Goal: Task Accomplishment & Management: Use online tool/utility

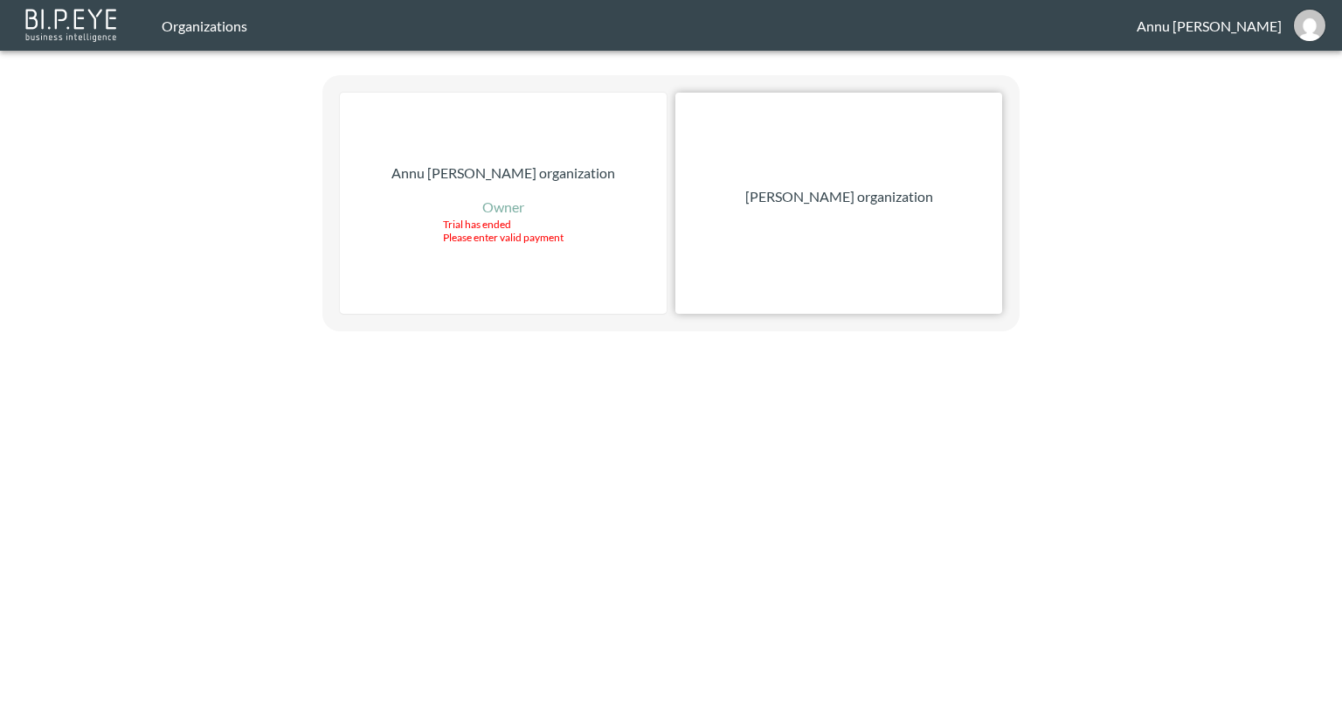
click at [852, 197] on p "[PERSON_NAME] organization" at bounding box center [839, 196] width 188 height 21
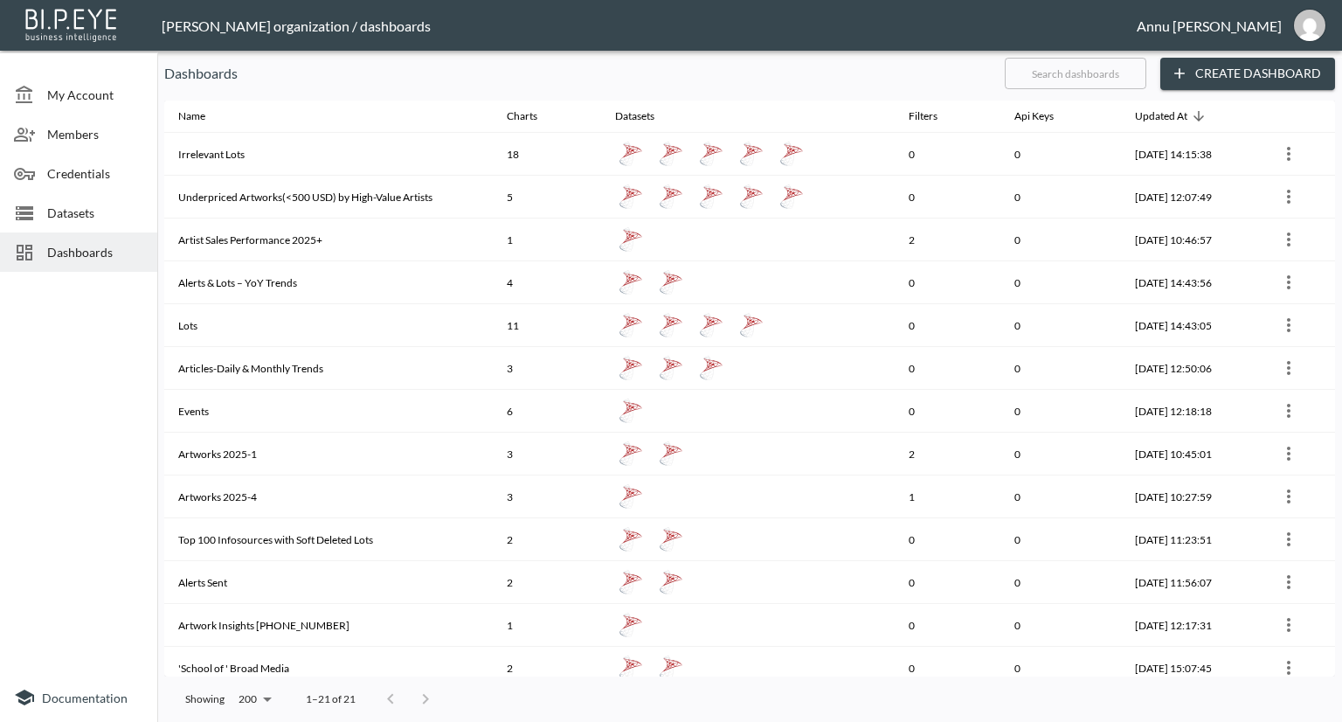
click at [94, 246] on span "Dashboards" at bounding box center [95, 252] width 96 height 18
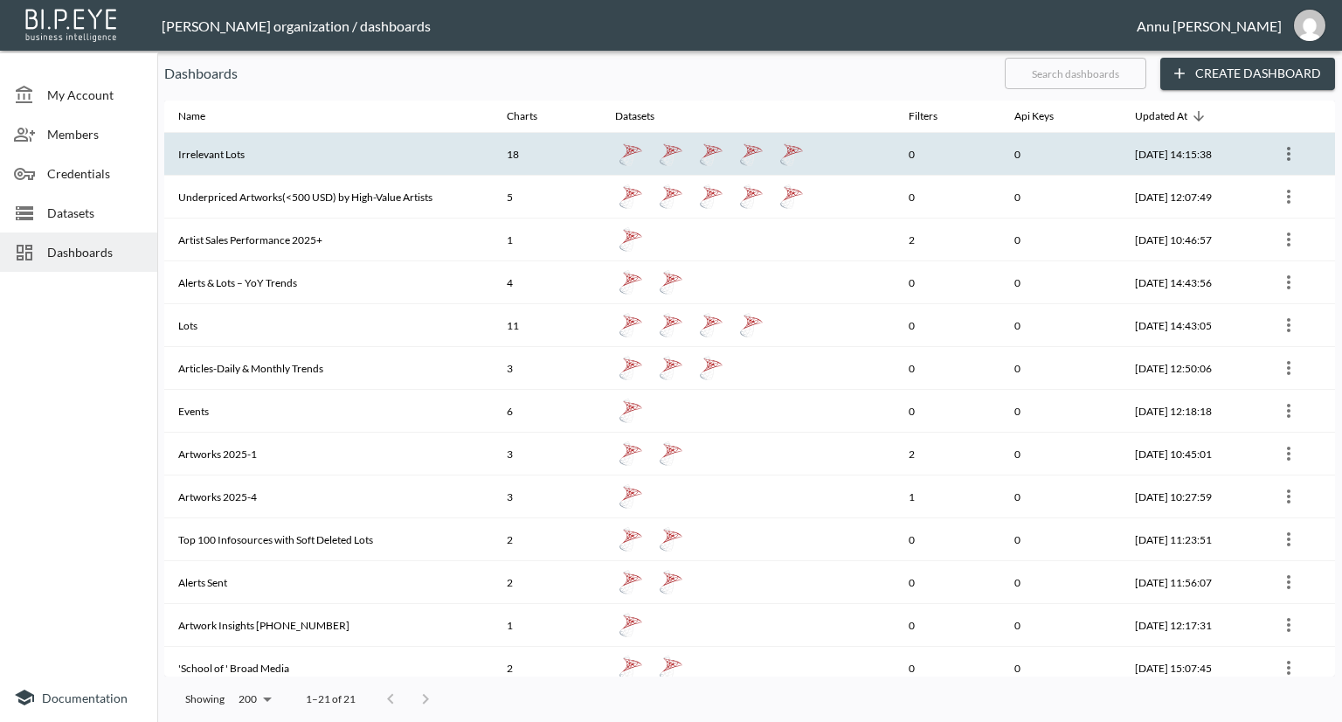
click at [273, 166] on th "Irrelevant Lots" at bounding box center [328, 154] width 329 height 43
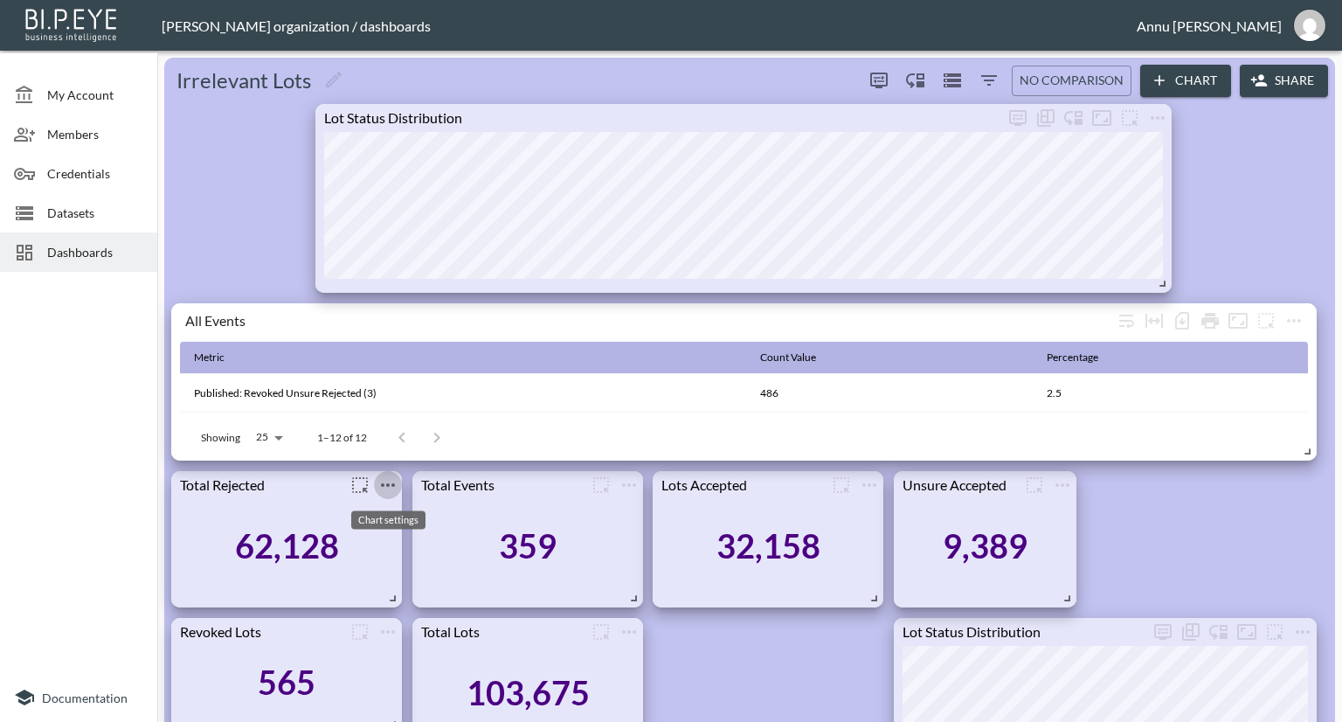
click at [383, 486] on icon "more" at bounding box center [388, 484] width 14 height 3
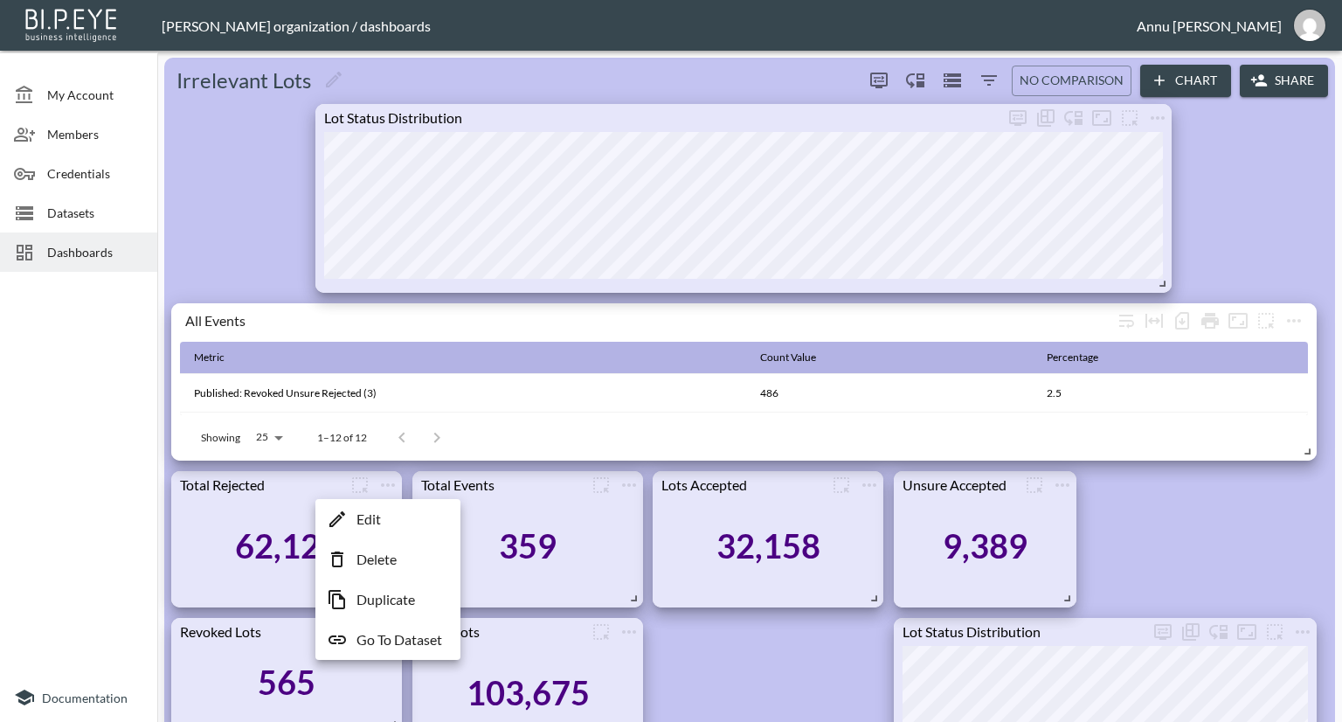
click at [402, 637] on p "Go To Dataset" at bounding box center [400, 639] width 86 height 21
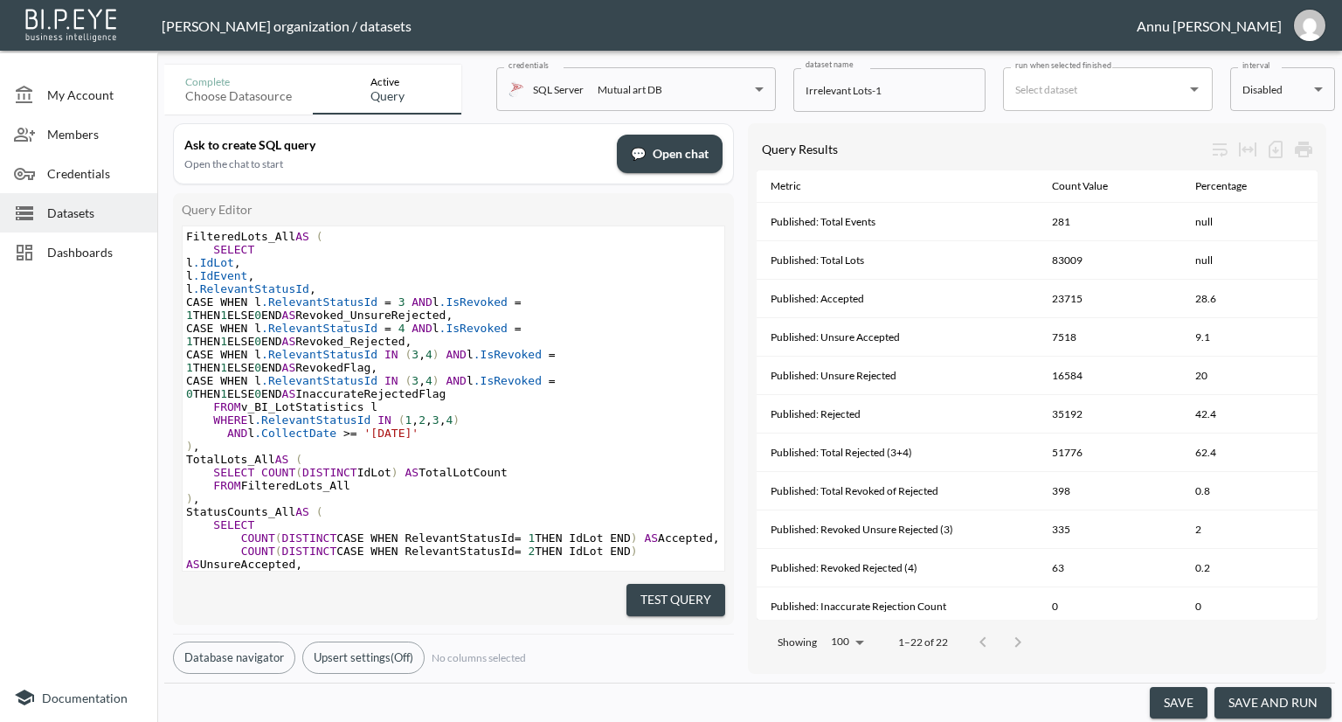
scroll to position [874, 0]
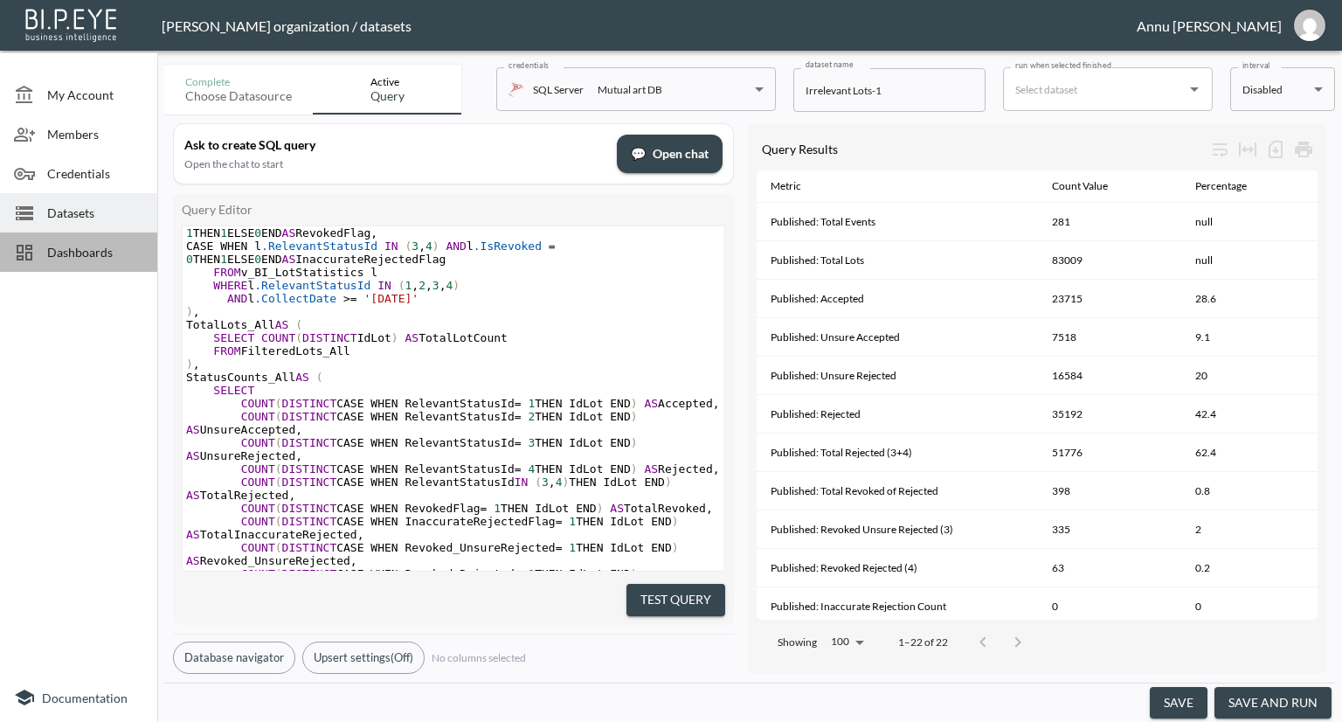
click at [88, 249] on span "Dashboards" at bounding box center [95, 252] width 96 height 18
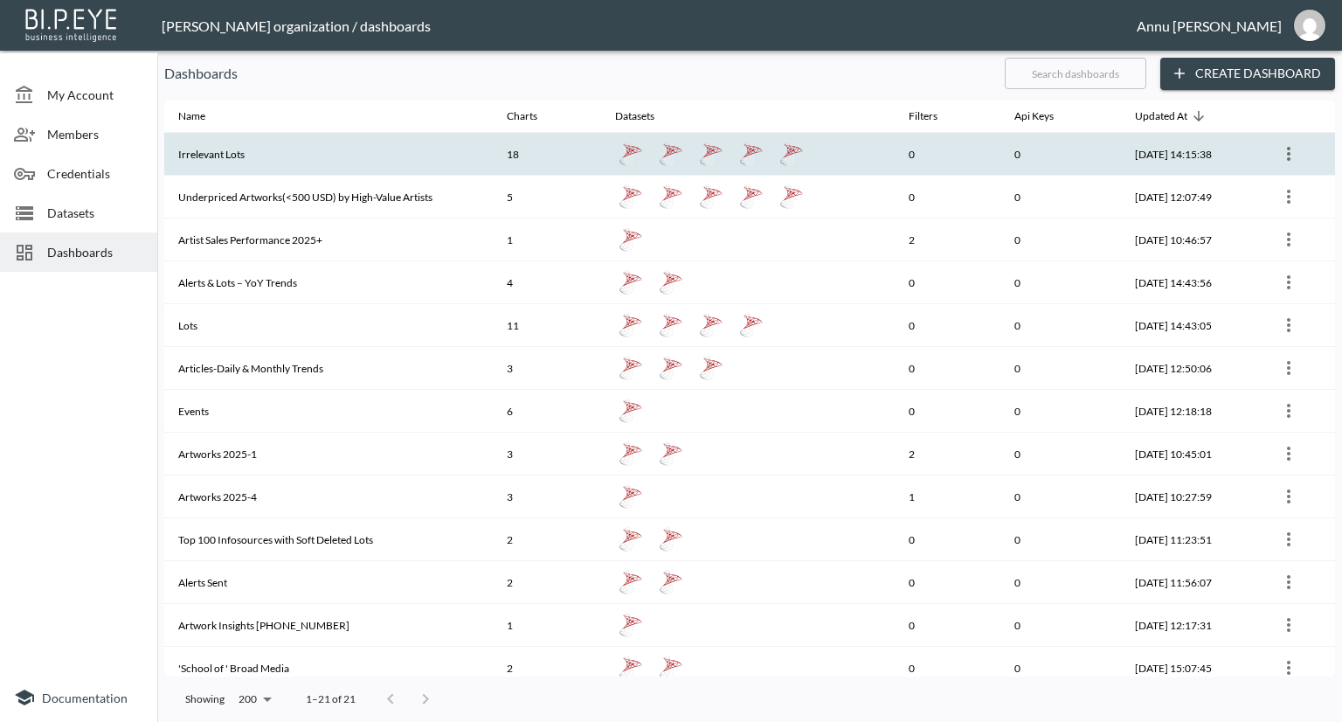
click at [265, 161] on th "Irrelevant Lots" at bounding box center [328, 154] width 329 height 43
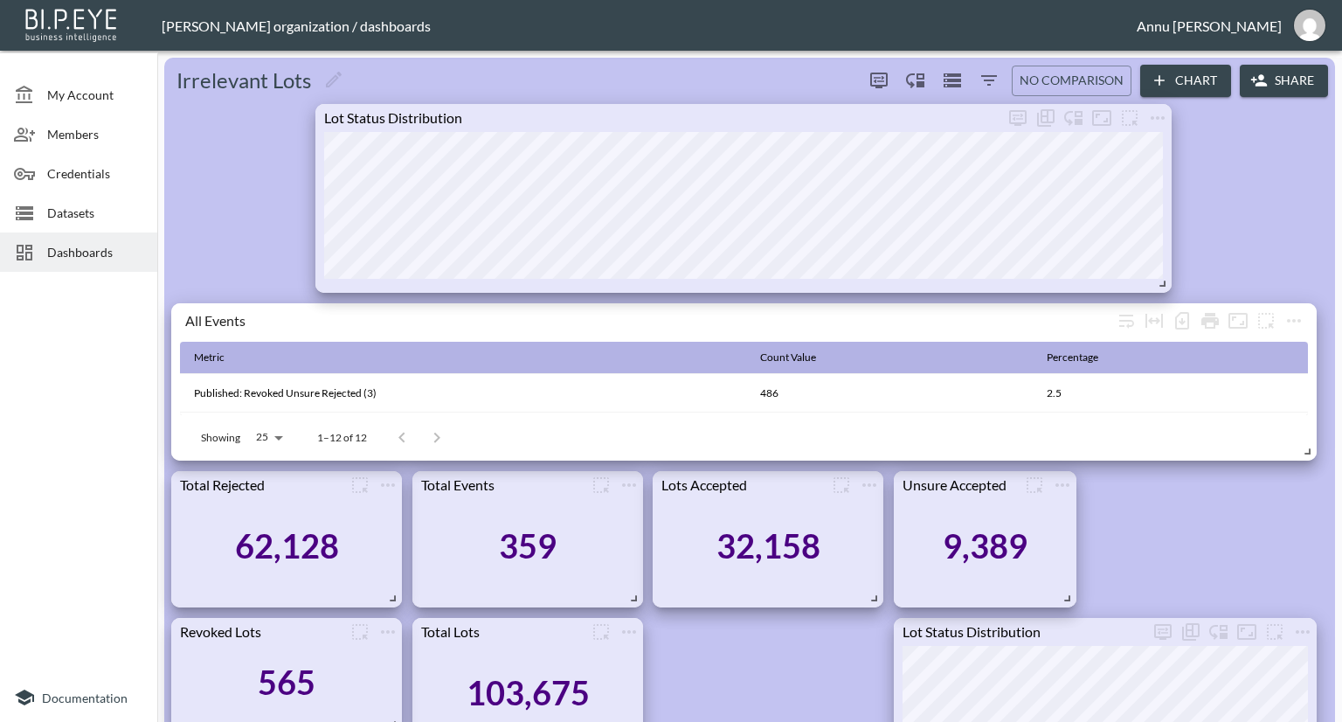
click at [119, 243] on span "Dashboards" at bounding box center [95, 252] width 96 height 18
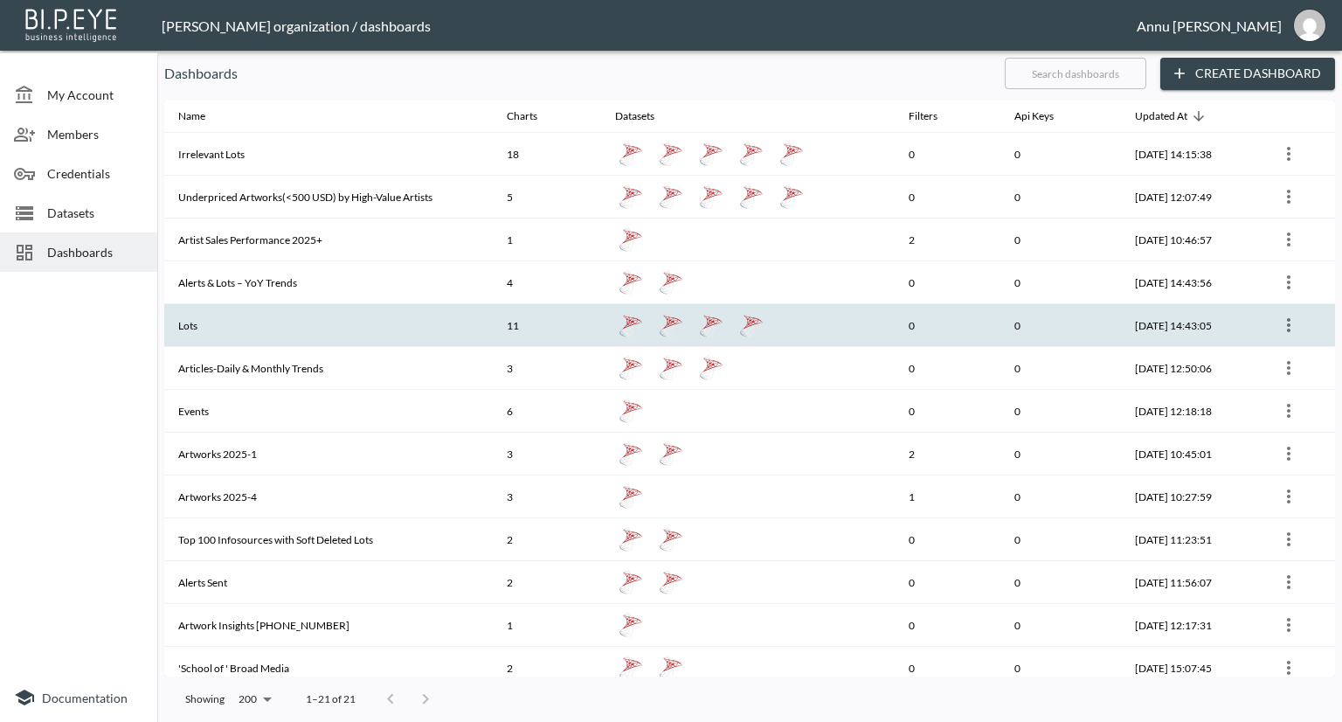
click at [218, 329] on th "Lots" at bounding box center [328, 325] width 329 height 43
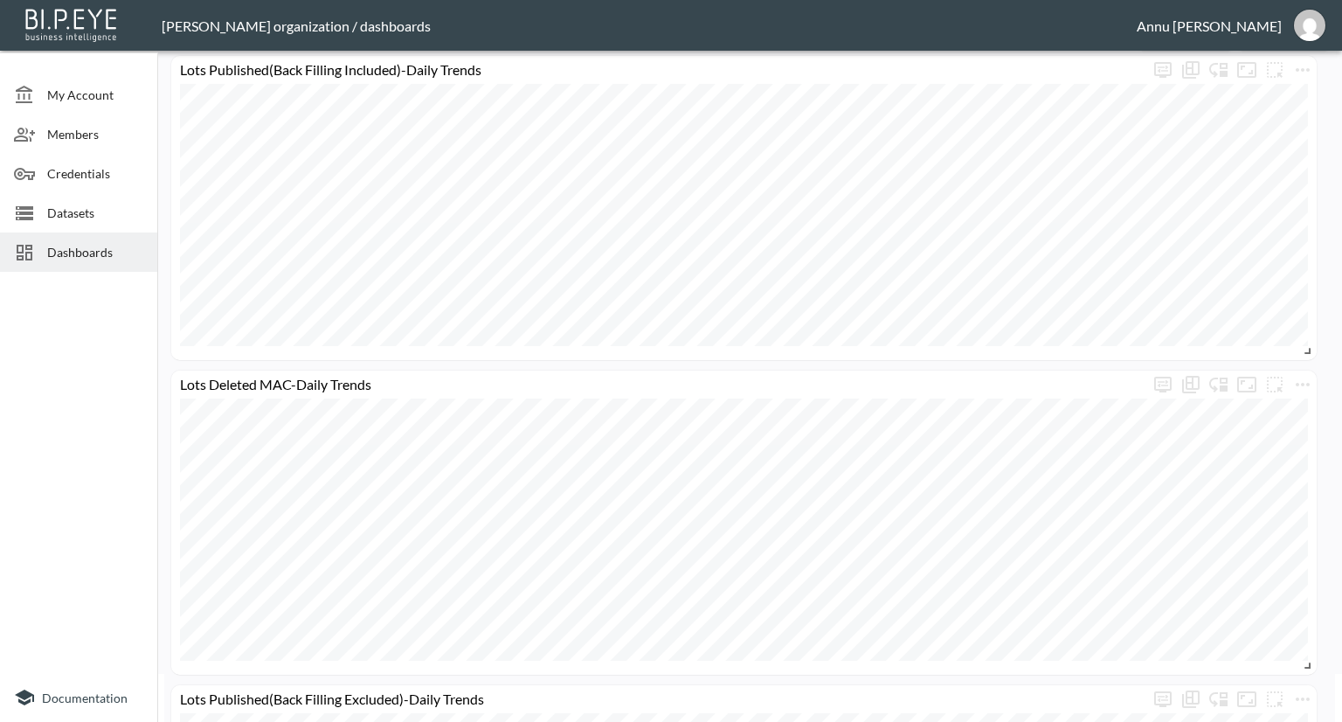
scroll to position [87, 0]
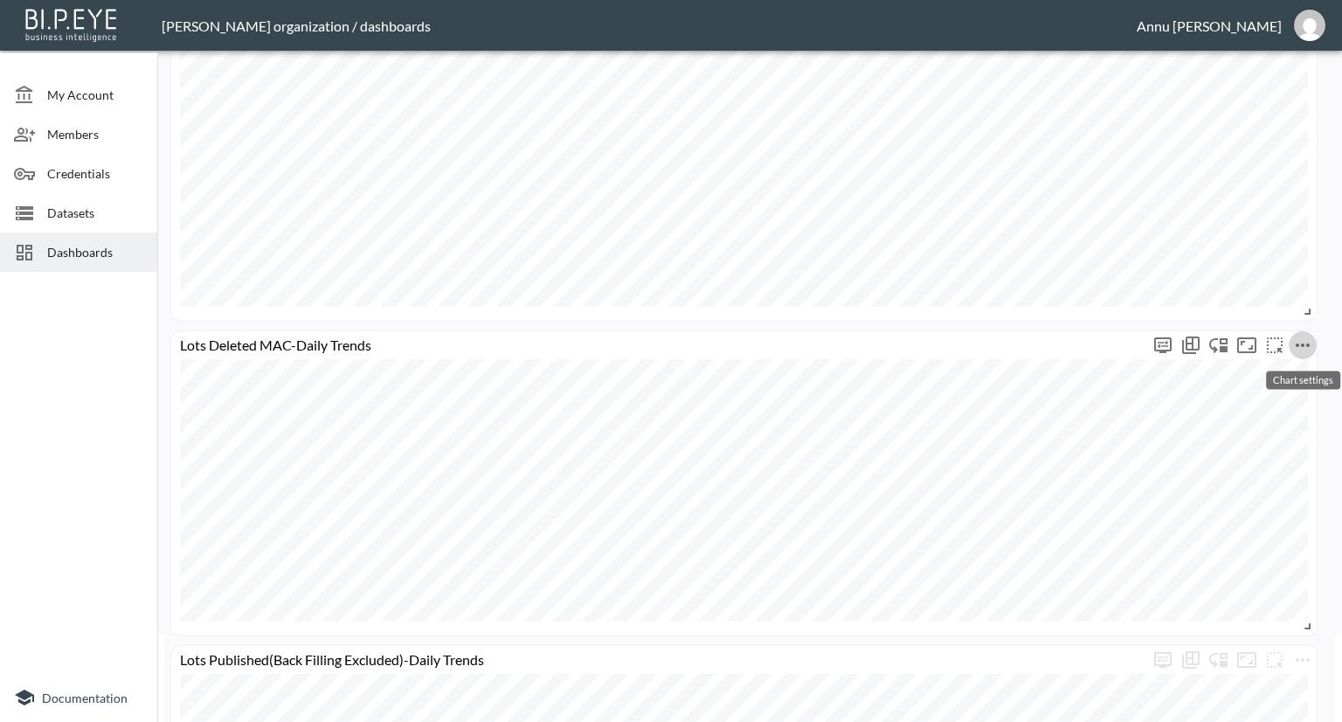
click at [1305, 344] on icon "more" at bounding box center [1302, 345] width 21 height 21
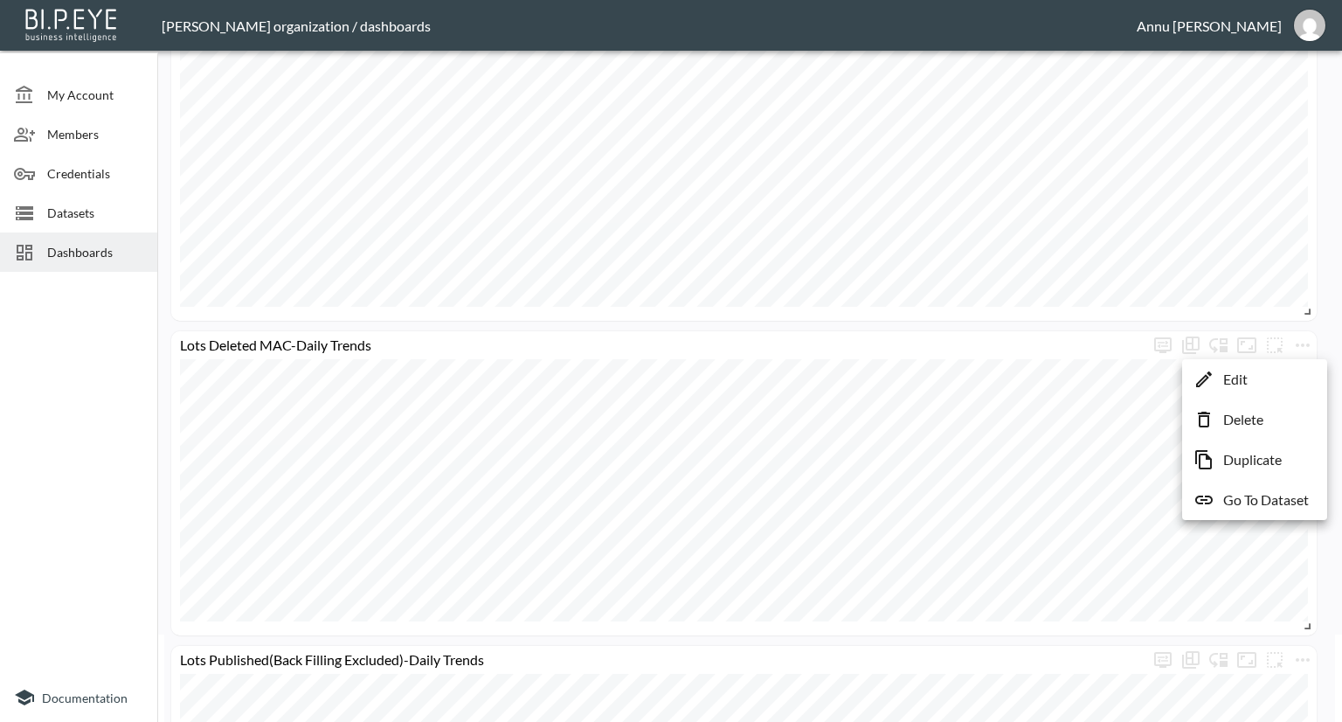
click at [1253, 383] on li "Edit" at bounding box center [1255, 379] width 136 height 31
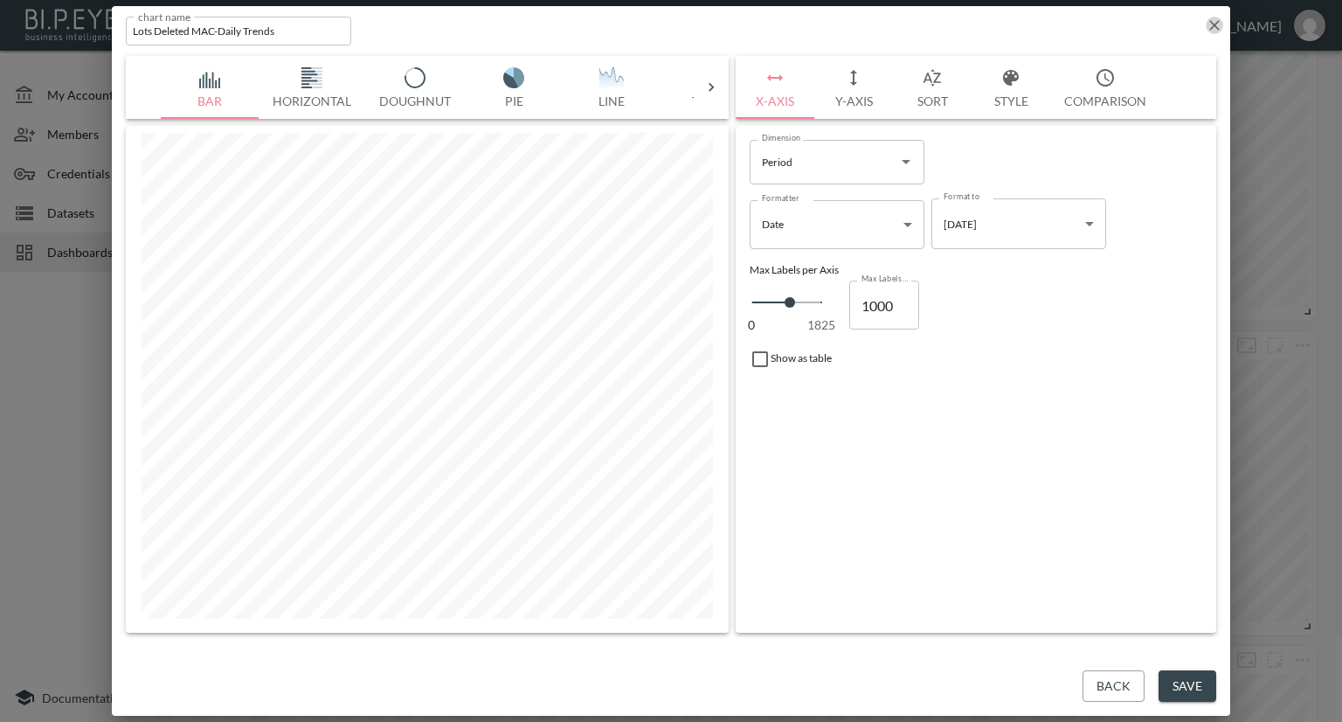
click at [1216, 22] on icon "button" at bounding box center [1214, 25] width 10 height 10
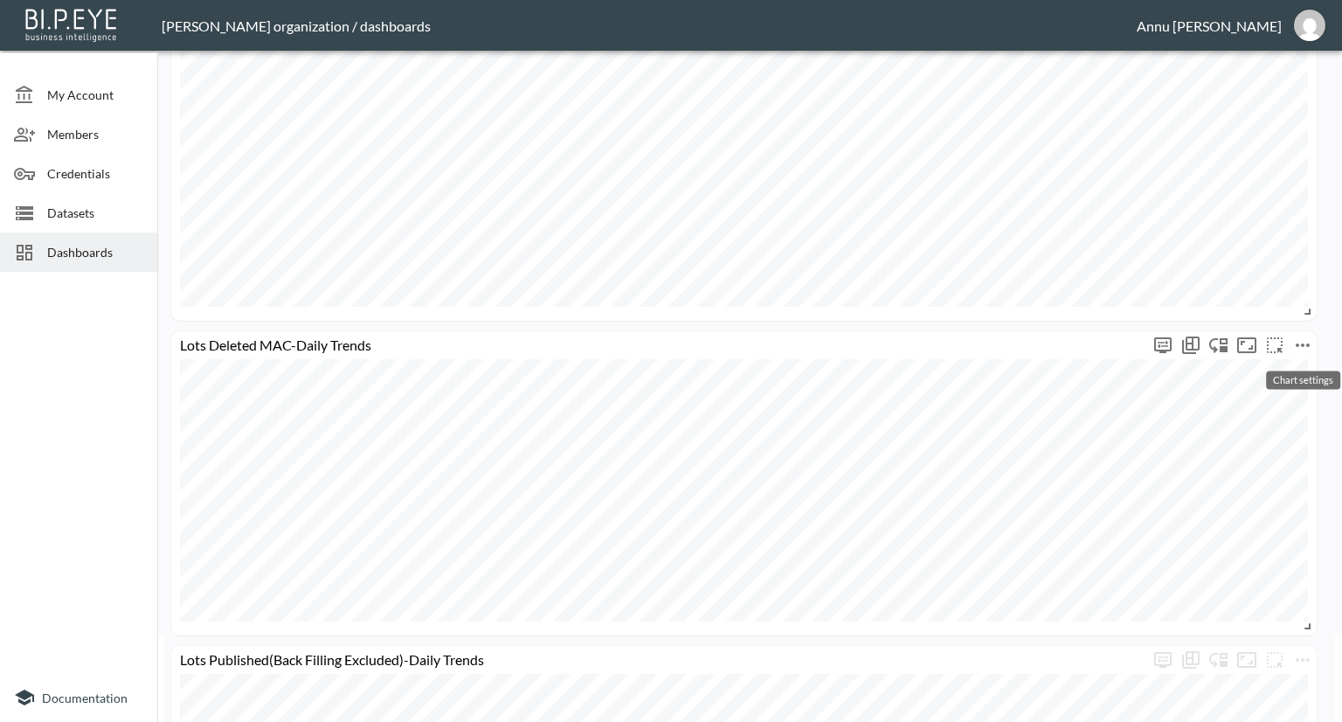
click at [1303, 347] on icon "more" at bounding box center [1302, 345] width 21 height 21
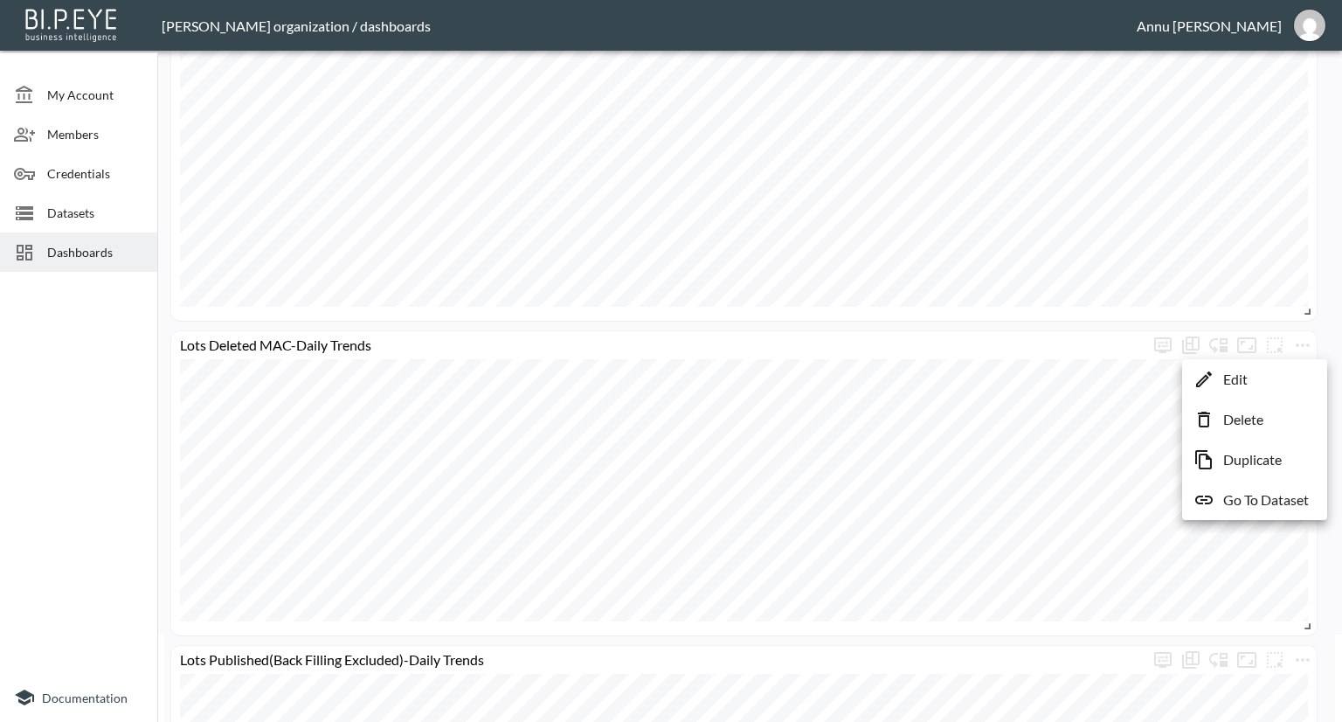
click at [1250, 454] on p "Duplicate" at bounding box center [1252, 459] width 59 height 21
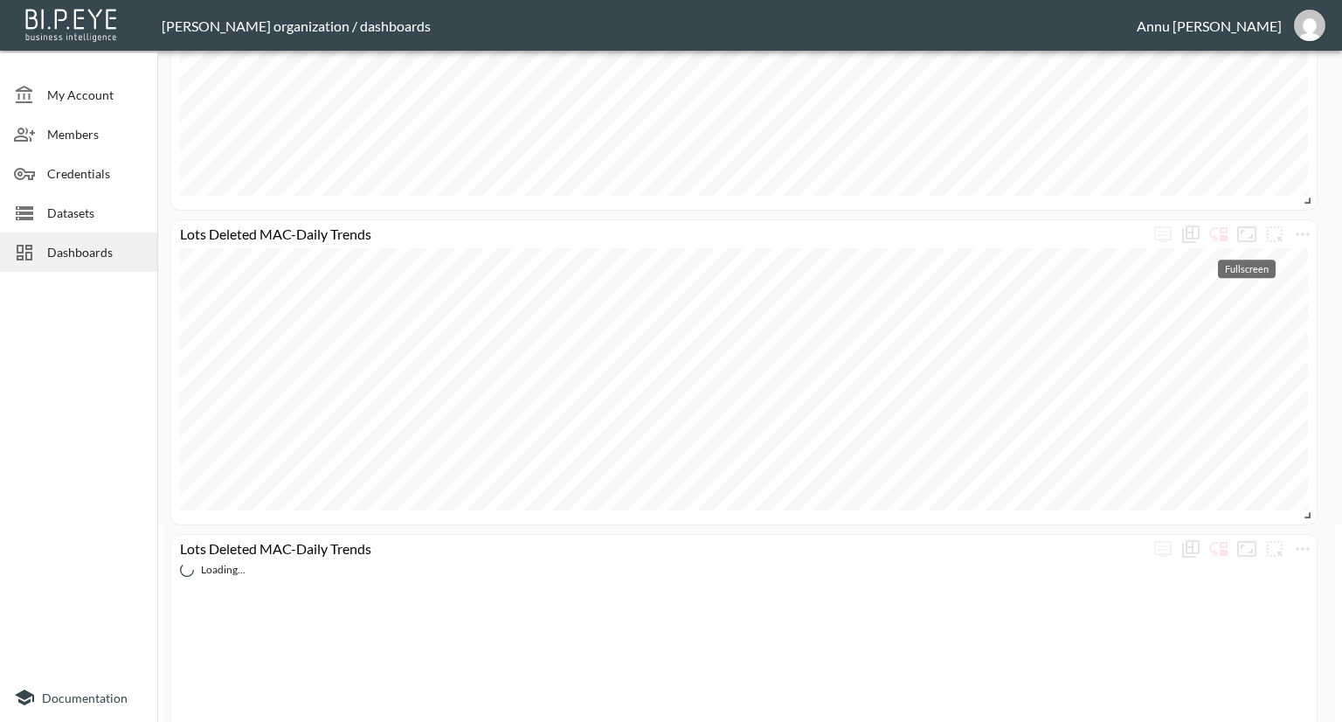
scroll to position [437, 0]
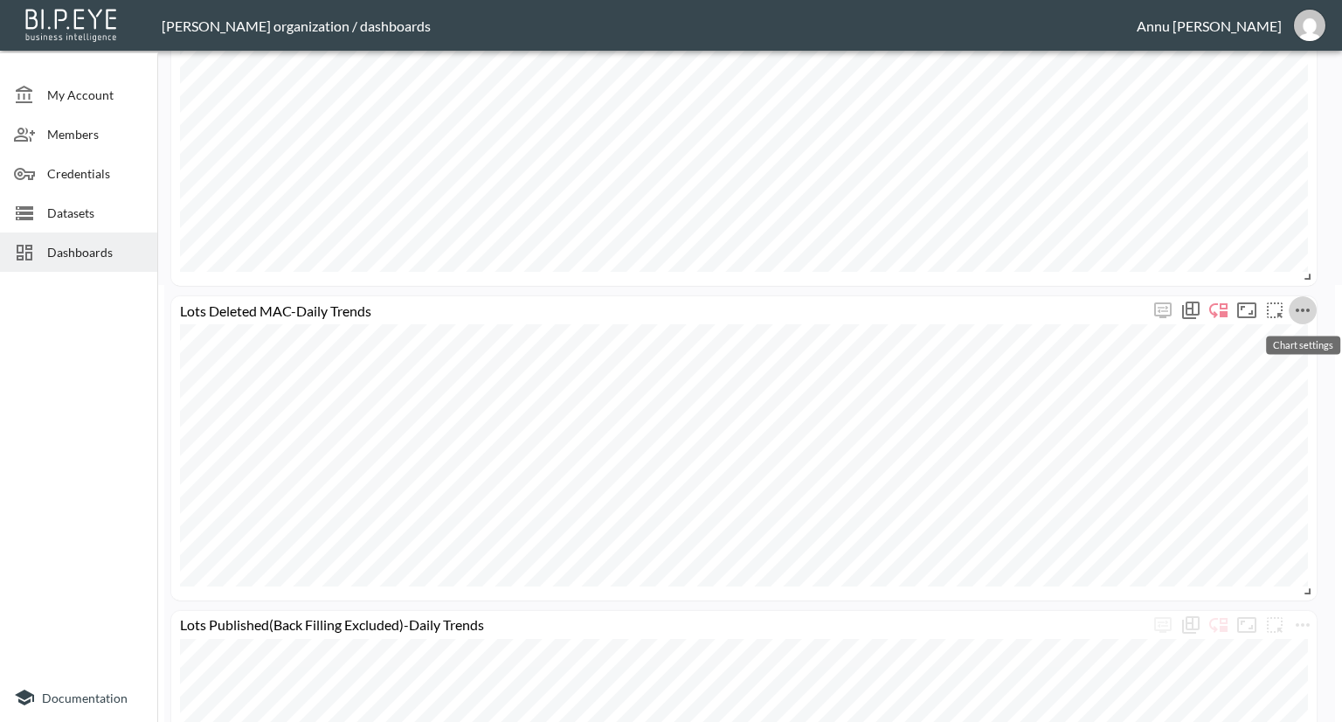
click at [1303, 307] on icon "more" at bounding box center [1302, 310] width 21 height 21
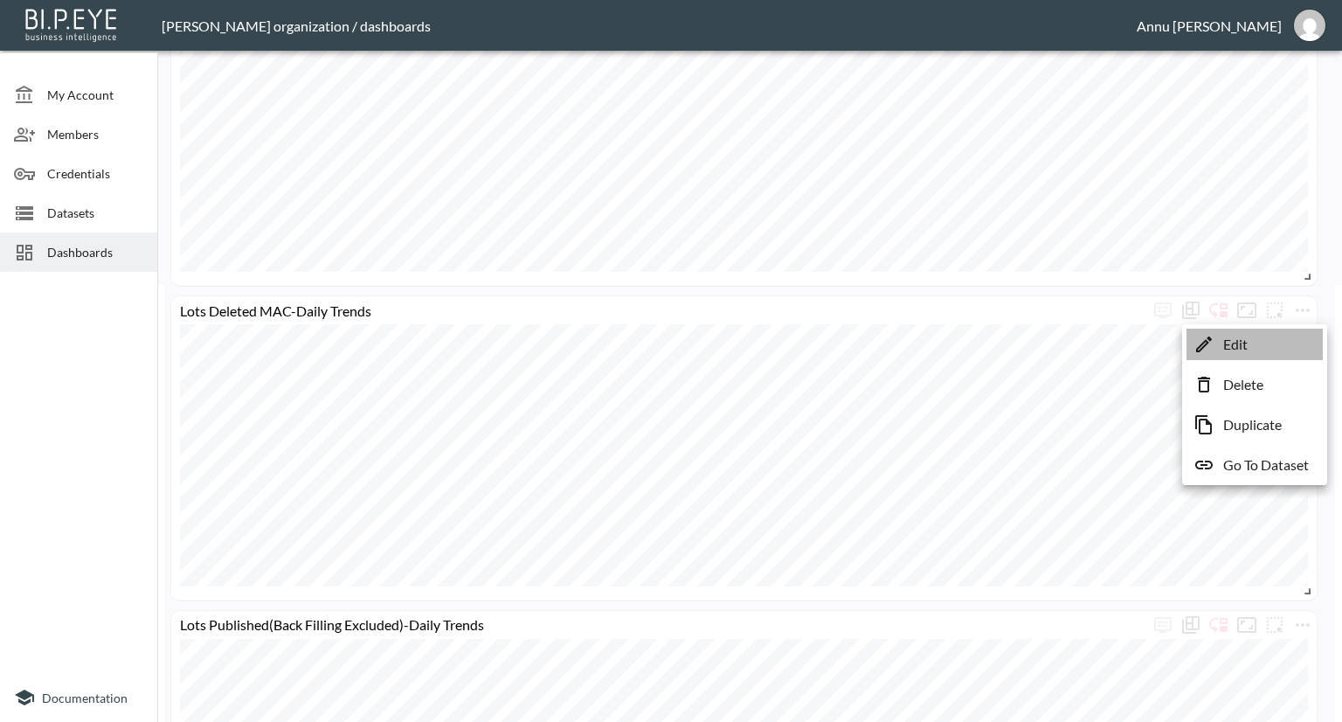
click at [1255, 348] on li "Edit" at bounding box center [1255, 344] width 136 height 31
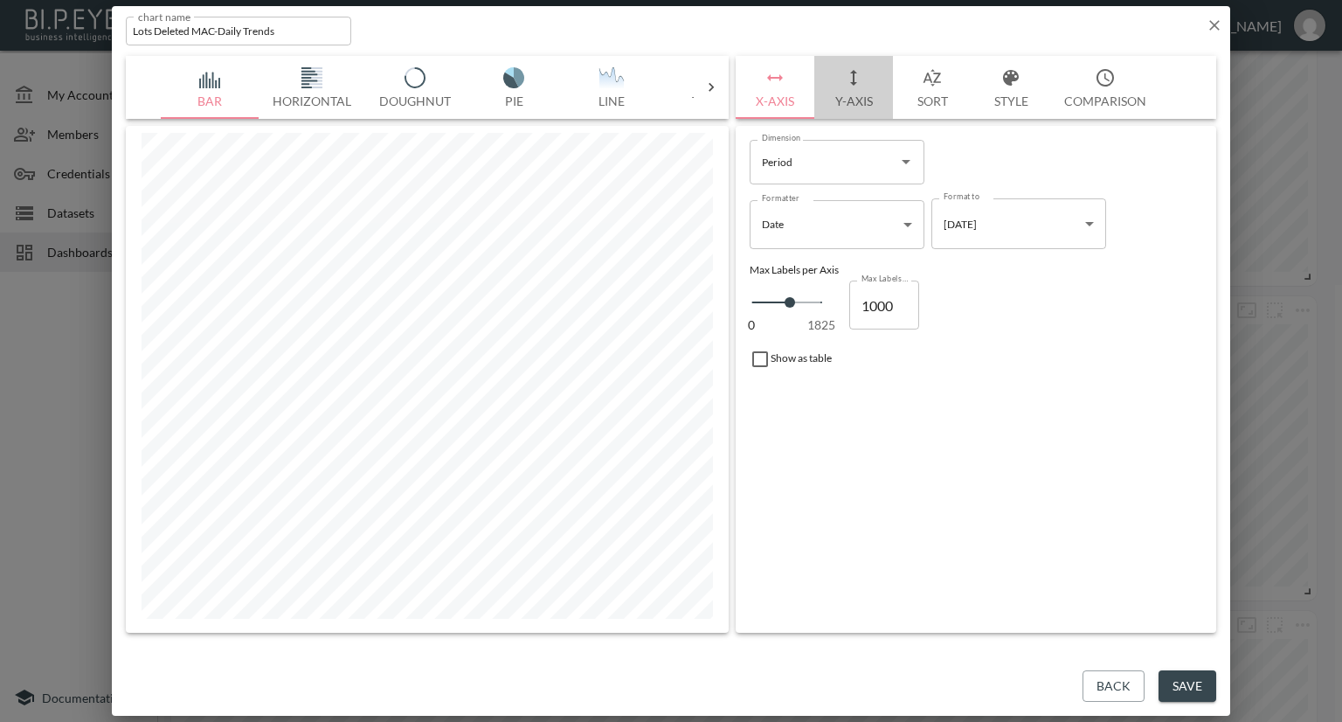
click at [847, 103] on button "Y-Axis" at bounding box center [853, 87] width 79 height 63
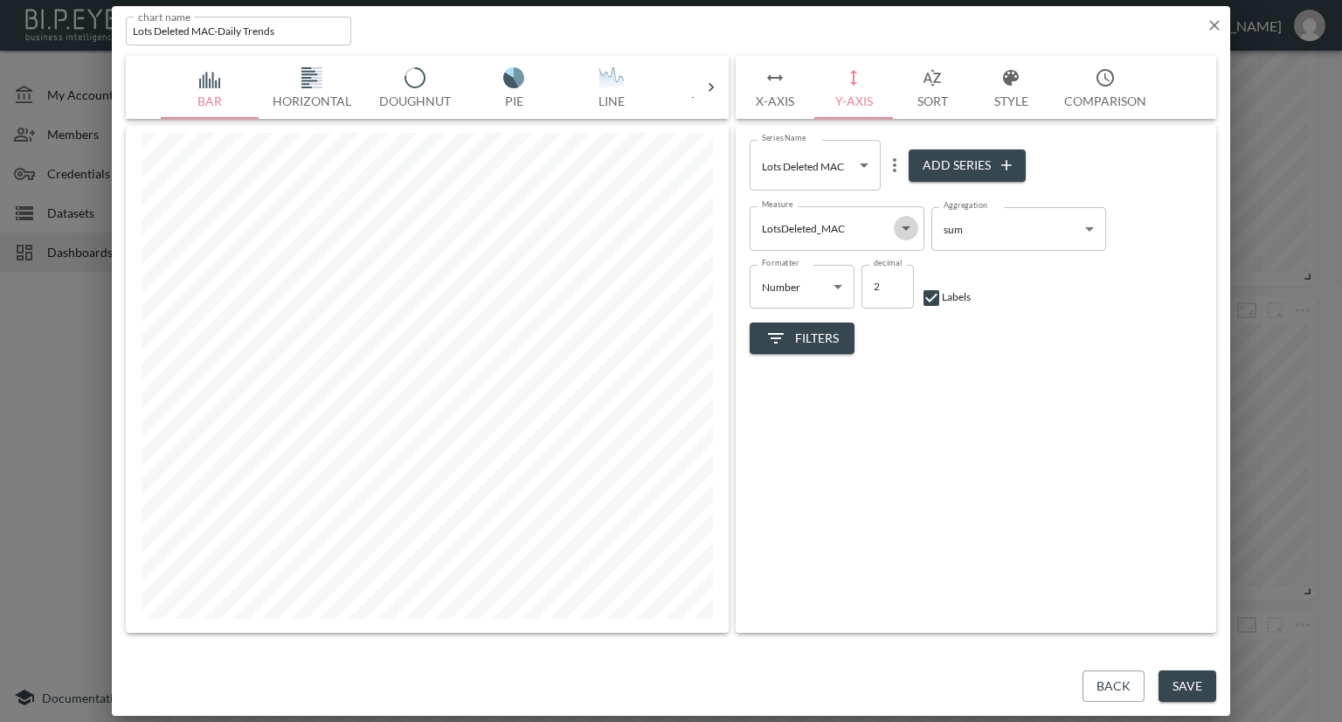
click at [903, 228] on icon "Open" at bounding box center [906, 228] width 21 height 21
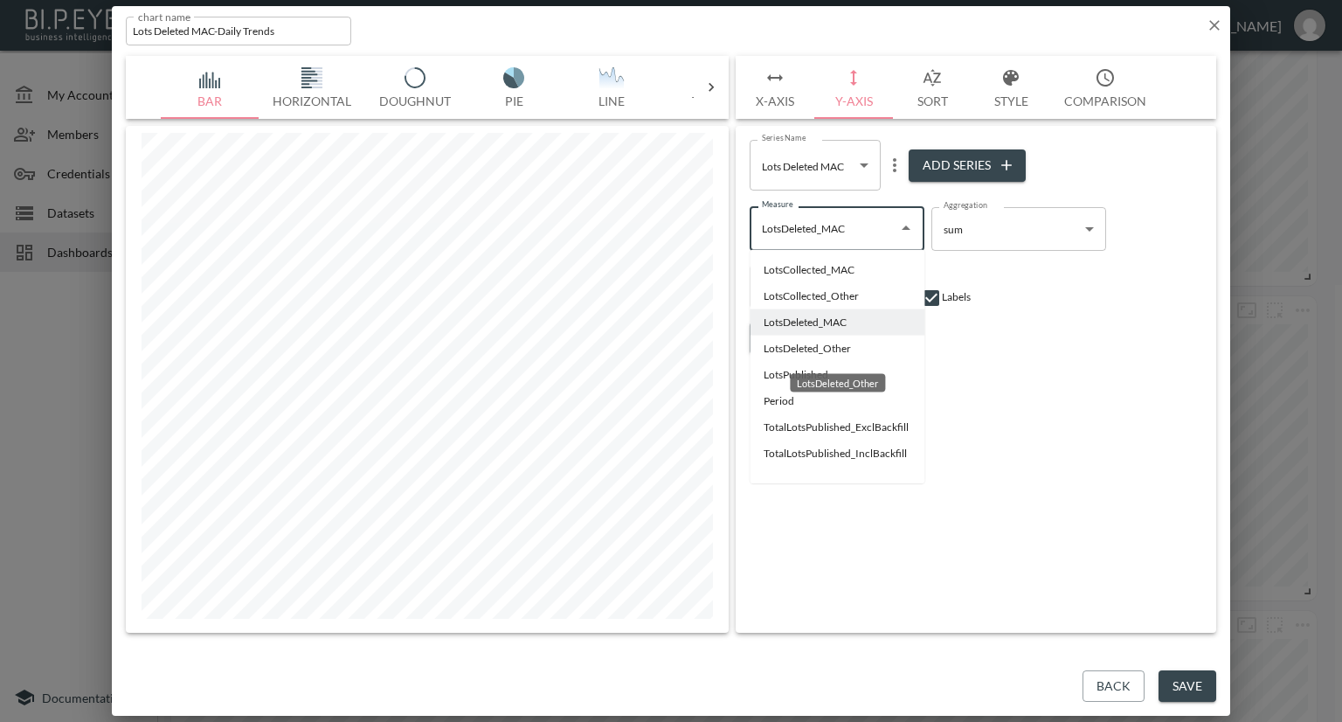
click at [808, 345] on li "LotsDeleted_Other" at bounding box center [837, 349] width 175 height 26
type input "LotsDeleted_Other"
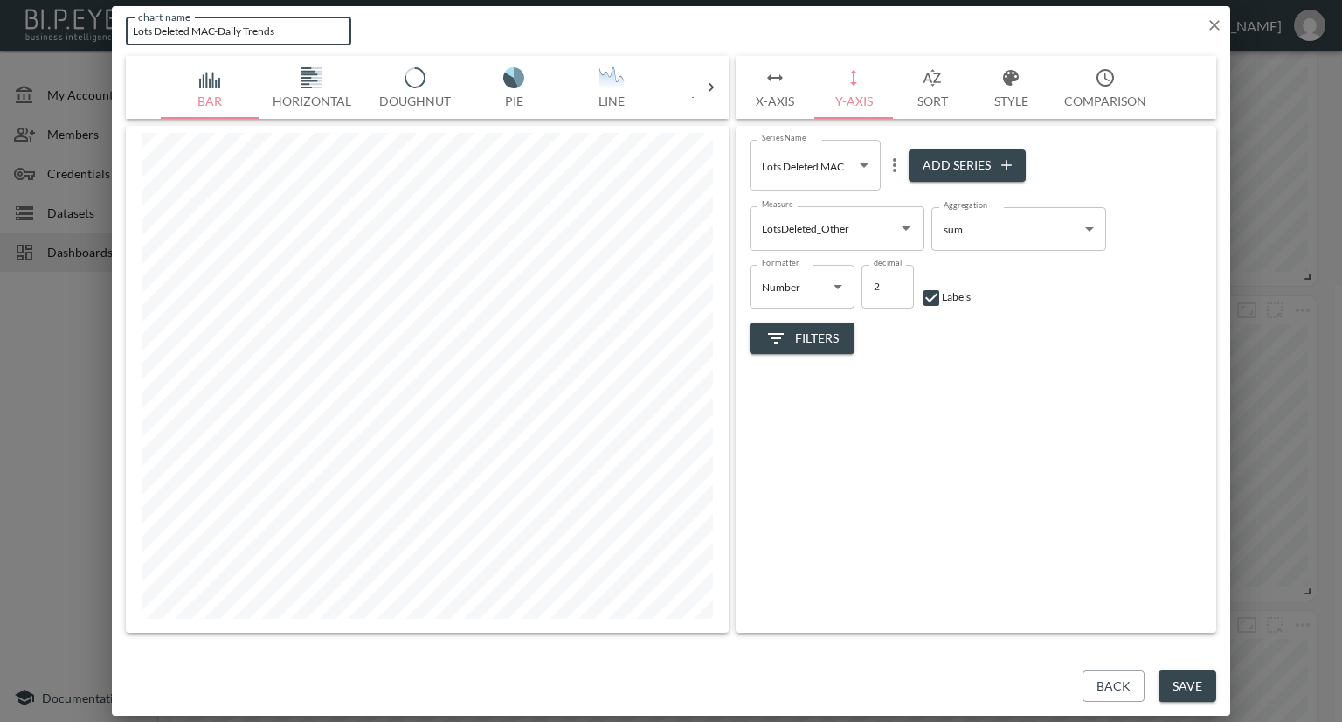
click at [217, 32] on input "Lots Deleted MAC-Daily Trends" at bounding box center [238, 31] width 225 height 29
type input "Lots Deleted Other-Daily Trends"
click at [1190, 688] on button "Save" at bounding box center [1188, 686] width 58 height 32
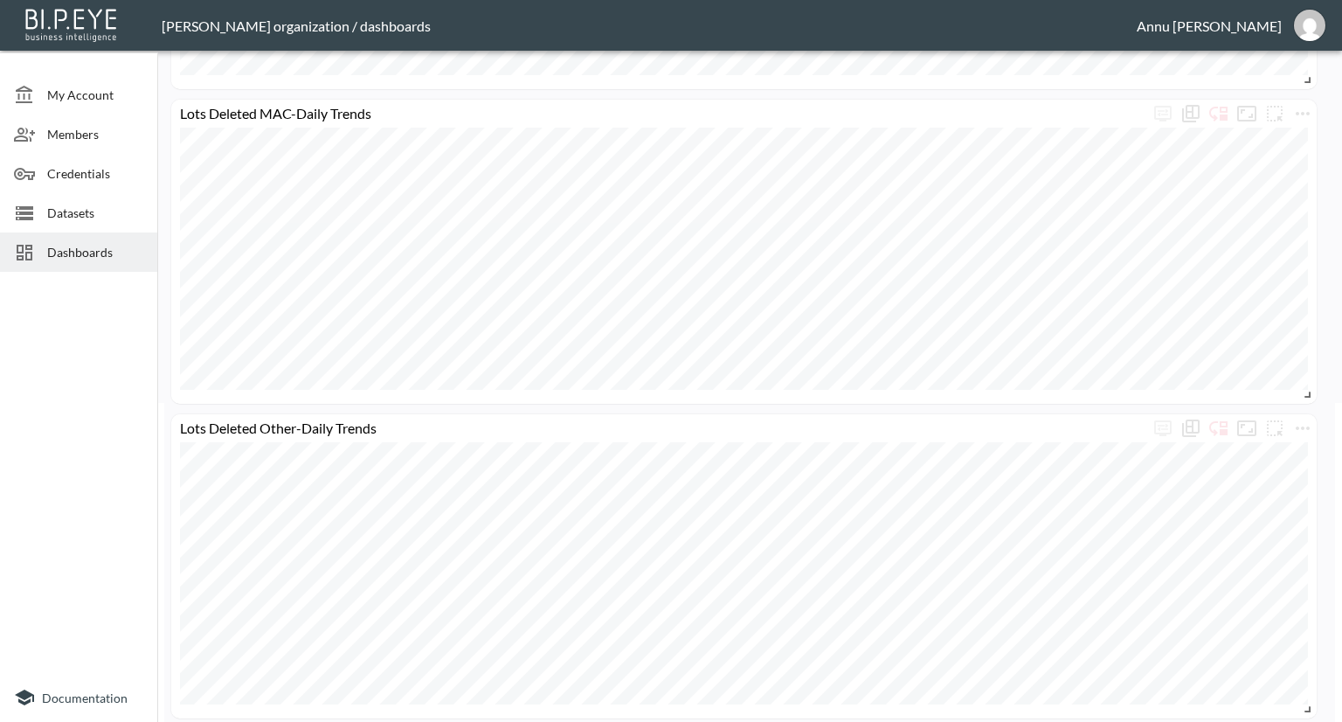
scroll to position [350, 0]
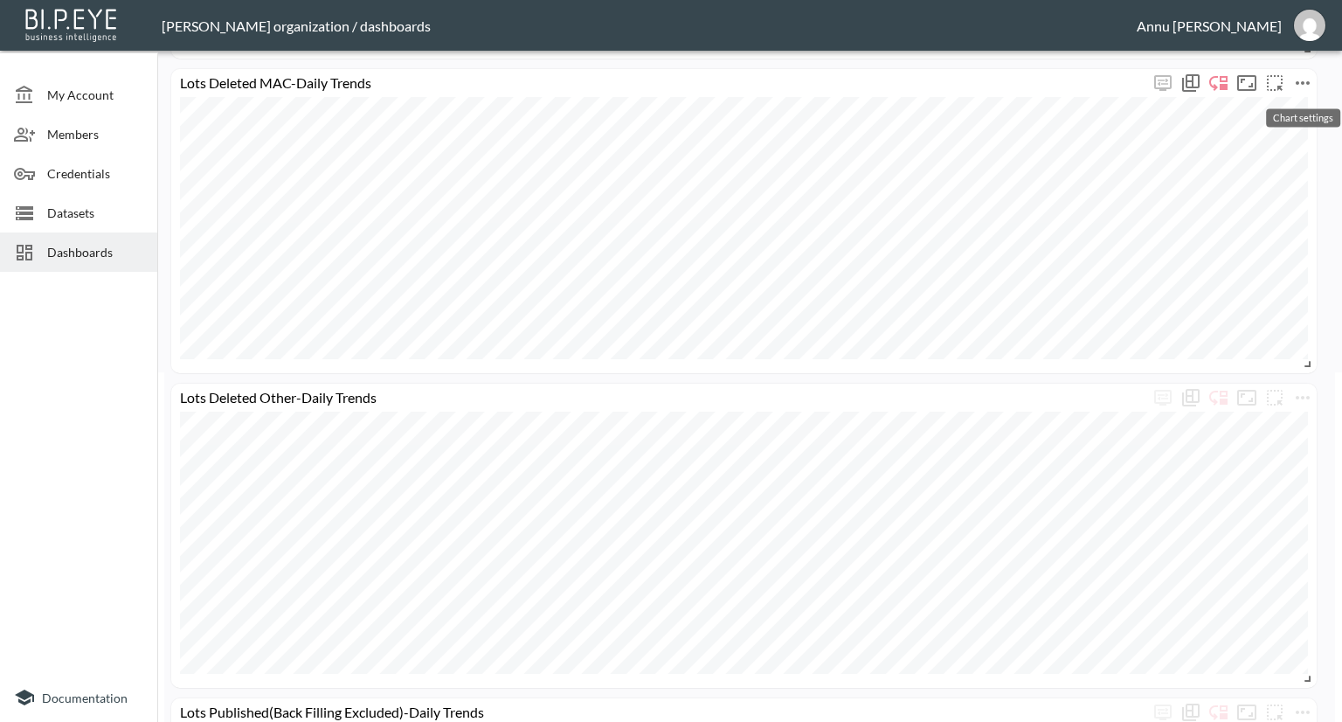
click at [1303, 84] on icon "more" at bounding box center [1303, 82] width 14 height 3
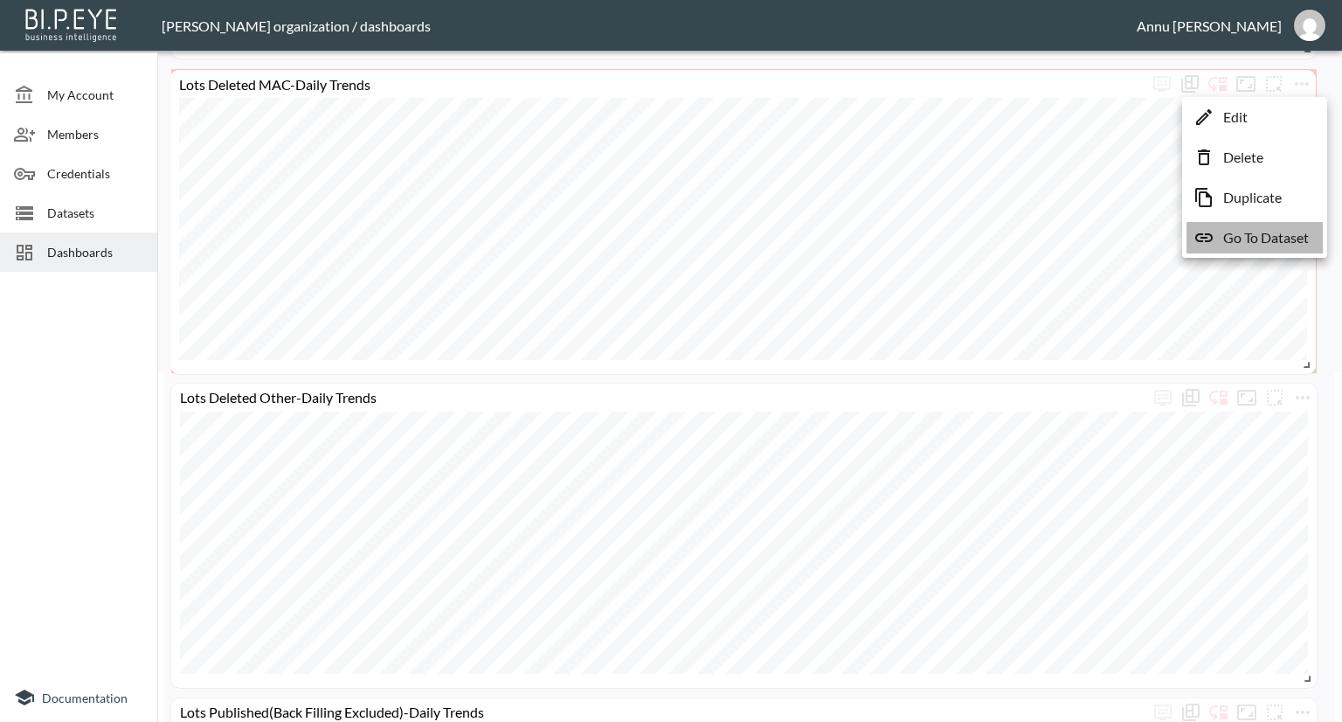
click at [1263, 234] on p "Go To Dataset" at bounding box center [1266, 237] width 86 height 21
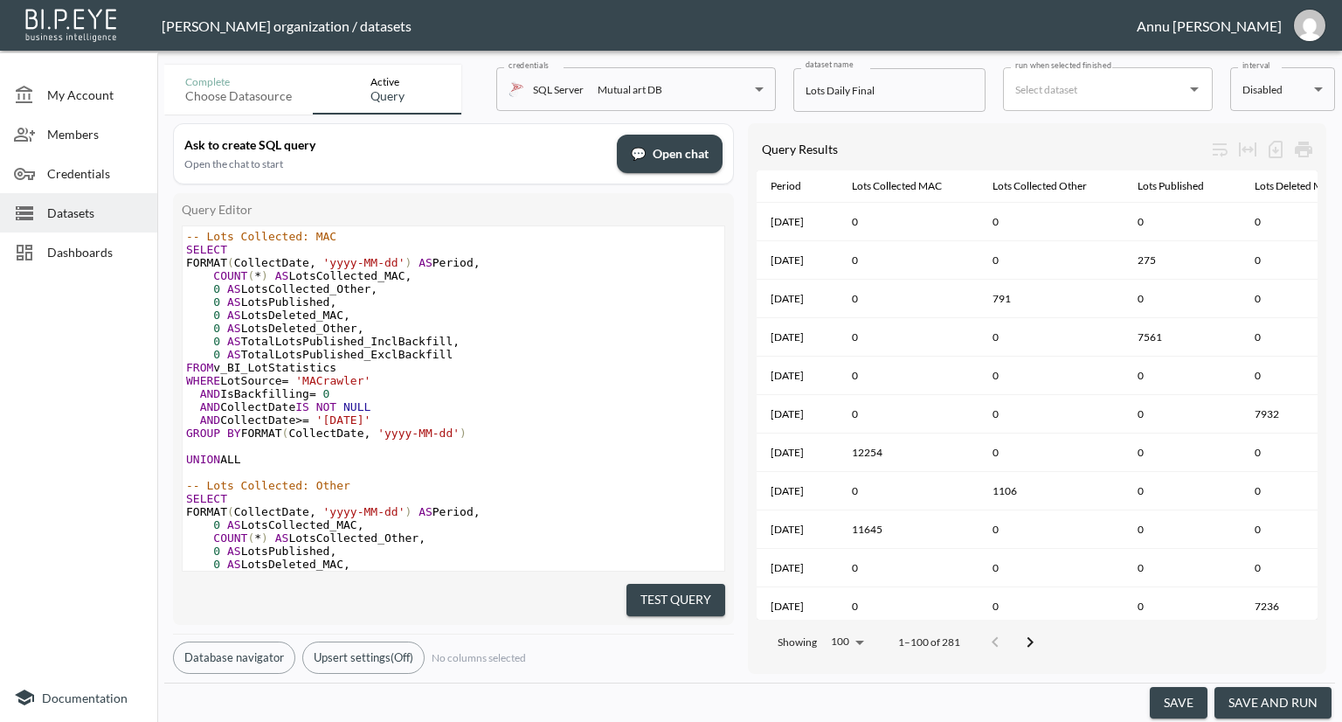
click at [54, 318] on div at bounding box center [78, 476] width 157 height 394
click at [70, 249] on span "Dashboards" at bounding box center [95, 252] width 96 height 18
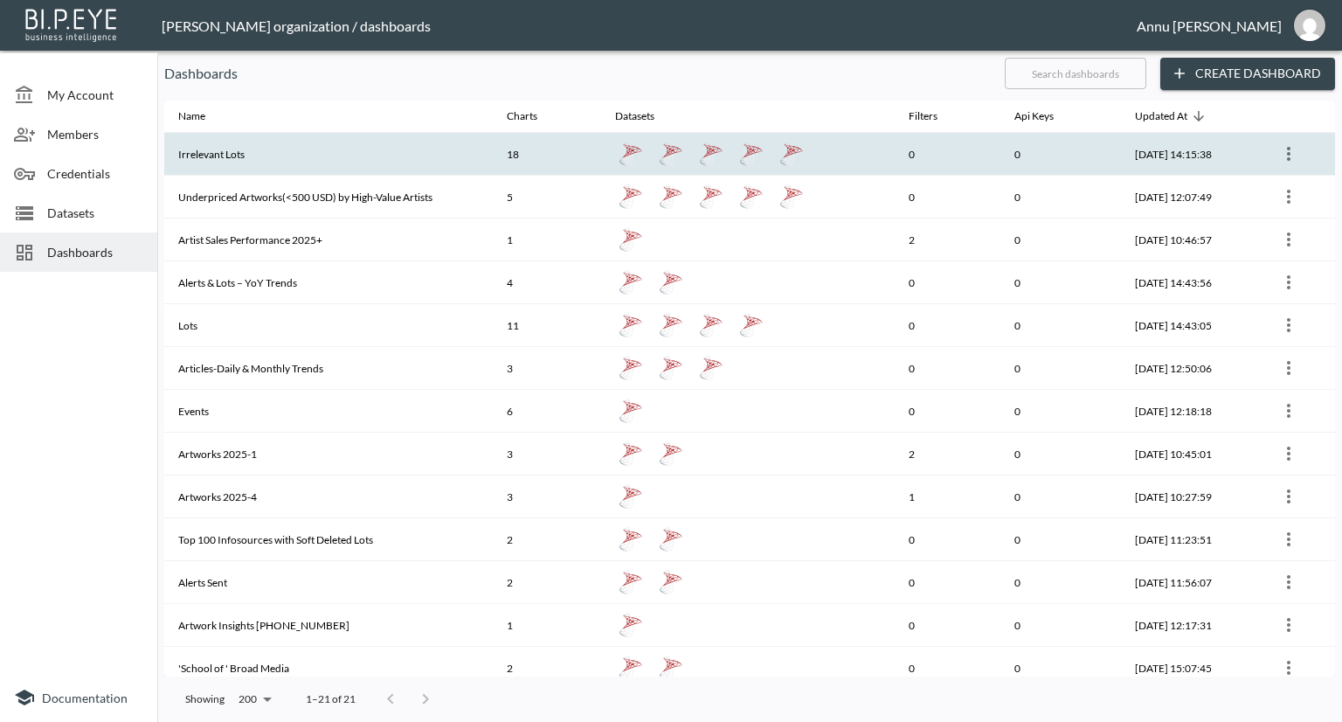
click at [222, 154] on th "Irrelevant Lots" at bounding box center [328, 154] width 329 height 43
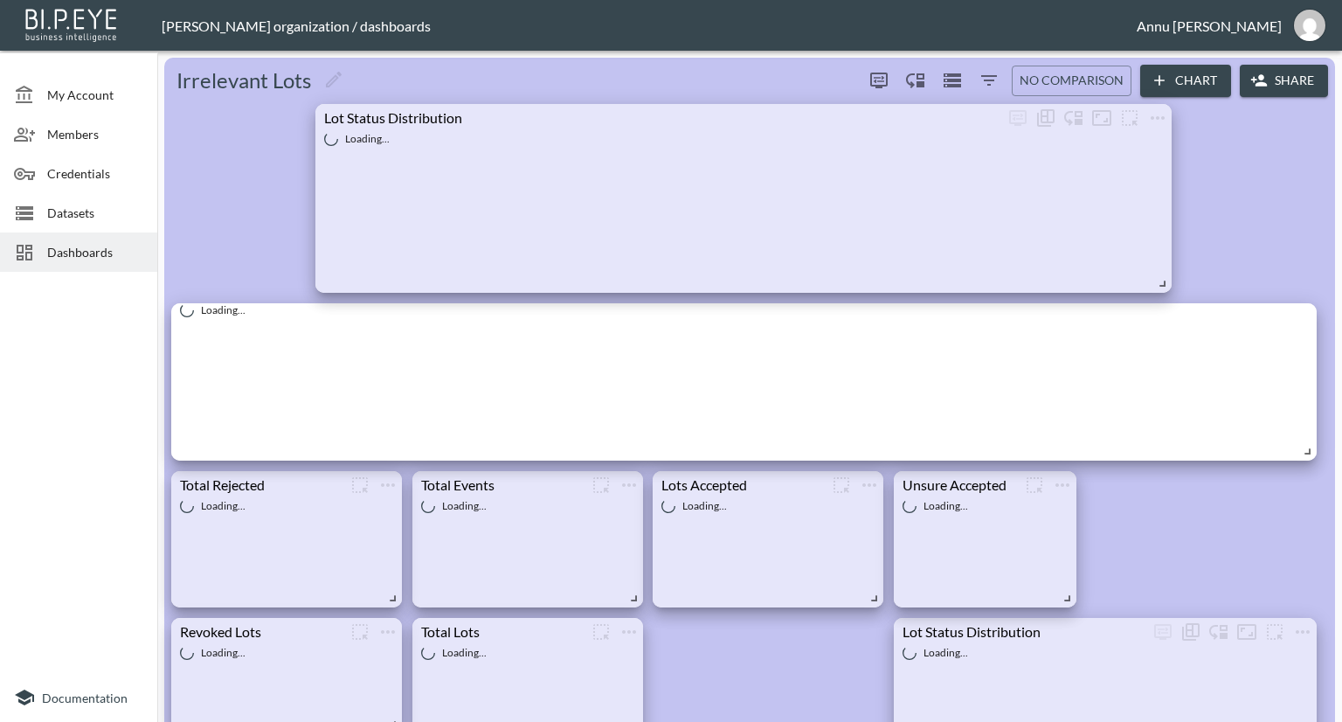
click at [59, 253] on span "Dashboards" at bounding box center [95, 252] width 96 height 18
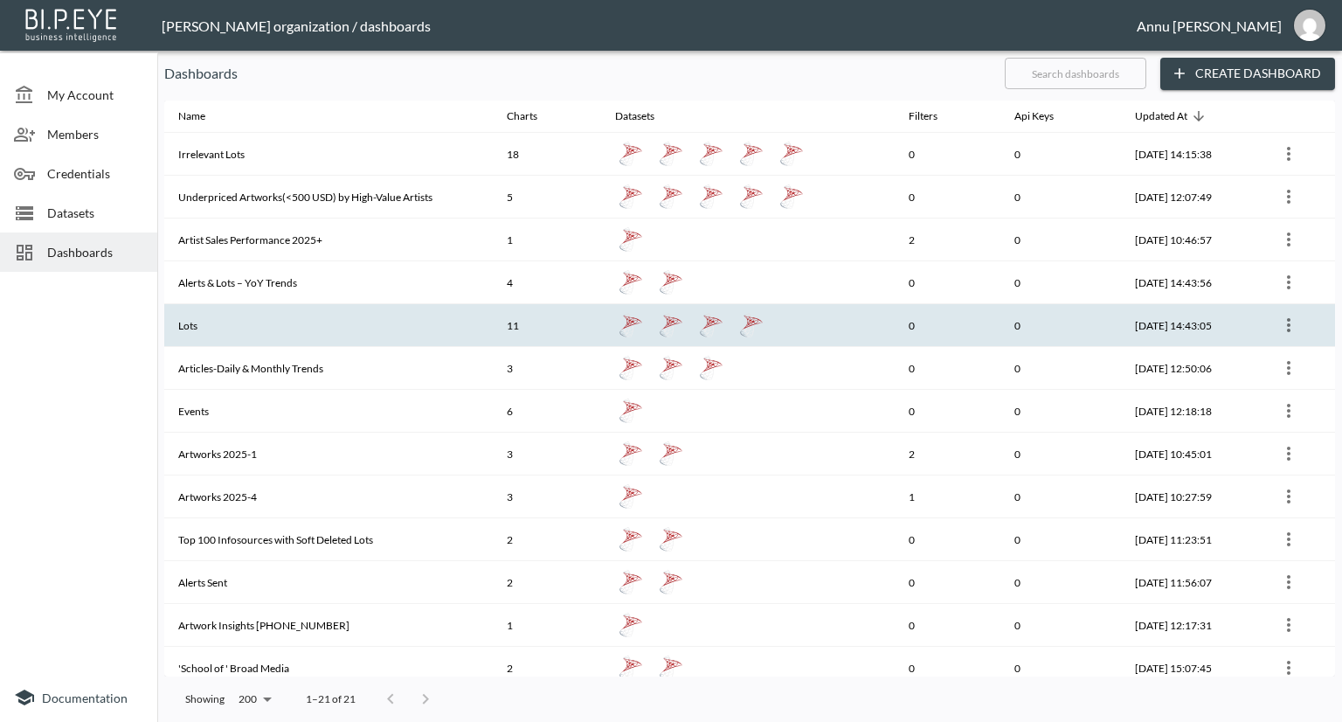
click at [234, 315] on th "Lots" at bounding box center [328, 325] width 329 height 43
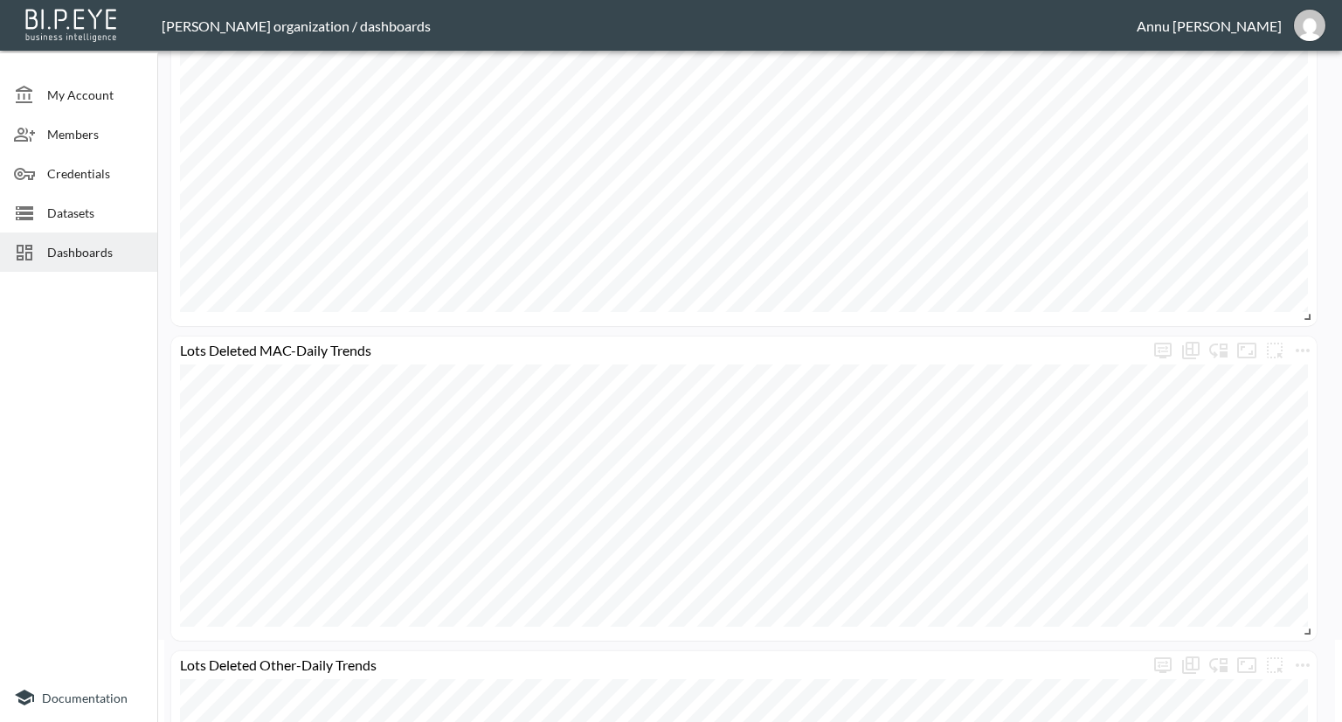
scroll to position [87, 0]
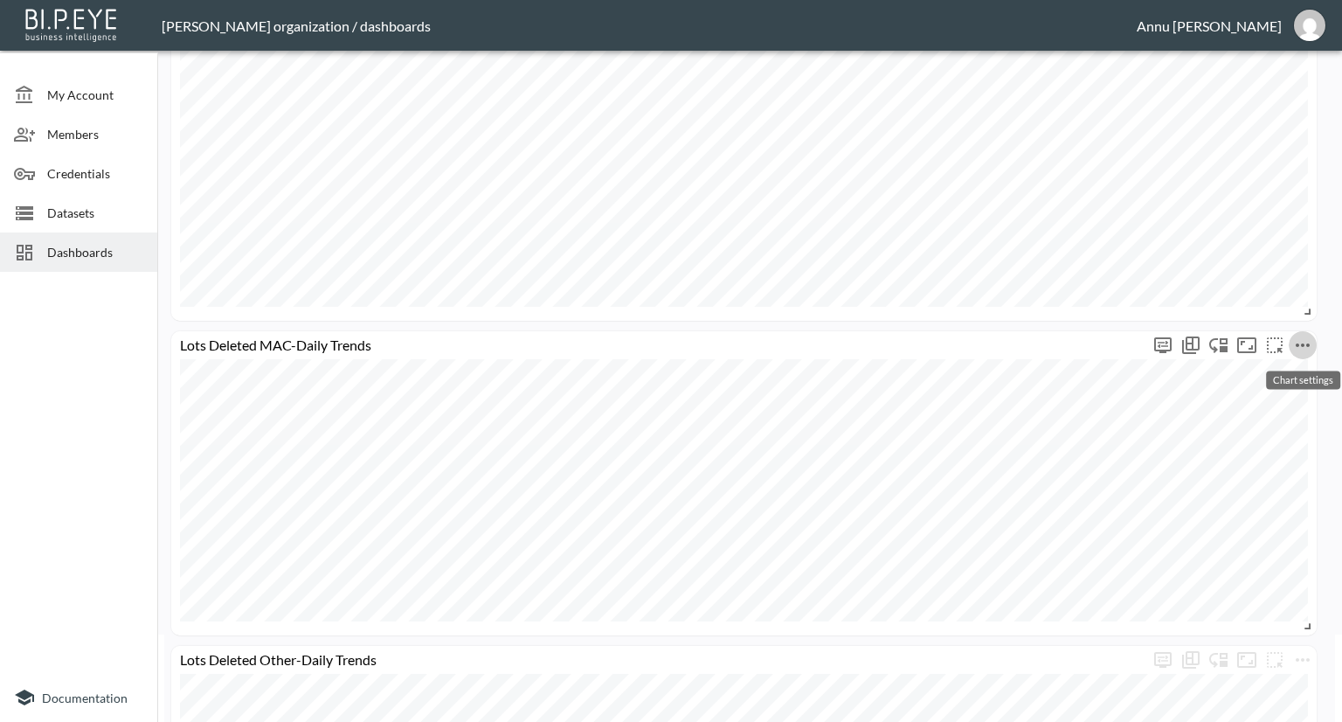
click at [1307, 344] on icon "more" at bounding box center [1303, 344] width 14 height 3
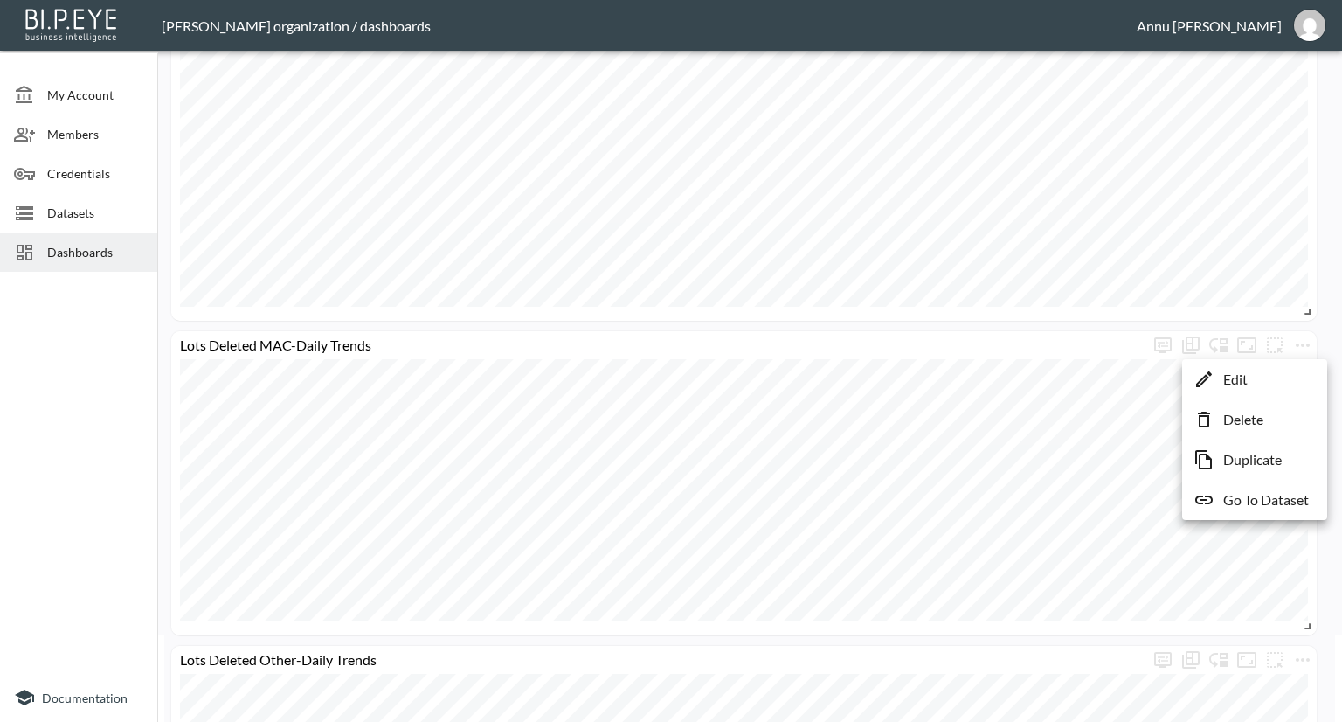
click at [1245, 381] on p "Edit" at bounding box center [1235, 379] width 24 height 21
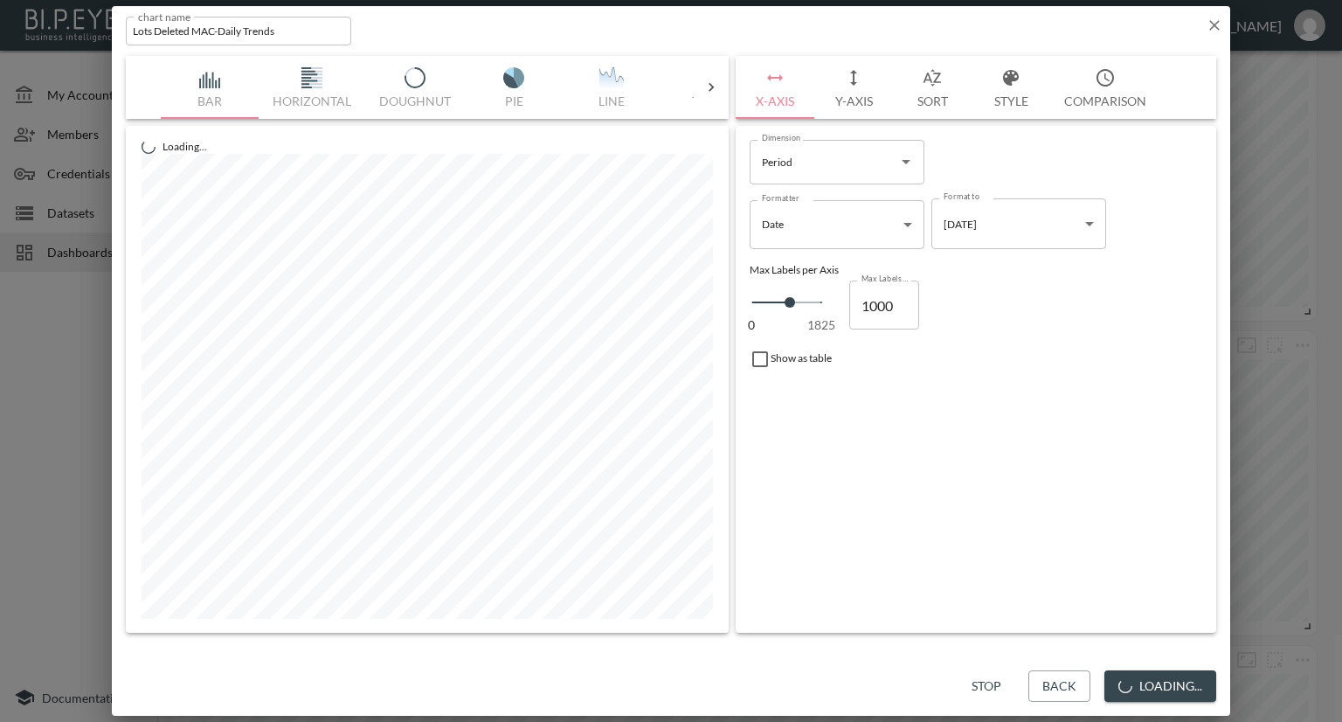
click at [867, 99] on button "Y-Axis" at bounding box center [853, 87] width 79 height 63
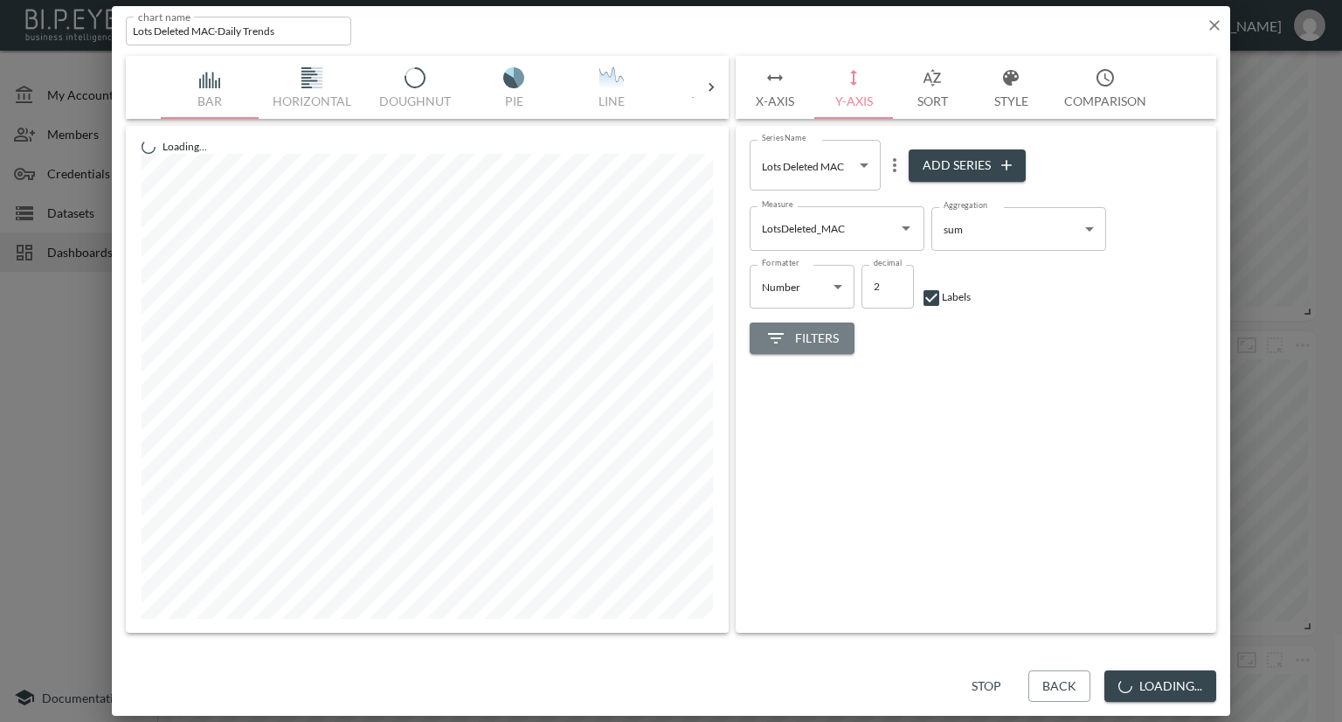
click at [814, 328] on span "Filters" at bounding box center [801, 339] width 73 height 22
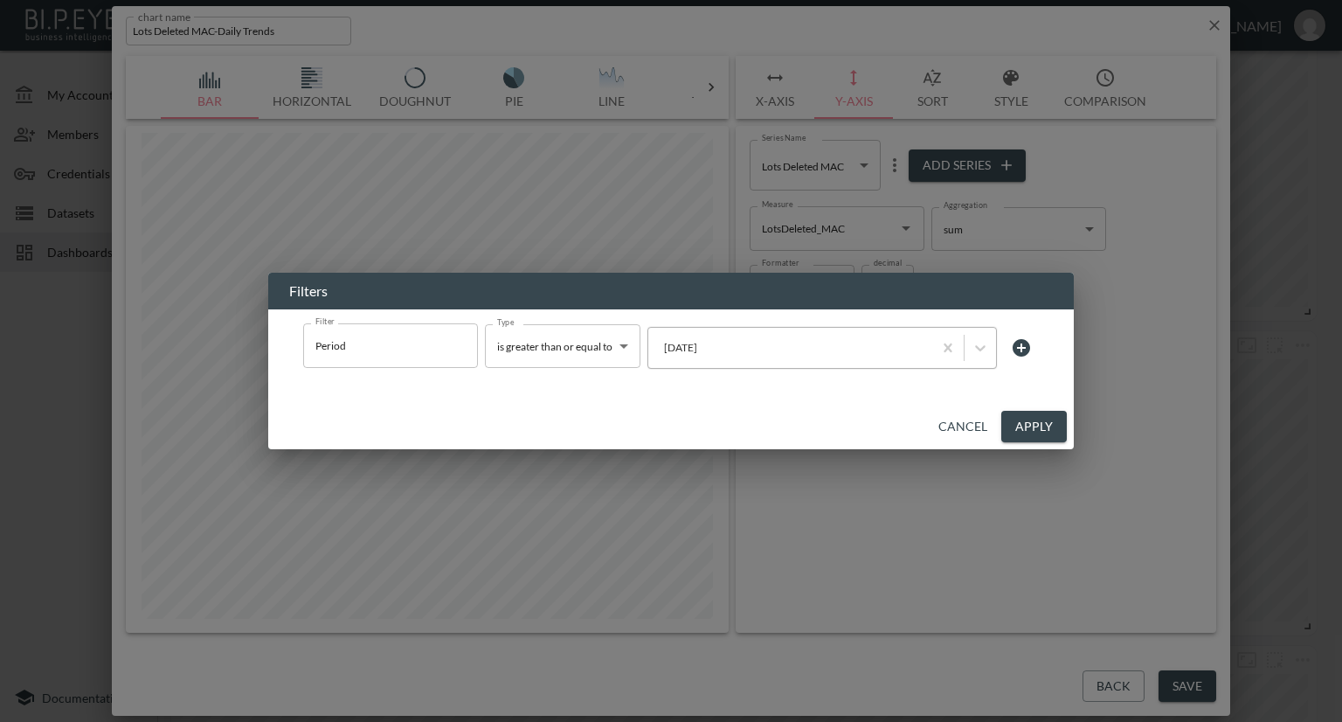
click at [703, 345] on div at bounding box center [790, 347] width 267 height 17
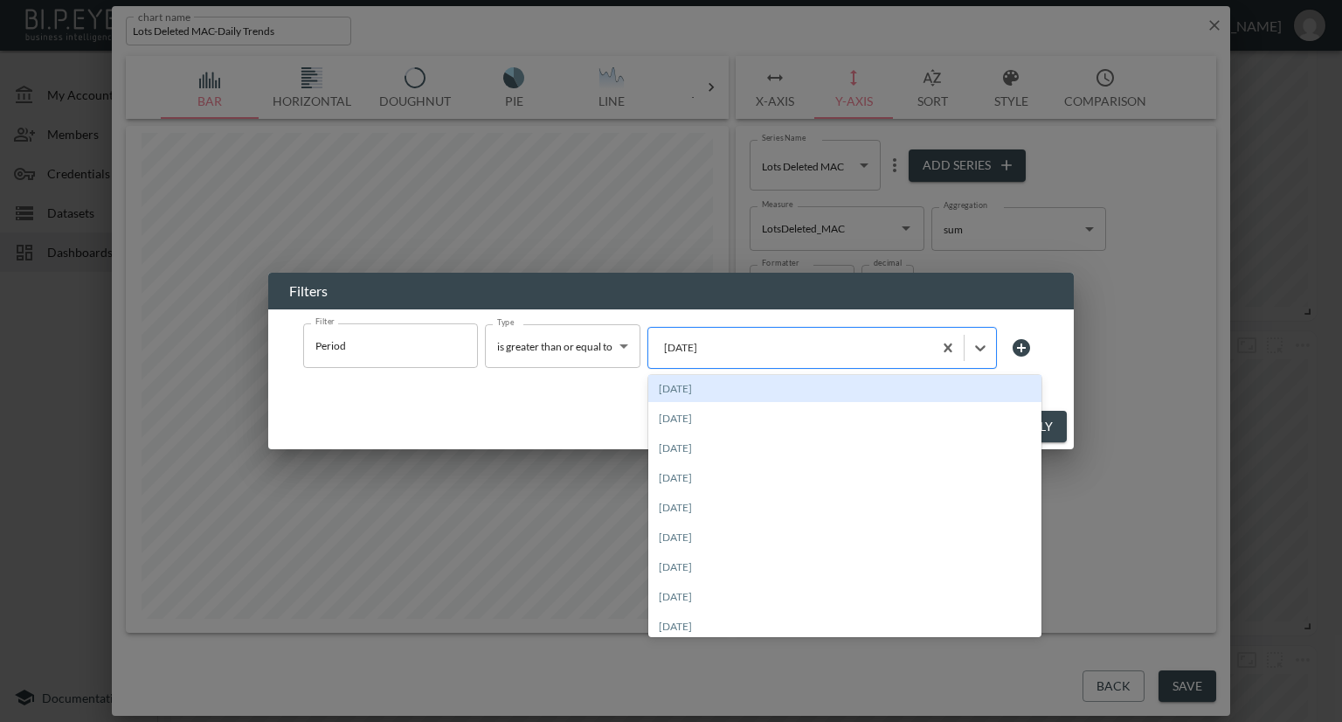
click at [703, 345] on div at bounding box center [790, 347] width 267 height 17
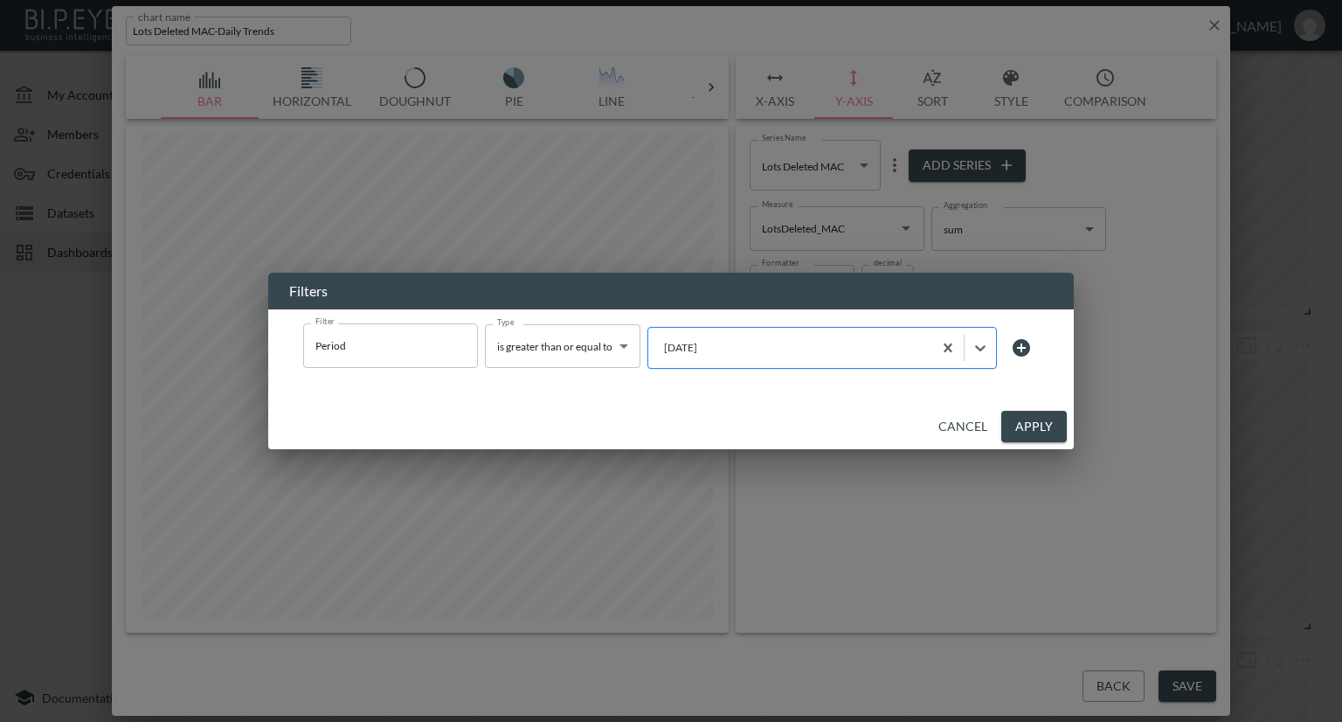
click at [782, 345] on div at bounding box center [790, 347] width 267 height 17
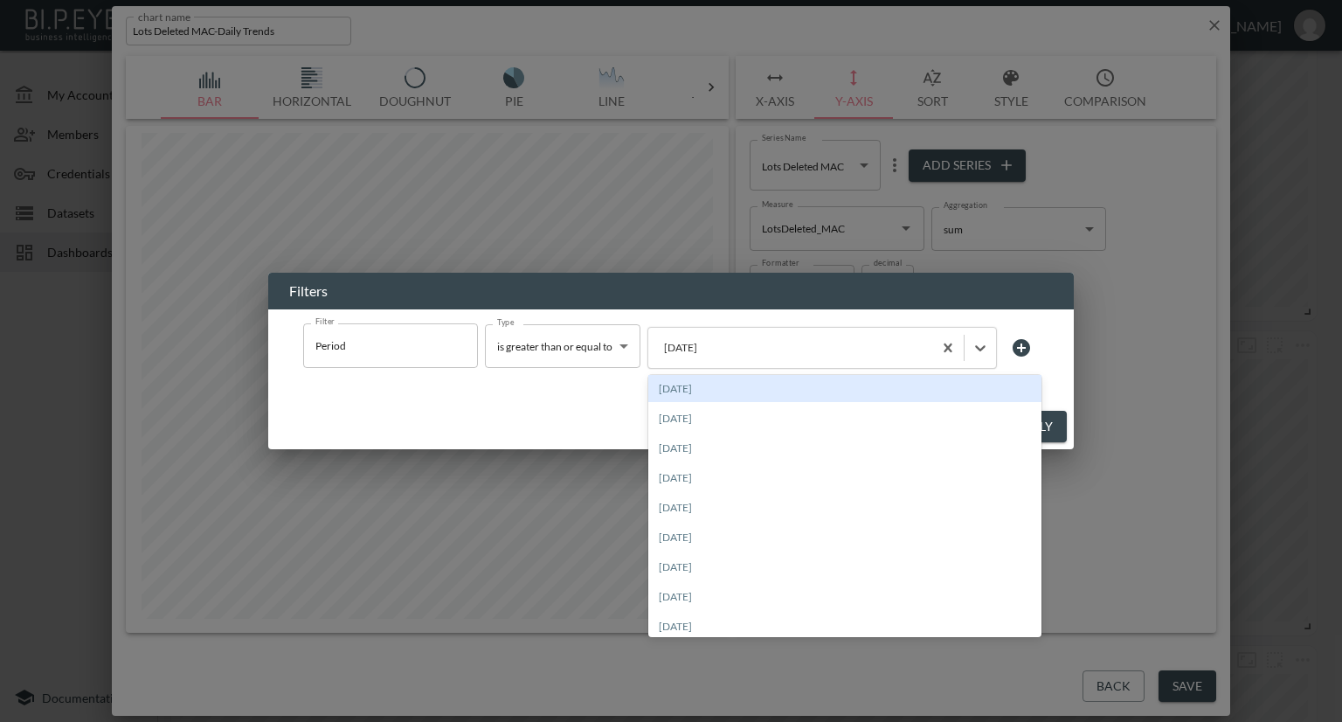
click at [712, 388] on div "[DATE]" at bounding box center [844, 388] width 393 height 27
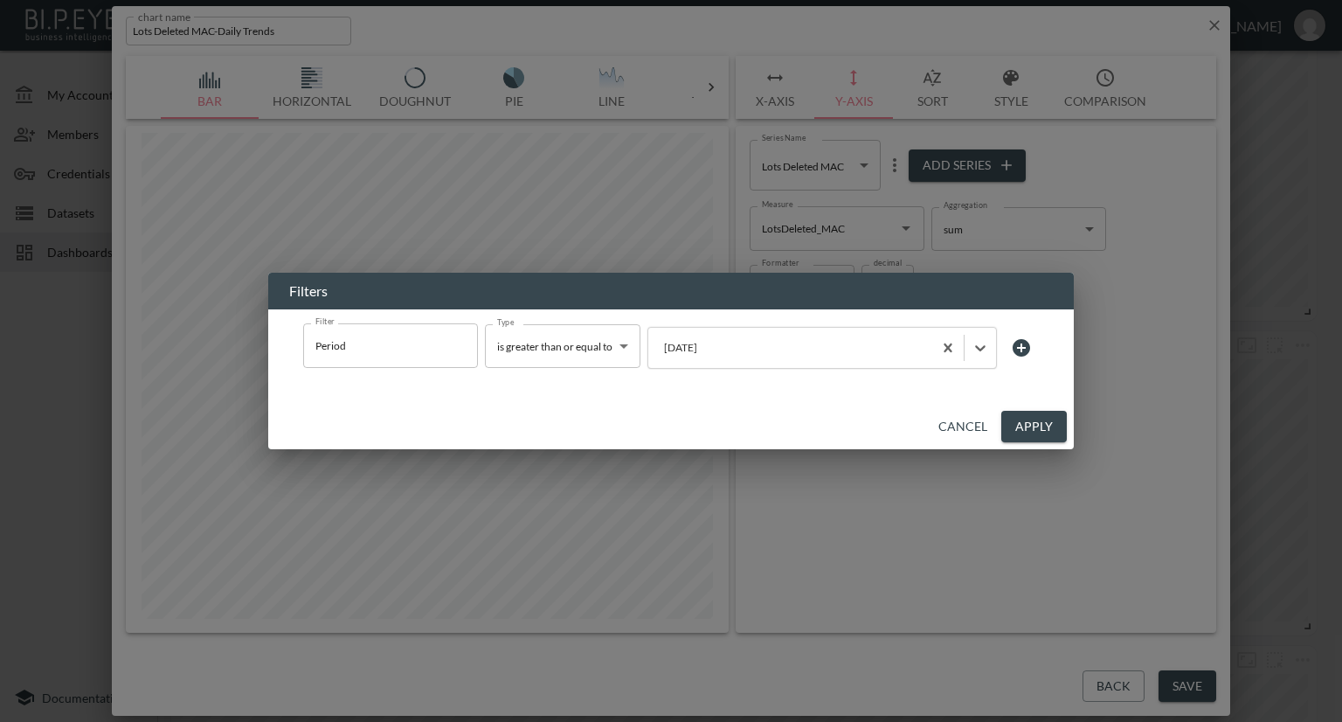
click at [1027, 427] on button "Apply" at bounding box center [1034, 427] width 66 height 32
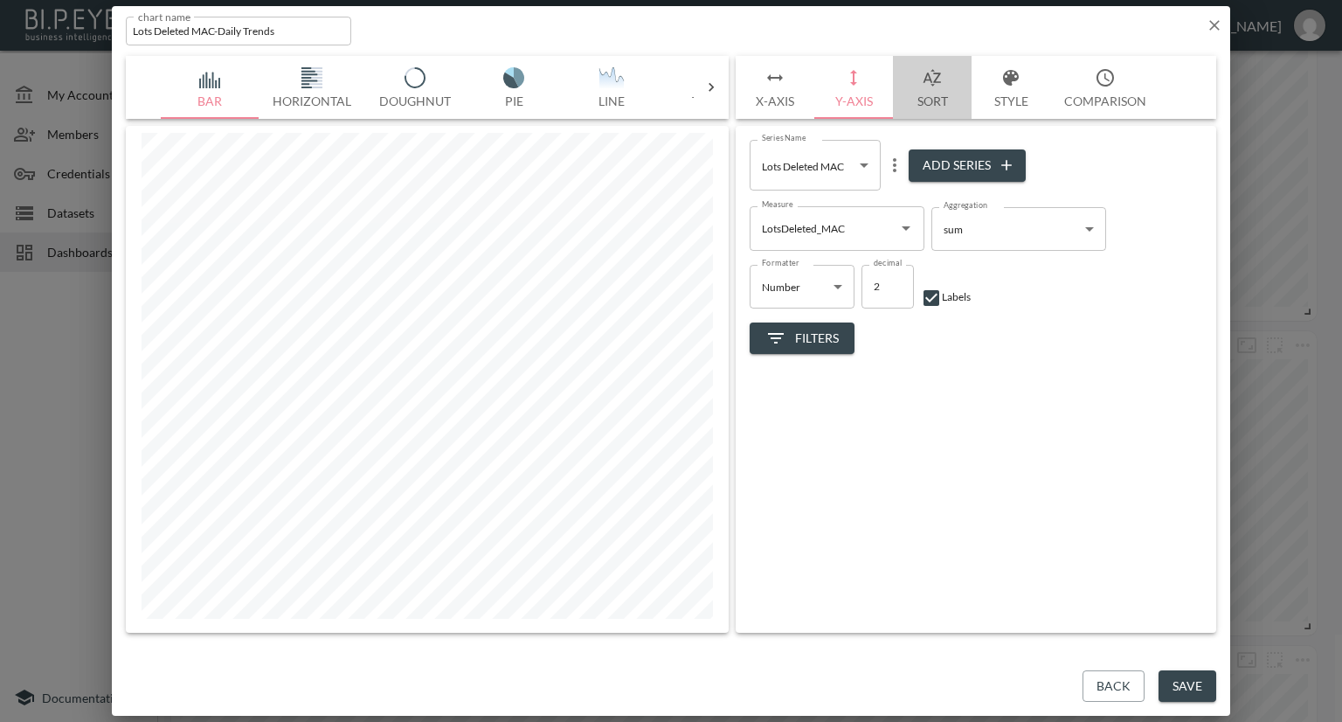
click at [934, 102] on button "Sort" at bounding box center [932, 87] width 79 height 63
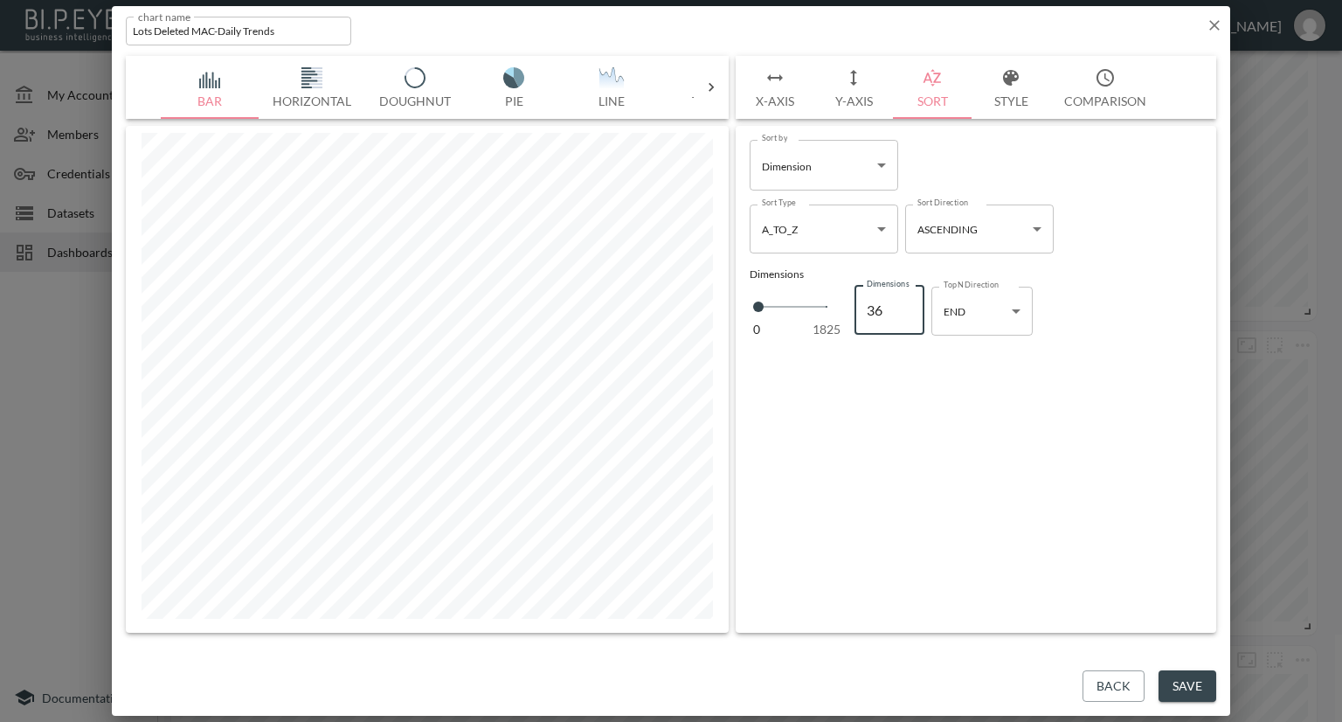
drag, startPoint x: 889, startPoint y: 308, endPoint x: 863, endPoint y: 311, distance: 25.5
click at [863, 311] on input "36" at bounding box center [890, 310] width 70 height 49
type input "37"
click at [902, 302] on input "37" at bounding box center [890, 310] width 70 height 49
type input "38"
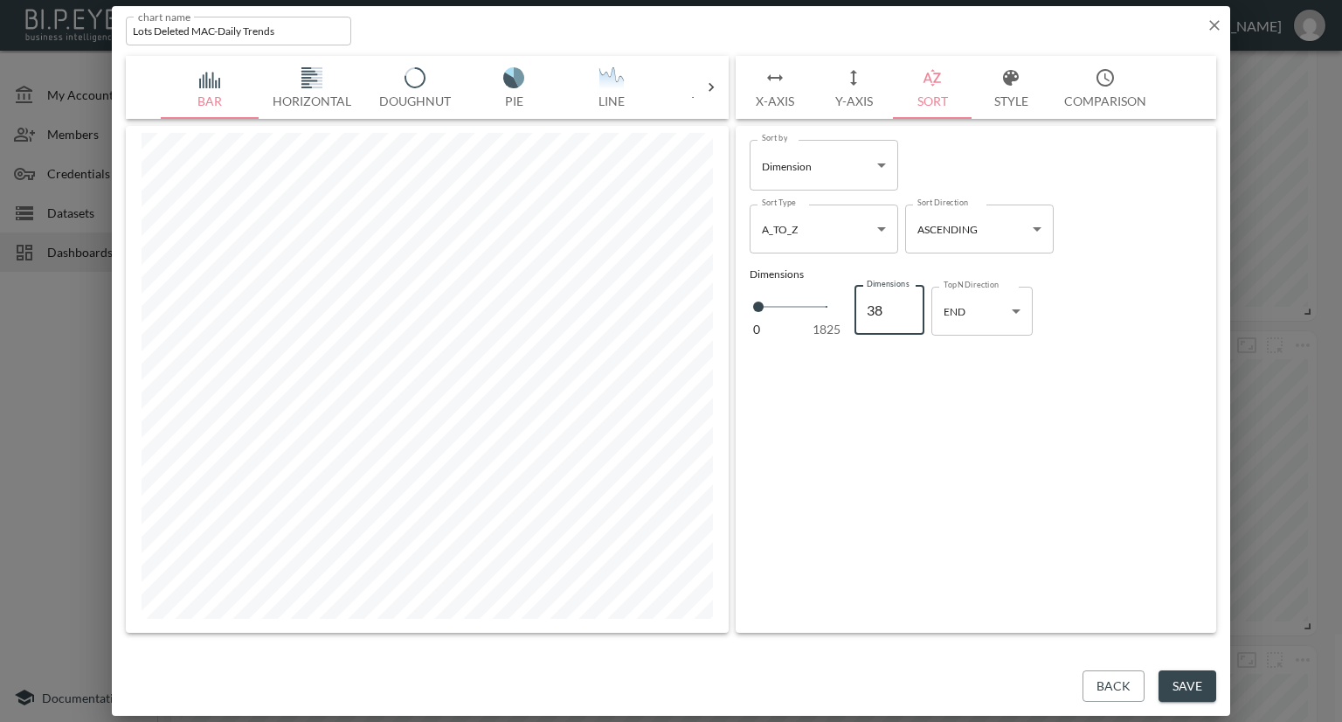
type input "38"
click at [902, 302] on input "38" at bounding box center [890, 310] width 70 height 49
type input "39"
click at [902, 302] on input "39" at bounding box center [890, 310] width 70 height 49
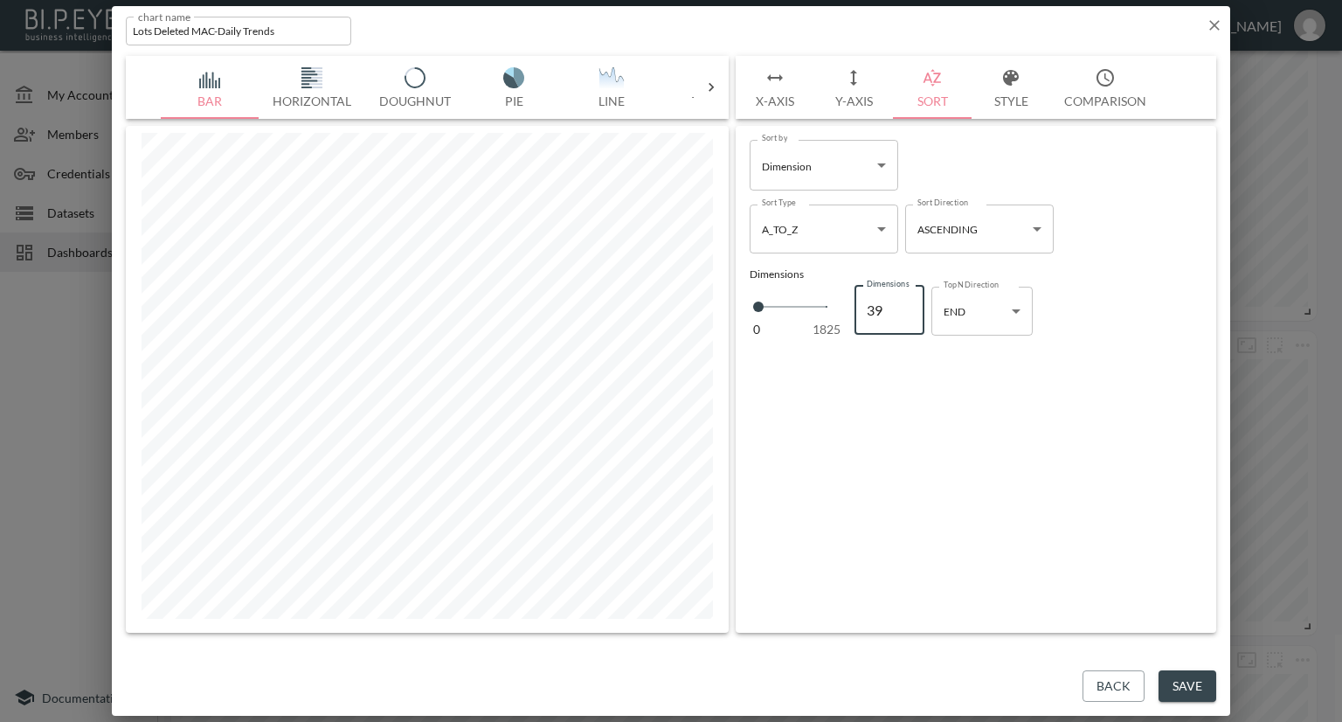
type input "40"
click at [902, 302] on input "40" at bounding box center [890, 310] width 70 height 49
type input "41"
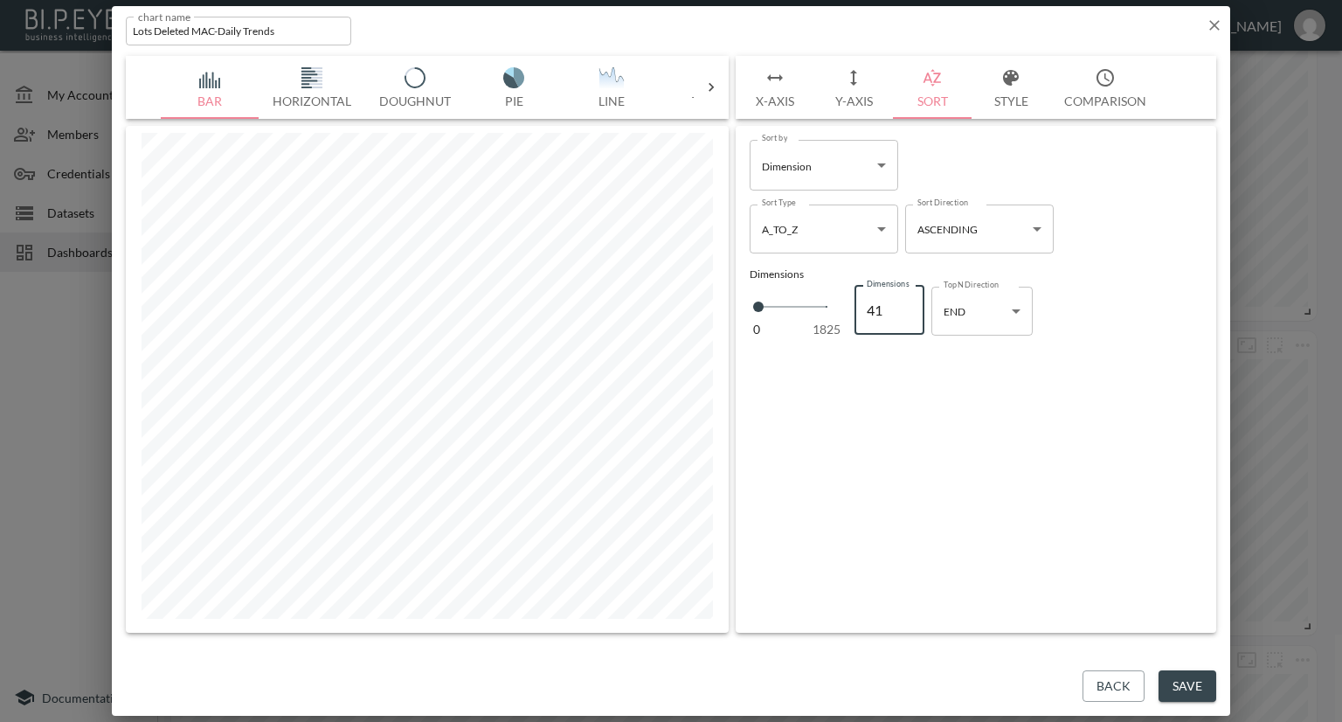
click at [902, 302] on input "41" at bounding box center [890, 310] width 70 height 49
type input "42"
click at [902, 302] on input "42" at bounding box center [890, 310] width 70 height 49
type input "43"
click at [902, 302] on input "43" at bounding box center [890, 310] width 70 height 49
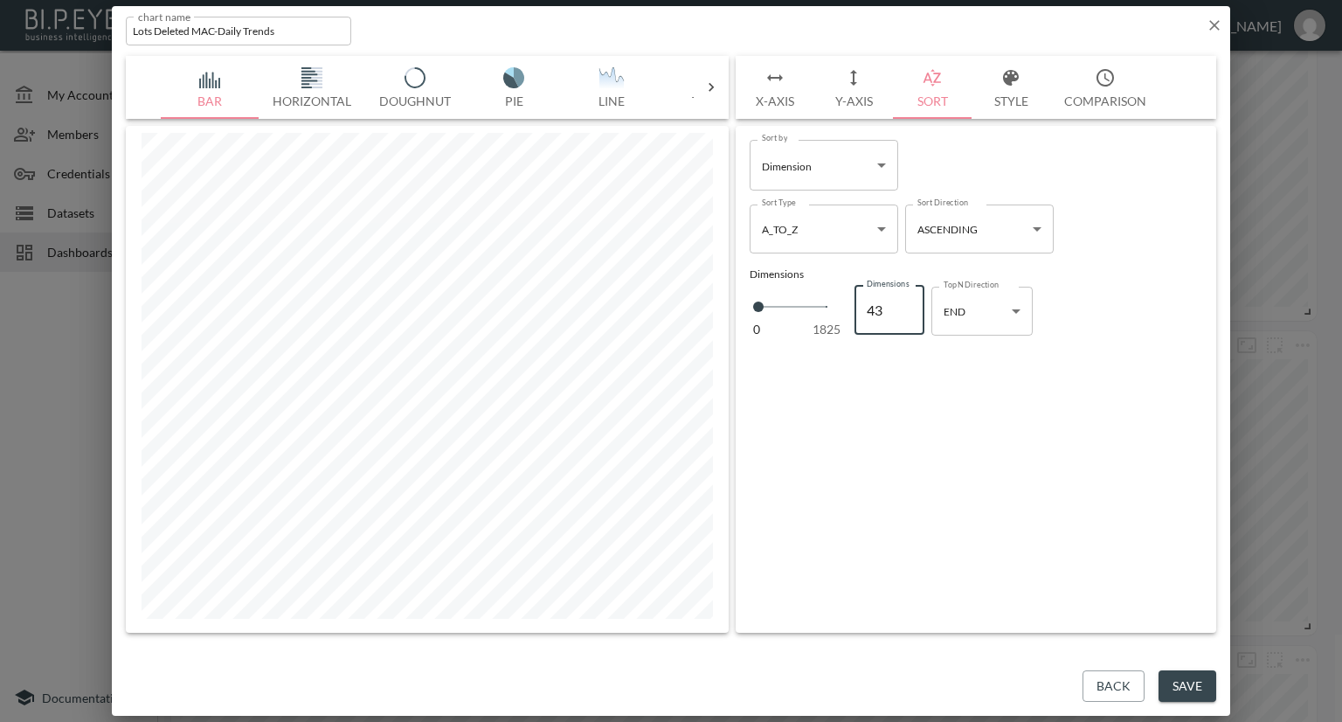
type input "44"
click at [902, 302] on input "44" at bounding box center [890, 310] width 70 height 49
type input "45"
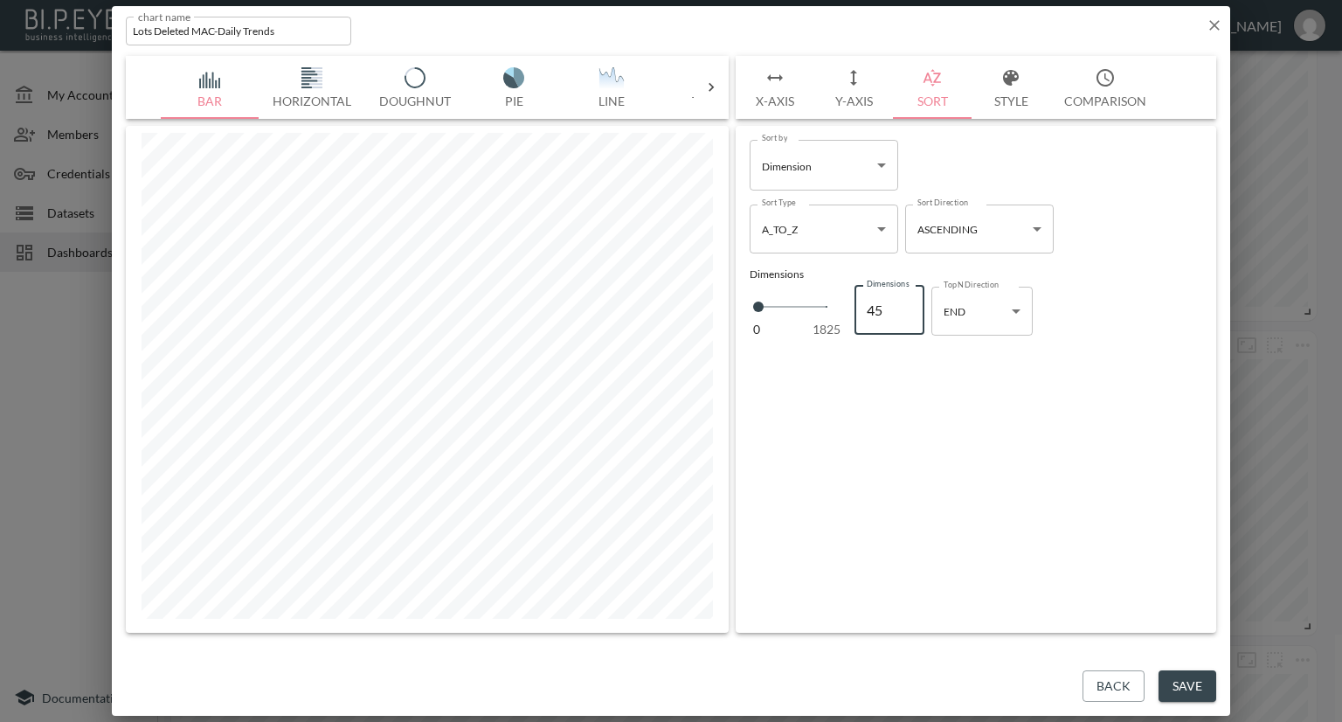
click at [902, 302] on input "45" at bounding box center [890, 310] width 70 height 49
type input "46"
click at [902, 302] on input "46" at bounding box center [890, 310] width 70 height 49
type input "47"
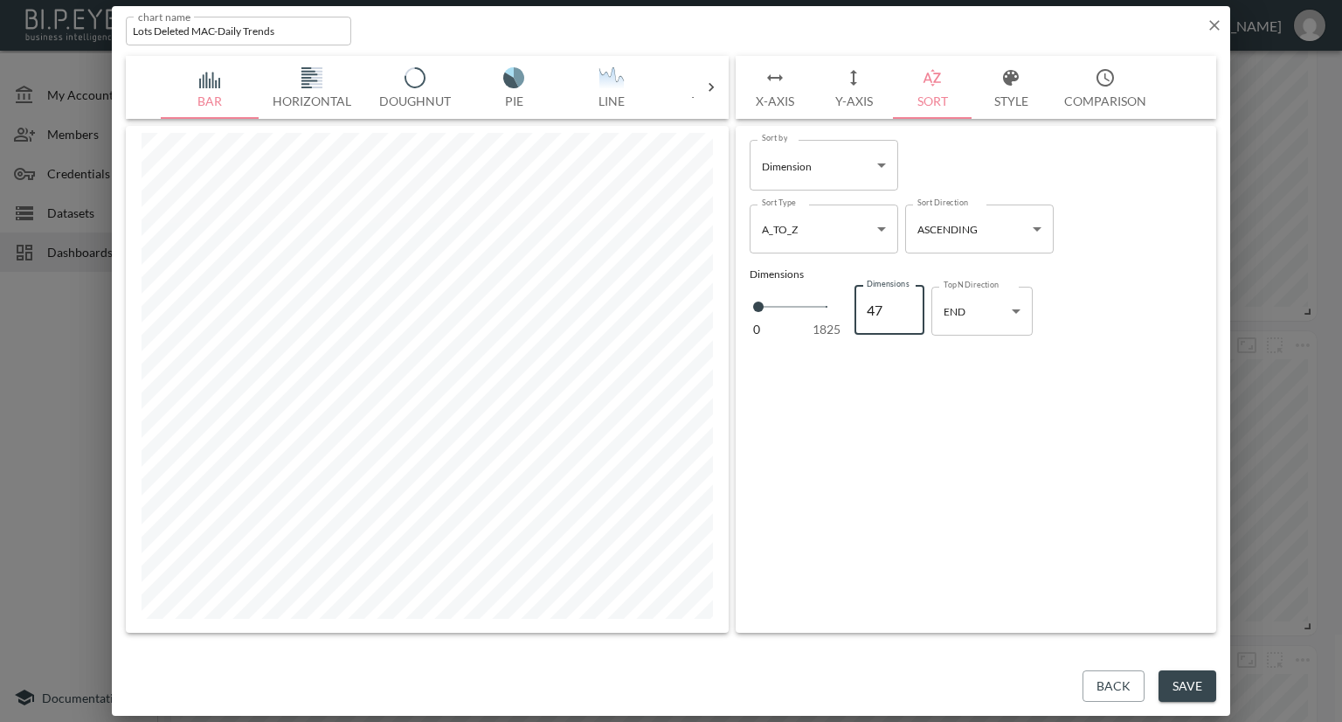
type input "47"
click at [902, 302] on input "47" at bounding box center [890, 310] width 70 height 49
type input "48"
click at [902, 302] on input "48" at bounding box center [890, 310] width 70 height 49
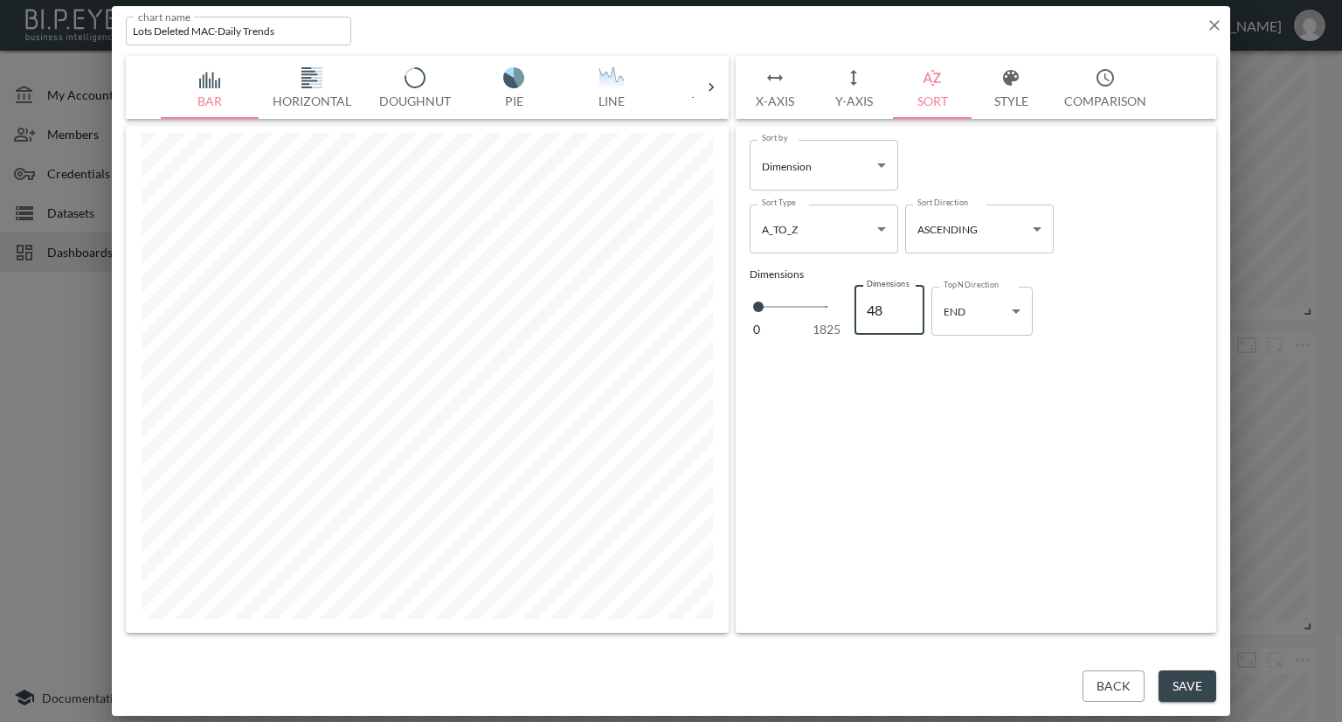
type input "49"
click at [902, 302] on input "49" at bounding box center [890, 310] width 70 height 49
type input "50"
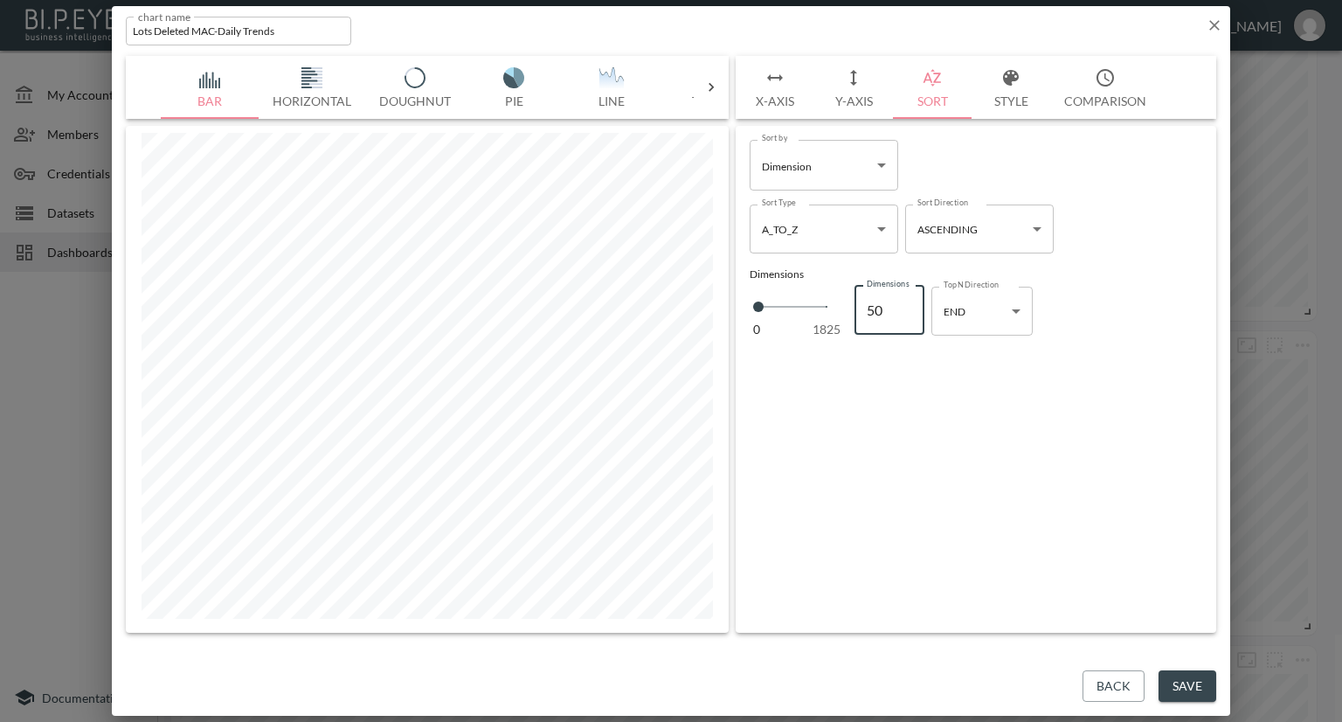
click at [902, 302] on input "50" at bounding box center [890, 310] width 70 height 49
type input "51"
click at [902, 302] on input "51" at bounding box center [890, 310] width 70 height 49
type input "52"
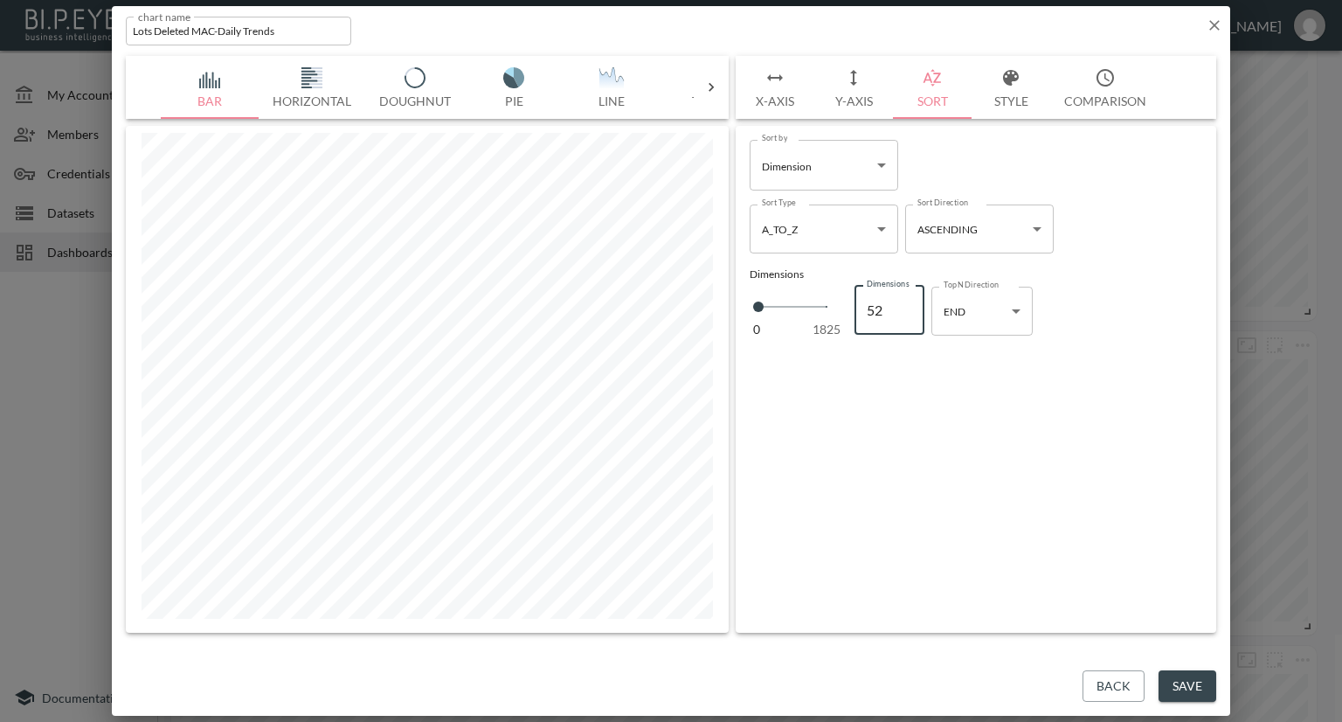
type input "52"
click at [902, 302] on input "52" at bounding box center [890, 310] width 70 height 49
type input "53"
click at [902, 302] on input "53" at bounding box center [890, 310] width 70 height 49
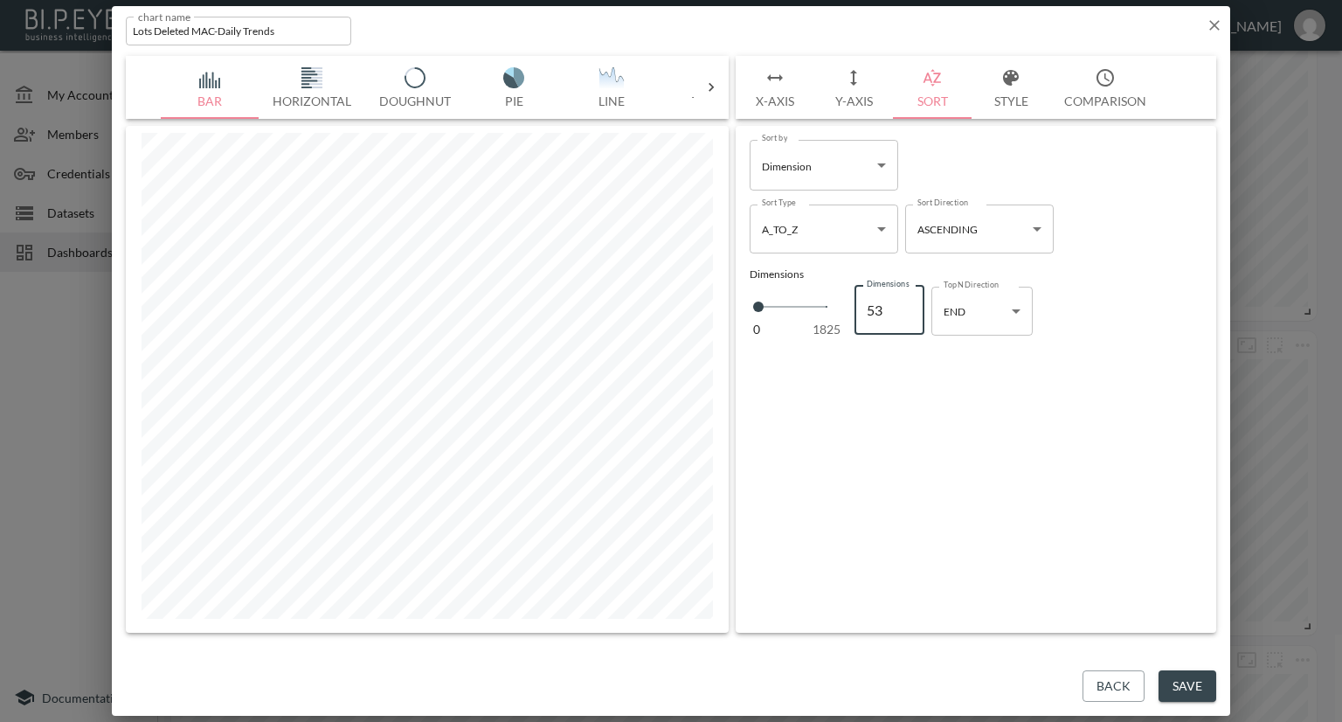
type input "54"
click at [902, 302] on input "54" at bounding box center [890, 310] width 70 height 49
type input "55"
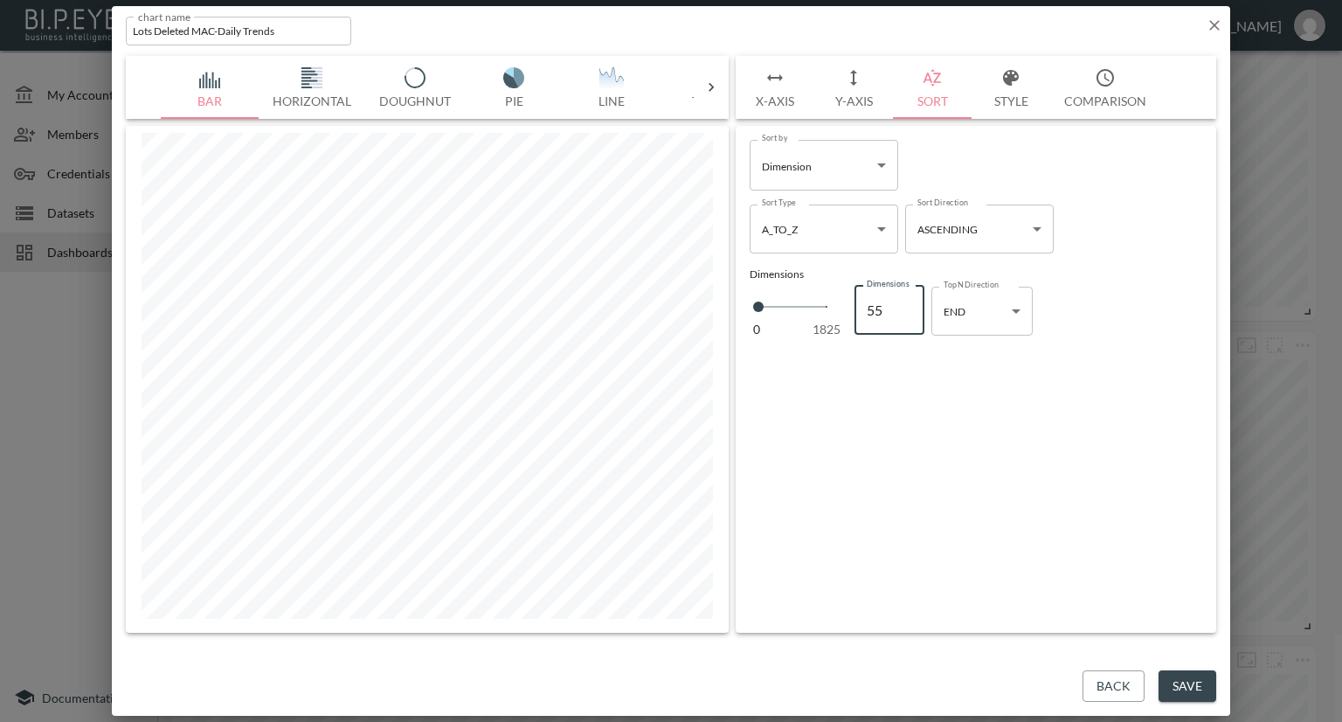
click at [902, 302] on input "55" at bounding box center [890, 310] width 70 height 49
type input "56"
click at [902, 302] on input "56" at bounding box center [890, 310] width 70 height 49
type input "57"
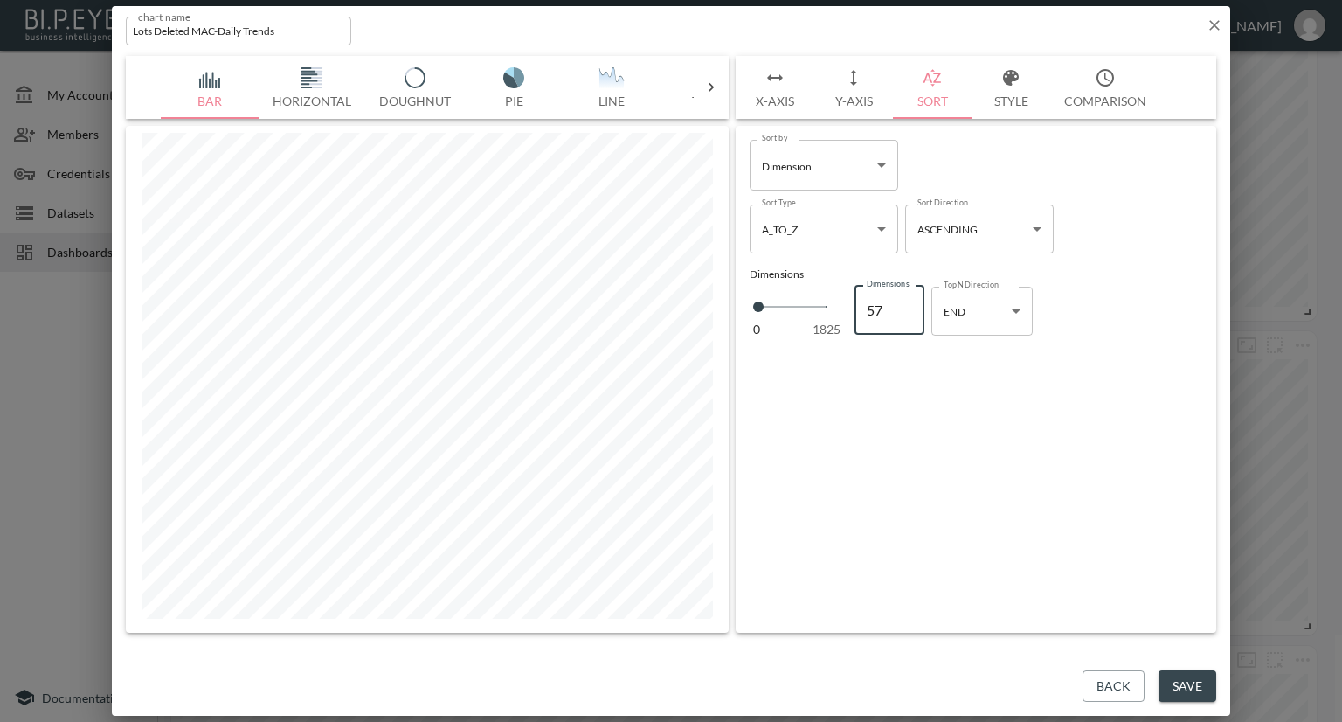
type input "57"
click at [902, 302] on input "57" at bounding box center [890, 310] width 70 height 49
type input "58"
click at [902, 302] on input "58" at bounding box center [890, 310] width 70 height 49
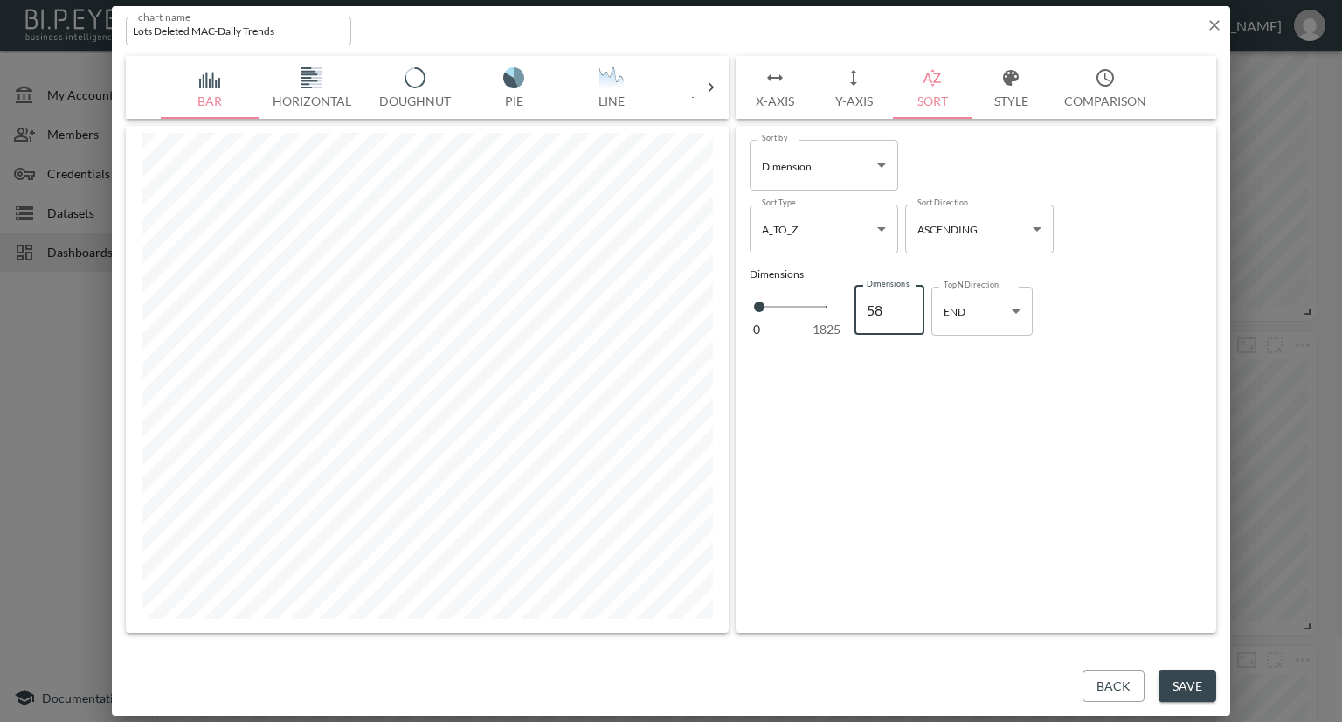
type input "59"
click at [902, 302] on input "59" at bounding box center [890, 310] width 70 height 49
type input "60"
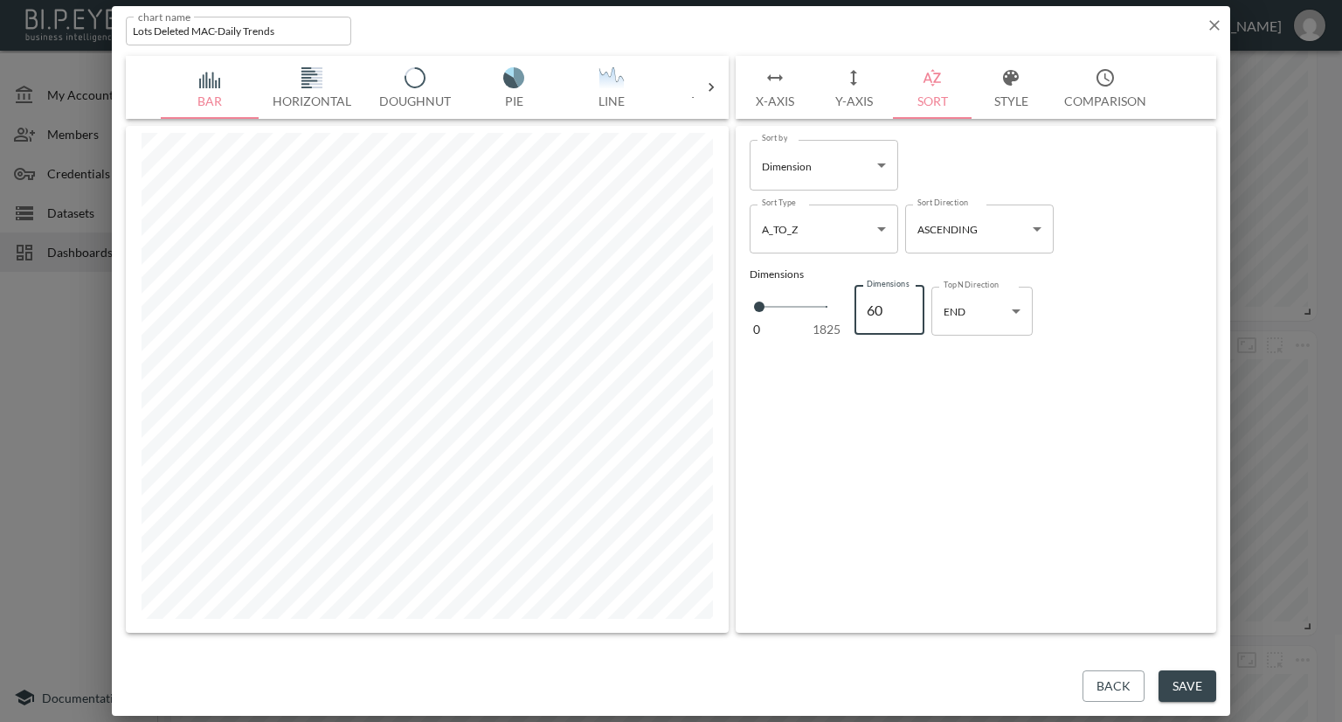
click at [902, 302] on input "60" at bounding box center [890, 310] width 70 height 49
type input "61"
click at [904, 301] on input "61" at bounding box center [890, 310] width 70 height 49
type input "62"
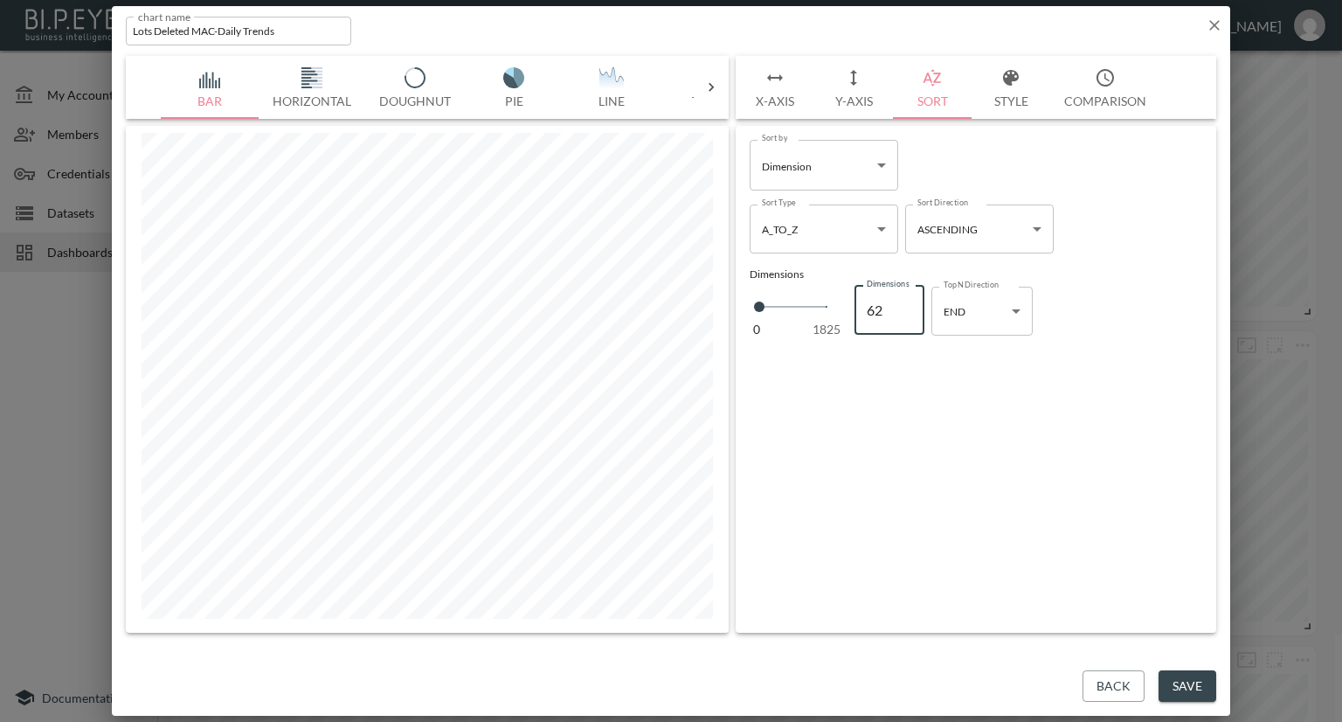
type input "62"
click at [904, 301] on input "62" at bounding box center [890, 310] width 70 height 49
click at [1186, 679] on button "Save" at bounding box center [1188, 686] width 58 height 32
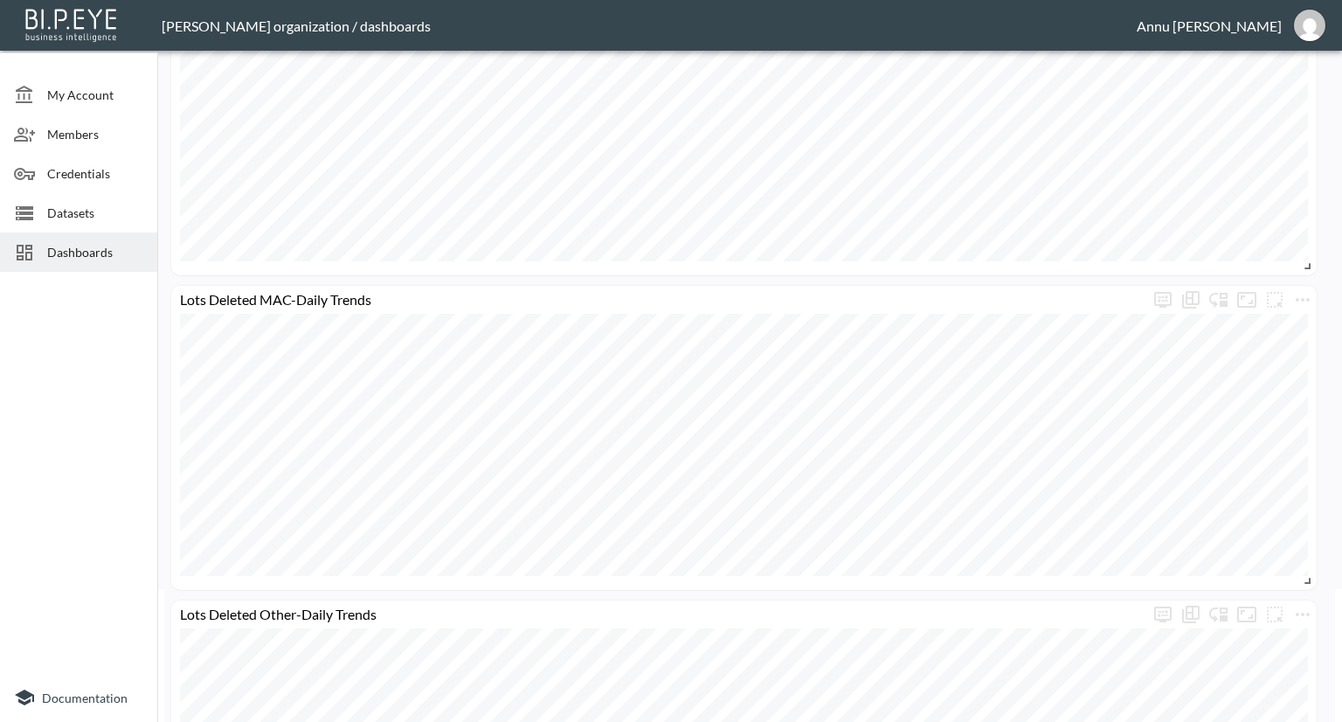
scroll to position [175, 0]
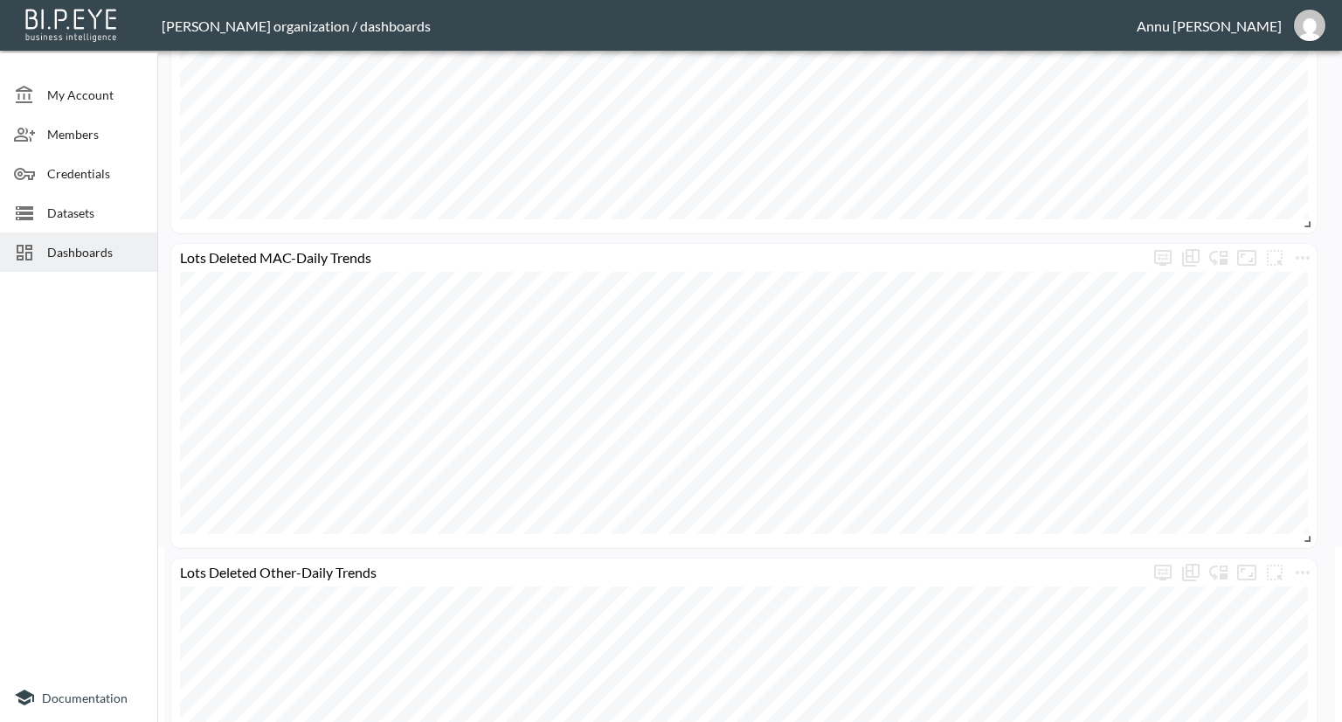
click at [126, 207] on span "Datasets" at bounding box center [95, 213] width 96 height 18
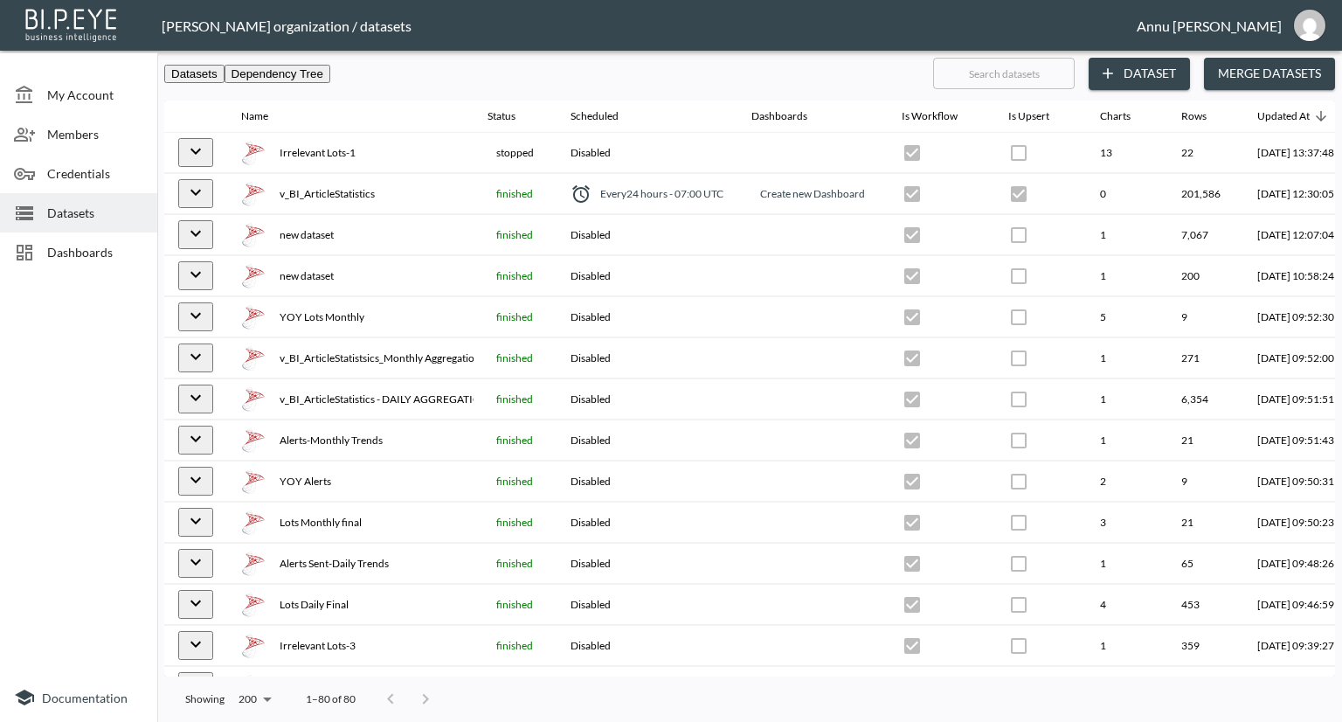
click at [1137, 66] on button "Dataset" at bounding box center [1139, 74] width 101 height 32
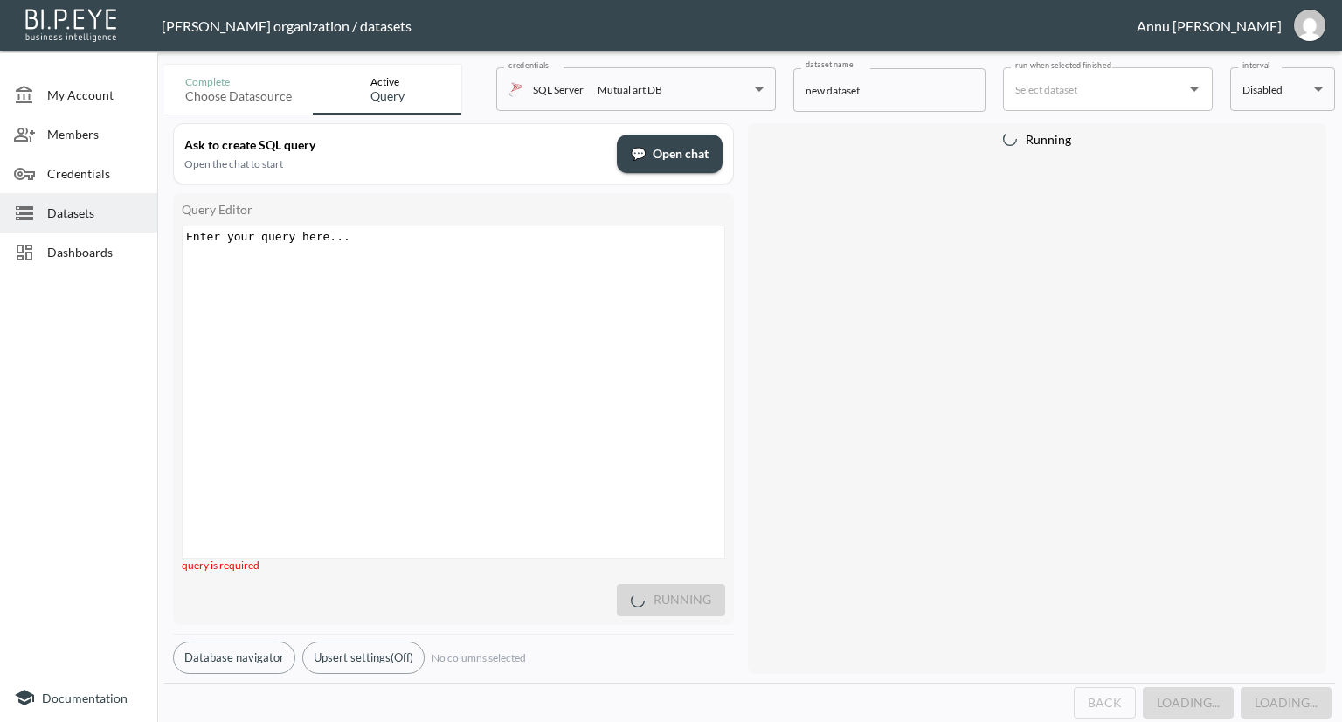
click at [405, 263] on div "Enter your query here... xxxxxxxxxx ​" at bounding box center [475, 413] width 585 height 375
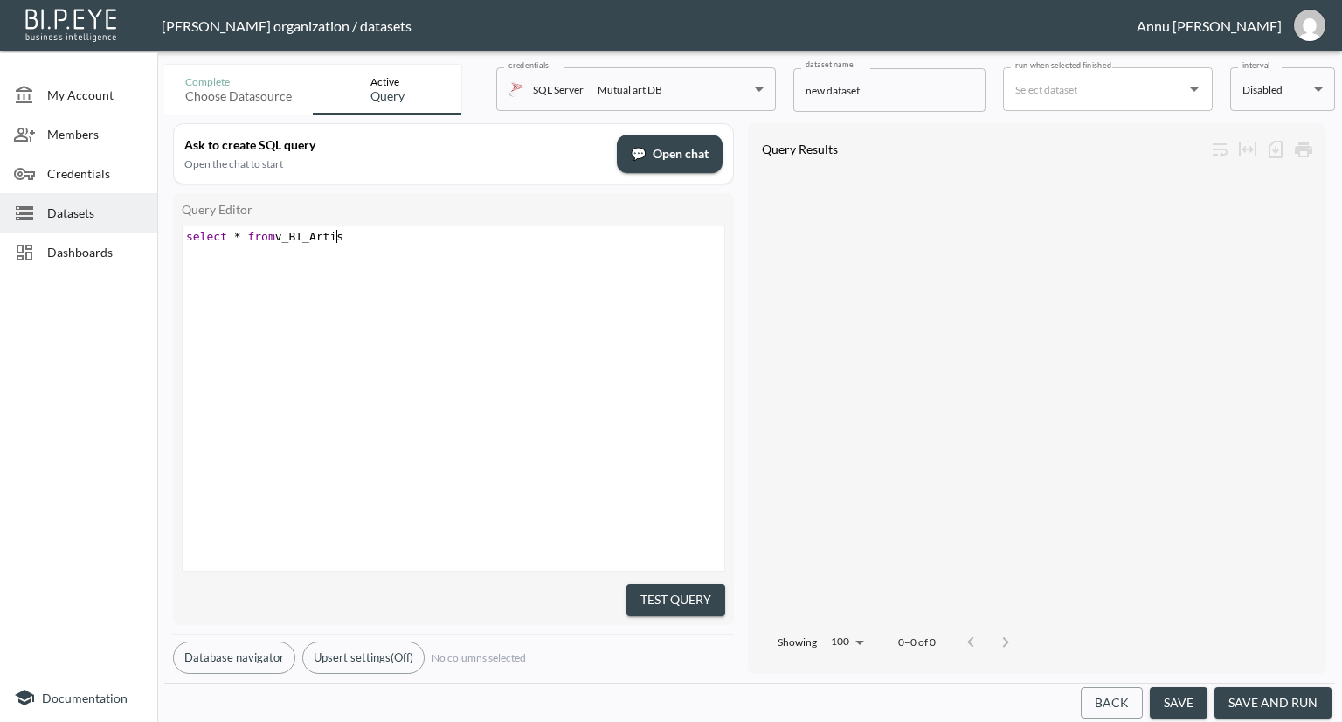
scroll to position [0, 158]
type textarea "select * from v_BI_Artist"
click at [657, 586] on button "Test Query" at bounding box center [676, 600] width 99 height 32
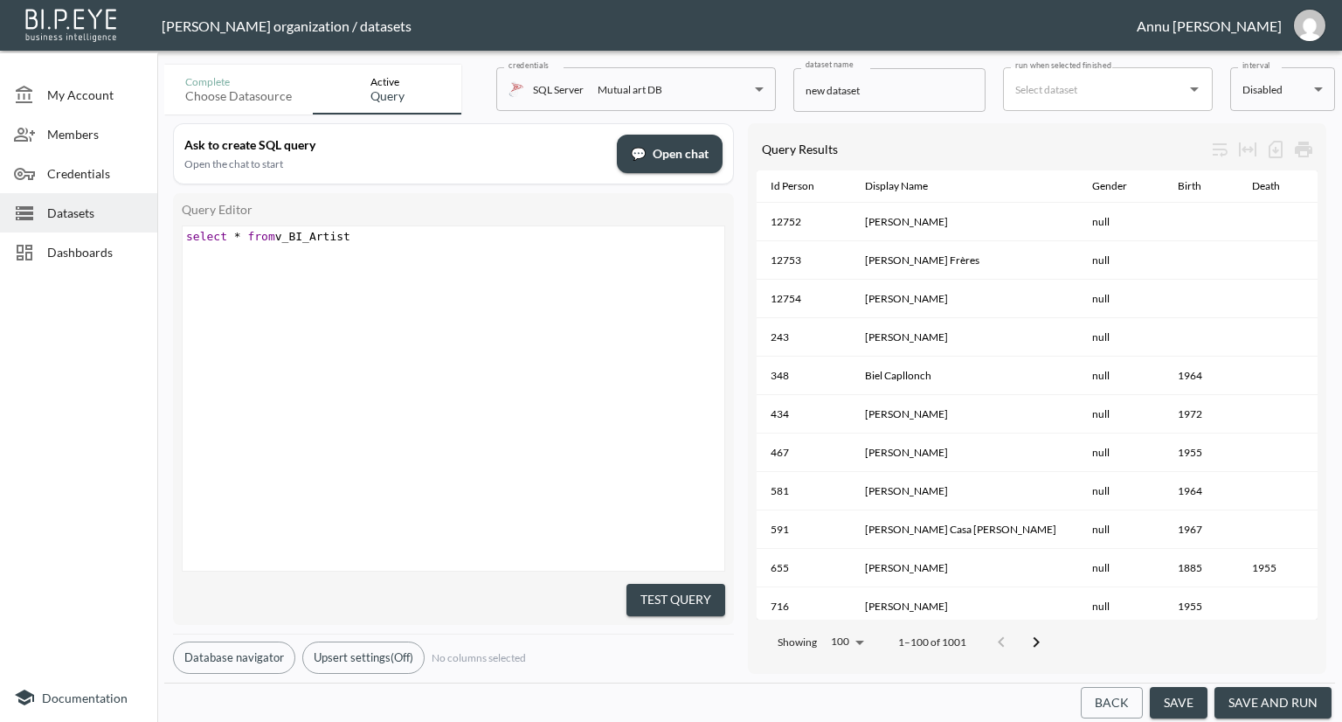
scroll to position [0, 343]
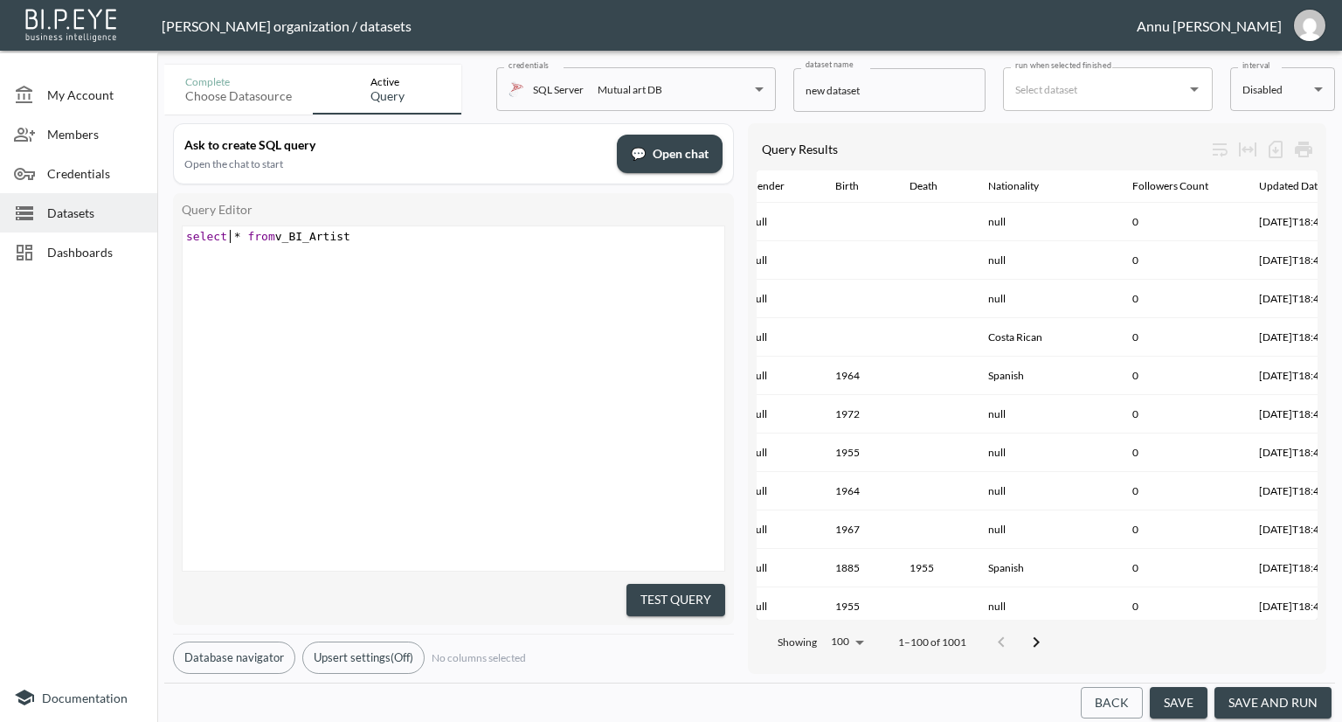
click at [228, 234] on span "select * from v_BI_Artist" at bounding box center [268, 236] width 164 height 13
type textarea "top 1"
click at [381, 236] on pre "select top 1 * from v_BI_Artist" at bounding box center [456, 236] width 546 height 13
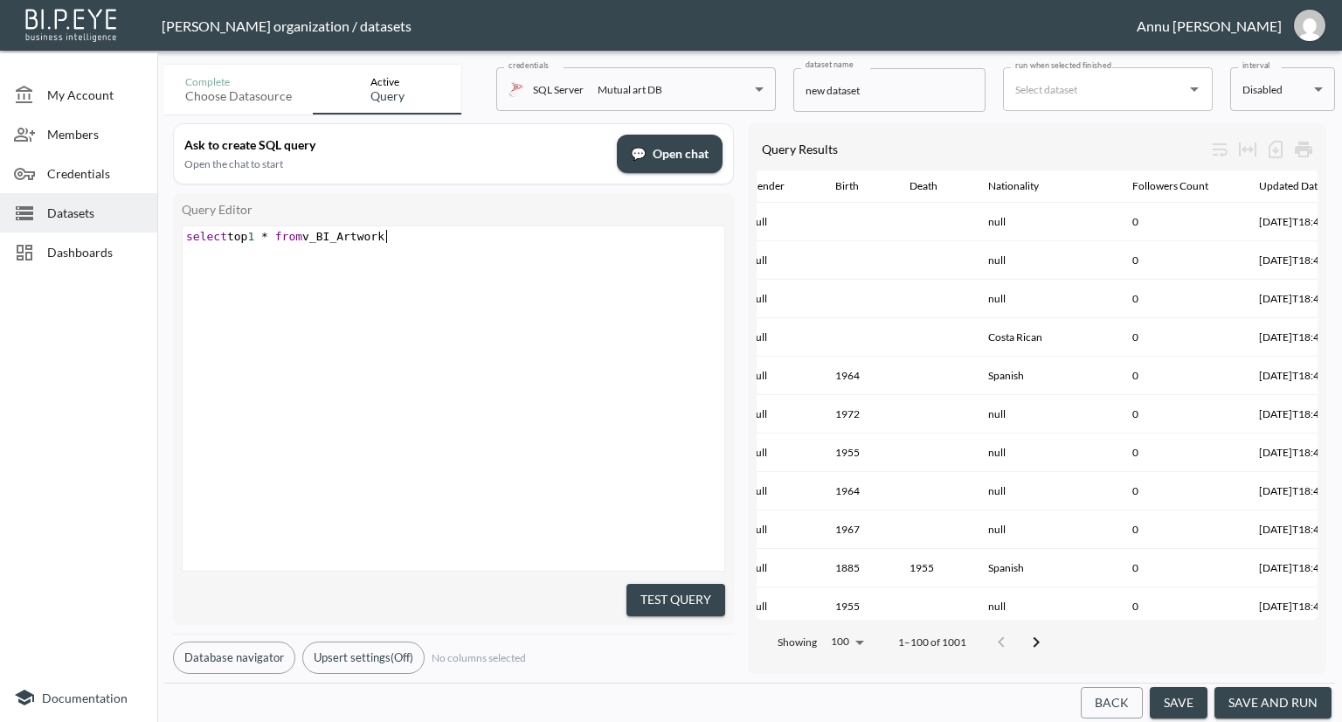
click at [682, 596] on button "Test Query" at bounding box center [676, 600] width 99 height 32
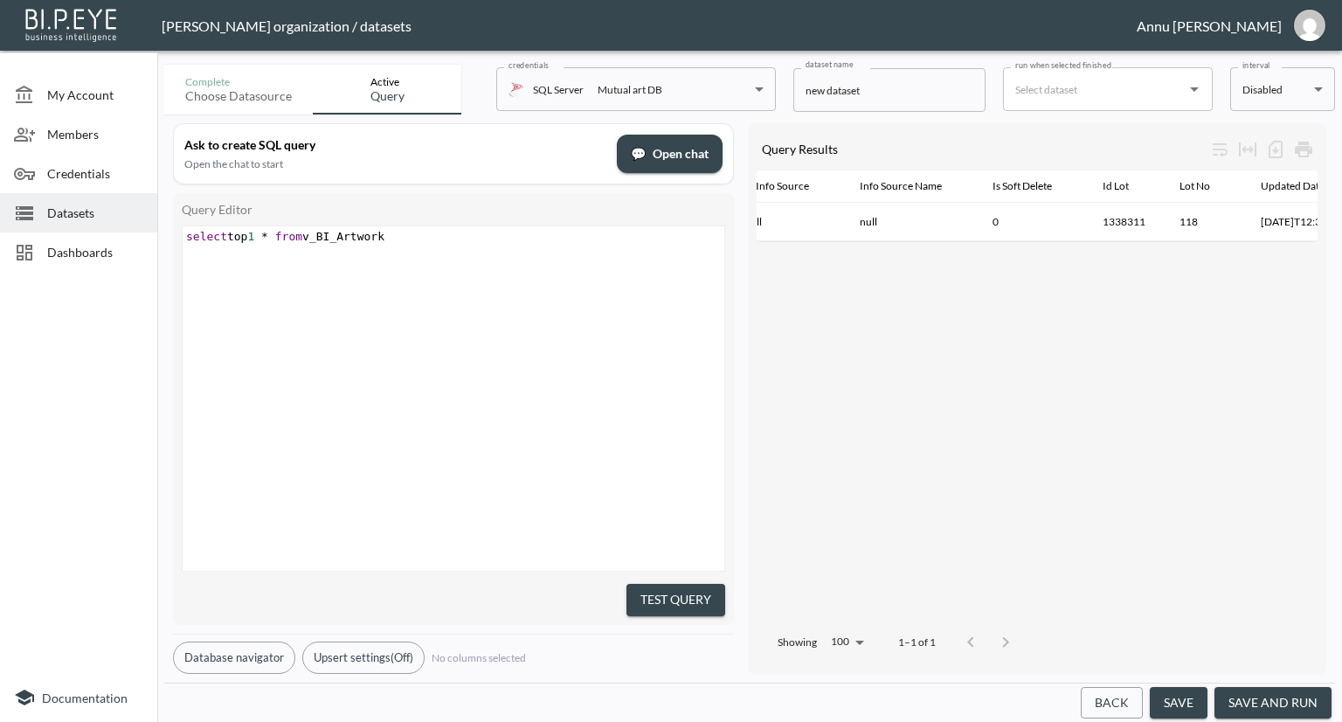
scroll to position [0, 1730]
drag, startPoint x: 404, startPoint y: 242, endPoint x: 0, endPoint y: 261, distance: 404.2
click at [0, 261] on div "My Account Members Credentials Datasets Dashboards Documentation Complete Choos…" at bounding box center [671, 361] width 1342 height 722
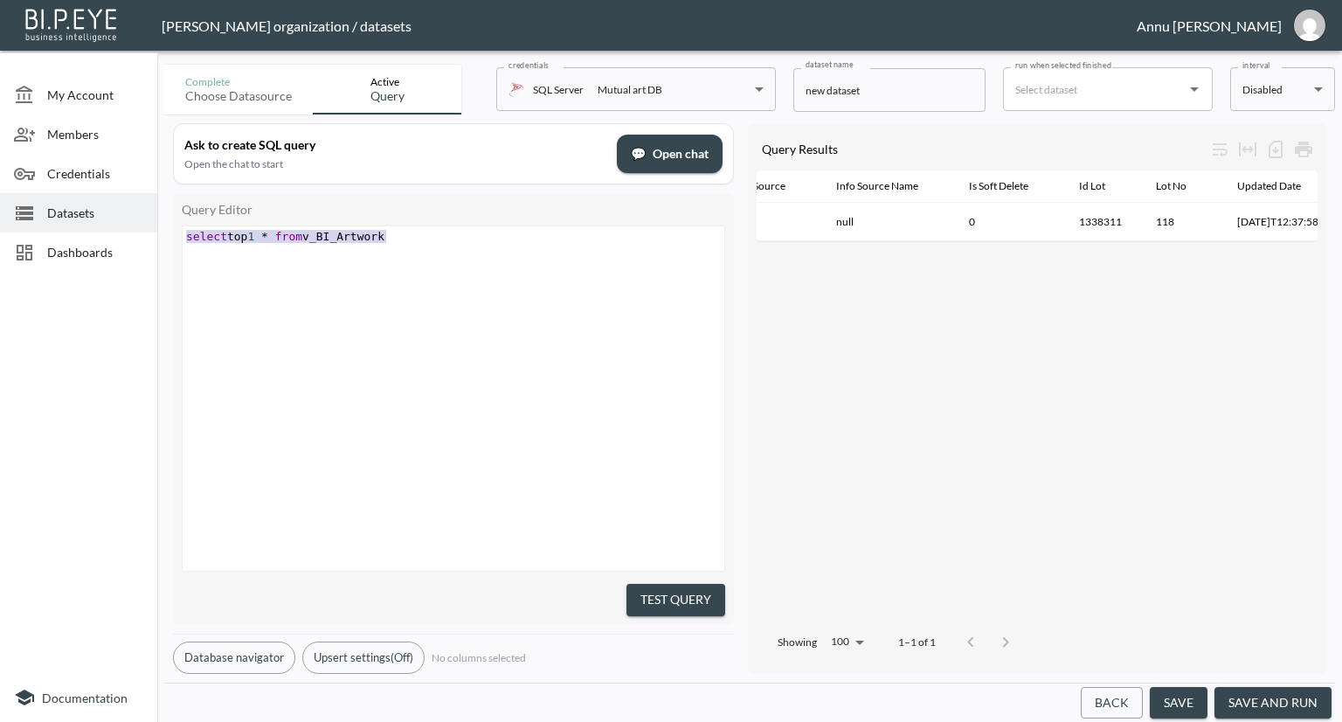
drag, startPoint x: 394, startPoint y: 232, endPoint x: 142, endPoint y: 226, distance: 252.6
click at [142, 226] on div "My Account Members Credentials Datasets Dashboards Documentation Complete Choos…" at bounding box center [671, 361] width 1342 height 722
type textarea "select top 1 * from v_BI_Artwork"
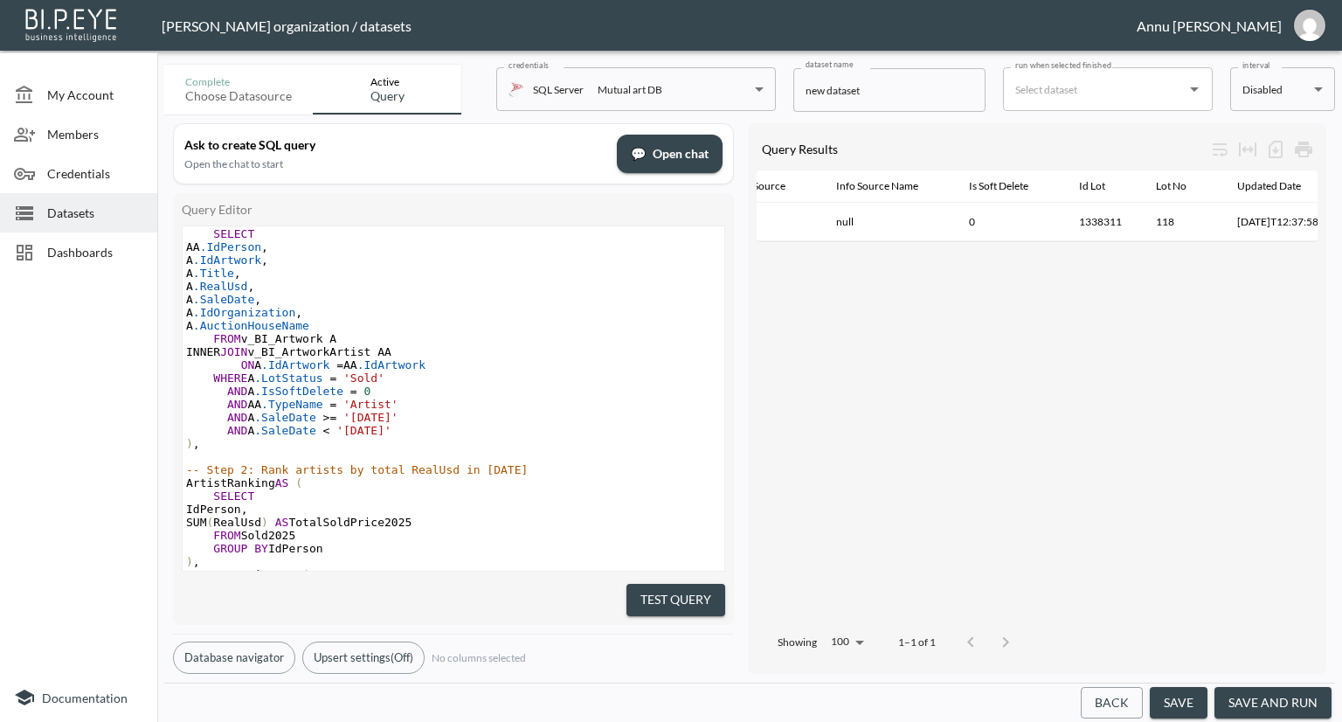
scroll to position [0, 0]
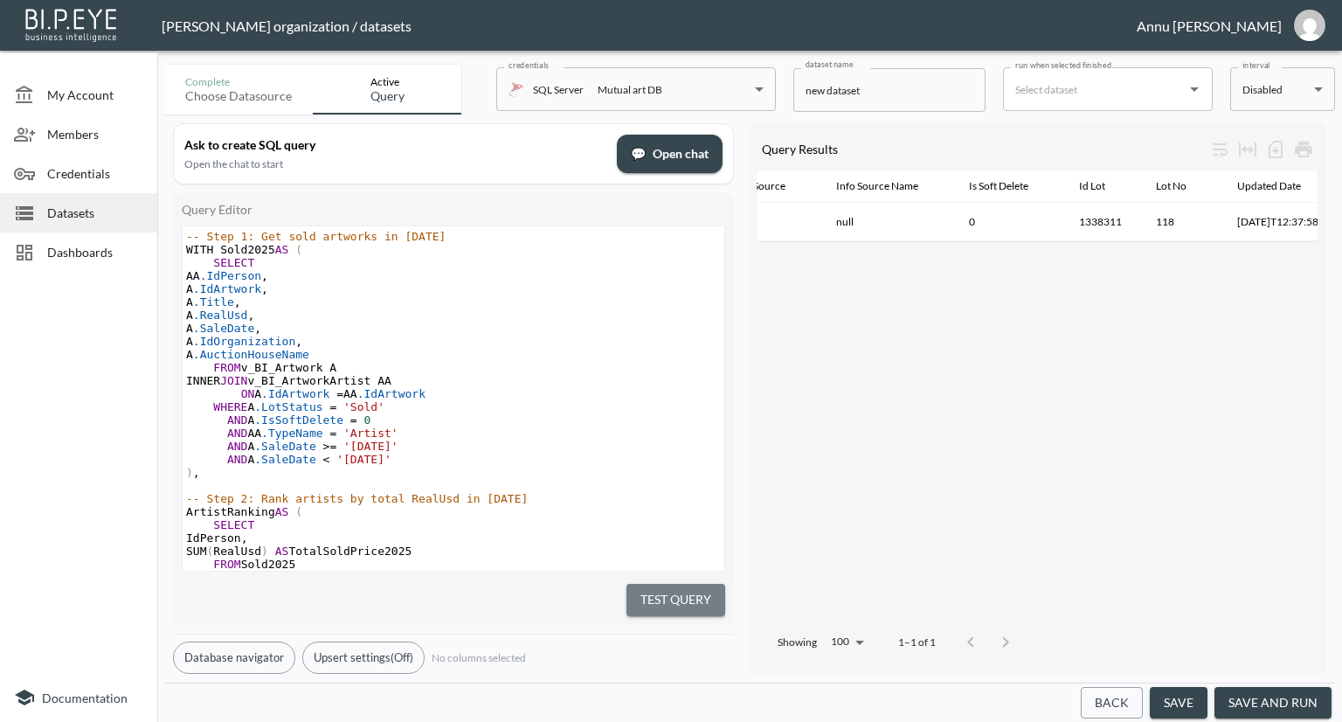
drag, startPoint x: 662, startPoint y: 586, endPoint x: 839, endPoint y: 343, distance: 300.3
click at [662, 585] on button "Test Query" at bounding box center [676, 600] width 99 height 32
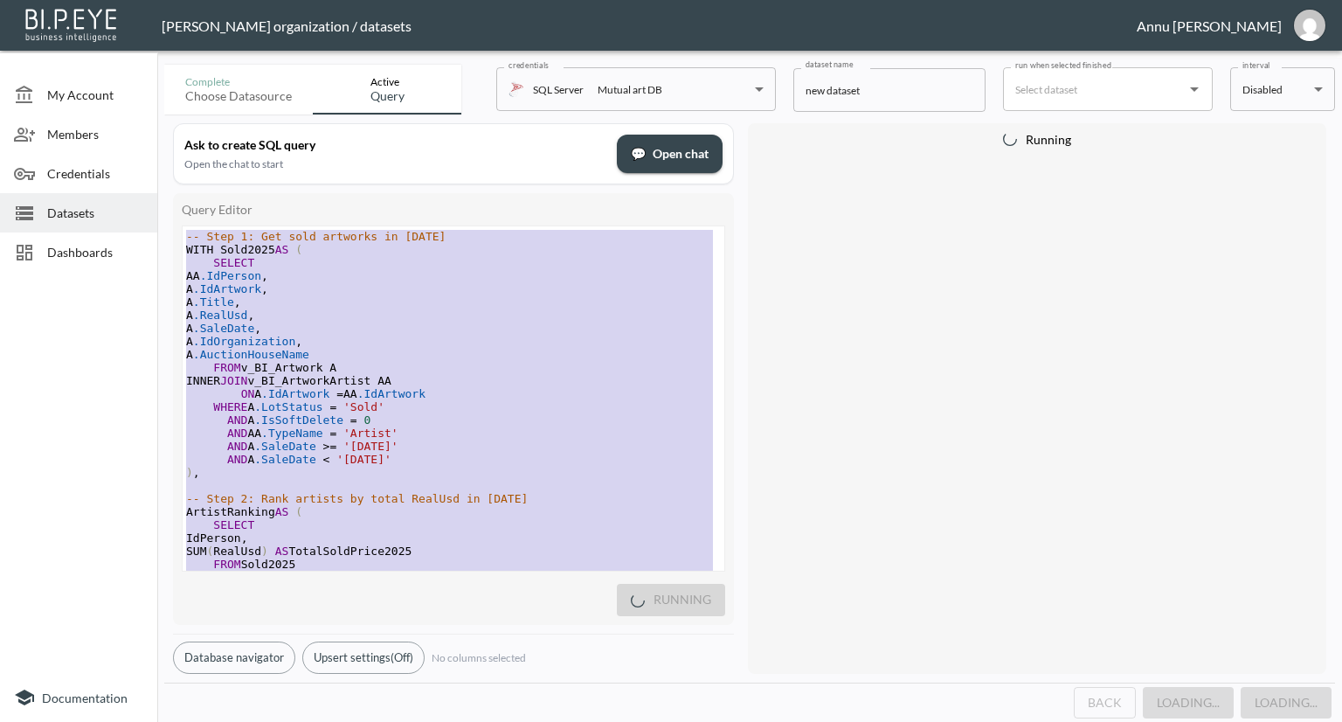
drag, startPoint x: 371, startPoint y: 536, endPoint x: 119, endPoint y: 1, distance: 591.4
type textarea "-- Step 1: Get sold artworks in [DATE] WITH Sold2025 AS ( SELECT AA.[PERSON_NAM…"
click at [117, 211] on span "Datasets" at bounding box center [95, 213] width 96 height 18
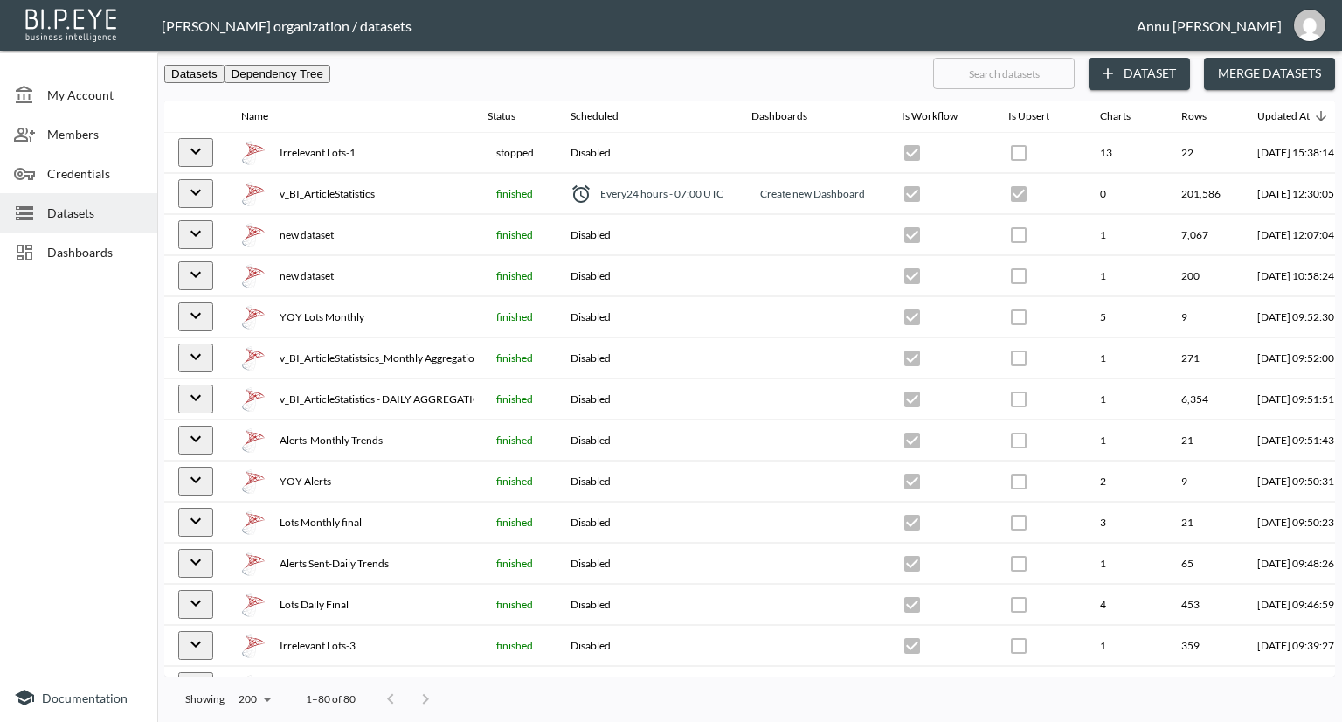
click at [1178, 80] on button "Dataset" at bounding box center [1139, 74] width 101 height 32
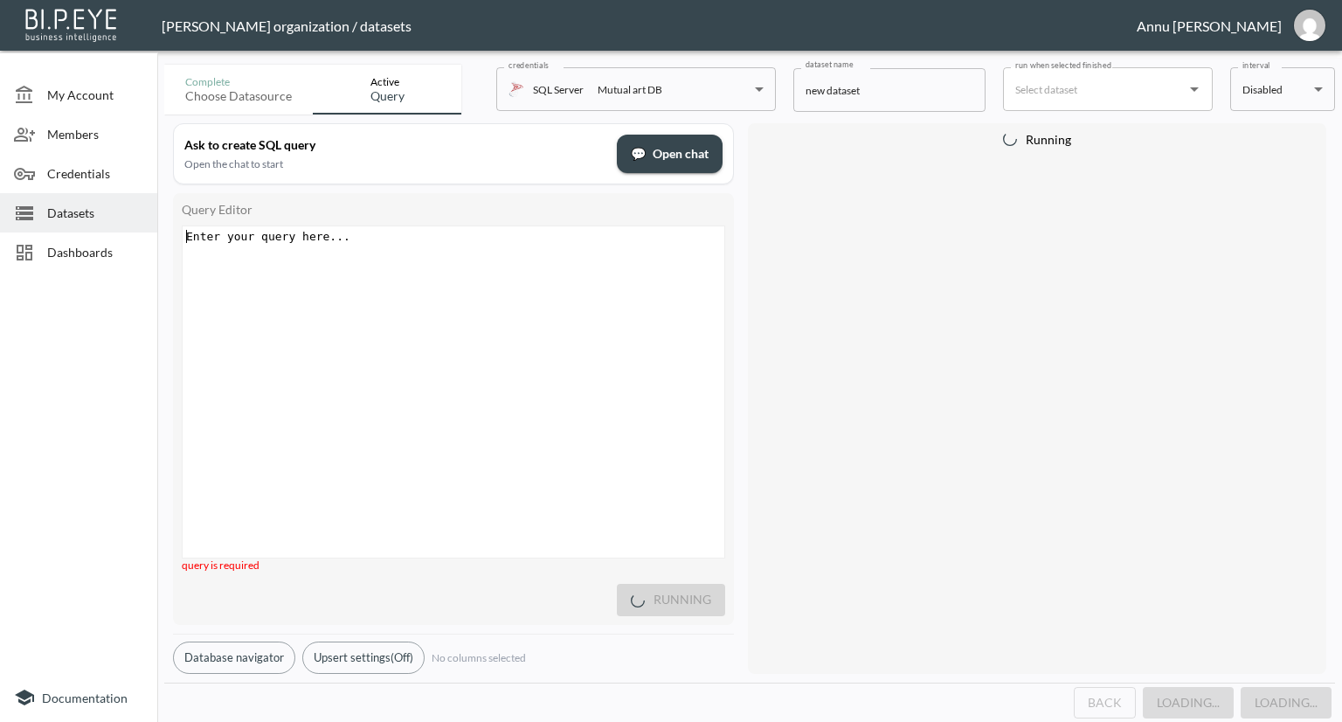
click at [355, 265] on div "Enter your query here... xxxxxxxxxx ​" at bounding box center [475, 413] width 585 height 375
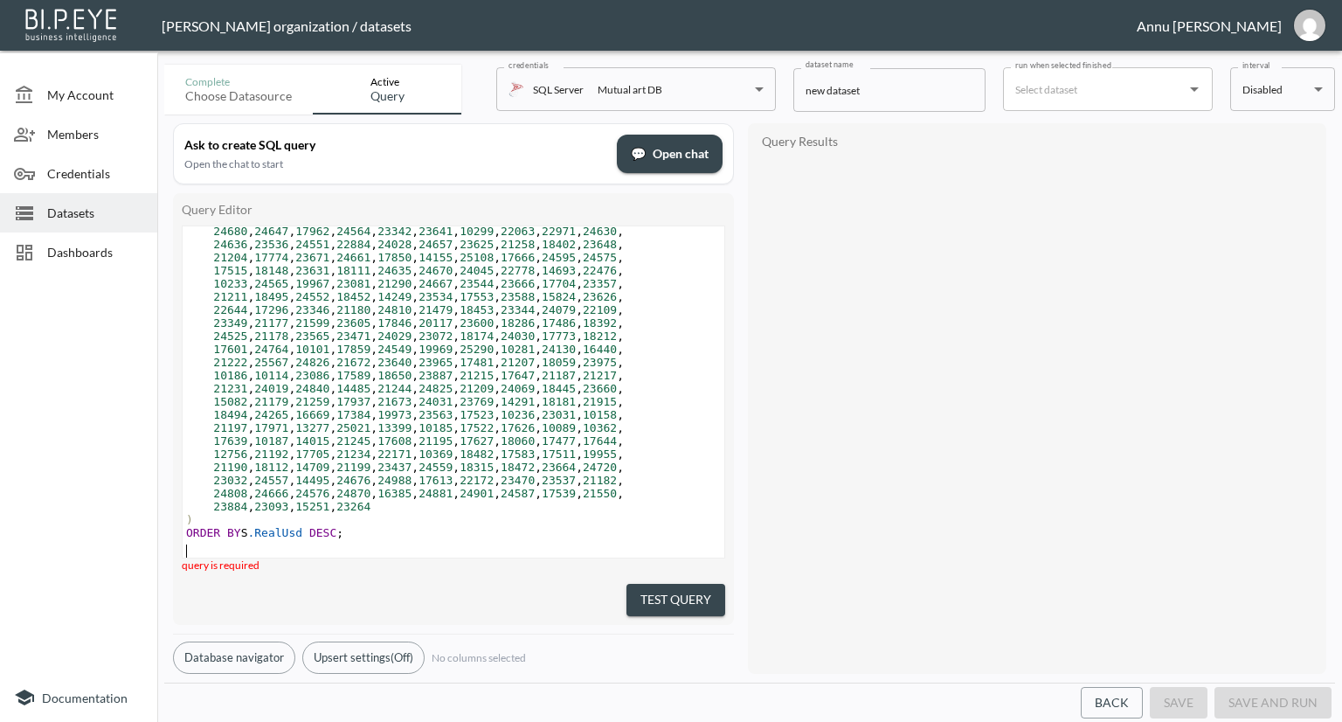
scroll to position [718, 0]
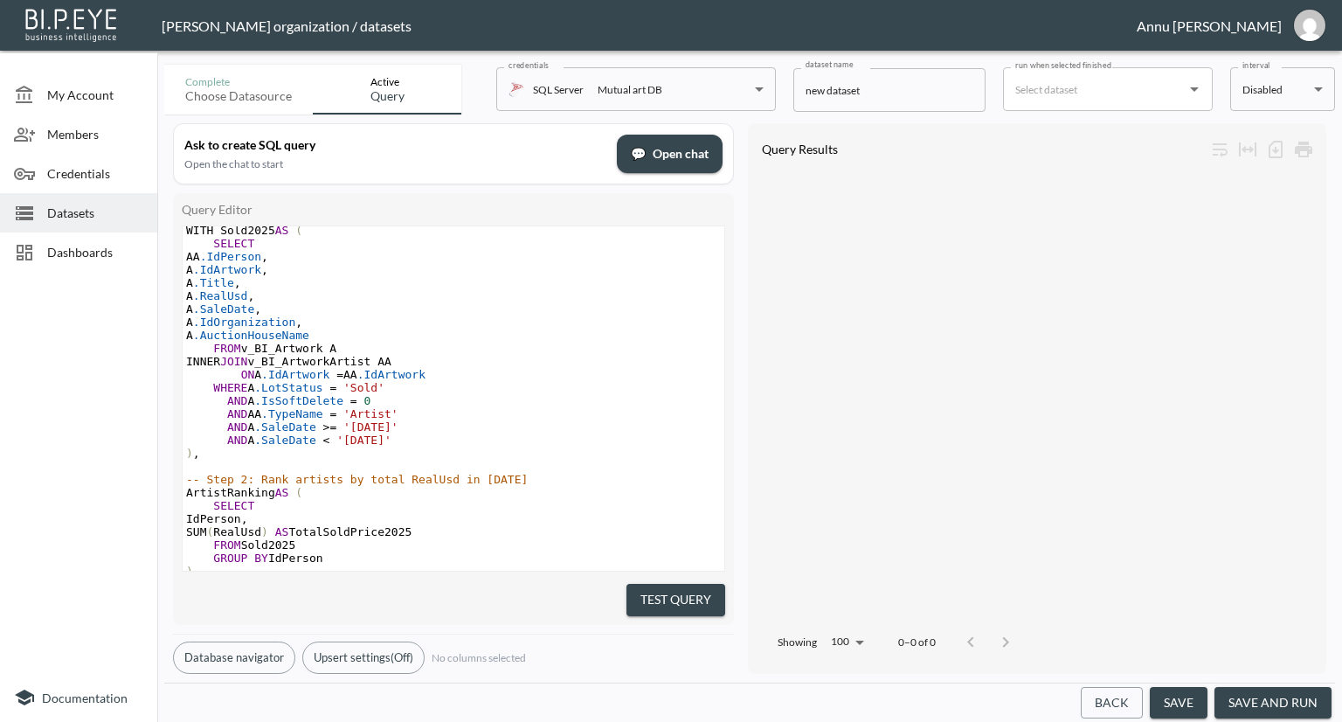
click at [378, 441] on span "'[DATE]'" at bounding box center [363, 439] width 55 height 13
type textarea "6"
click at [364, 443] on span "'[DATE]'" at bounding box center [363, 439] width 55 height 13
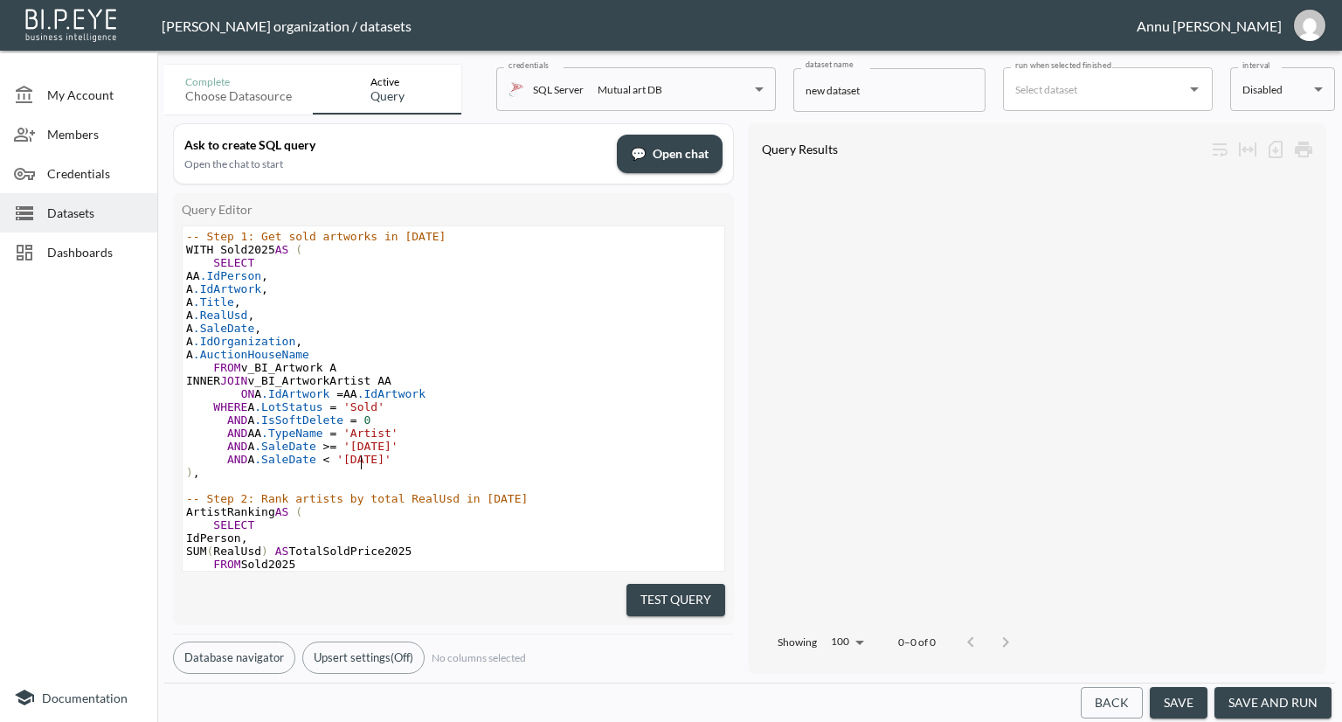
type textarea "5"
drag, startPoint x: 640, startPoint y: 593, endPoint x: 646, endPoint y: 583, distance: 12.1
click at [640, 594] on button "Test Query" at bounding box center [676, 600] width 99 height 32
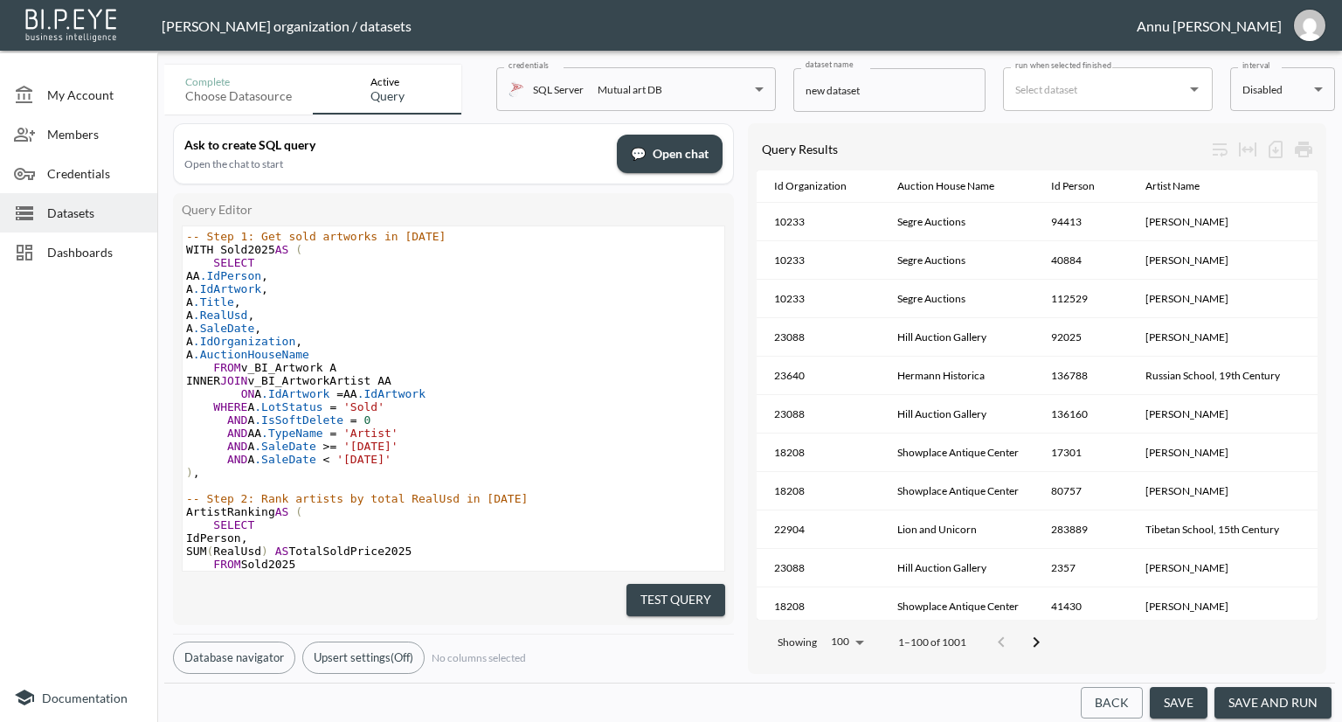
click at [368, 649] on button "Upsert settings (Off)" at bounding box center [363, 657] width 122 height 32
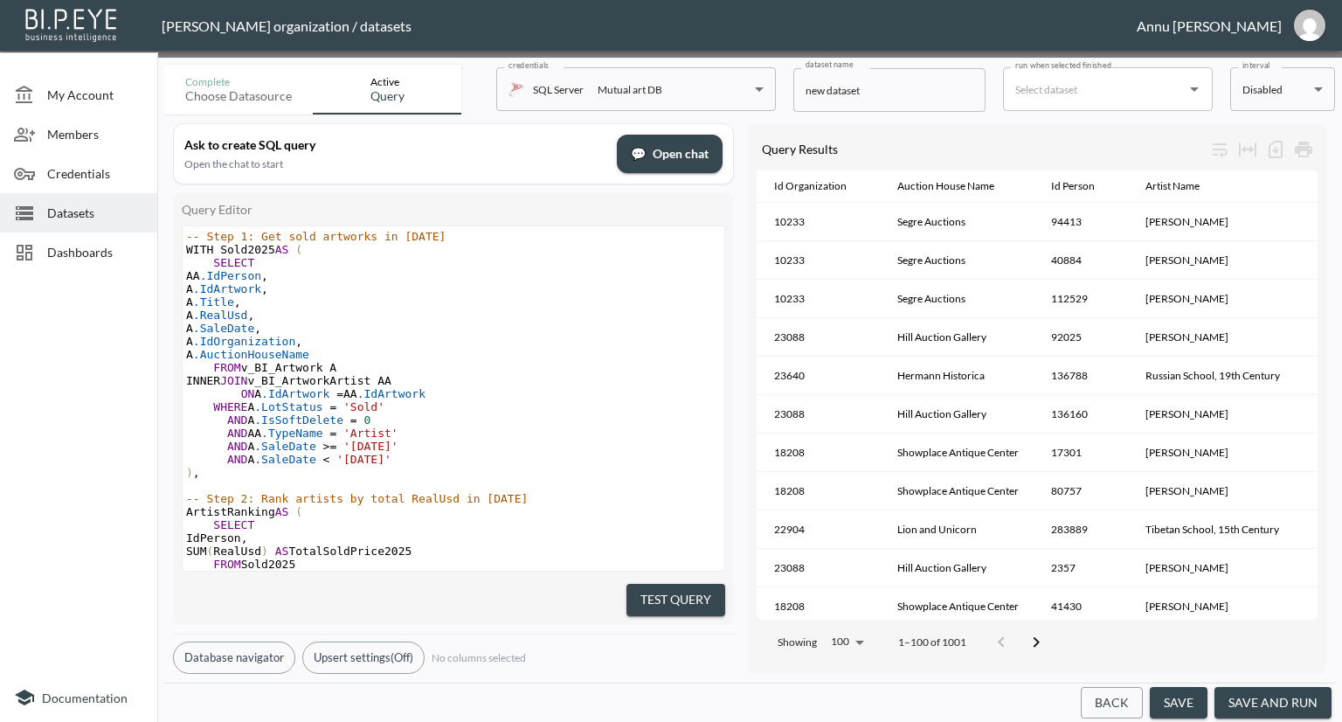
checkbox input "true"
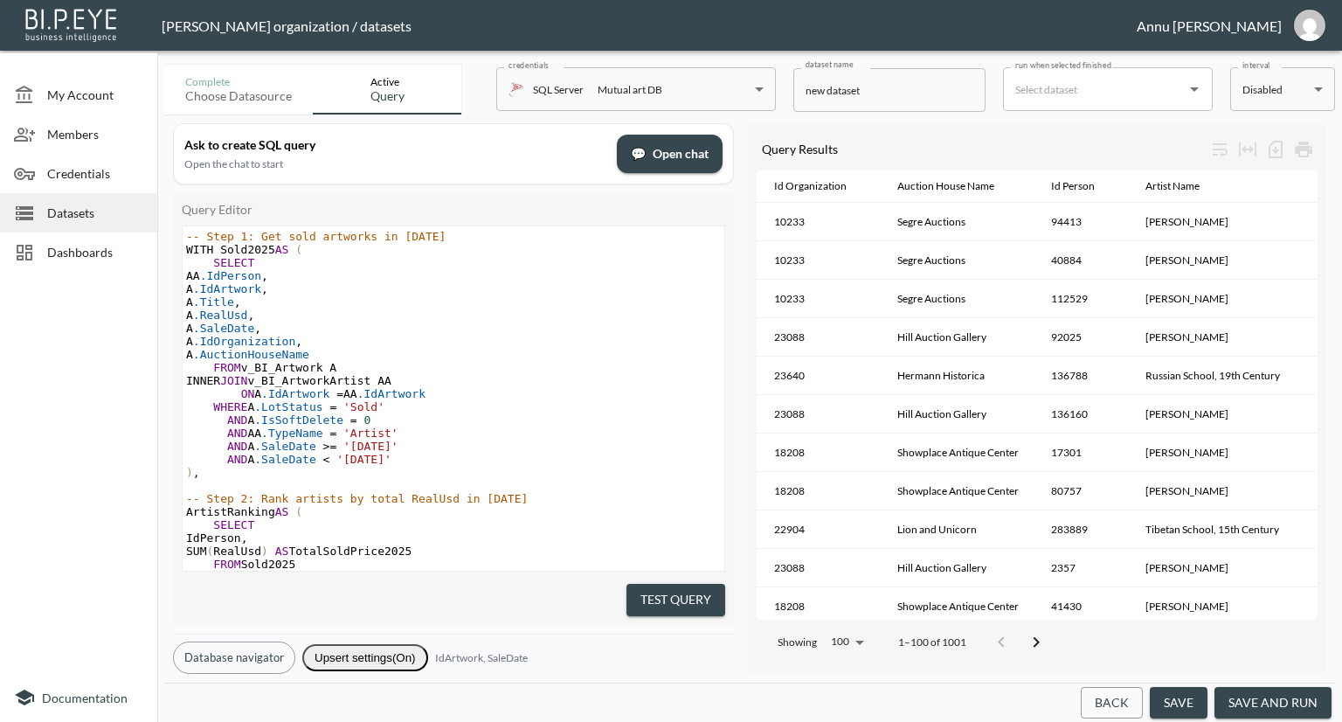
click at [332, 449] on span "AND A .SaleDate >= '[DATE]'" at bounding box center [292, 446] width 212 height 13
click at [378, 447] on span "'[DATE]'" at bounding box center [363, 446] width 55 height 13
type textarea "6"
click at [514, 415] on pre "AND A .IsSoftDelete = 0" at bounding box center [454, 419] width 542 height 13
click at [378, 461] on span "'[DATE]'" at bounding box center [363, 459] width 55 height 13
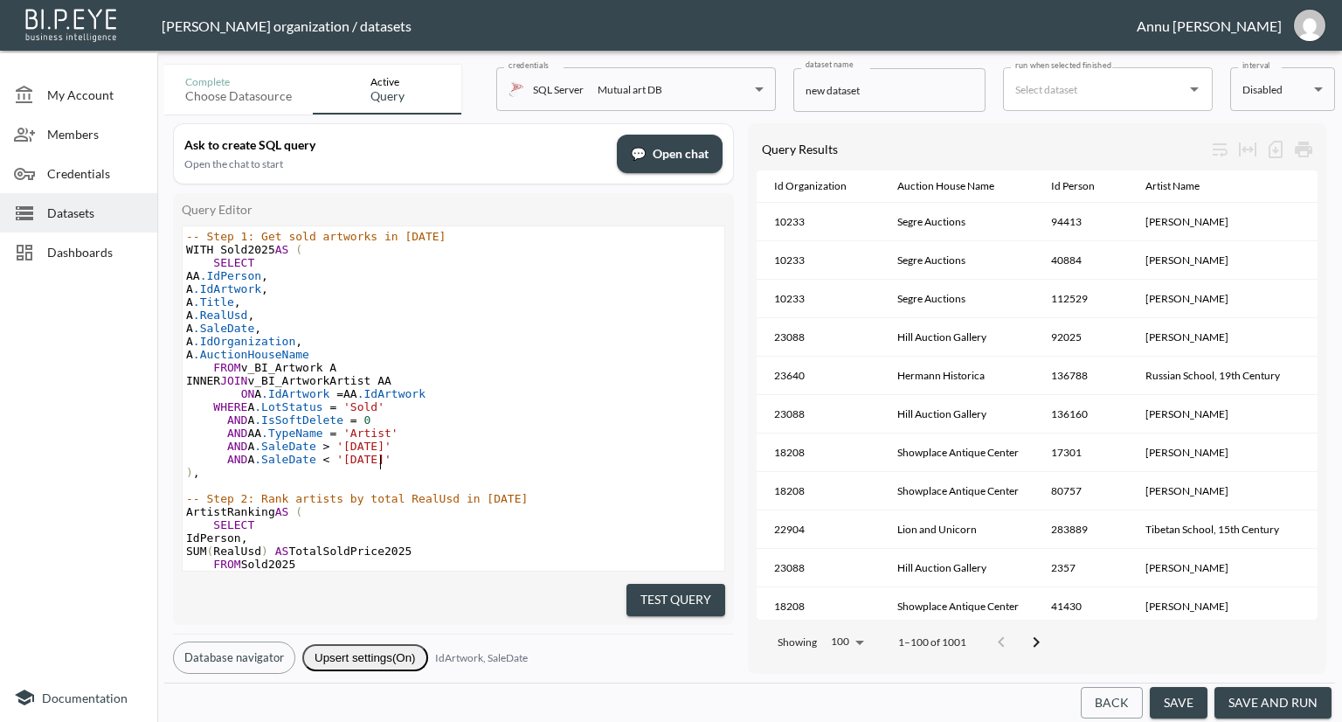
type textarea "1"
click at [589, 434] on pre "AND AA .TypeName = 'Artist'" at bounding box center [454, 432] width 542 height 13
click at [375, 459] on span "'[DATE]'" at bounding box center [363, 459] width 55 height 13
click at [377, 459] on span "'[DATE]'" at bounding box center [363, 459] width 55 height 13
type textarea "10"
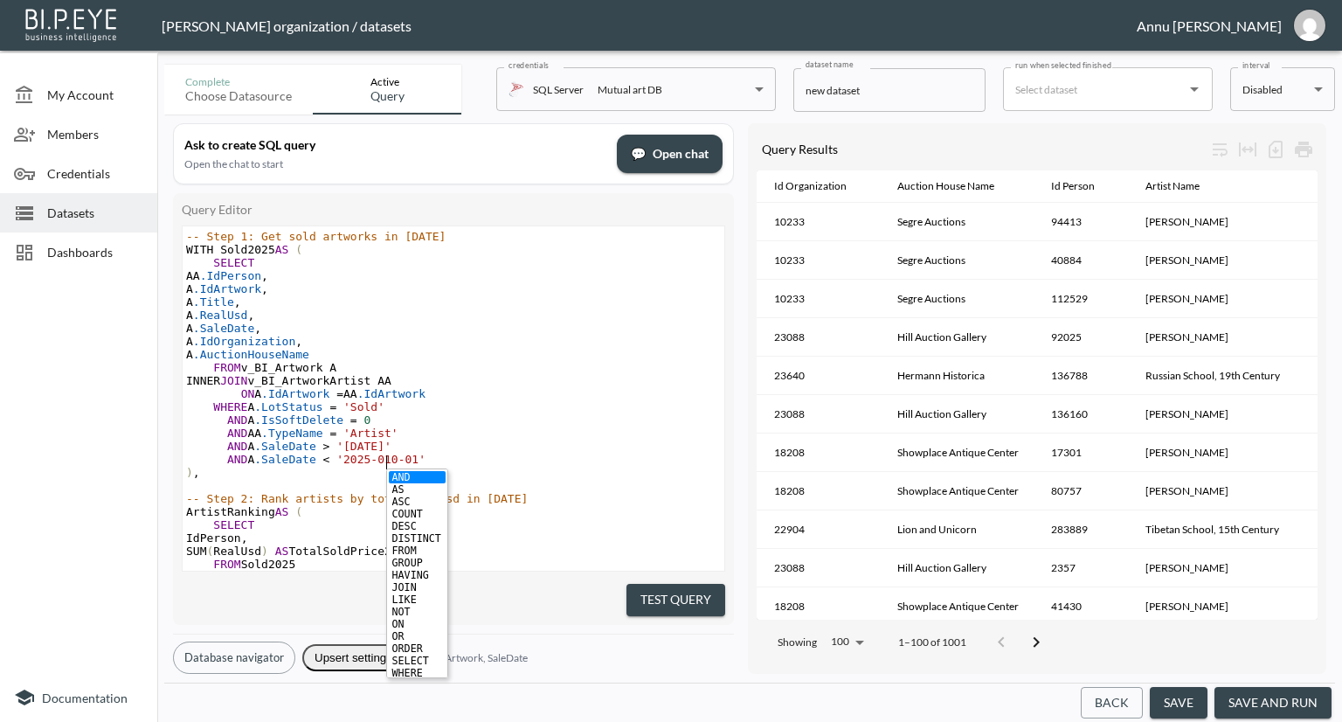
scroll to position [0, 11]
type textarea "10"
click at [608, 412] on pre "WHERE A .LotStatus = 'Sold'" at bounding box center [454, 406] width 542 height 13
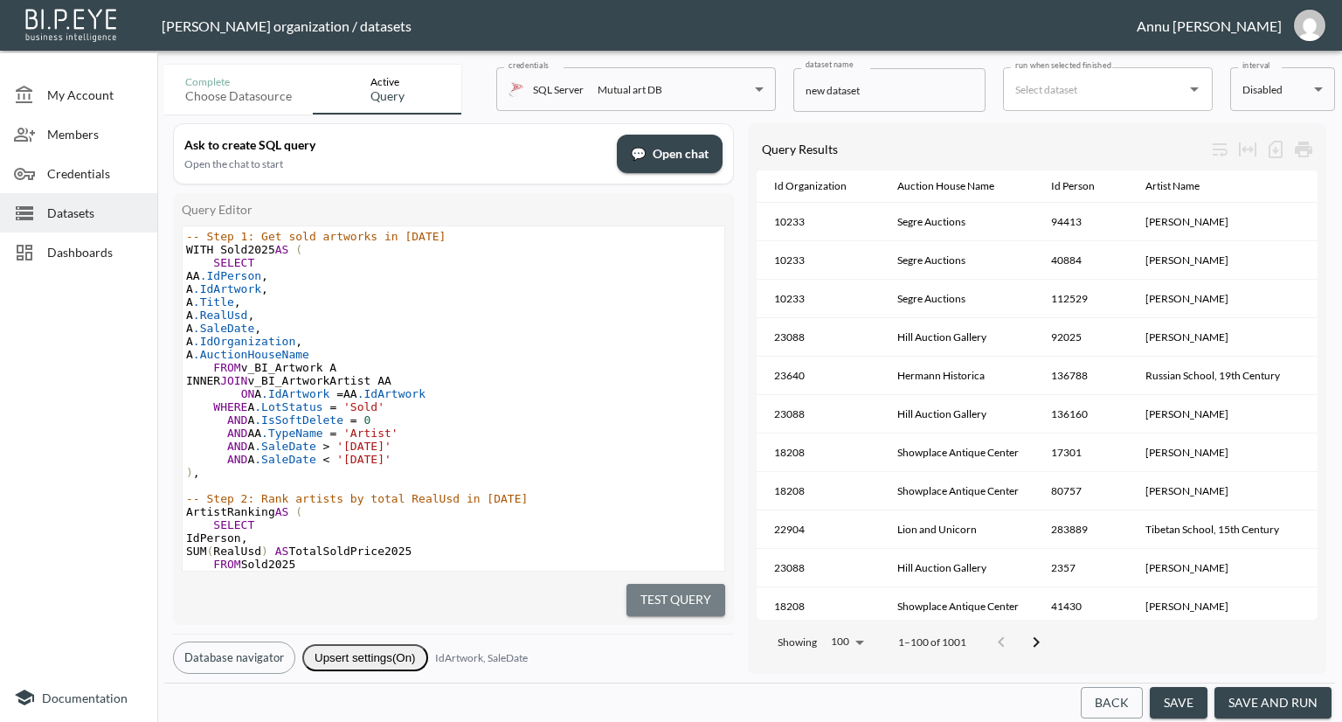
click at [664, 588] on button "Test Query" at bounding box center [676, 600] width 99 height 32
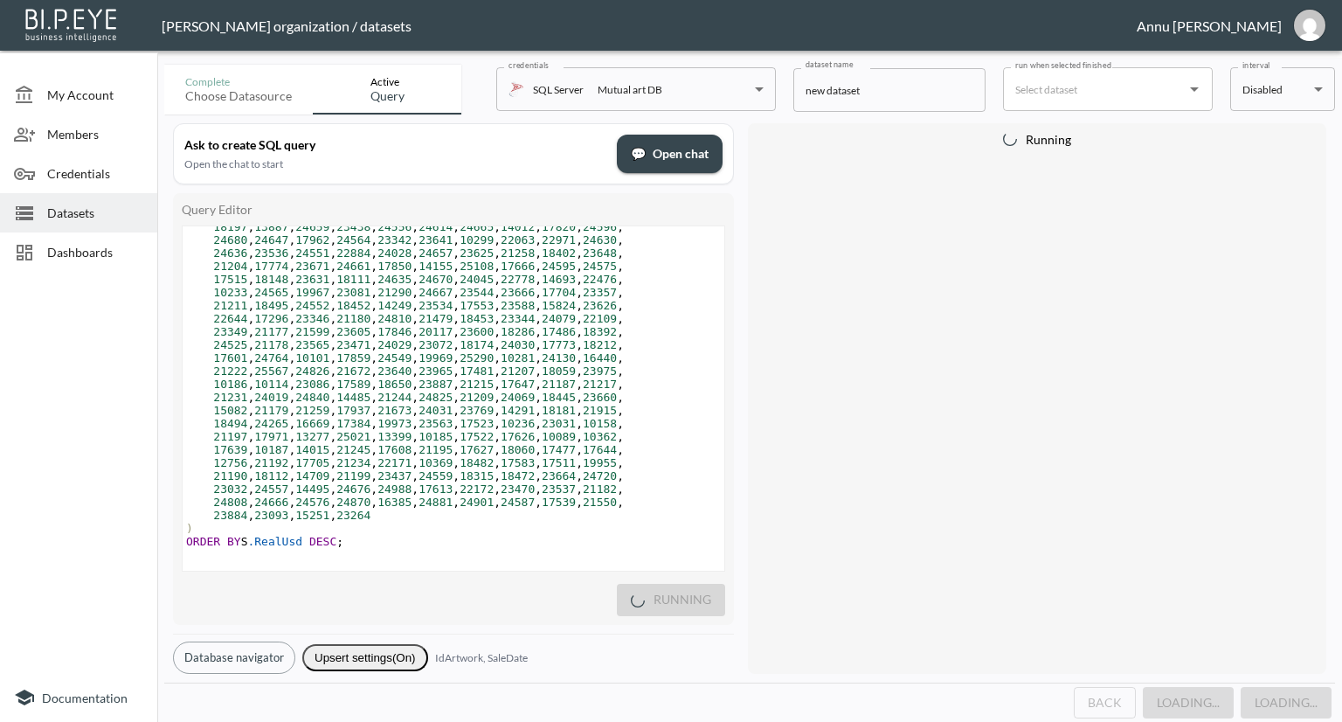
scroll to position [718, 0]
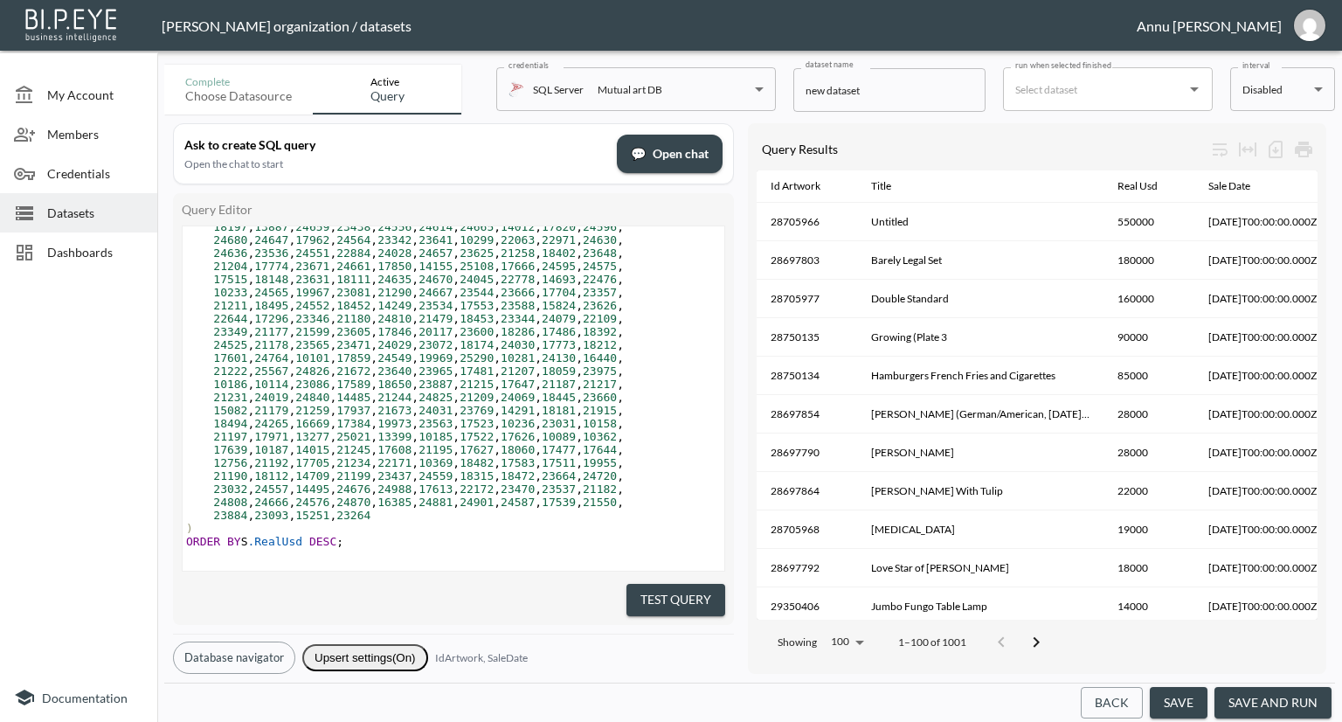
drag, startPoint x: 1251, startPoint y: 702, endPoint x: 1261, endPoint y: 679, distance: 24.7
click at [1251, 703] on button "save and run" at bounding box center [1273, 703] width 117 height 32
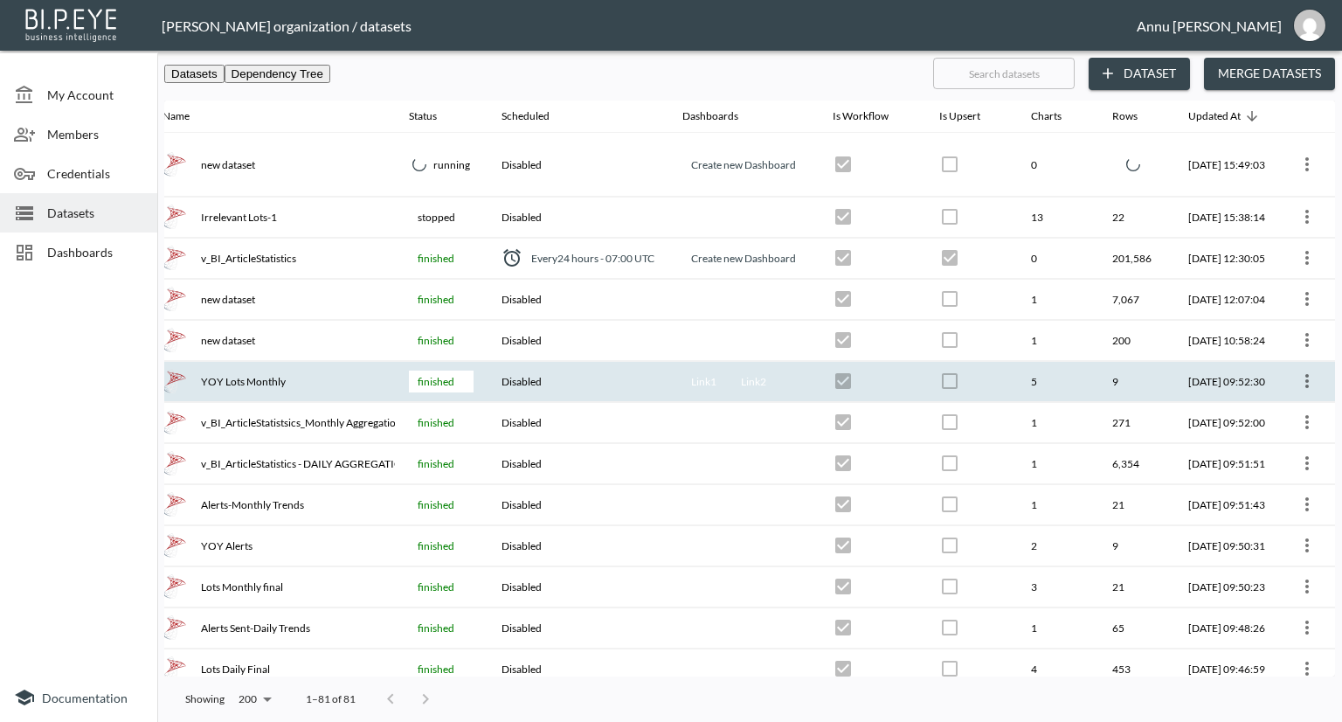
scroll to position [0, 102]
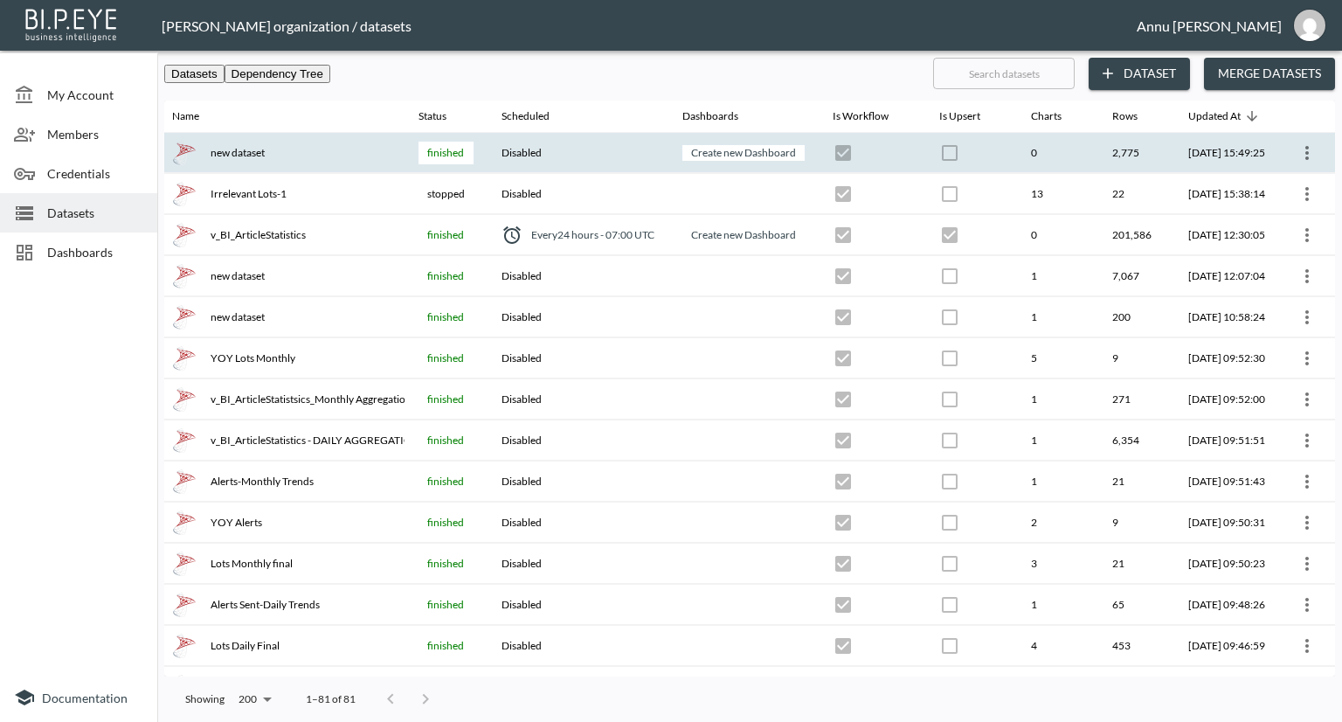
click at [1305, 153] on icon "more" at bounding box center [1307, 152] width 21 height 21
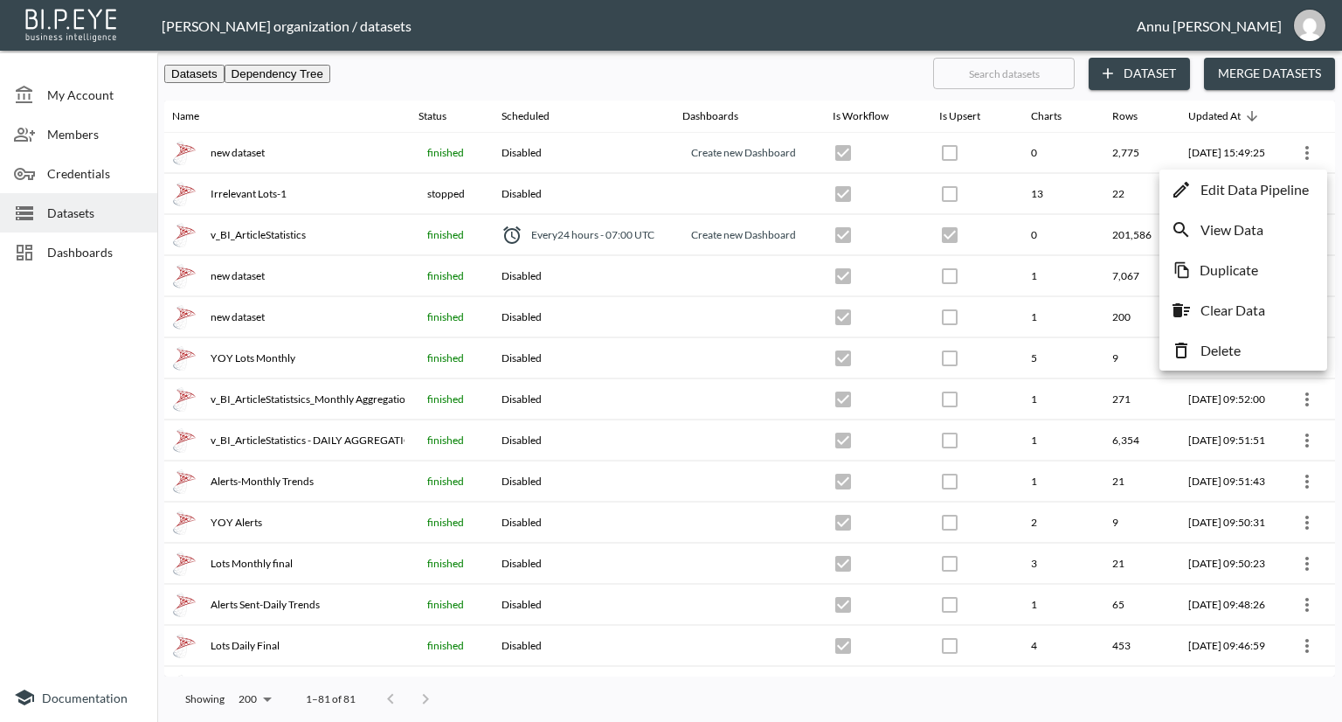
click at [712, 155] on div at bounding box center [671, 361] width 1342 height 722
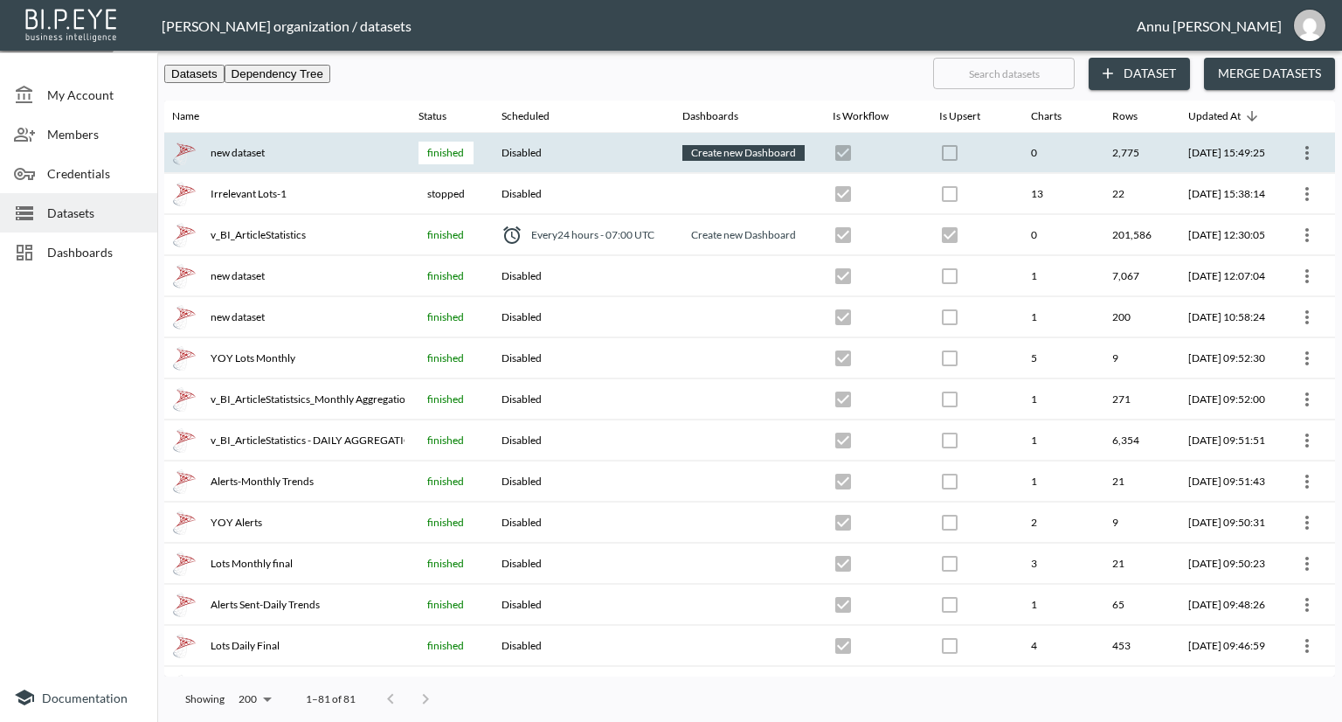
click at [692, 155] on link "Create new Dashboard" at bounding box center [744, 152] width 112 height 20
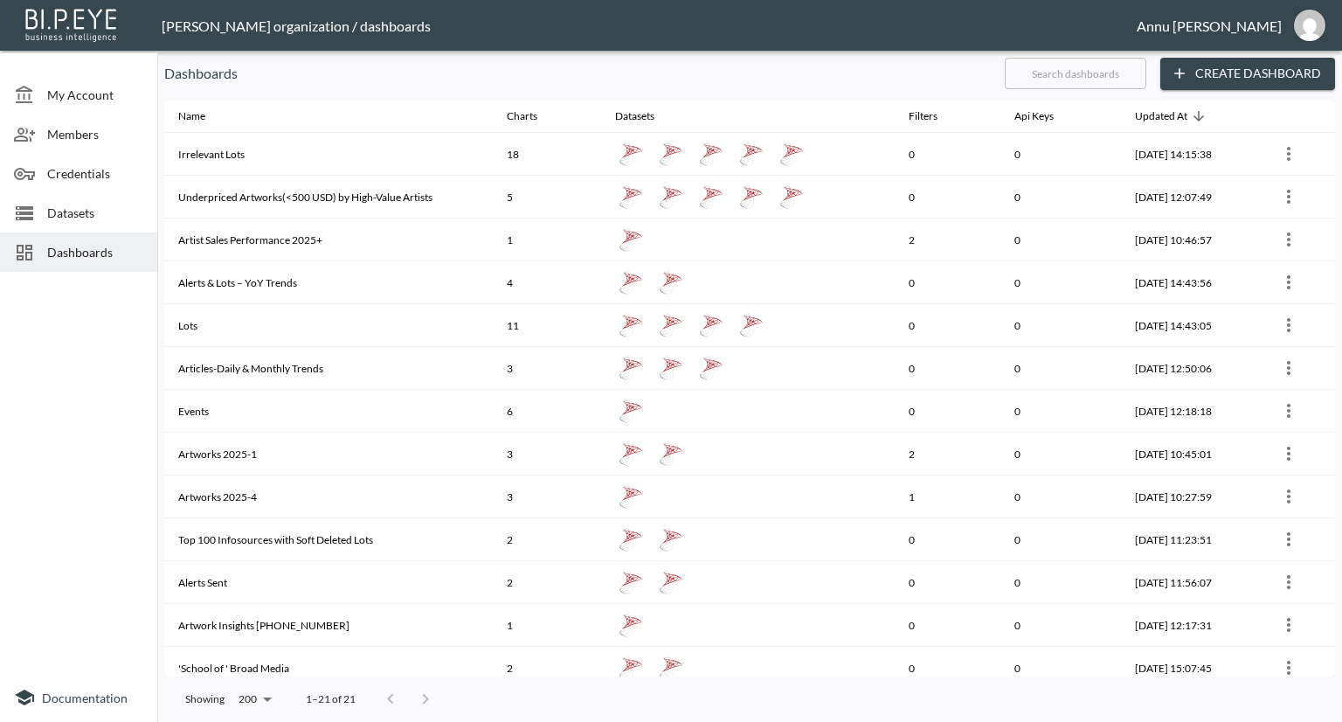
click at [1203, 74] on button "Create Dashboard" at bounding box center [1247, 74] width 175 height 32
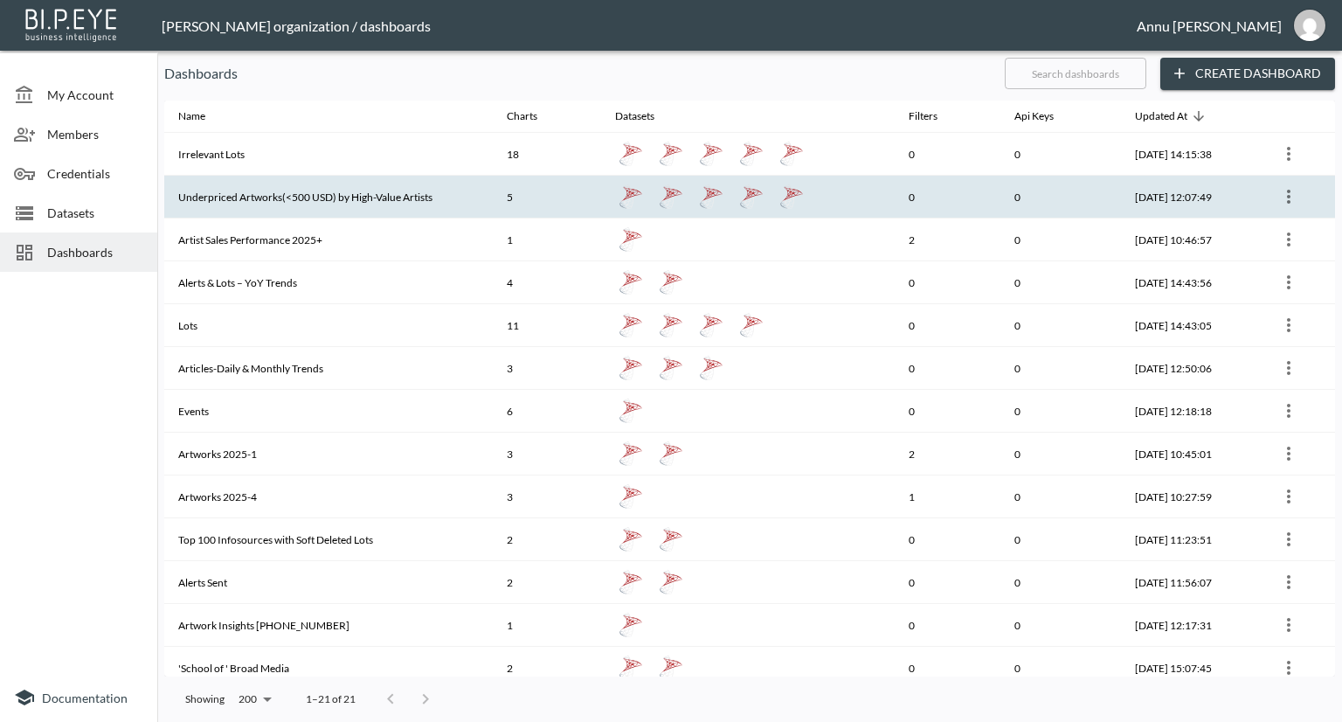
click at [329, 200] on th "Underpriced Artworks(<500 USD) by High-Value Artists" at bounding box center [328, 197] width 329 height 43
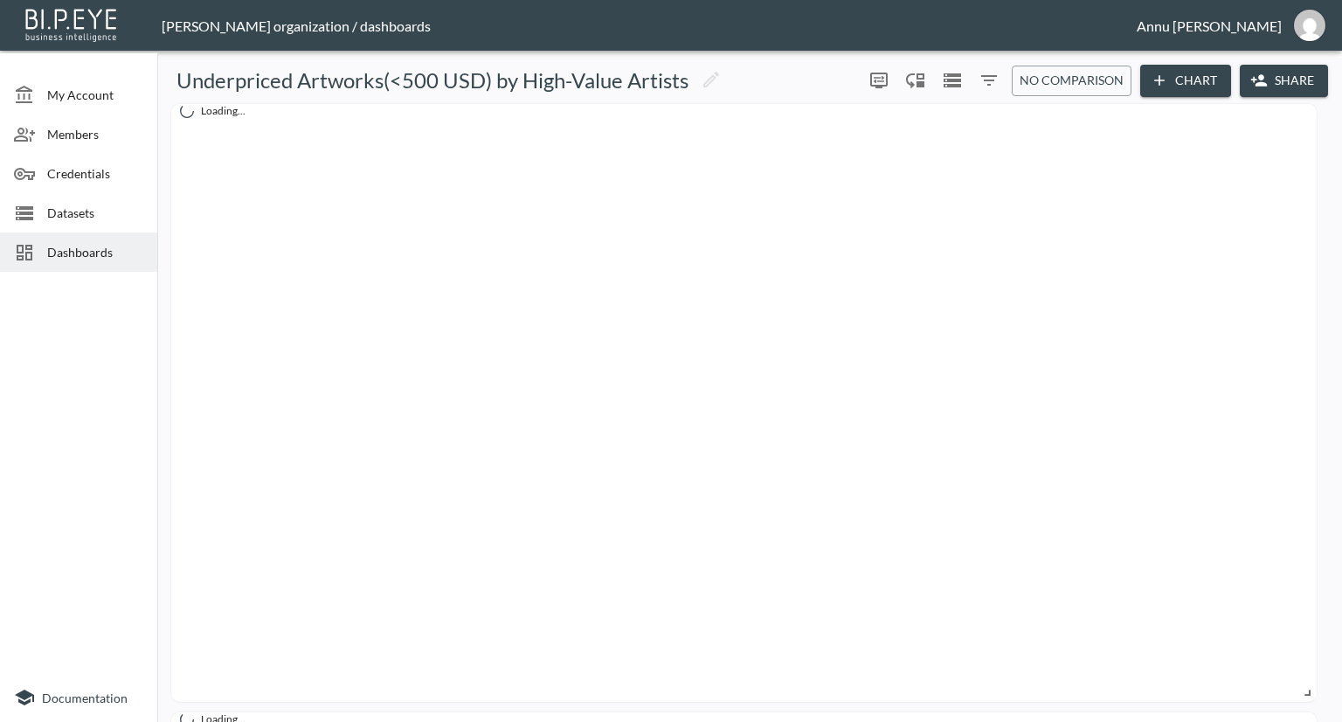
click at [1171, 81] on button "Chart" at bounding box center [1185, 81] width 91 height 32
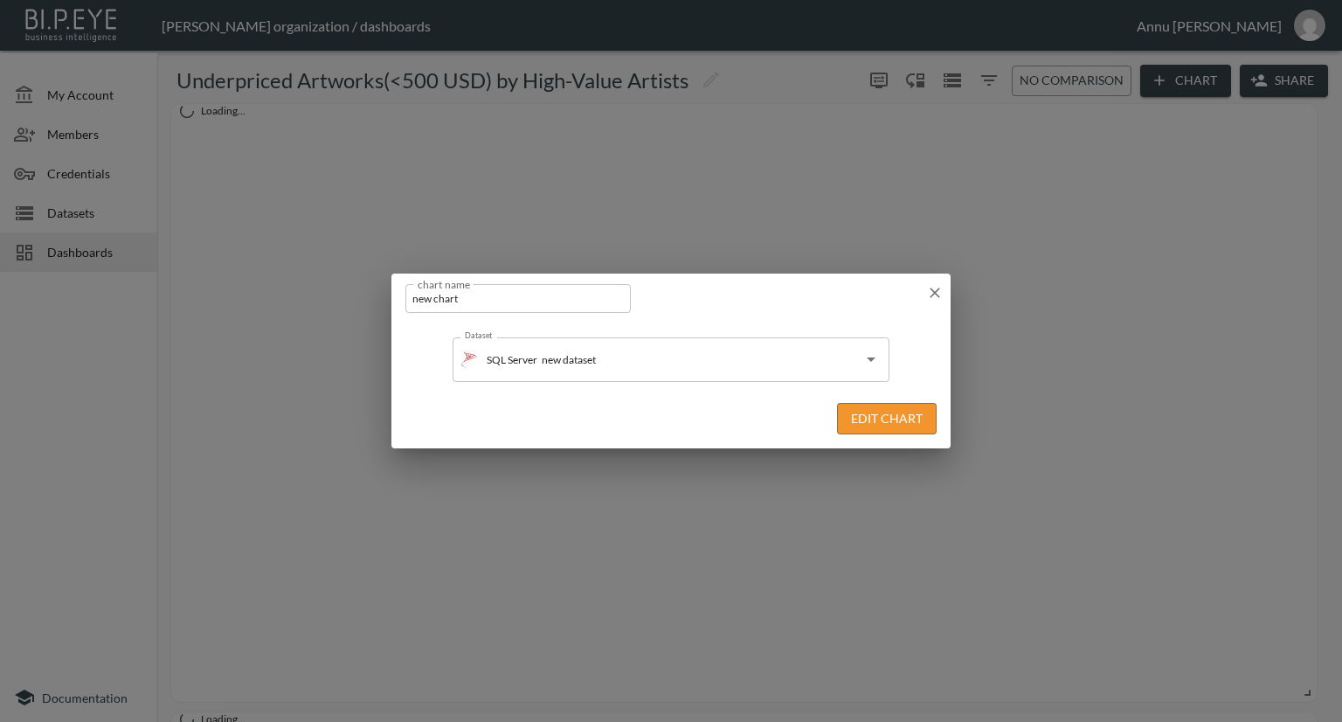
click at [863, 419] on button "Edit Chart" at bounding box center [887, 419] width 100 height 32
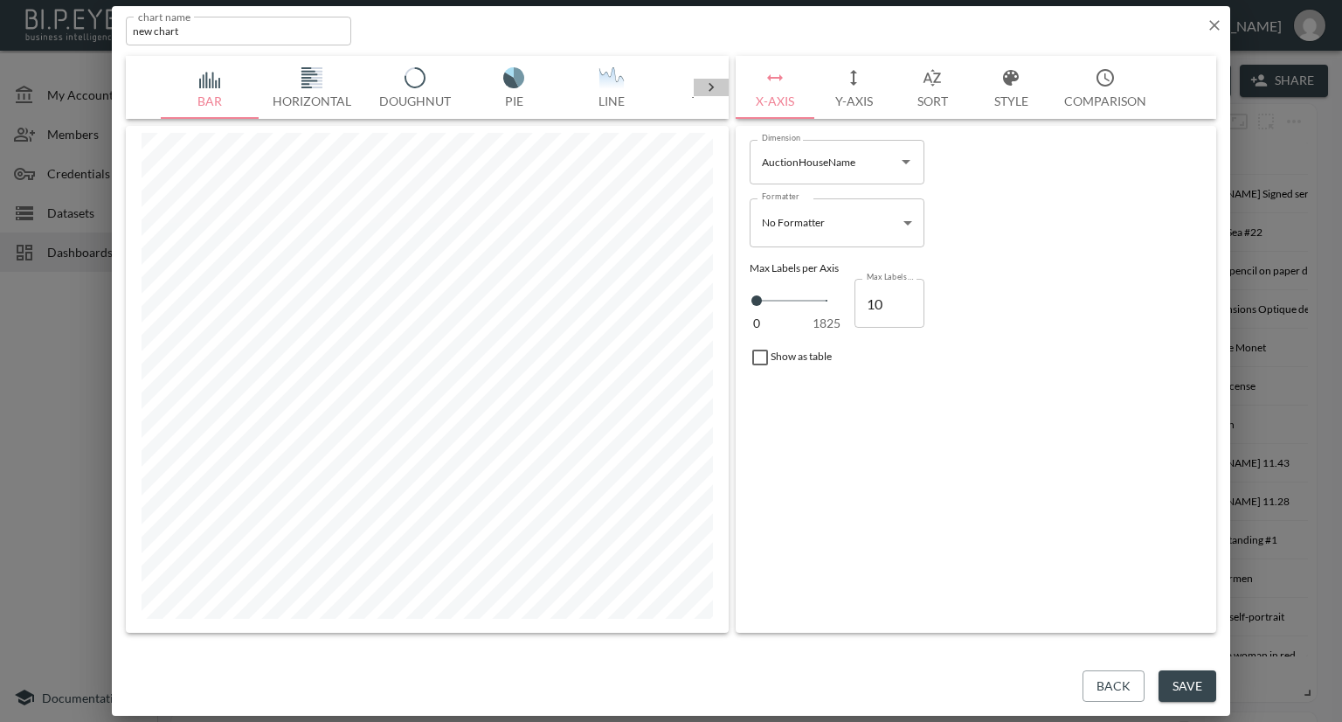
click at [717, 90] on icon at bounding box center [711, 87] width 17 height 17
click at [210, 74] on img "button" at bounding box center [211, 77] width 70 height 21
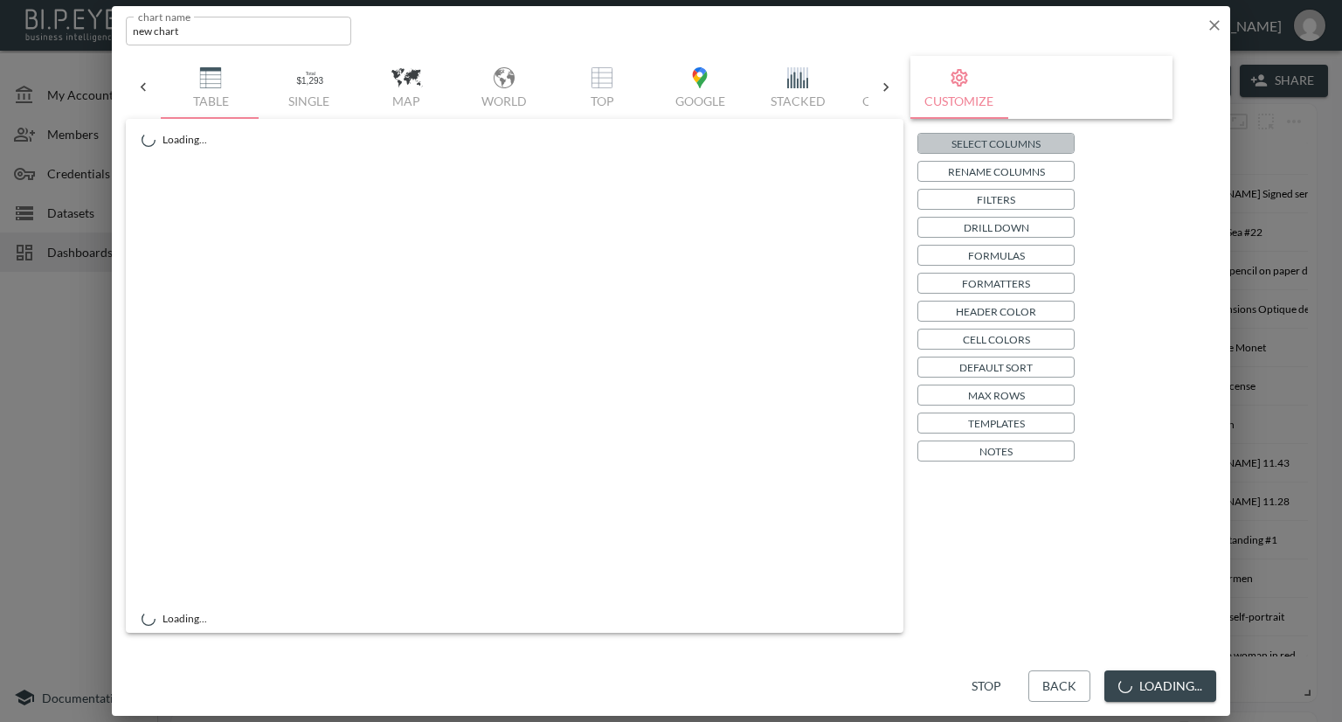
click at [946, 141] on button "Select Columns" at bounding box center [995, 143] width 157 height 21
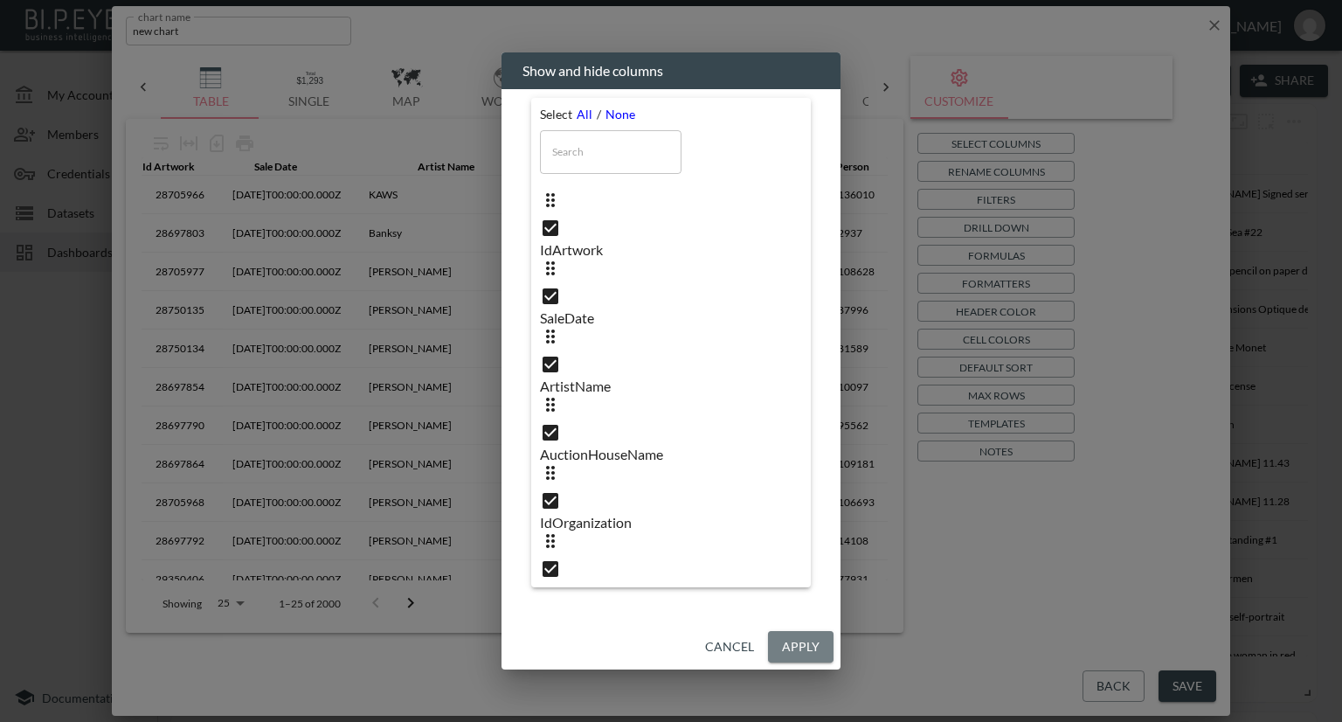
click at [789, 631] on button "Apply" at bounding box center [801, 647] width 66 height 32
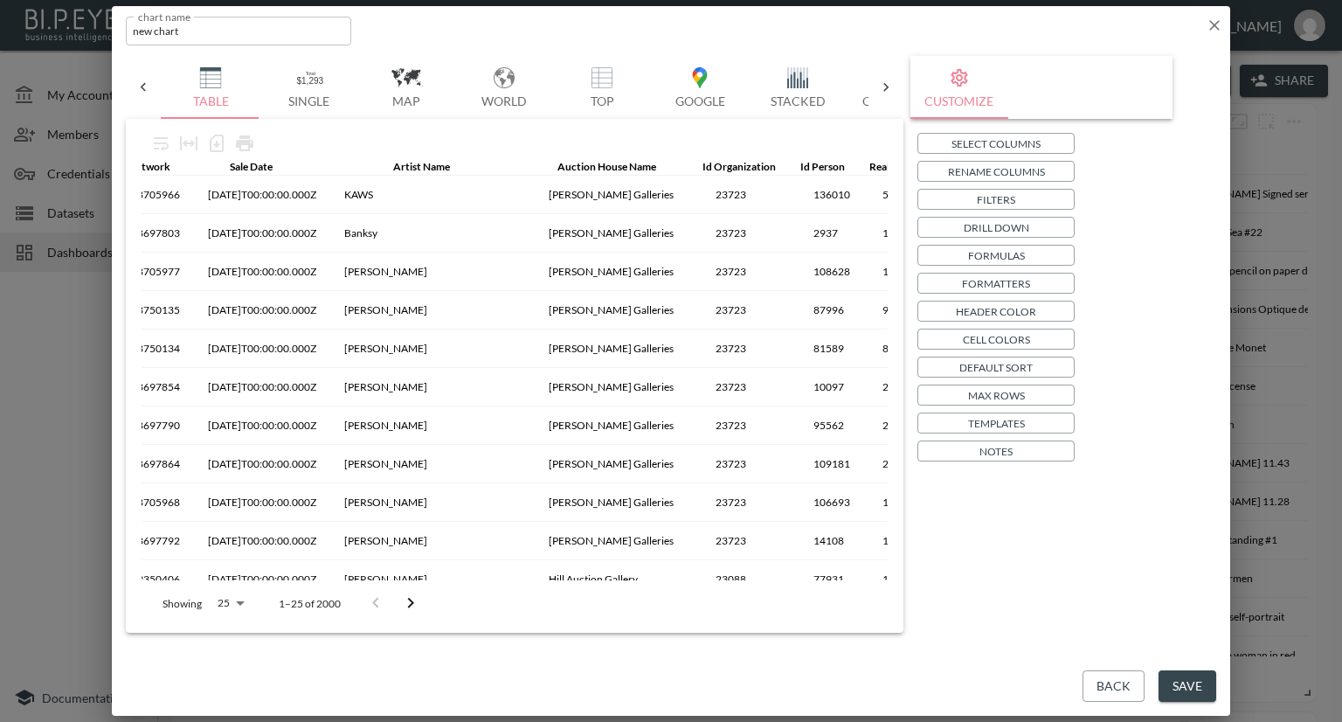
scroll to position [0, 0]
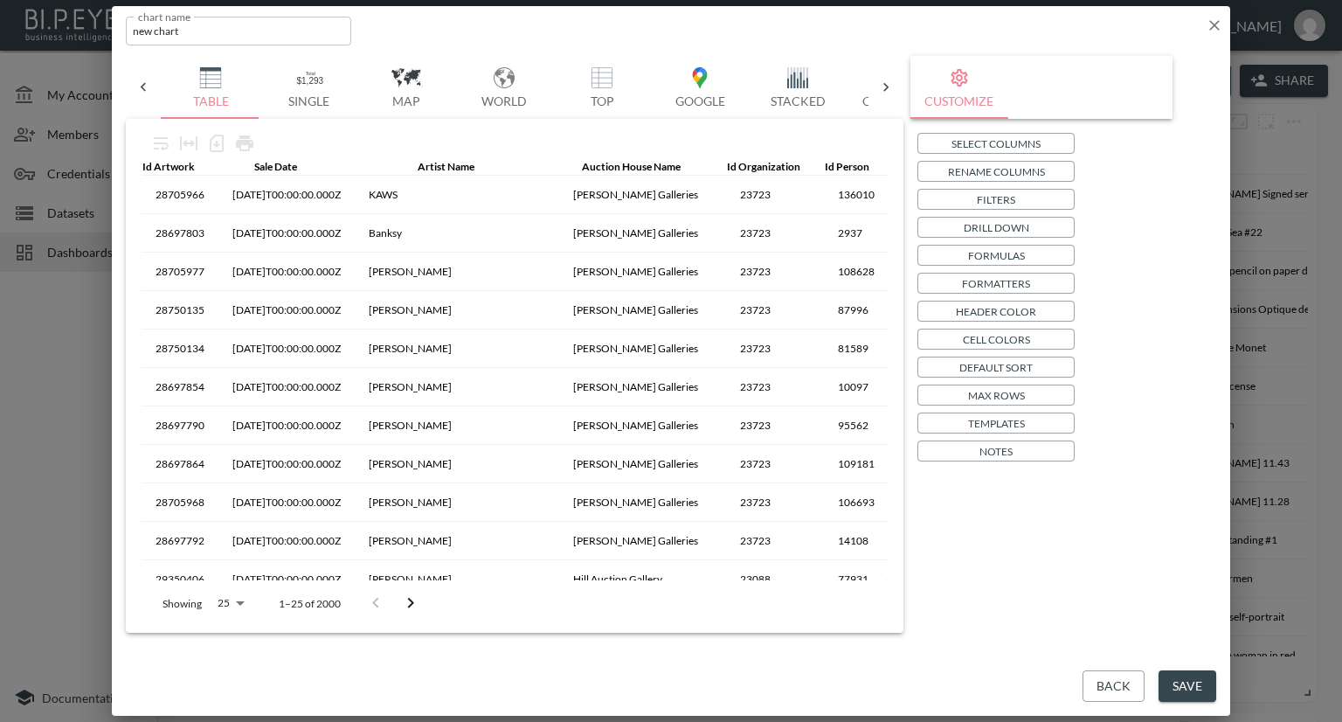
click at [1196, 675] on button "Save" at bounding box center [1188, 686] width 58 height 32
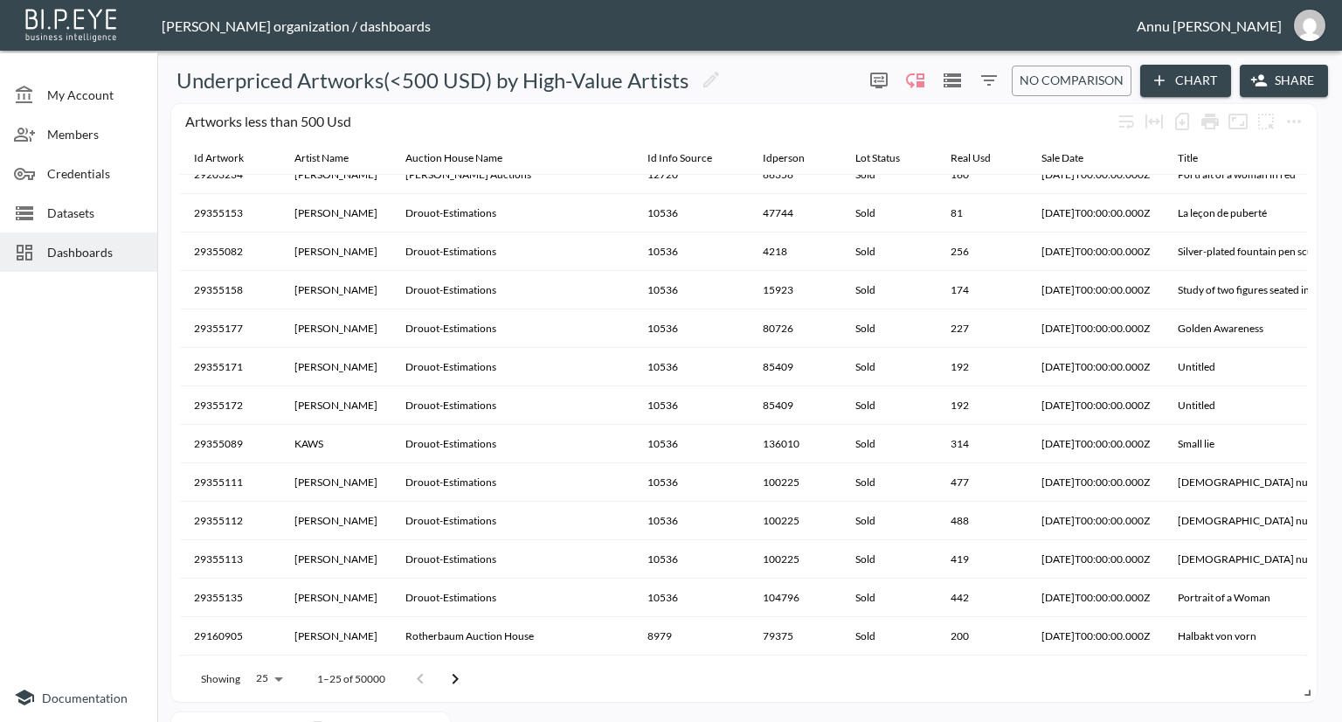
scroll to position [350, 0]
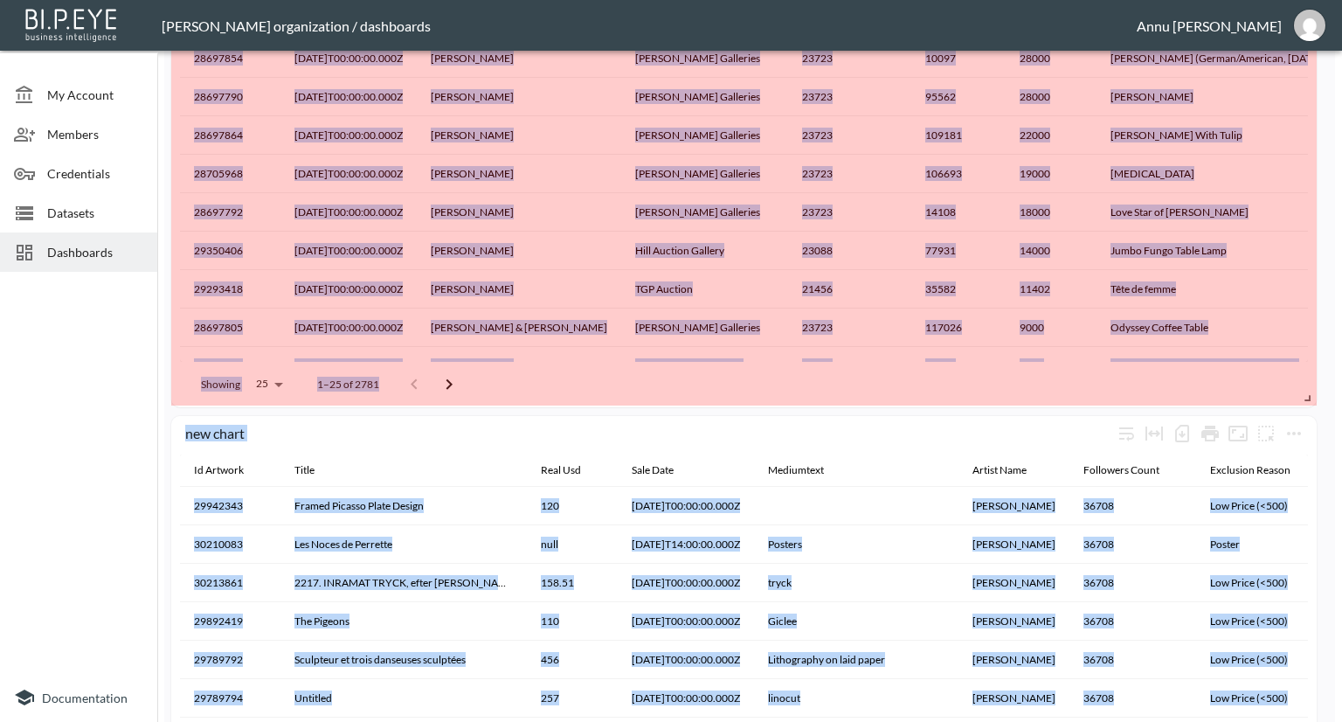
drag, startPoint x: 444, startPoint y: 467, endPoint x: 1340, endPoint y: 693, distance: 924.7
click at [1341, 721] on html "BI.P.EYE, Interactive Analytics Dashboards - app [PERSON_NAME] organization / d…" at bounding box center [671, 361] width 1342 height 722
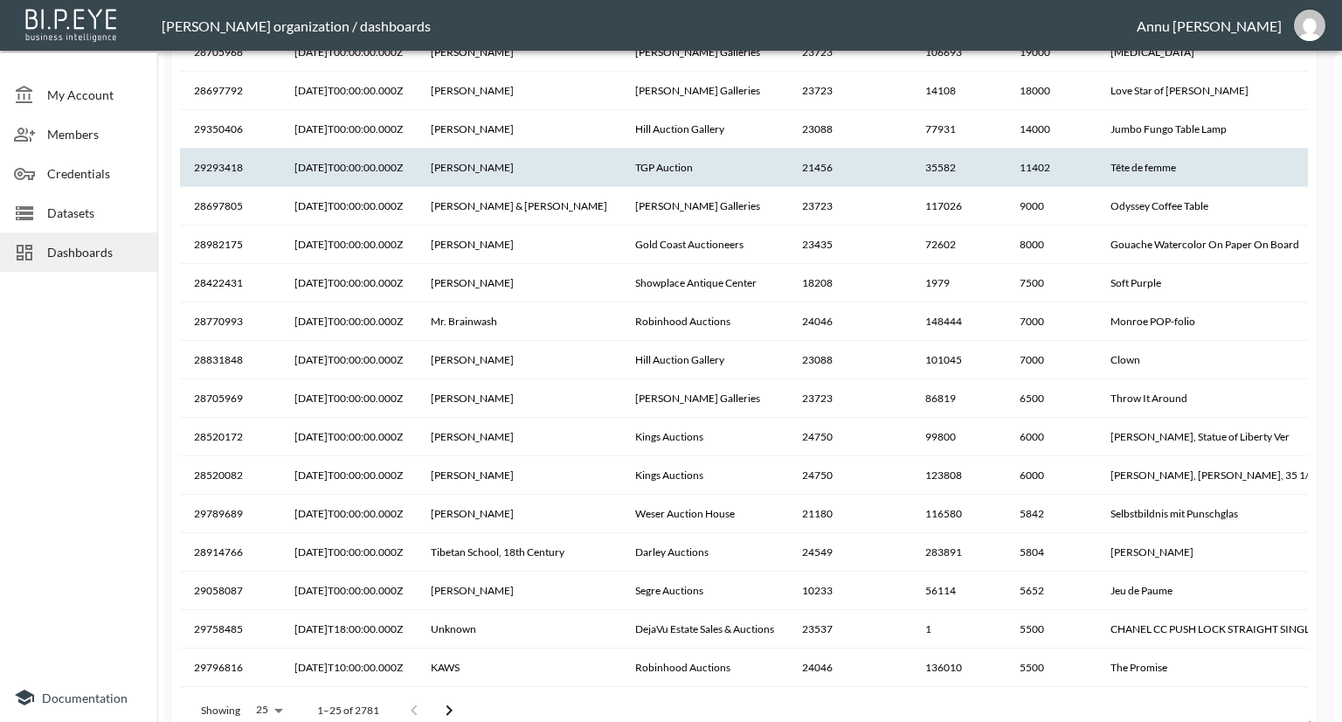
scroll to position [1398, 0]
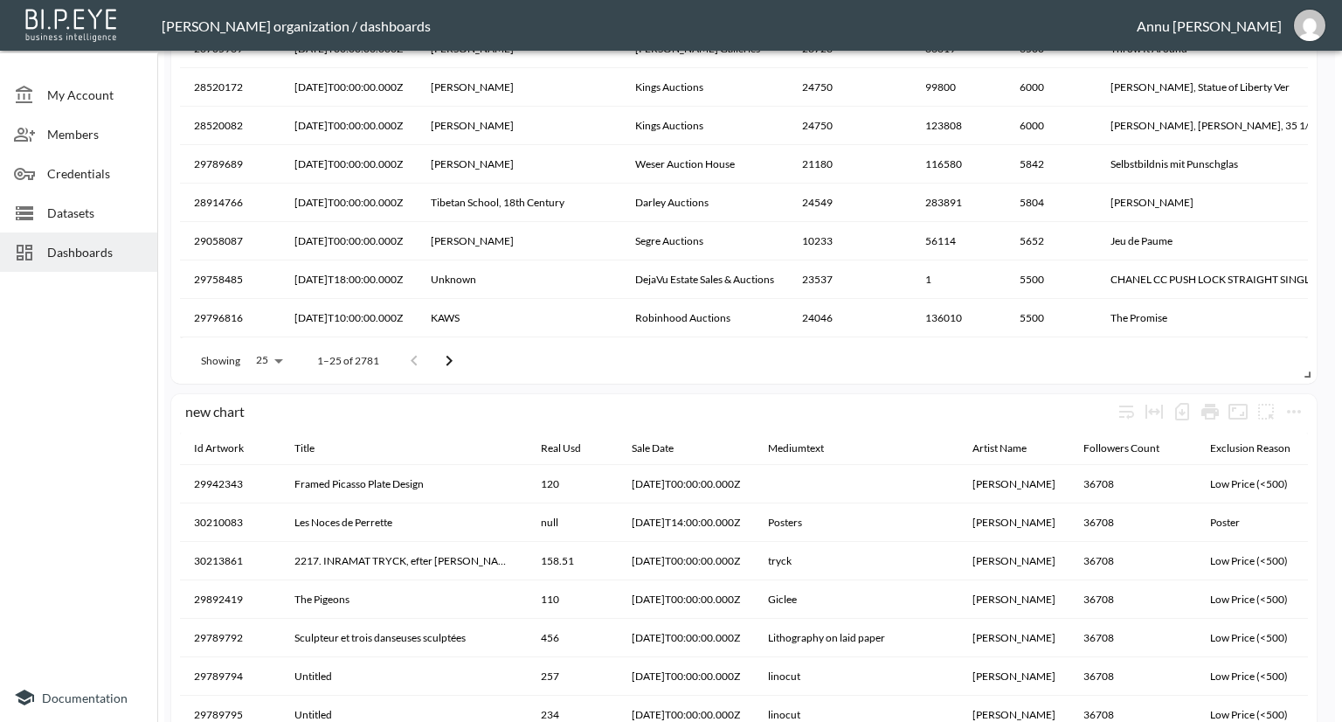
click at [451, 364] on icon "Go to next page" at bounding box center [449, 360] width 21 height 21
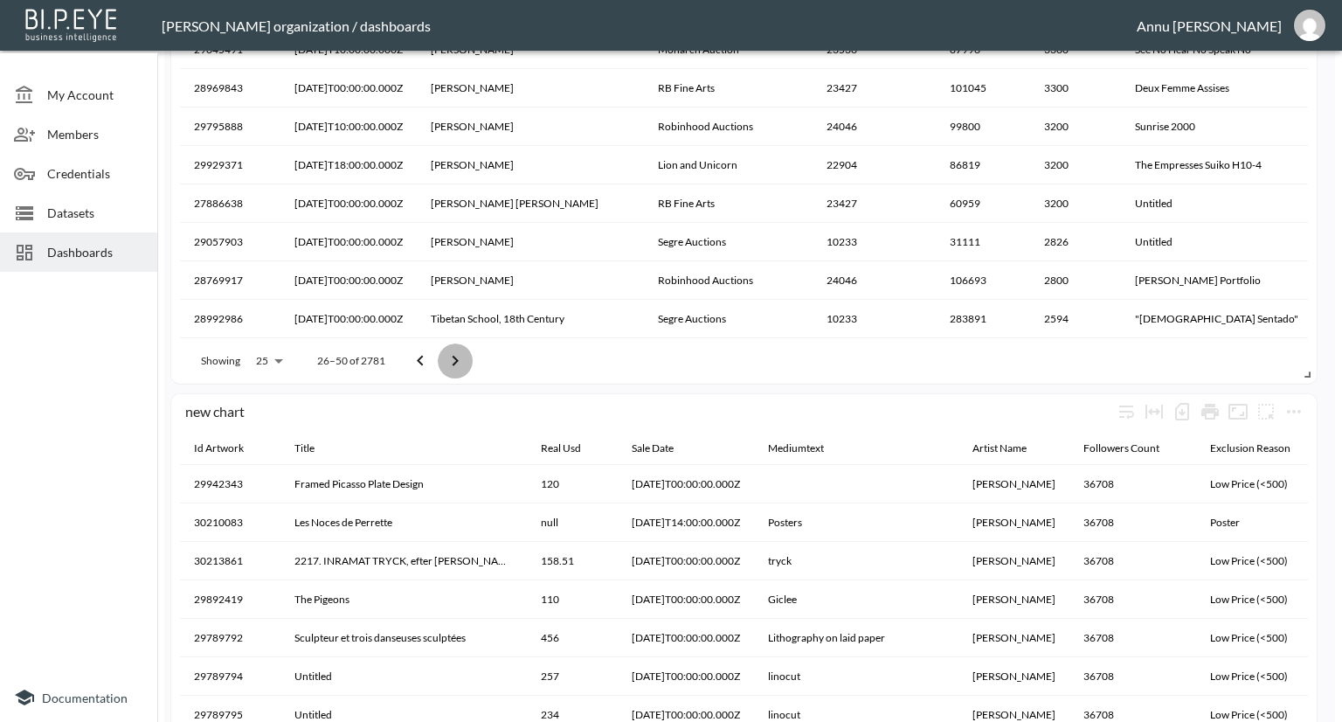
click at [451, 364] on icon "Go to next page" at bounding box center [455, 360] width 21 height 21
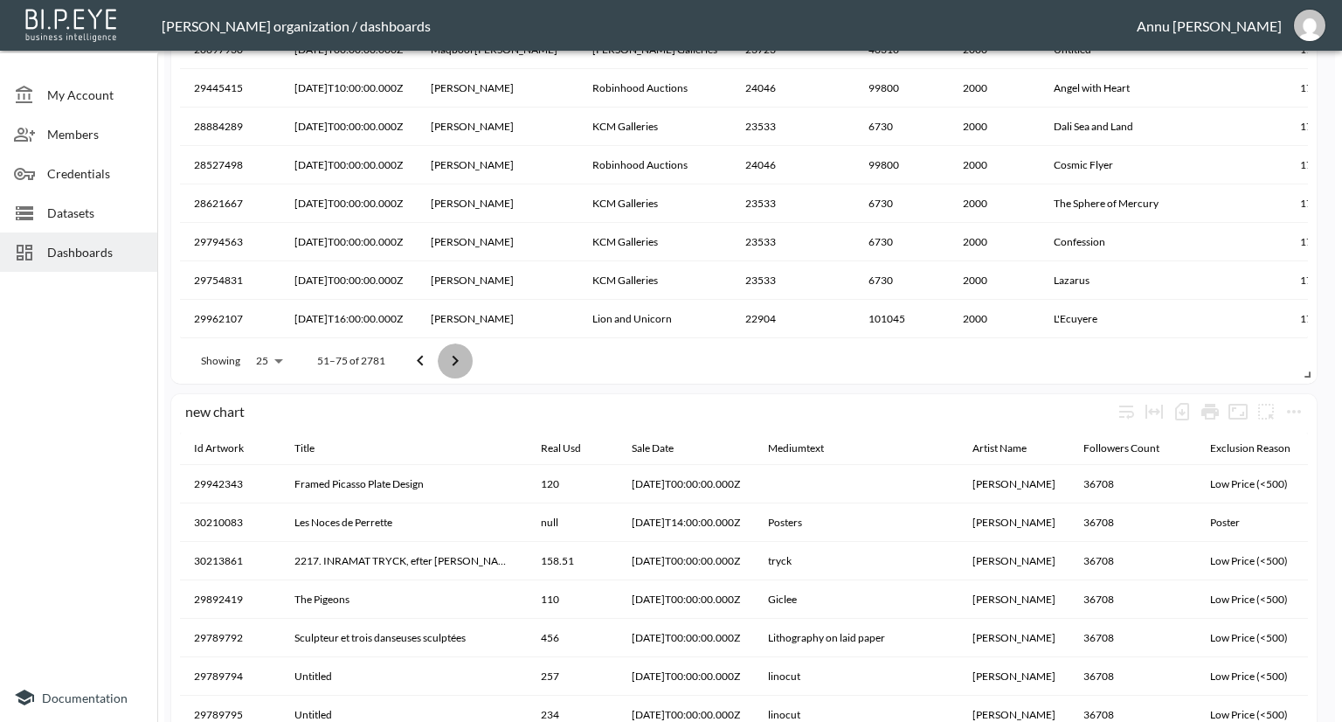
click at [451, 364] on icon "Go to next page" at bounding box center [455, 360] width 21 height 21
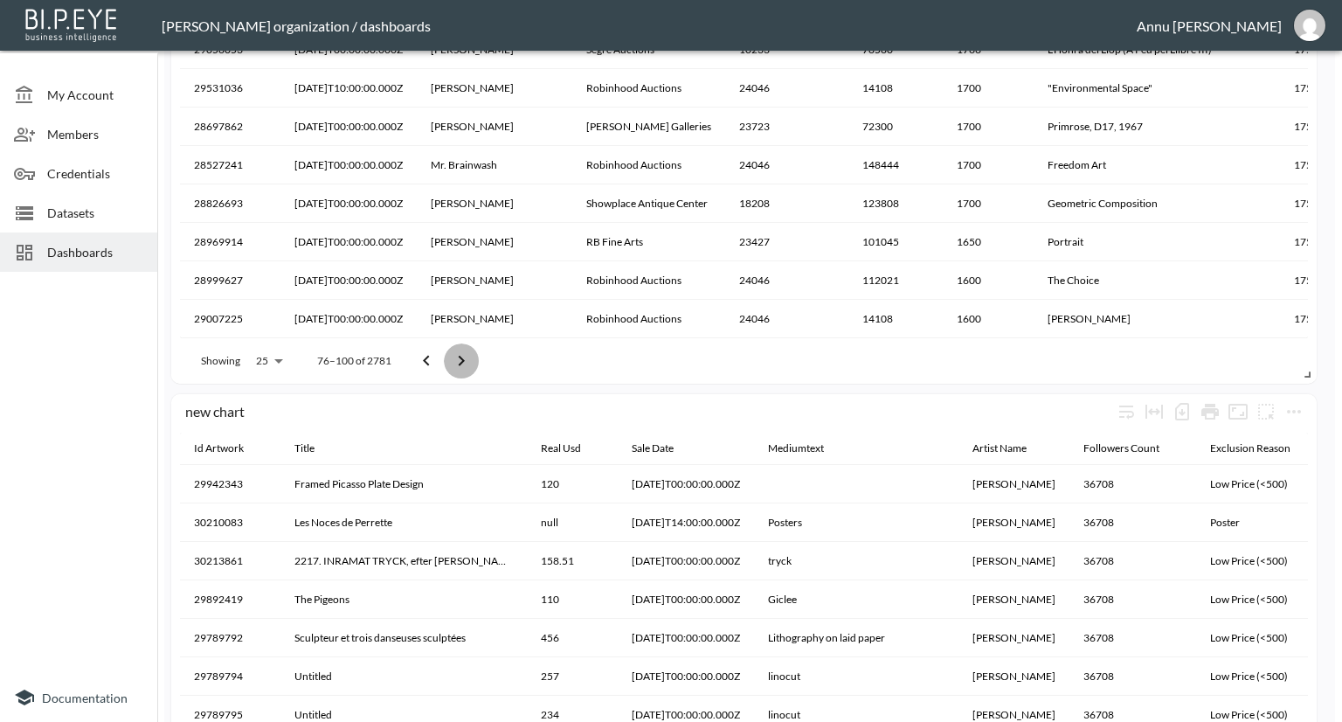
click at [451, 364] on icon "Go to next page" at bounding box center [461, 360] width 21 height 21
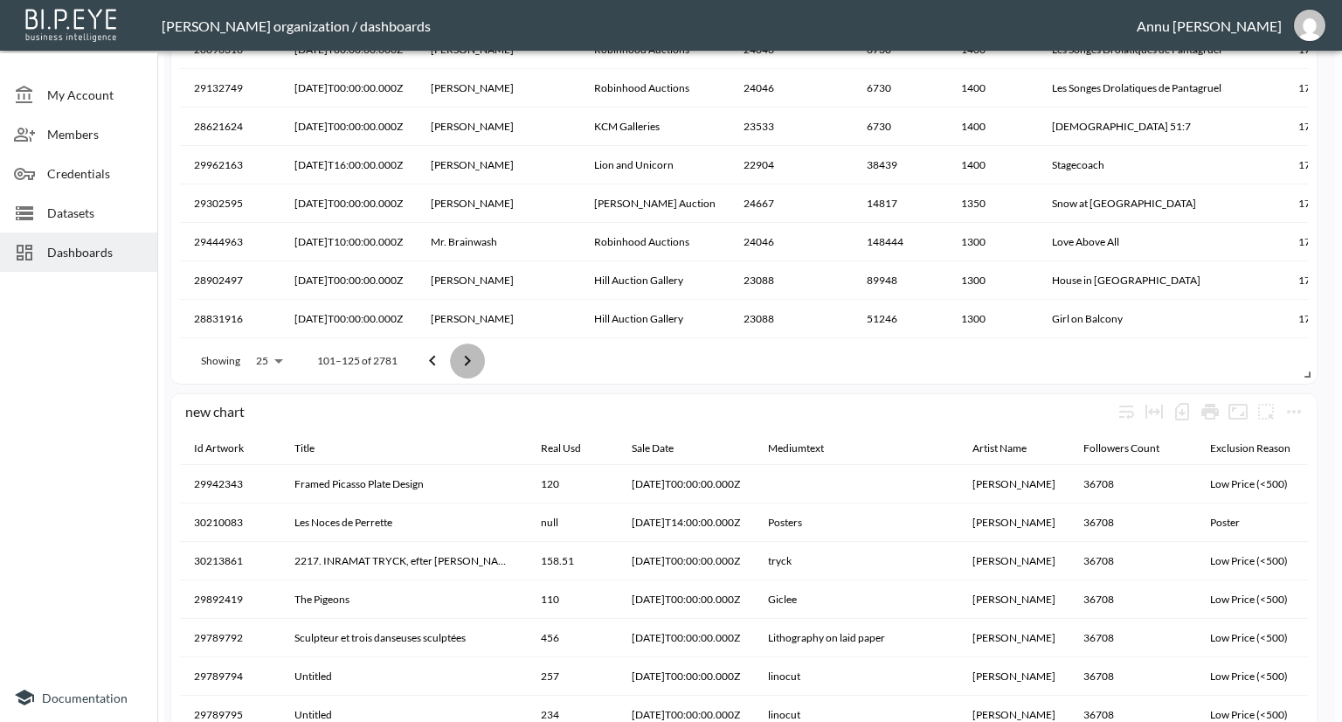
click at [451, 364] on button "Go to next page" at bounding box center [467, 360] width 35 height 35
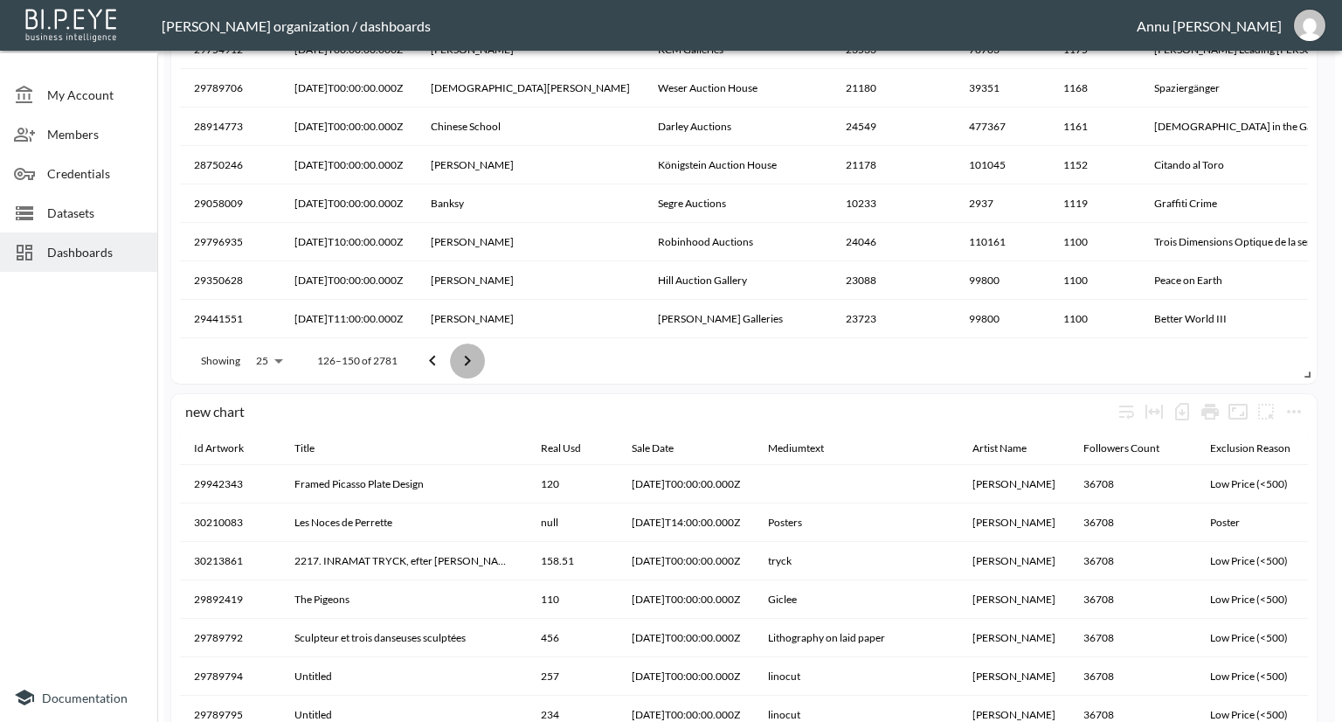
click at [451, 364] on button "Go to next page" at bounding box center [467, 360] width 35 height 35
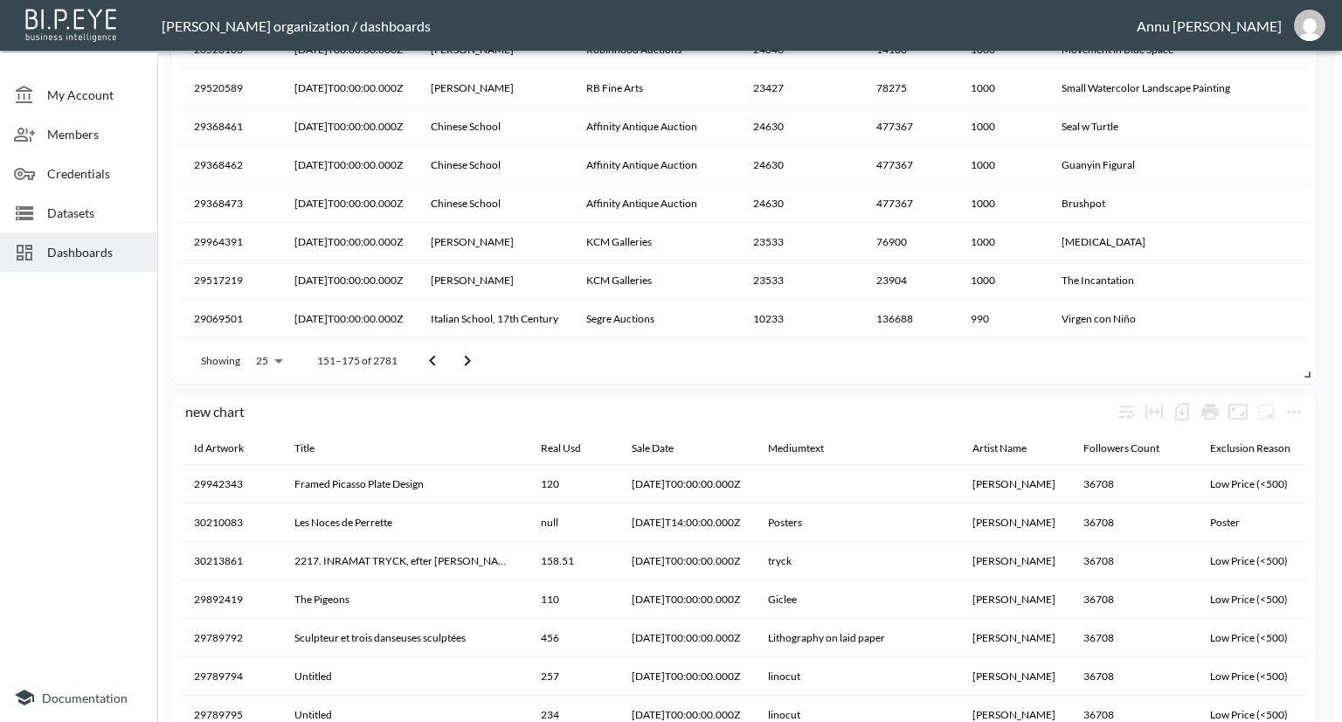
click at [451, 364] on button "Go to next page" at bounding box center [467, 360] width 35 height 35
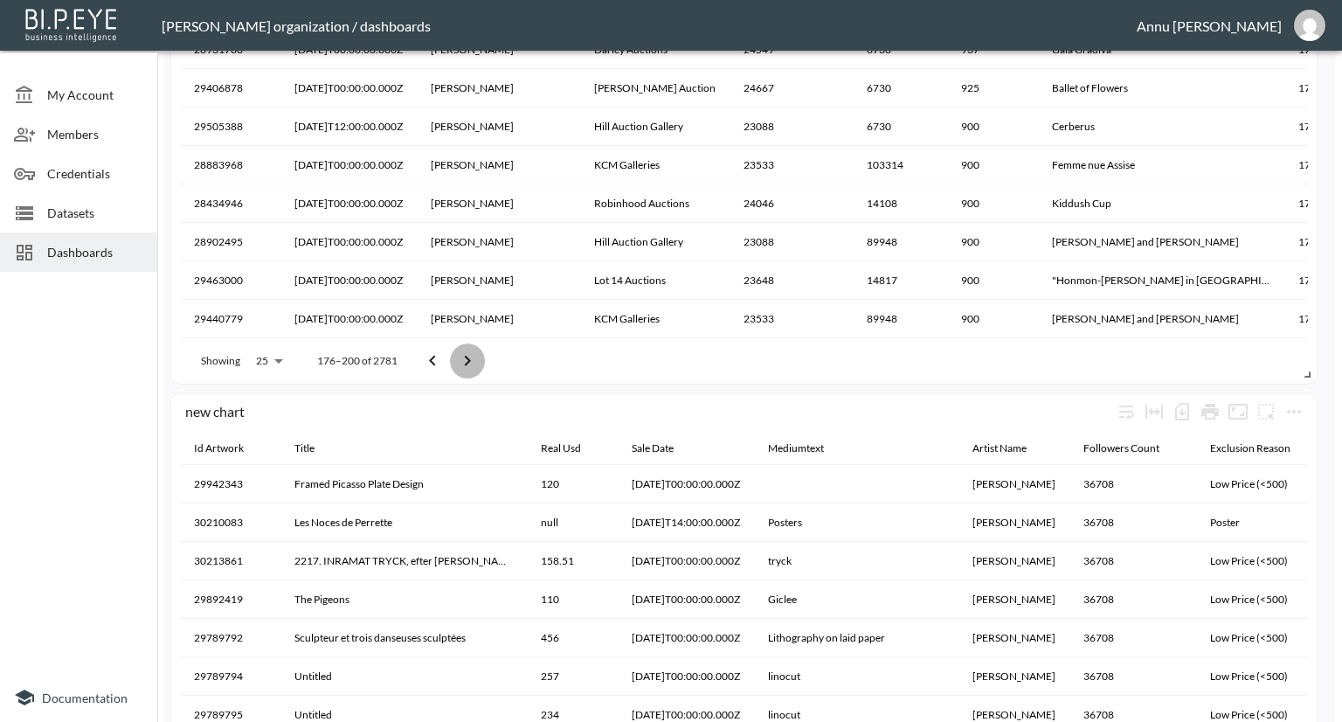
click at [451, 364] on button "Go to next page" at bounding box center [467, 360] width 35 height 35
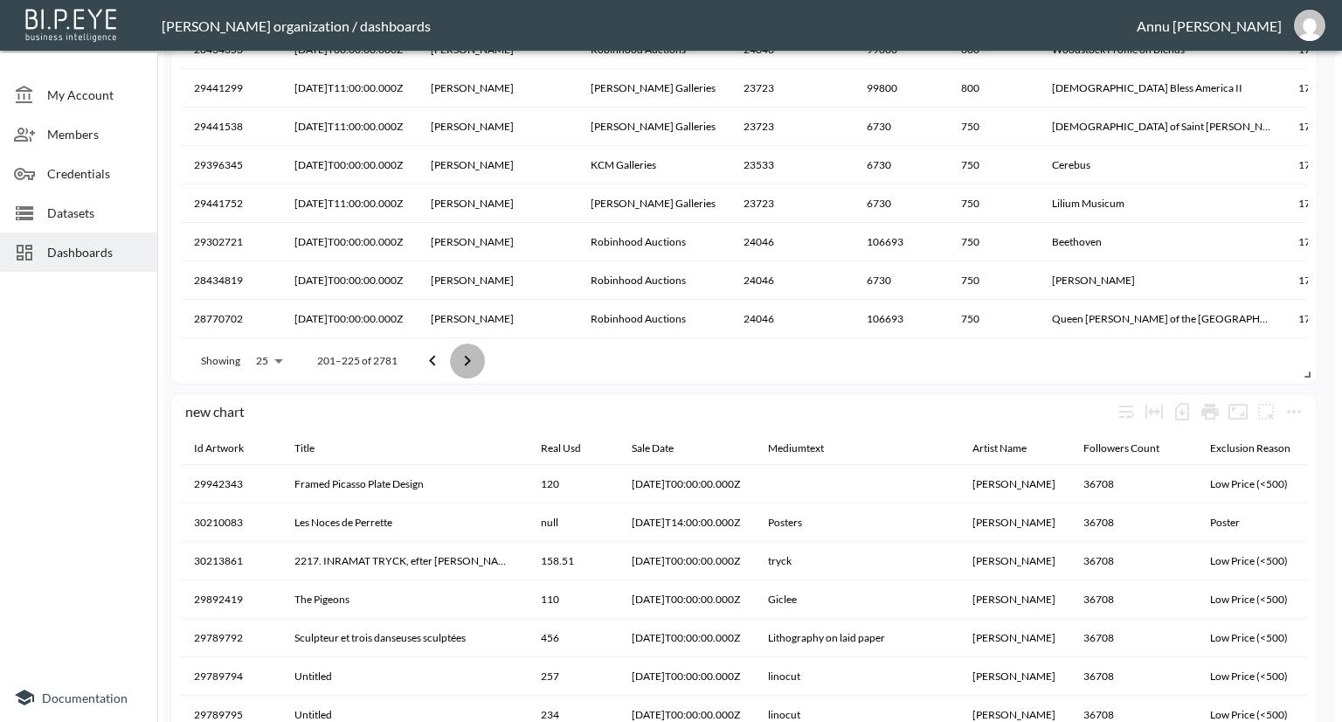
click at [451, 364] on button "Go to next page" at bounding box center [467, 360] width 35 height 35
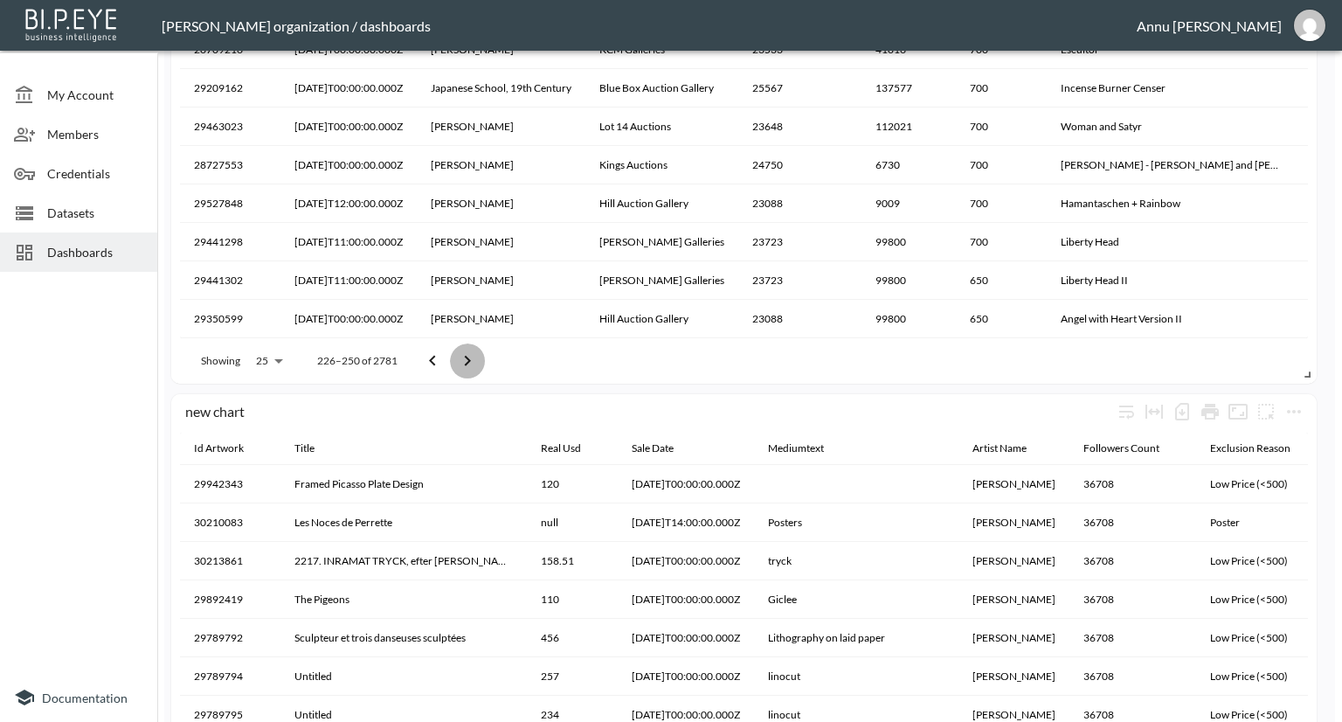
click at [451, 364] on button "Go to next page" at bounding box center [467, 360] width 35 height 35
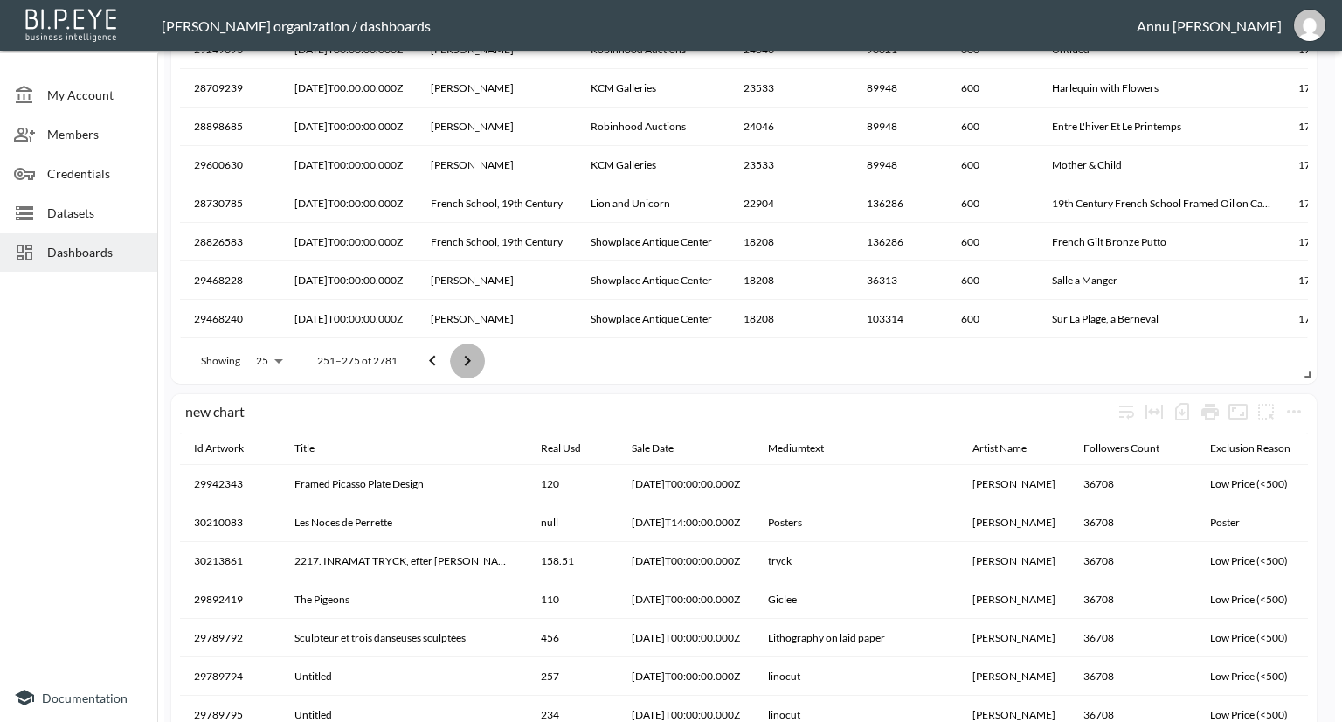
click at [451, 364] on button "Go to next page" at bounding box center [467, 360] width 35 height 35
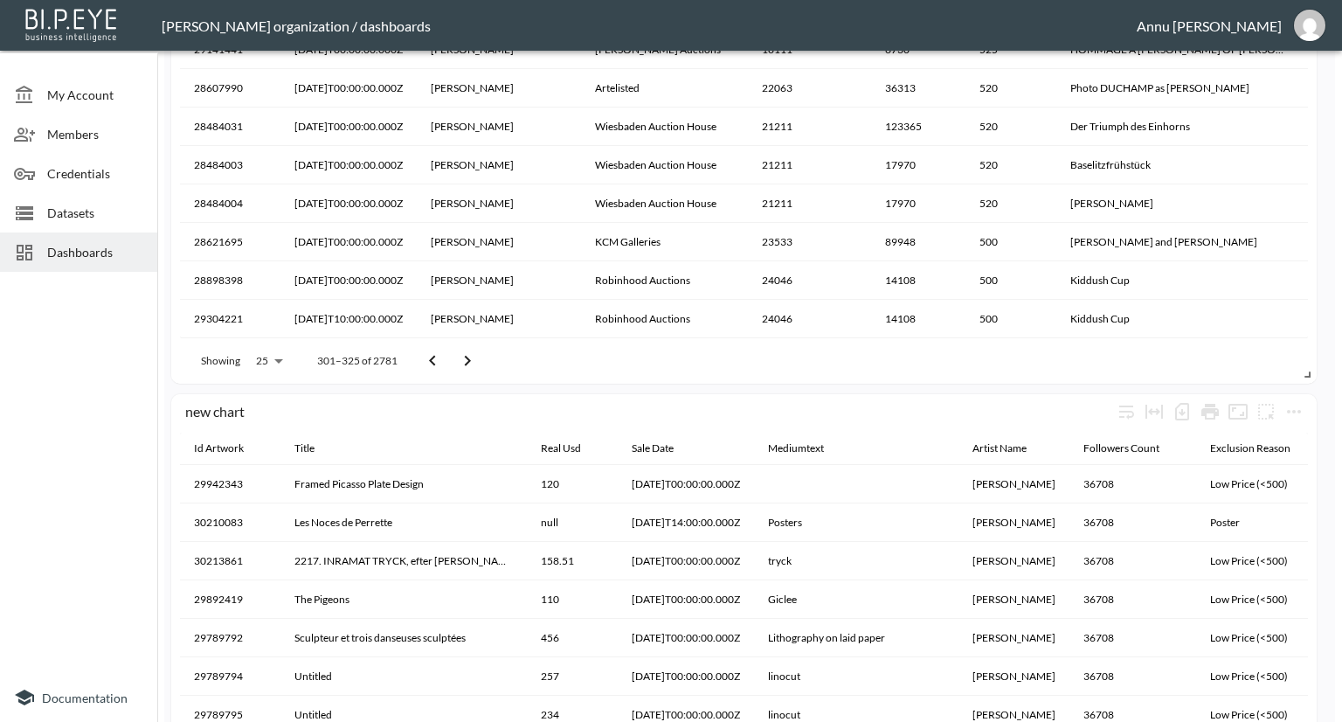
click at [451, 364] on button "Go to next page" at bounding box center [467, 360] width 35 height 35
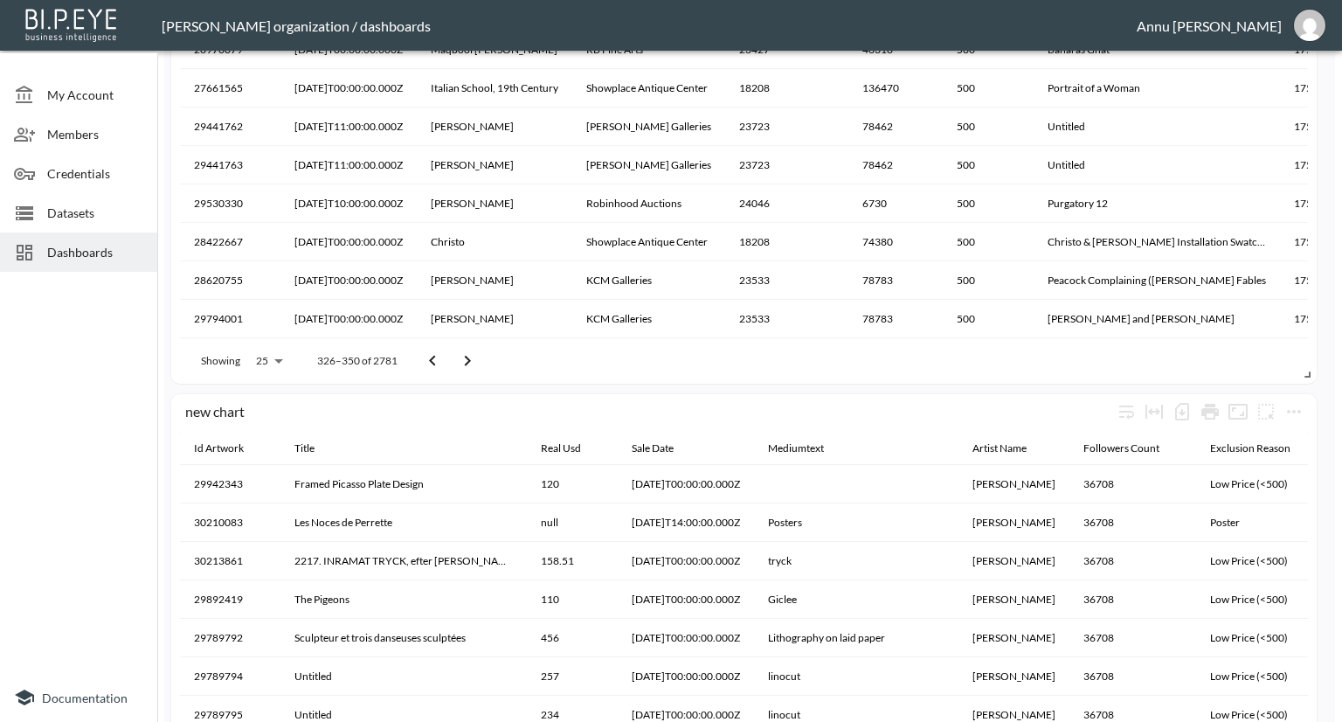
click at [451, 364] on button "Go to next page" at bounding box center [467, 360] width 35 height 35
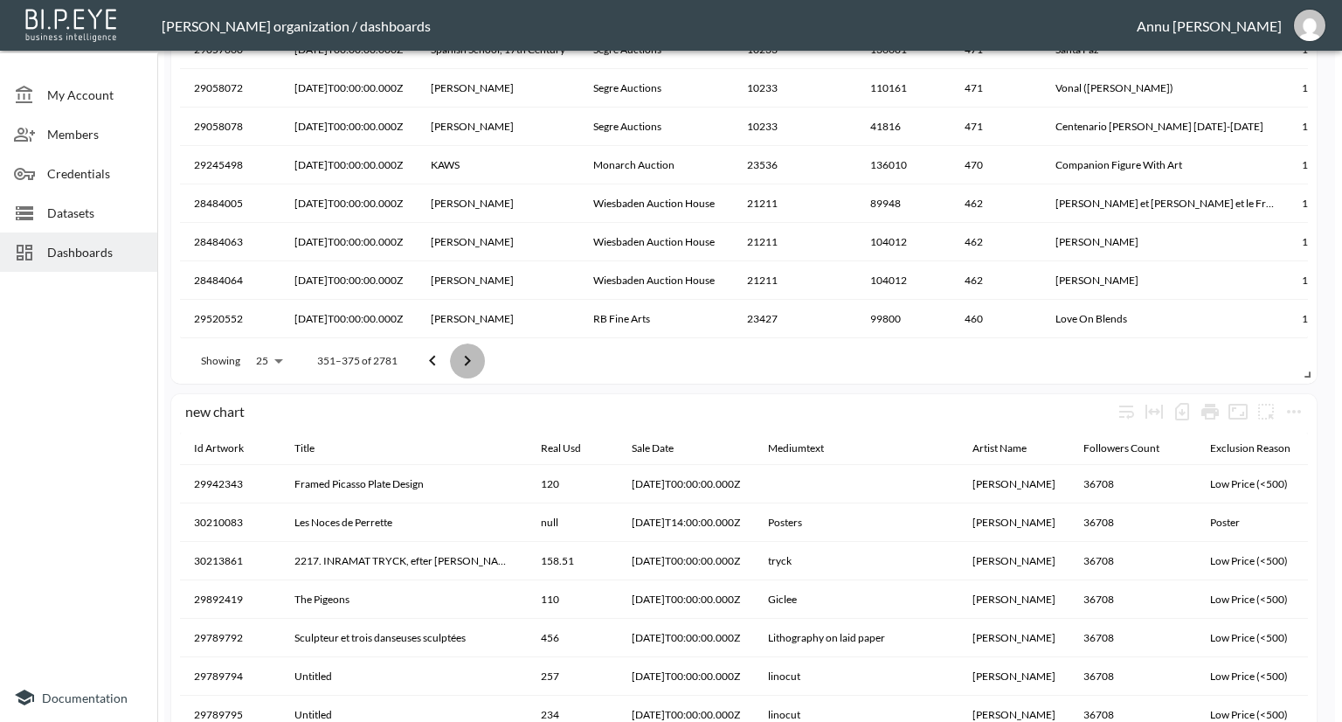
click at [451, 364] on button "Go to next page" at bounding box center [467, 360] width 35 height 35
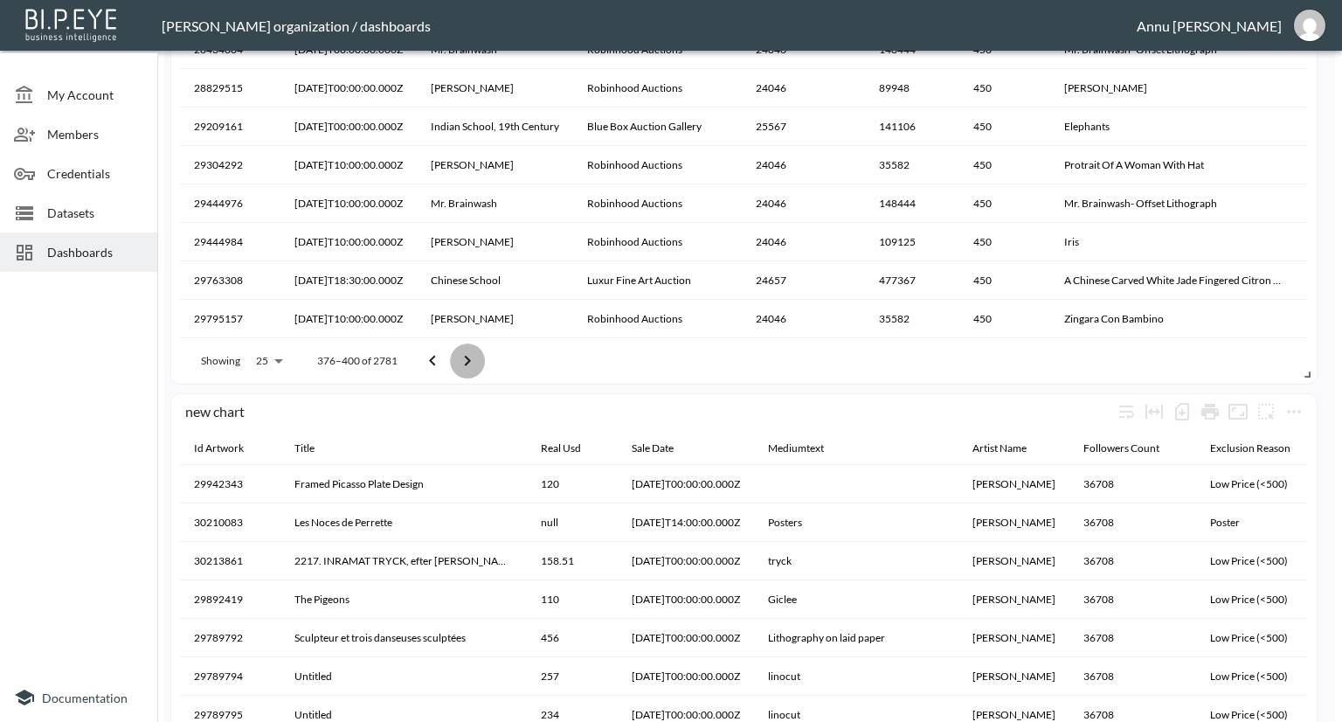
click at [451, 364] on button "Go to next page" at bounding box center [467, 360] width 35 height 35
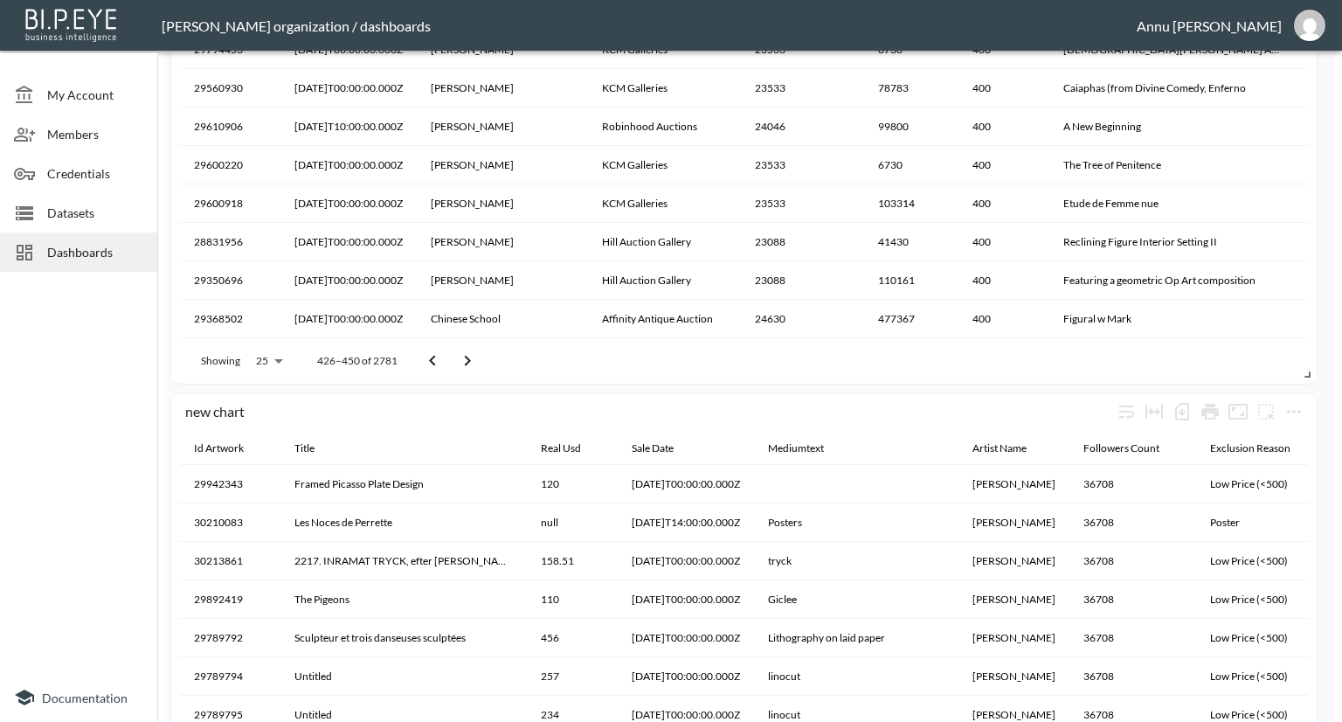
click at [451, 364] on button "Go to next page" at bounding box center [467, 360] width 35 height 35
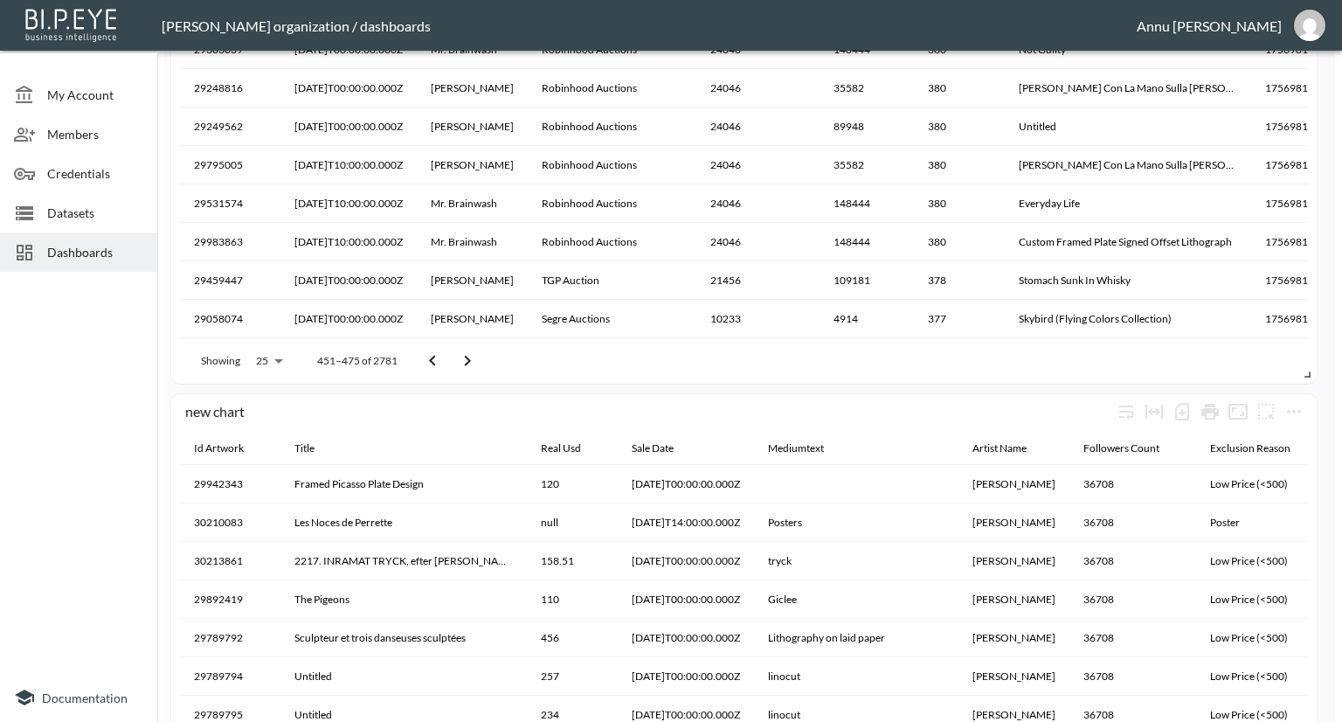
click at [451, 364] on button "Go to next page" at bounding box center [467, 360] width 35 height 35
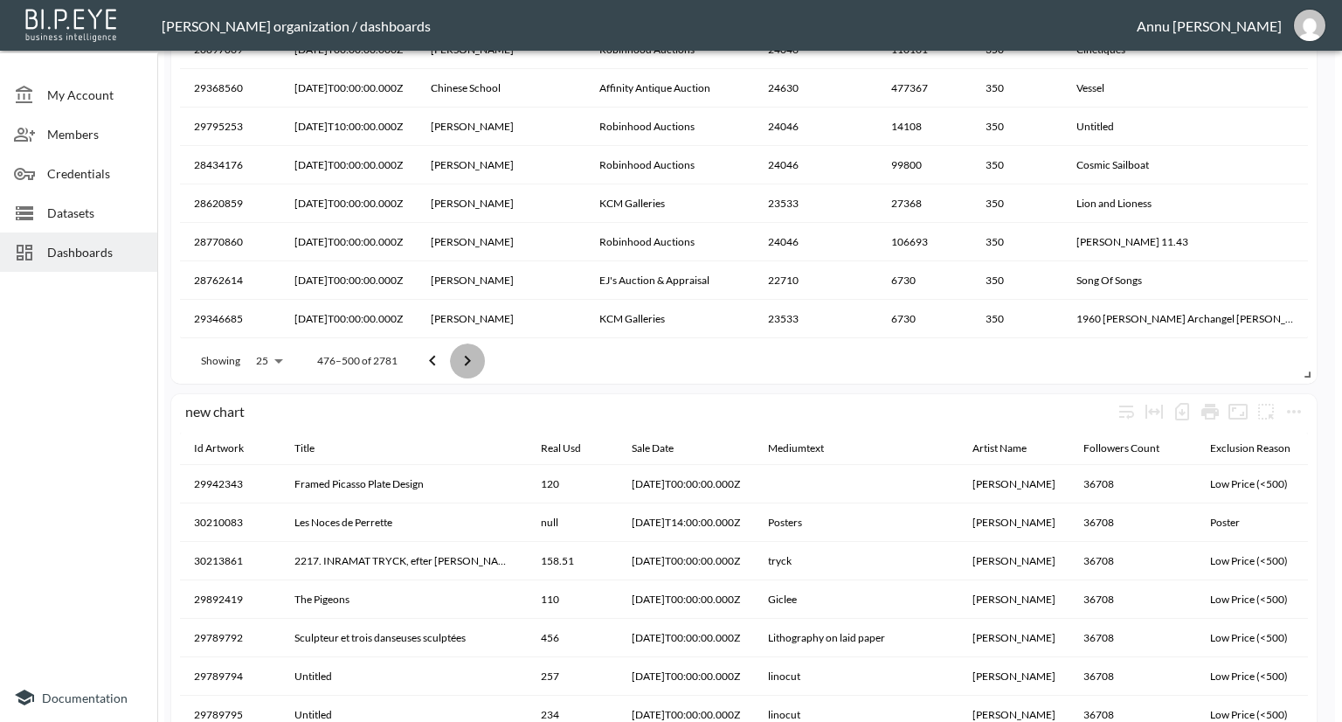
click at [451, 364] on button "Go to next page" at bounding box center [467, 360] width 35 height 35
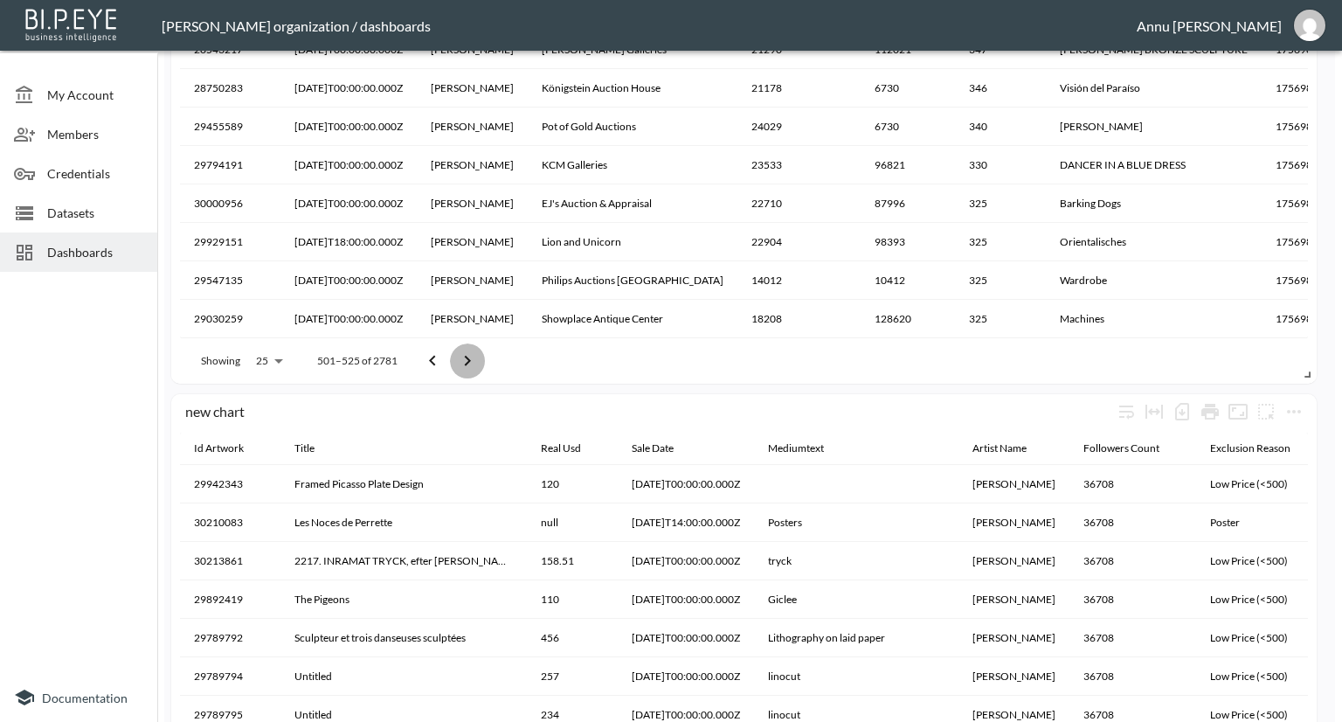
click at [451, 364] on button "Go to next page" at bounding box center [467, 360] width 35 height 35
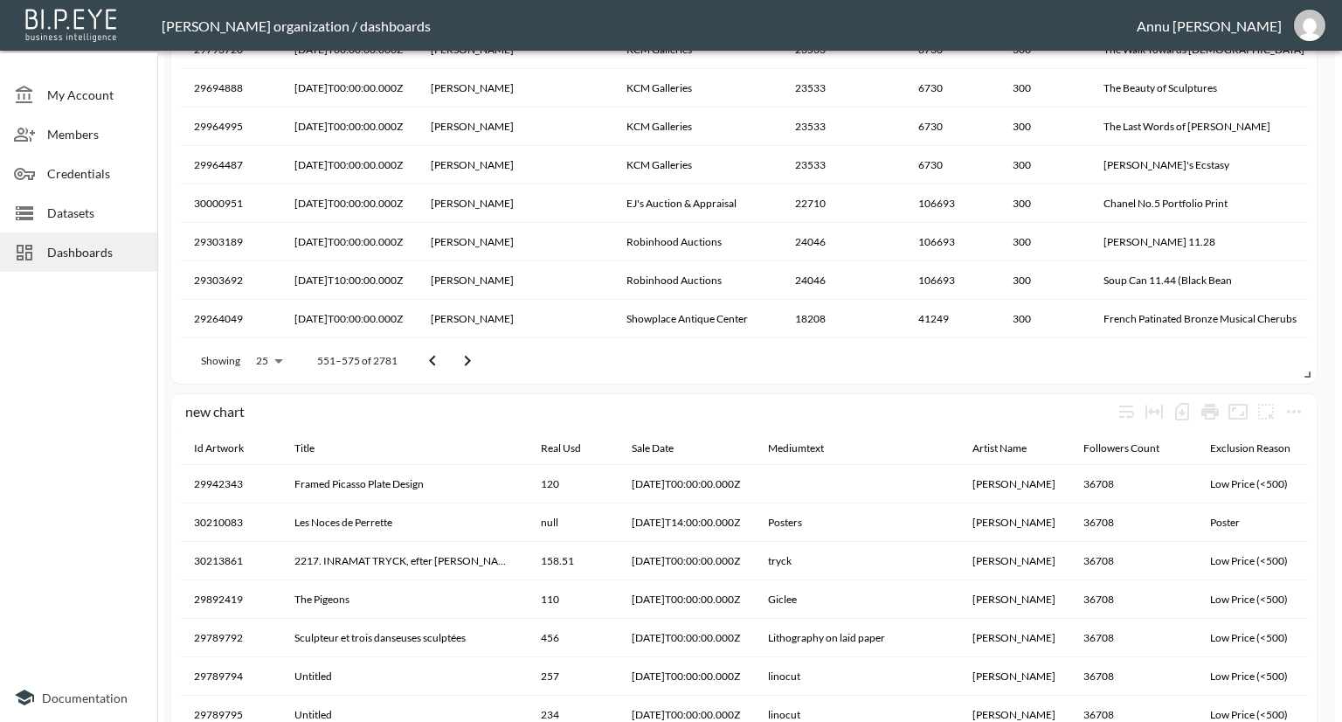
click at [451, 364] on button "Go to next page" at bounding box center [467, 360] width 35 height 35
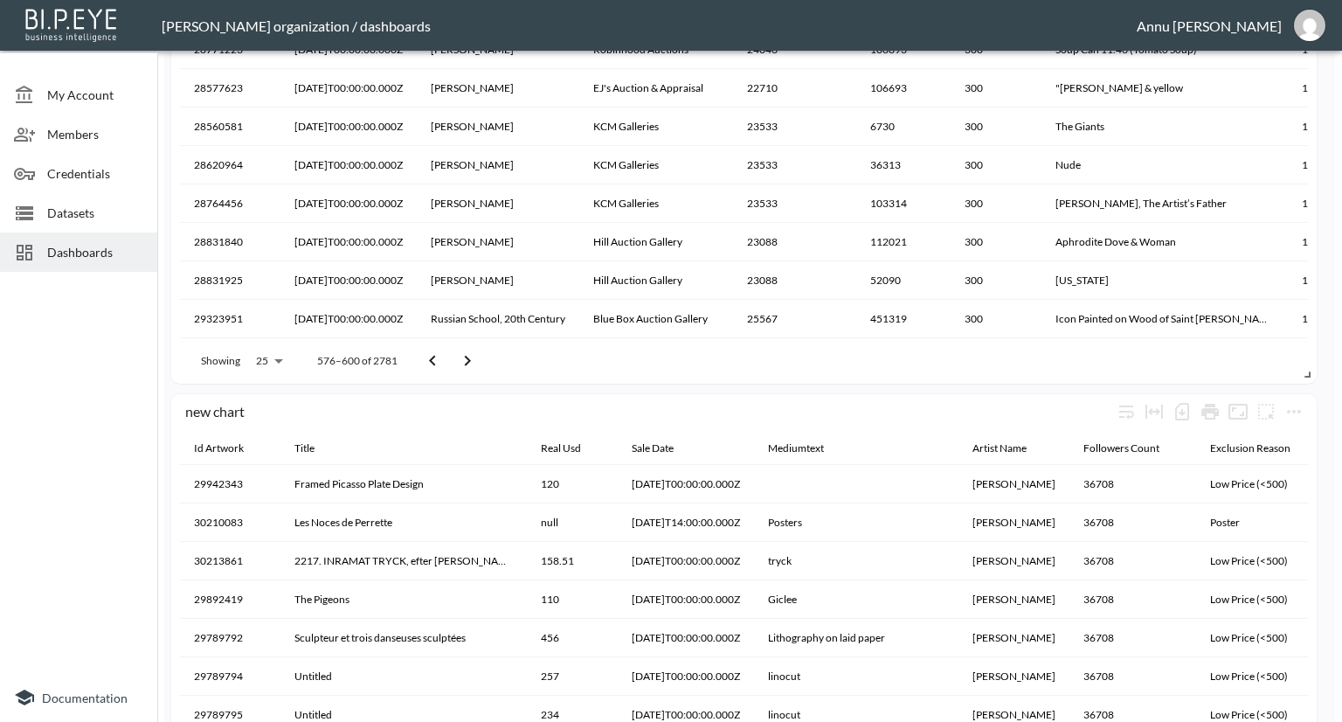
click at [451, 364] on button "Go to next page" at bounding box center [467, 360] width 35 height 35
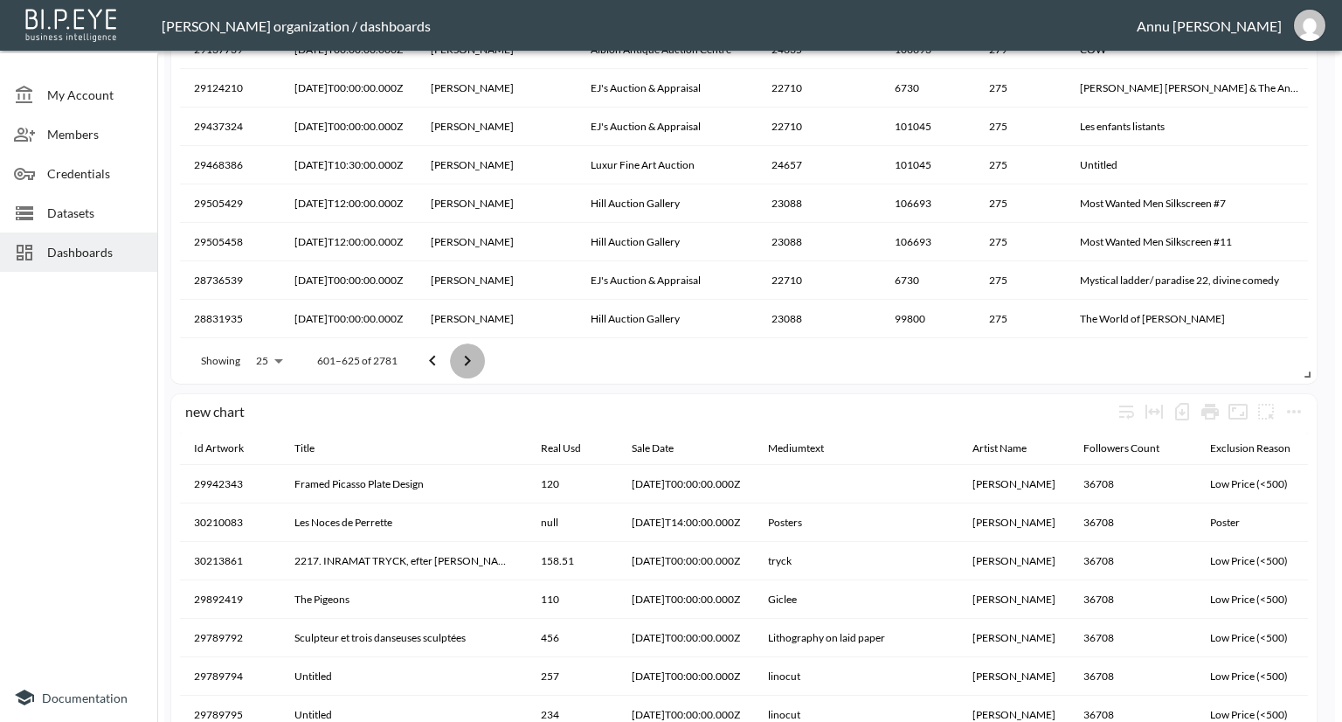
click at [451, 364] on button "Go to next page" at bounding box center [467, 360] width 35 height 35
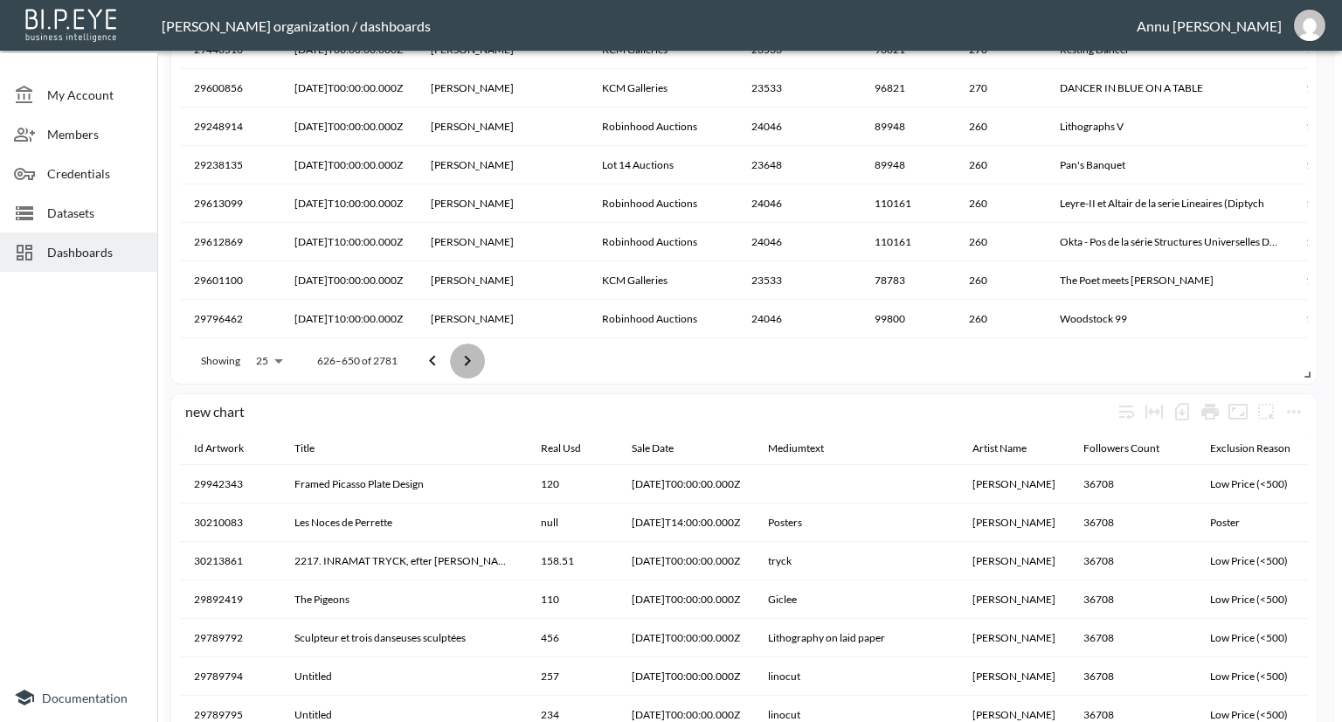
click at [451, 364] on button "Go to next page" at bounding box center [467, 360] width 35 height 35
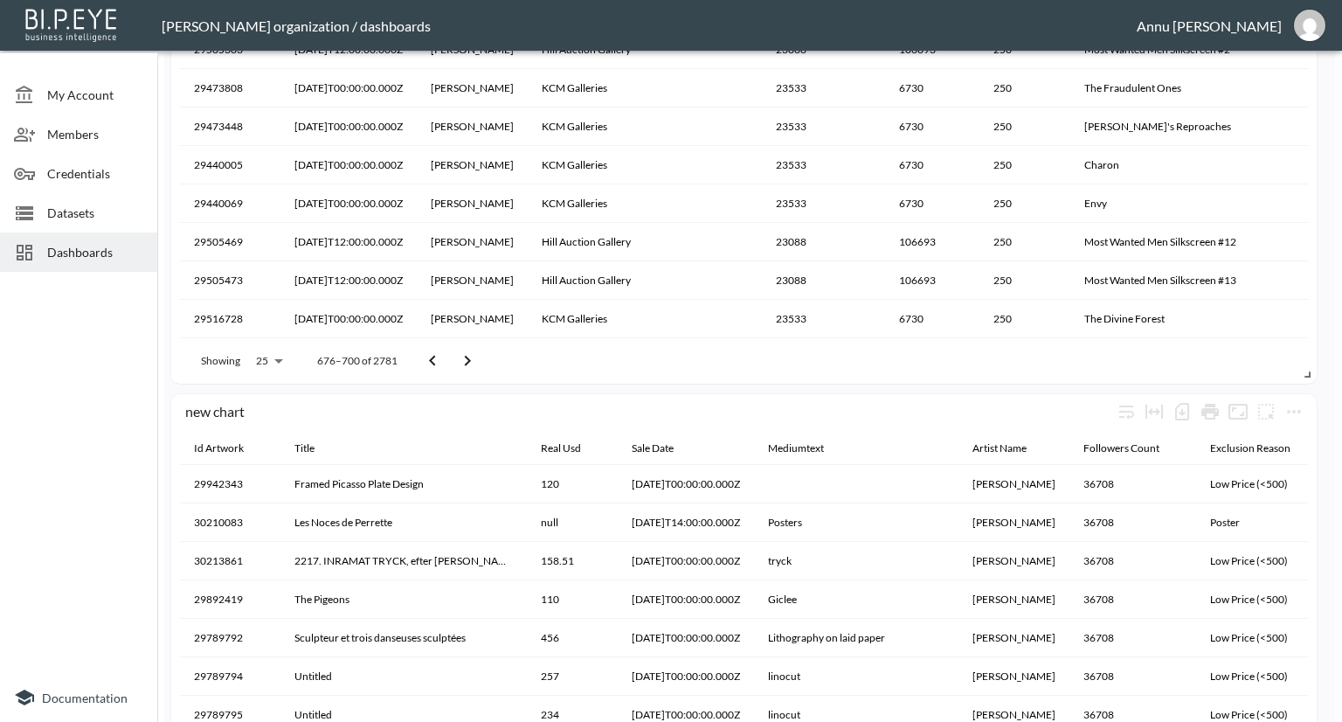
click at [451, 364] on button "Go to next page" at bounding box center [467, 360] width 35 height 35
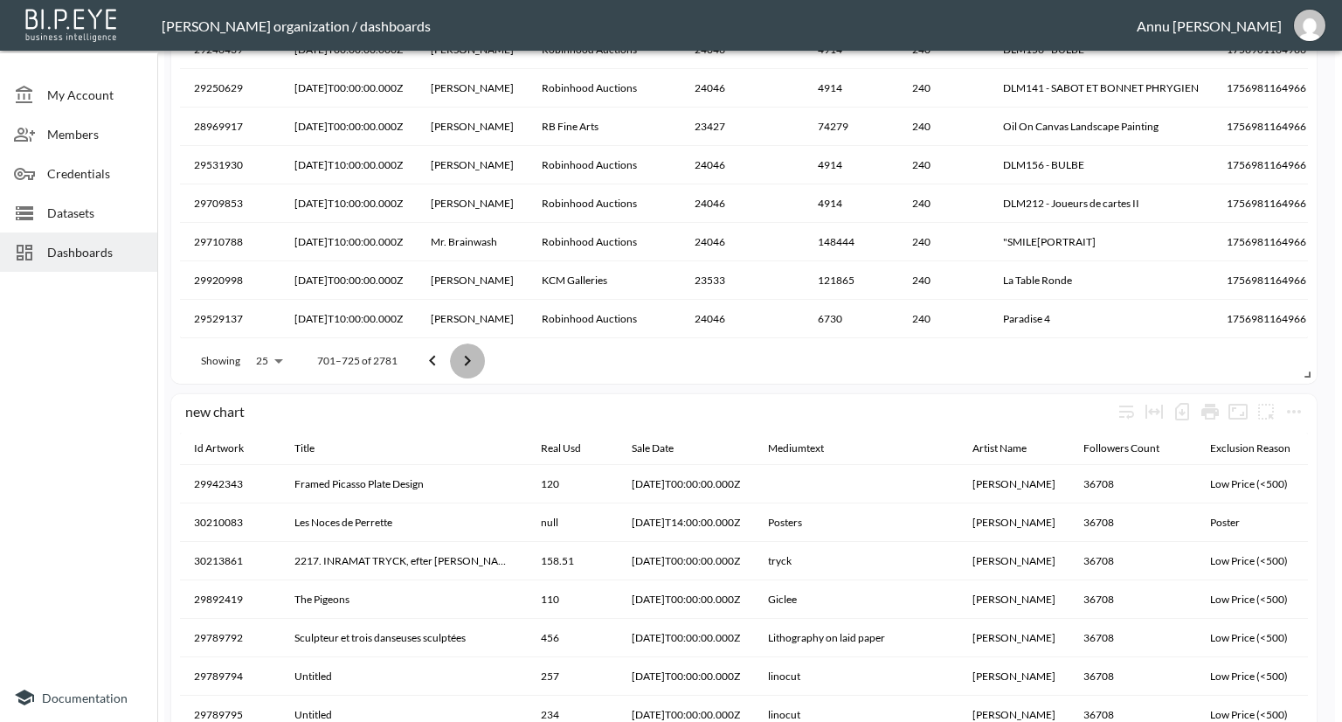
scroll to position [17, 0]
click at [451, 364] on button "Go to next page" at bounding box center [467, 360] width 35 height 35
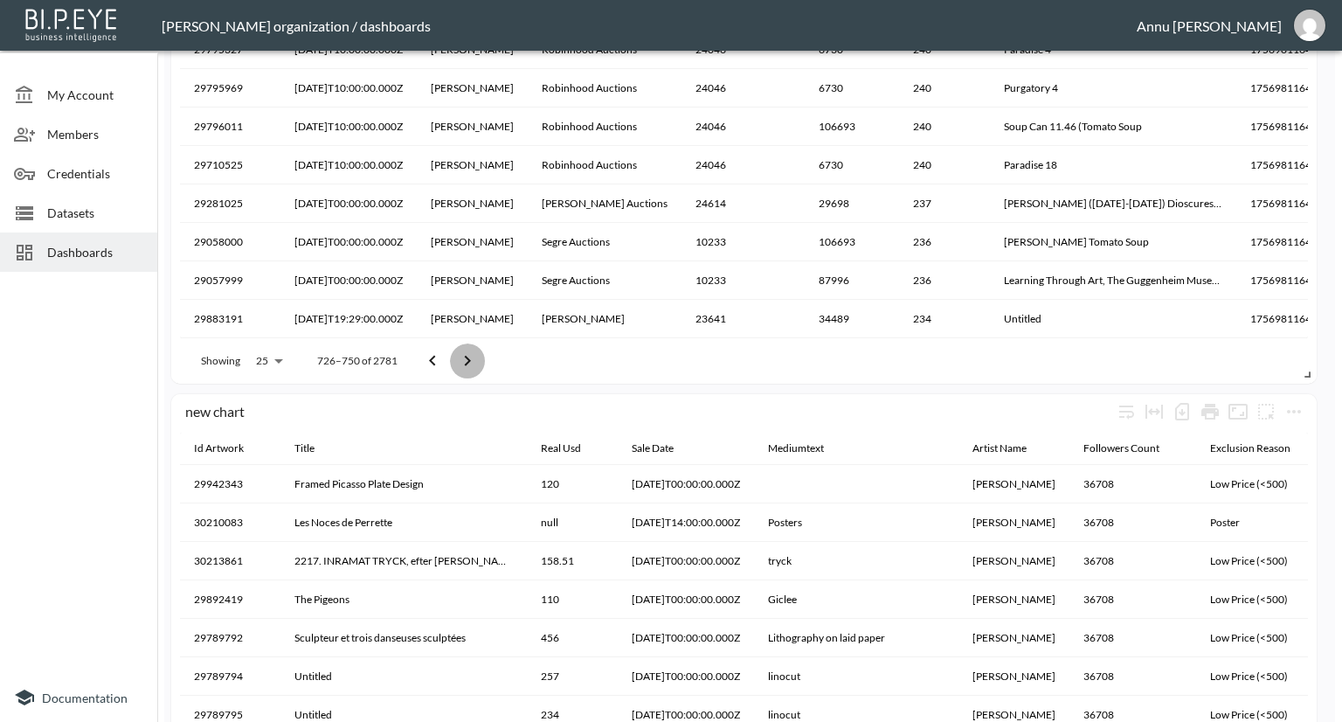
click at [451, 364] on button "Go to next page" at bounding box center [467, 360] width 35 height 35
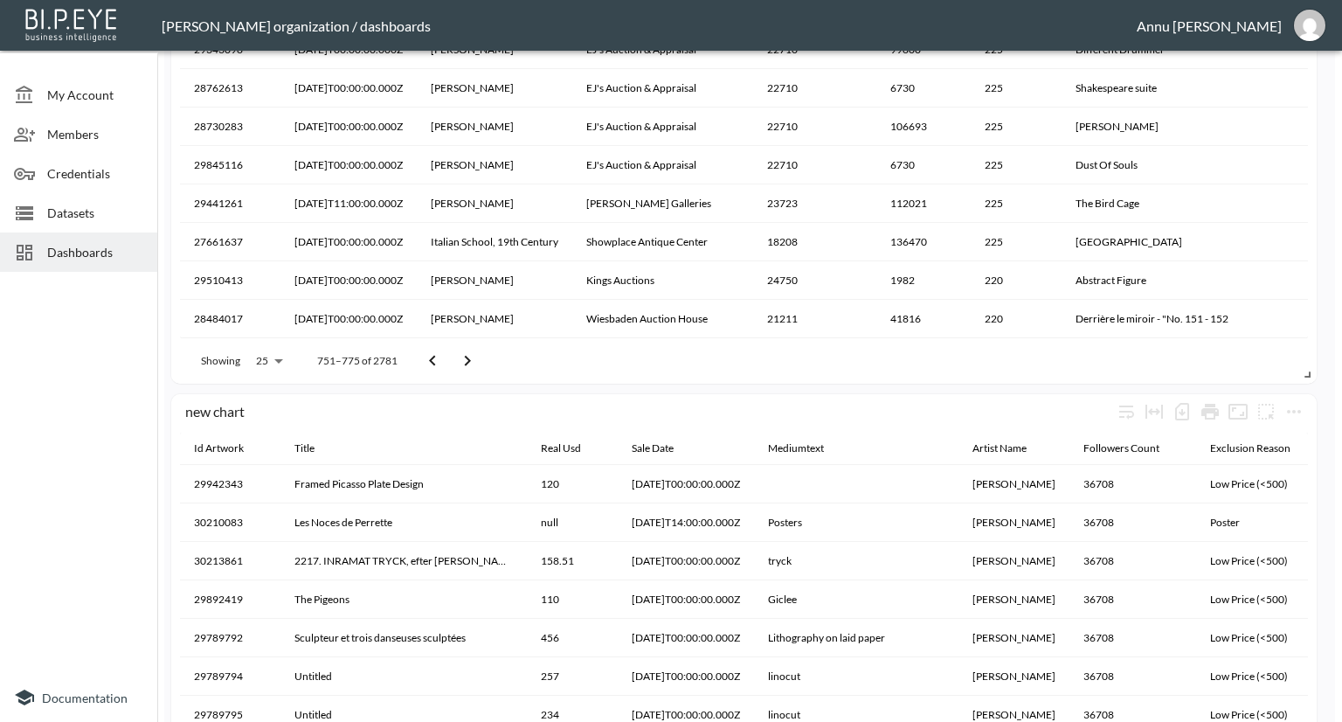
click at [451, 364] on button "Go to next page" at bounding box center [467, 360] width 35 height 35
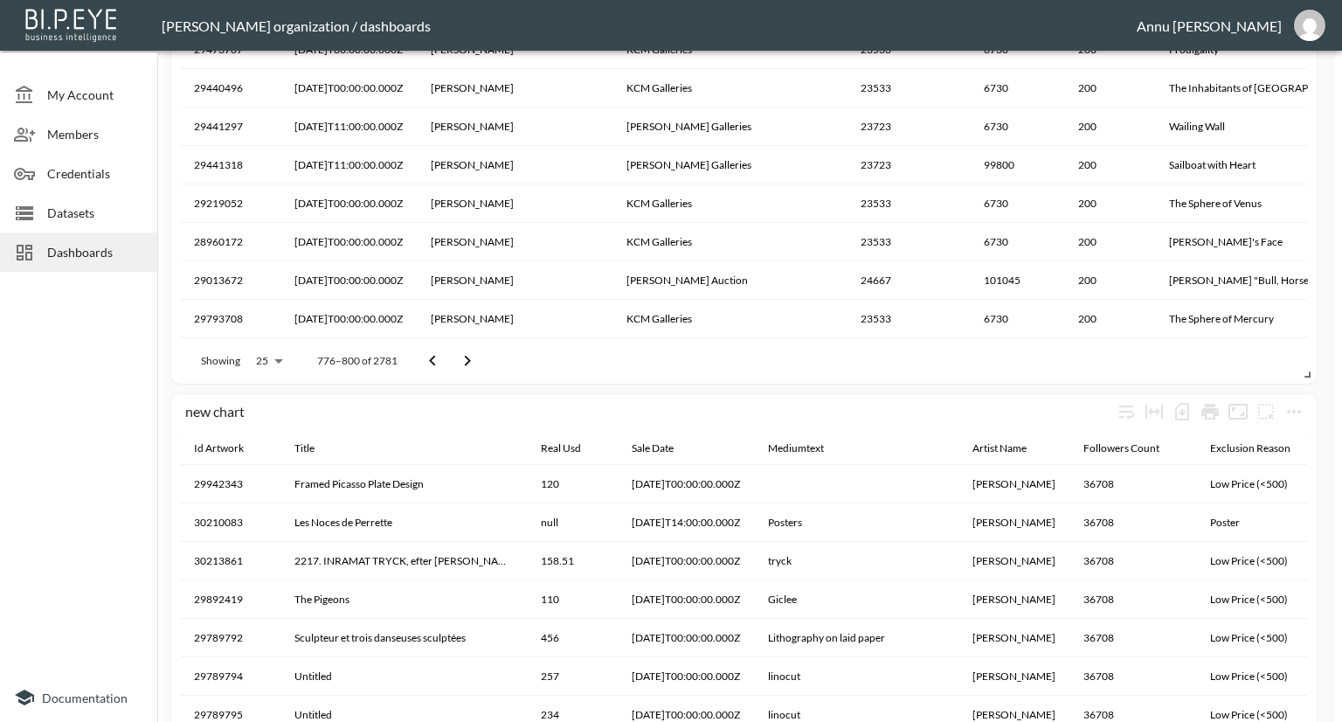
click at [451, 364] on button "Go to next page" at bounding box center [467, 360] width 35 height 35
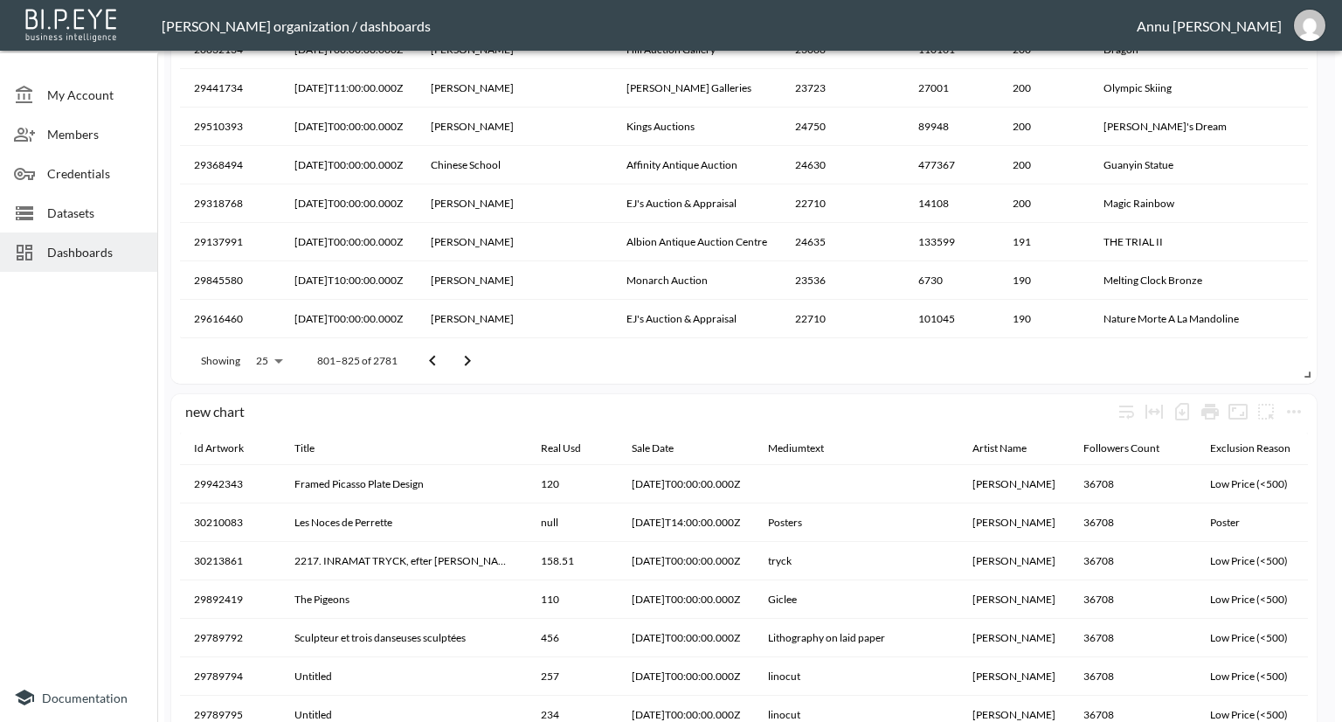
click at [451, 364] on button "Go to next page" at bounding box center [467, 360] width 35 height 35
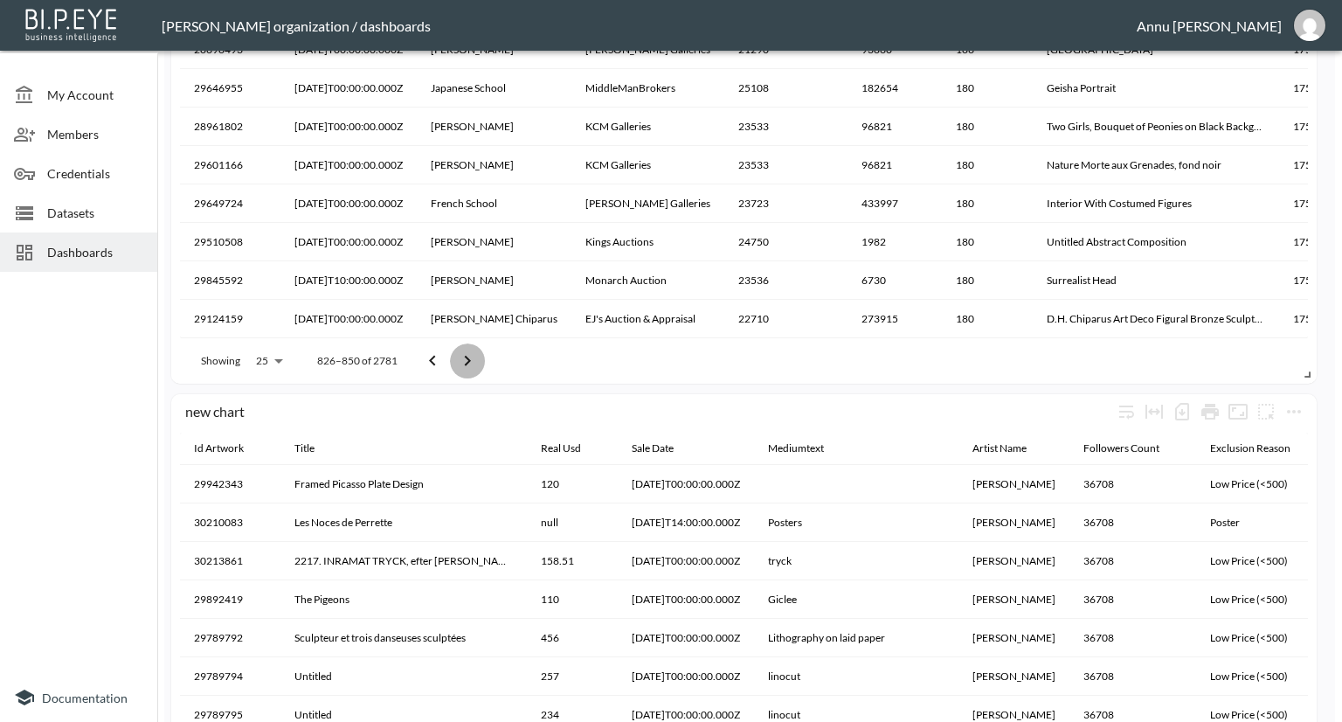
click at [451, 364] on button "Go to next page" at bounding box center [467, 360] width 35 height 35
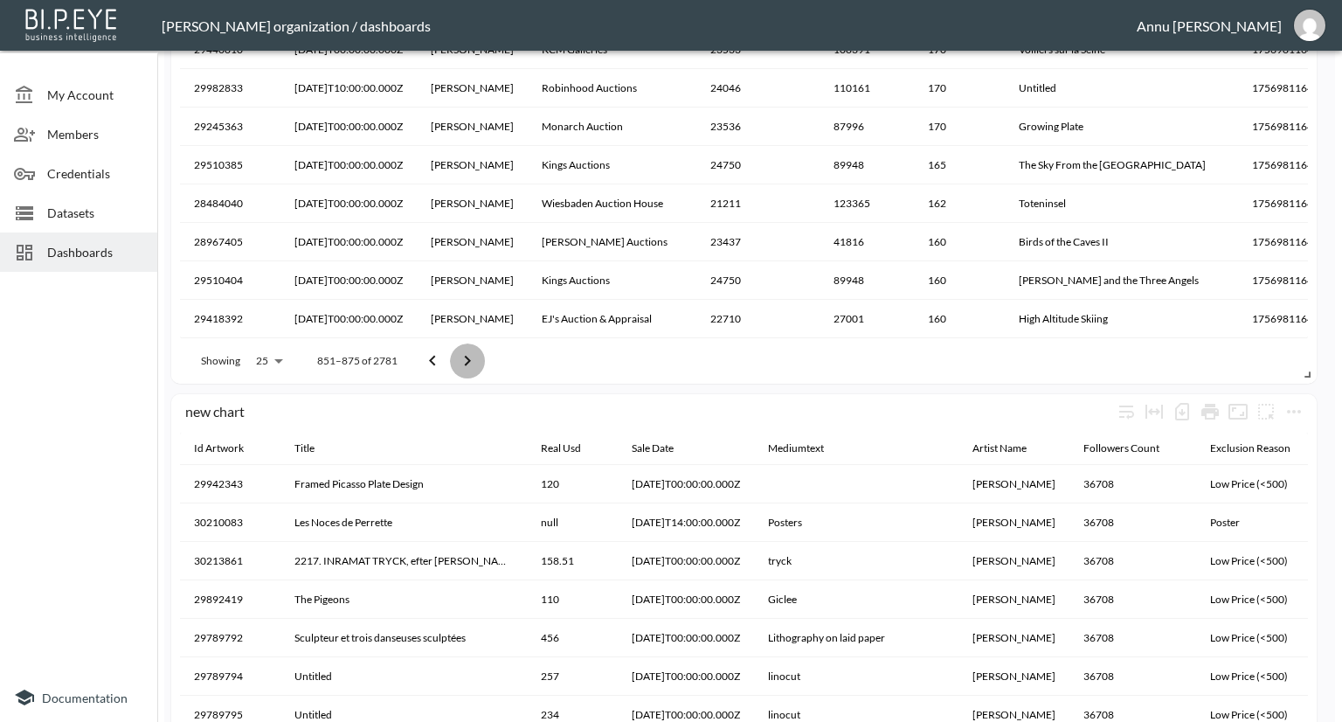
click at [451, 364] on button "Go to next page" at bounding box center [467, 360] width 35 height 35
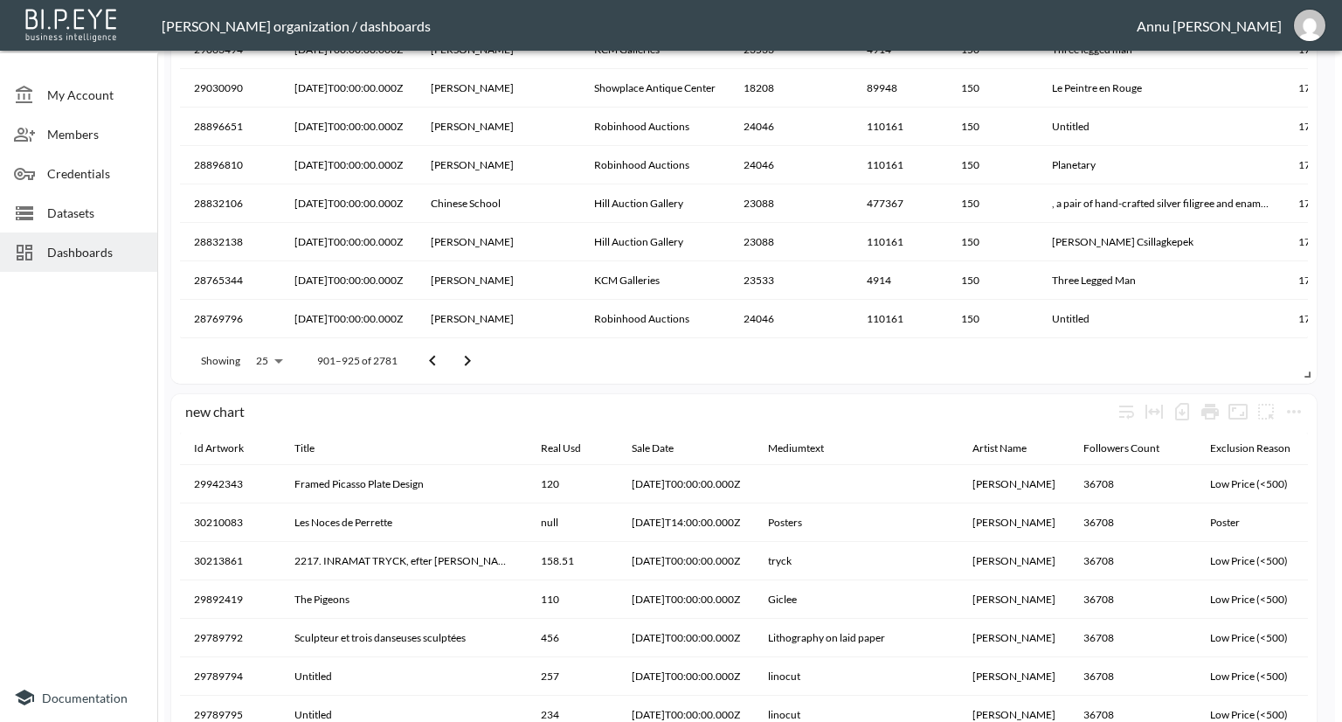
click at [451, 364] on button "Go to next page" at bounding box center [467, 360] width 35 height 35
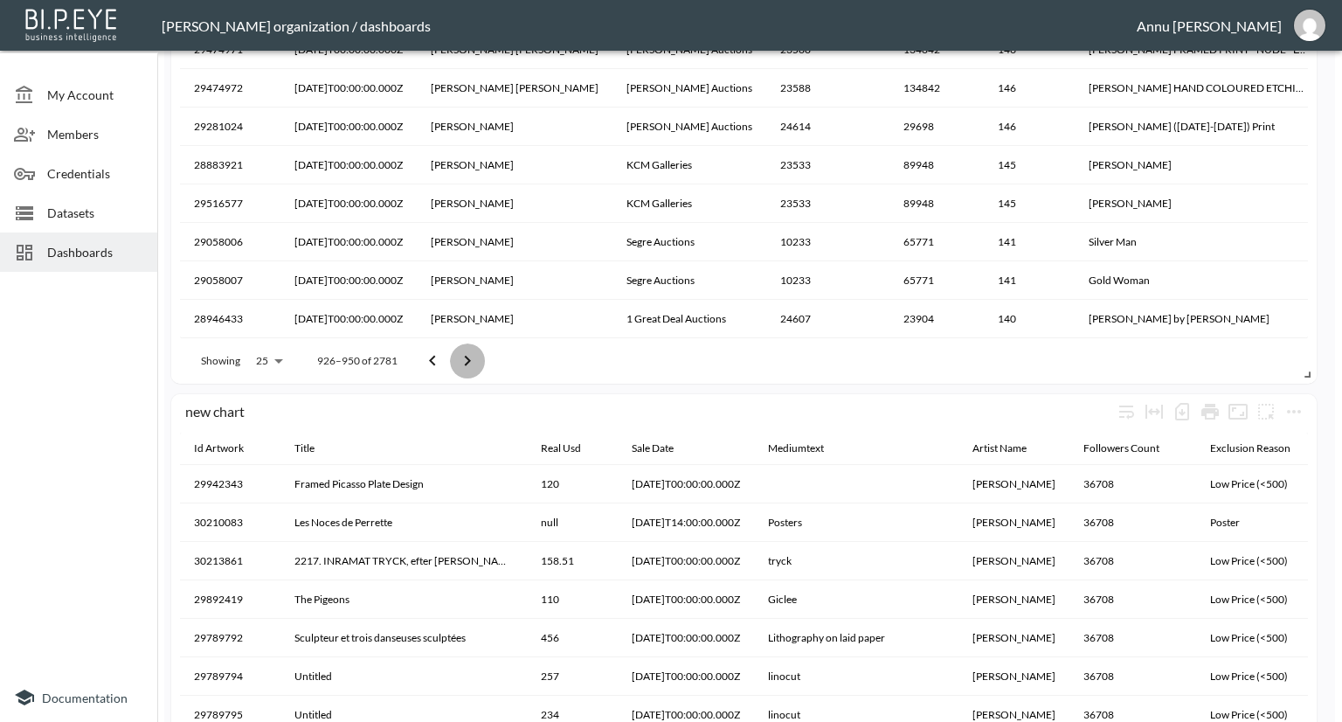
click at [451, 364] on button "Go to next page" at bounding box center [467, 360] width 35 height 35
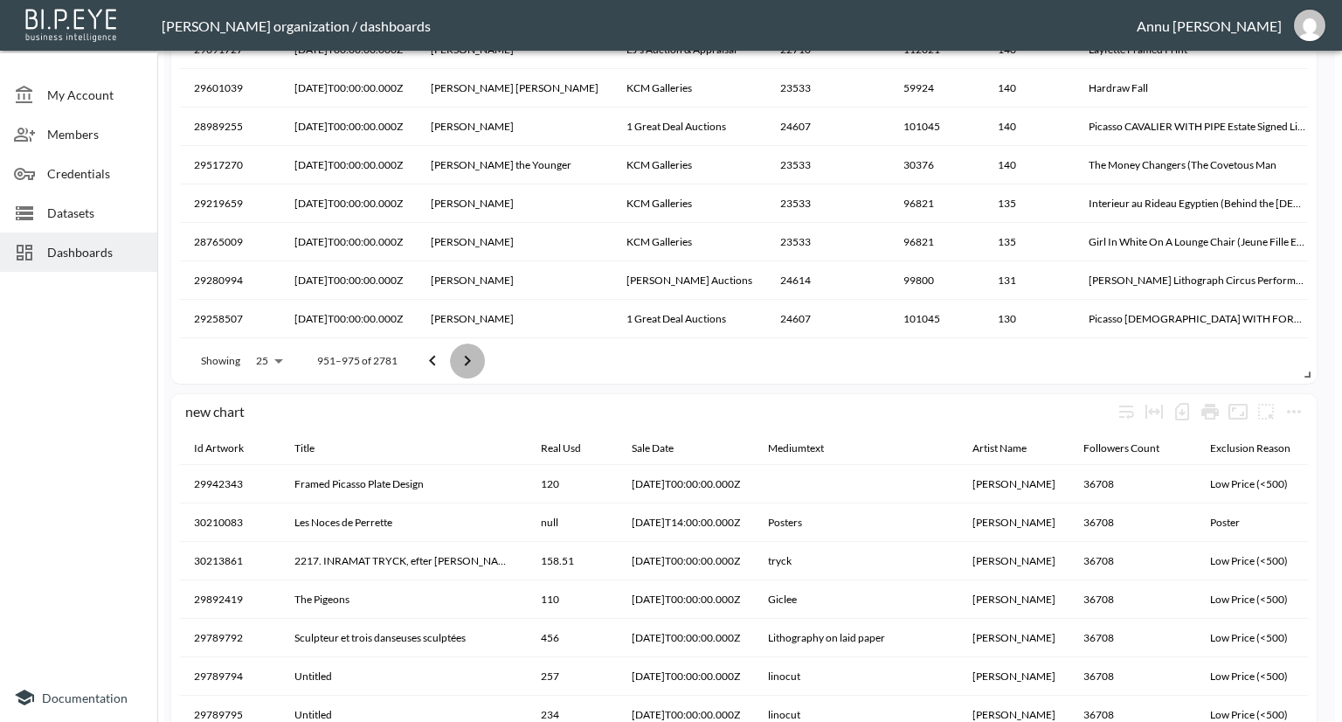
click at [451, 364] on button "Go to next page" at bounding box center [467, 360] width 35 height 35
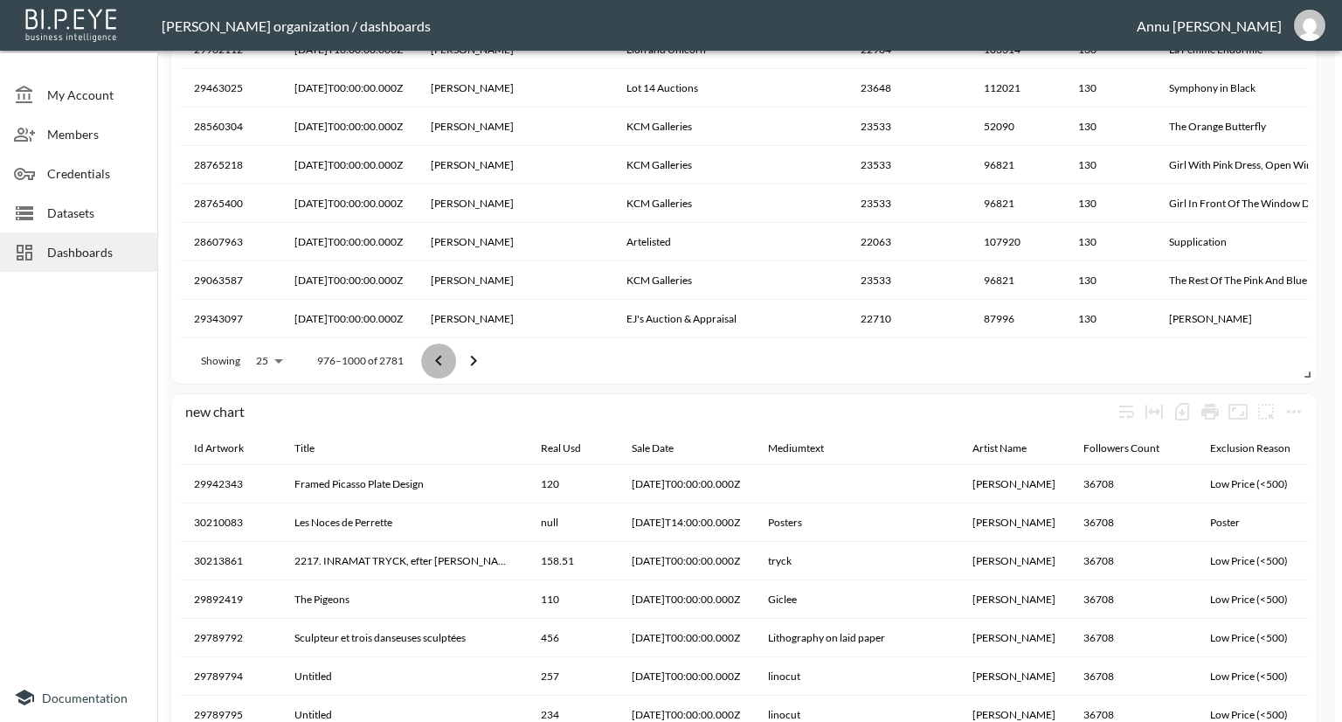
click at [451, 364] on button "Go to previous page" at bounding box center [438, 360] width 35 height 35
click at [456, 364] on button "Go to next page" at bounding box center [473, 360] width 35 height 35
click at [451, 364] on button "Go to previous page" at bounding box center [438, 360] width 35 height 35
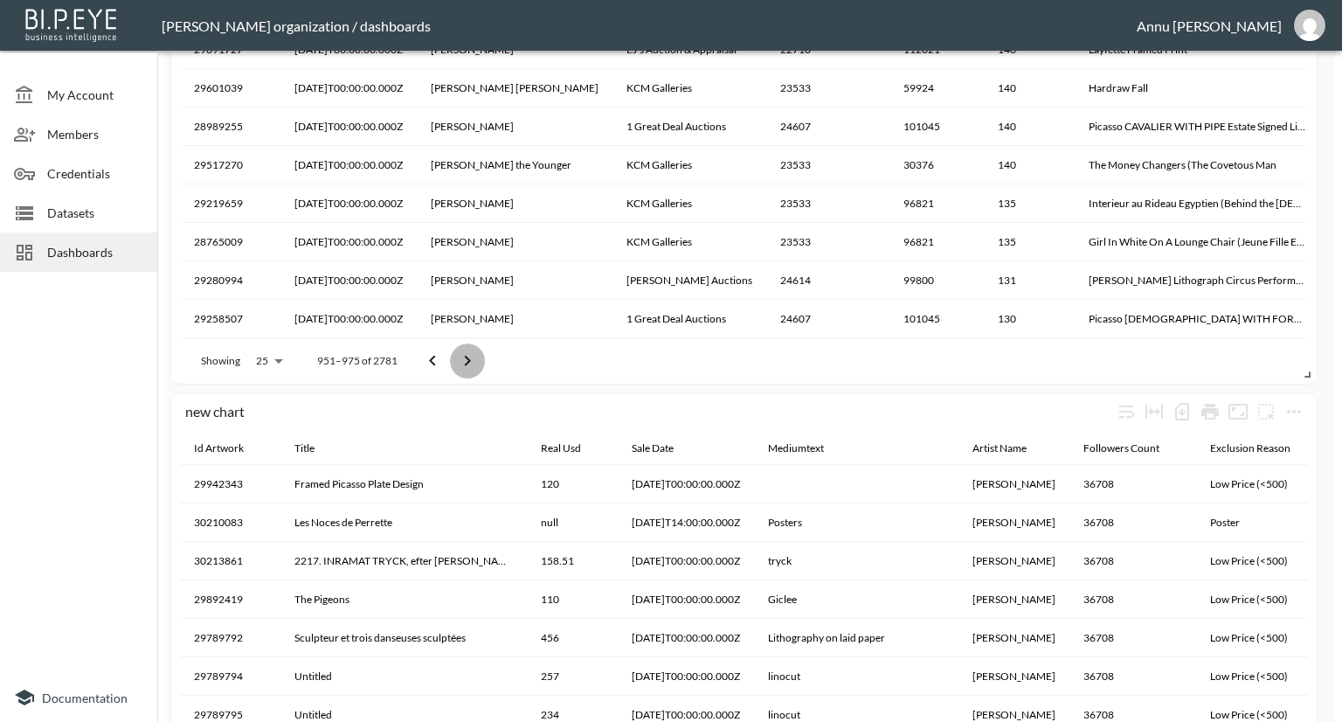
click at [451, 364] on button "Go to next page" at bounding box center [467, 360] width 35 height 35
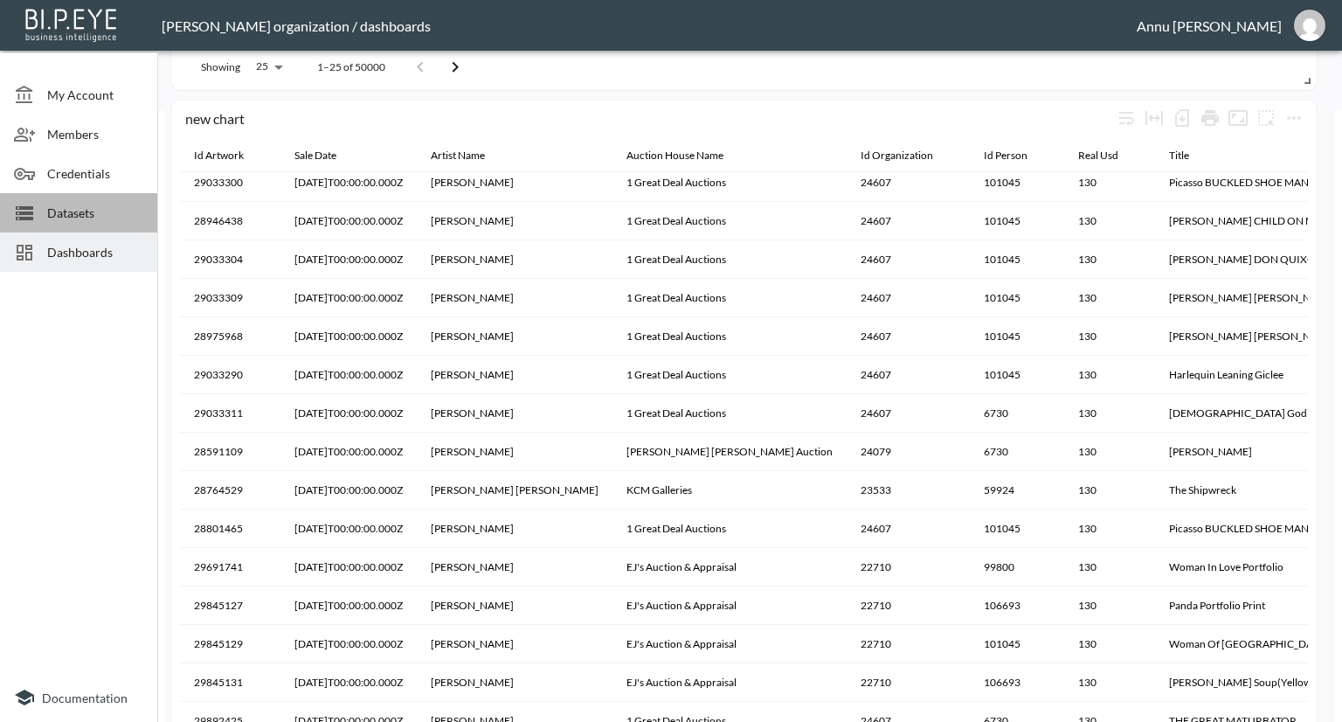
click at [105, 210] on span "Datasets" at bounding box center [95, 213] width 96 height 18
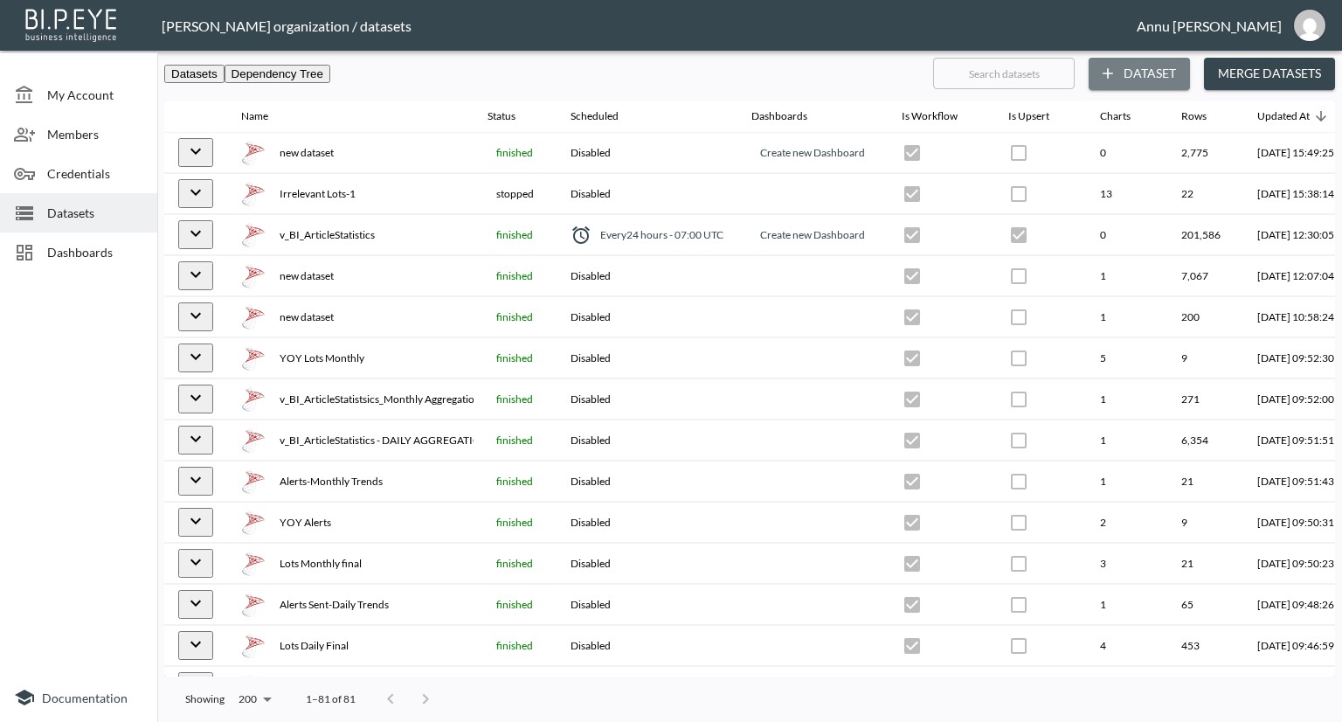
click at [1139, 75] on button "Dataset" at bounding box center [1139, 74] width 101 height 32
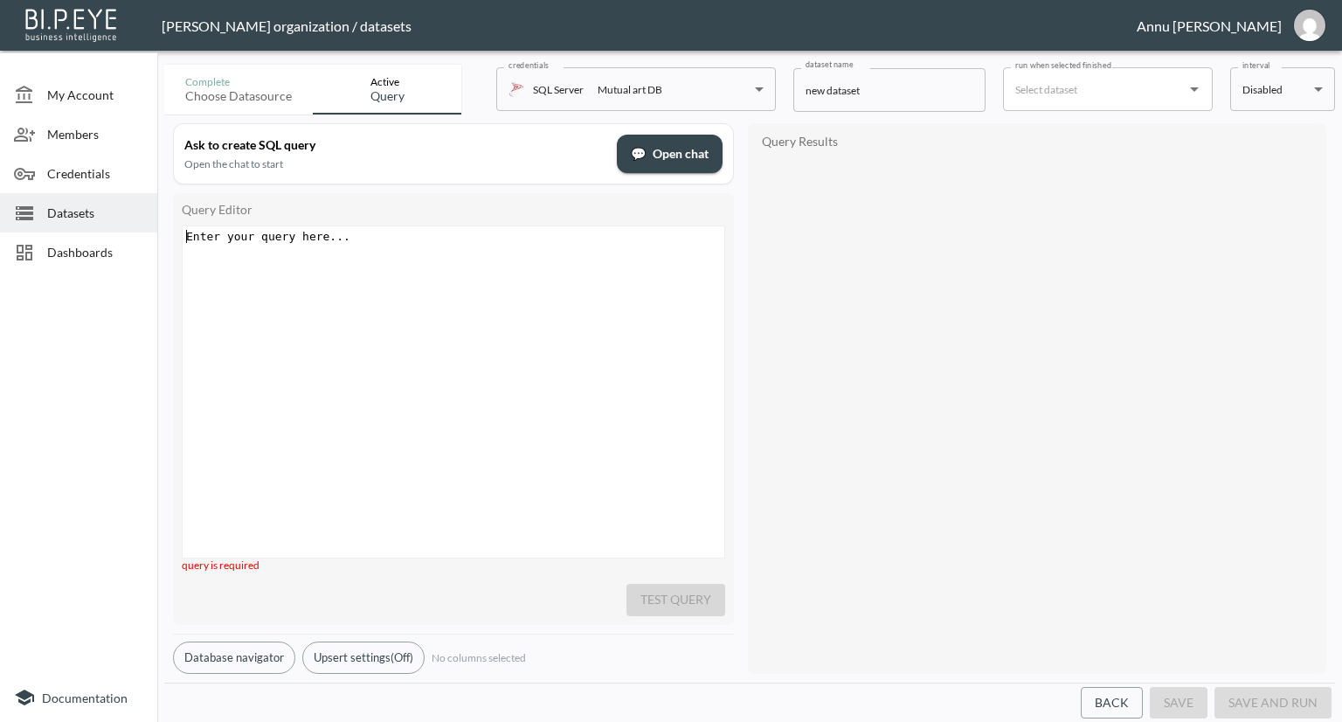
click at [377, 230] on pre "​" at bounding box center [456, 236] width 546 height 13
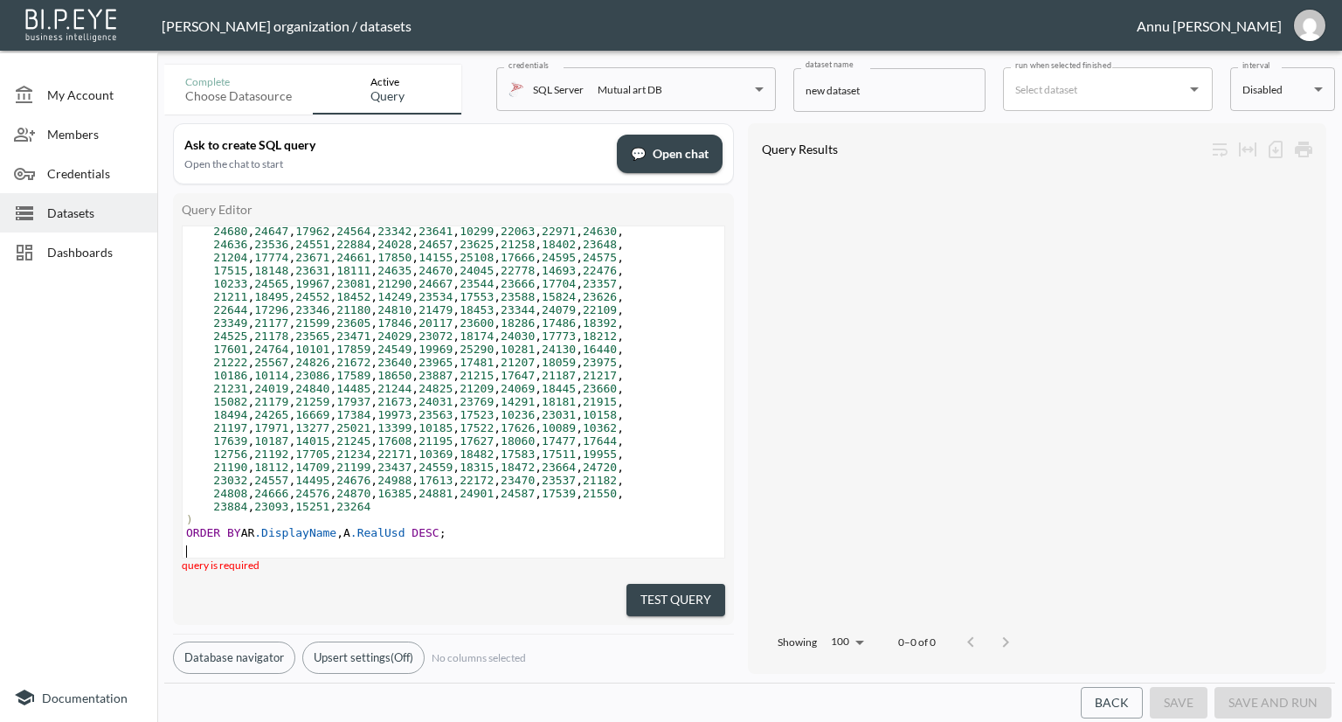
scroll to position [558, 0]
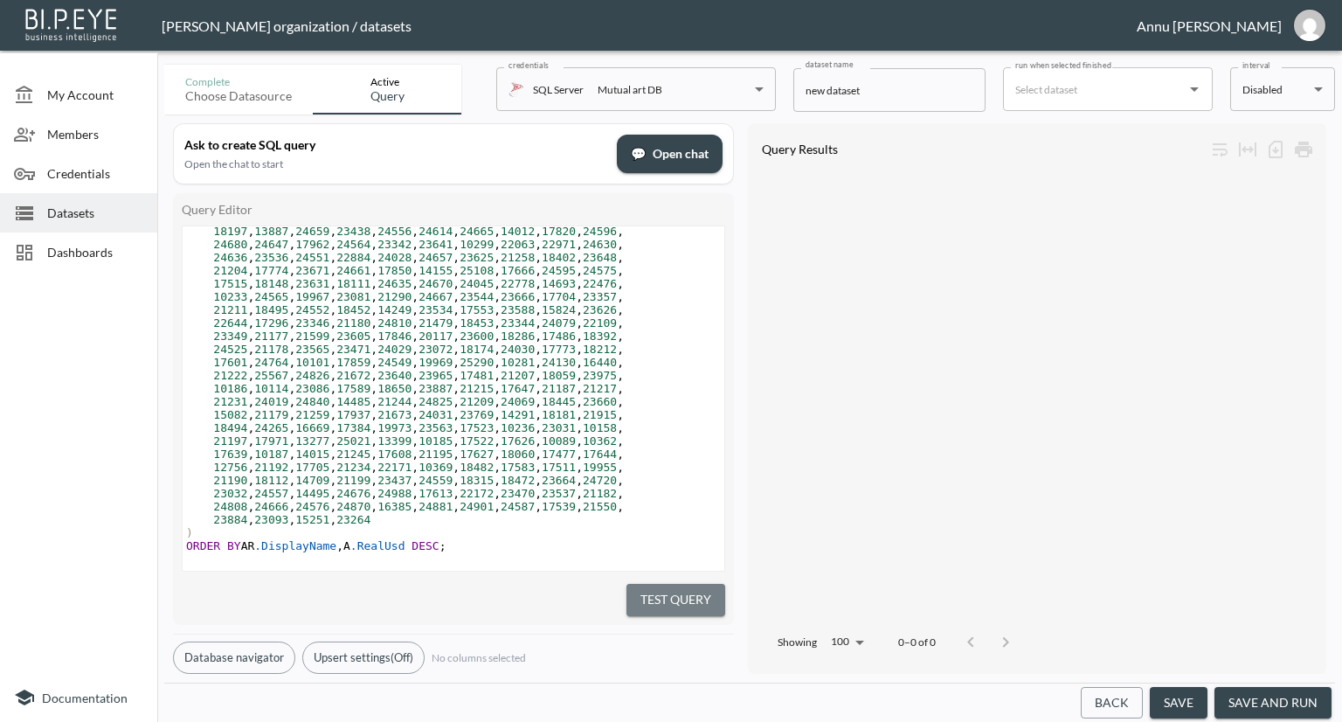
click at [654, 590] on button "Test Query" at bounding box center [676, 600] width 99 height 32
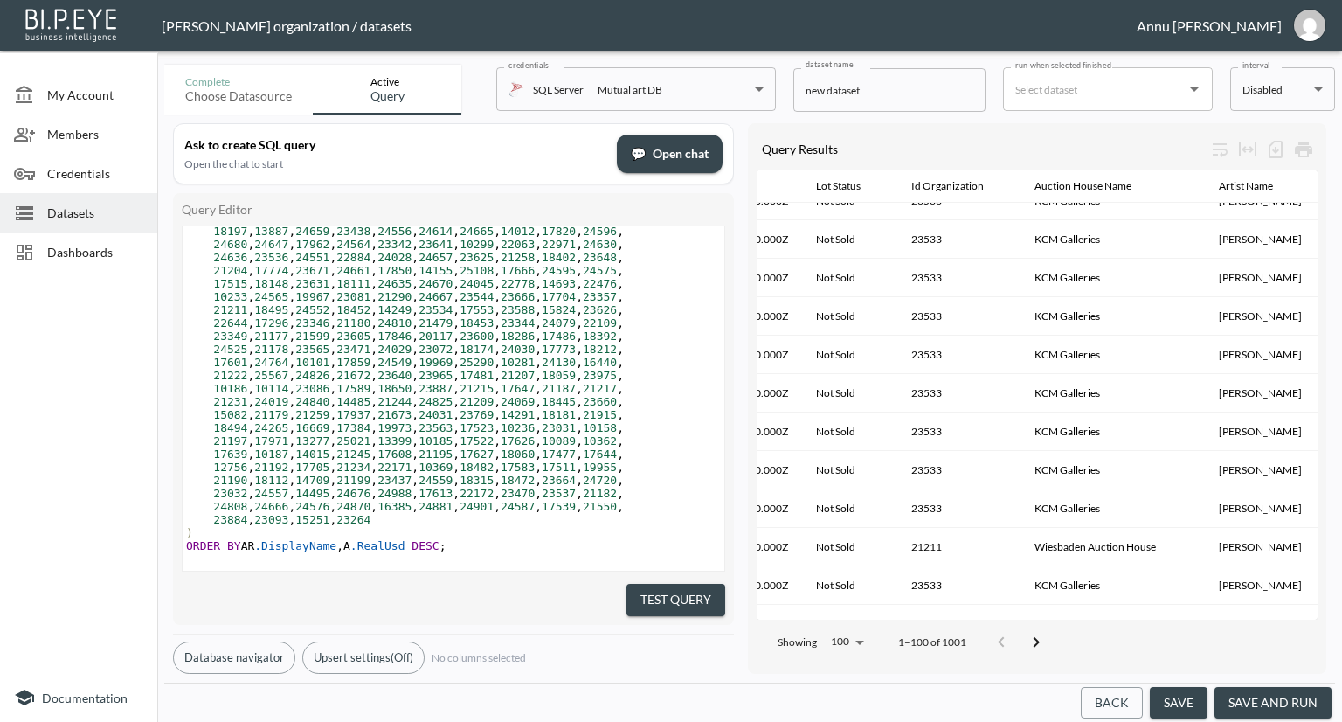
scroll to position [3446, 775]
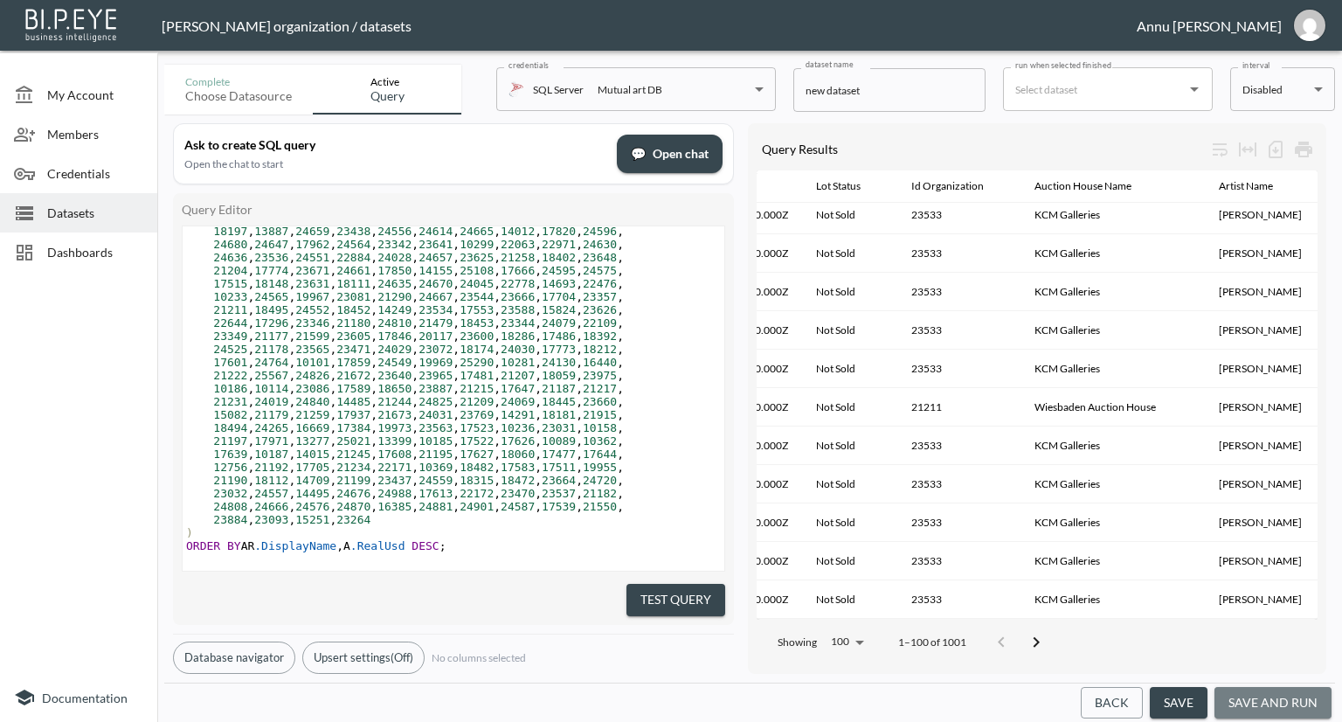
click at [1280, 696] on button "save and run" at bounding box center [1273, 703] width 117 height 32
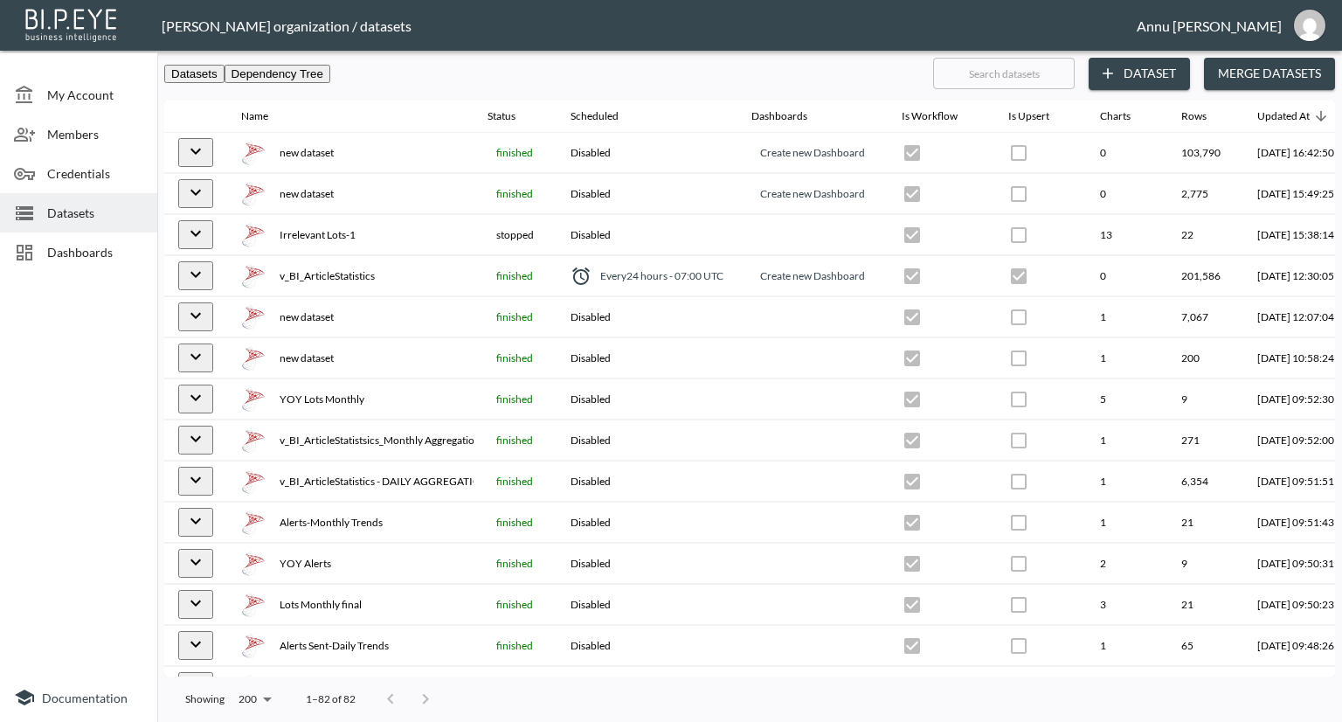
scroll to position [0, 102]
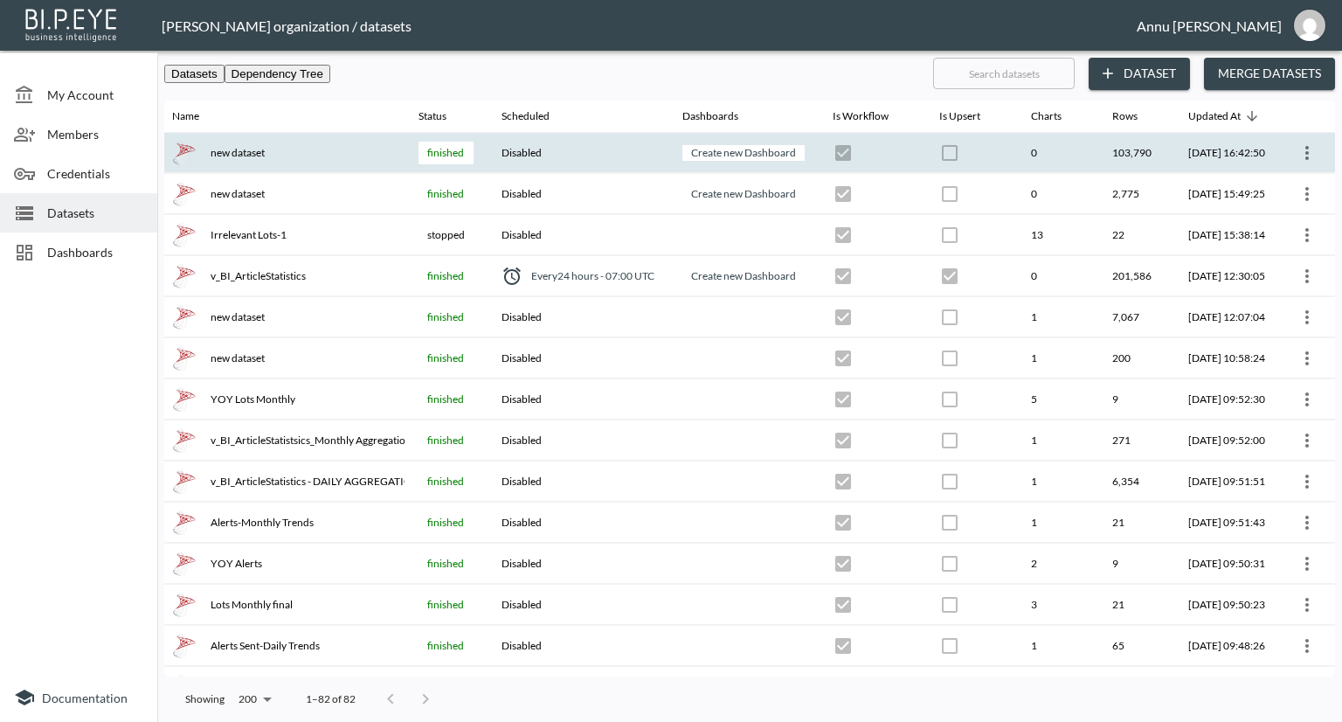
click at [1297, 146] on icon "more" at bounding box center [1307, 152] width 21 height 21
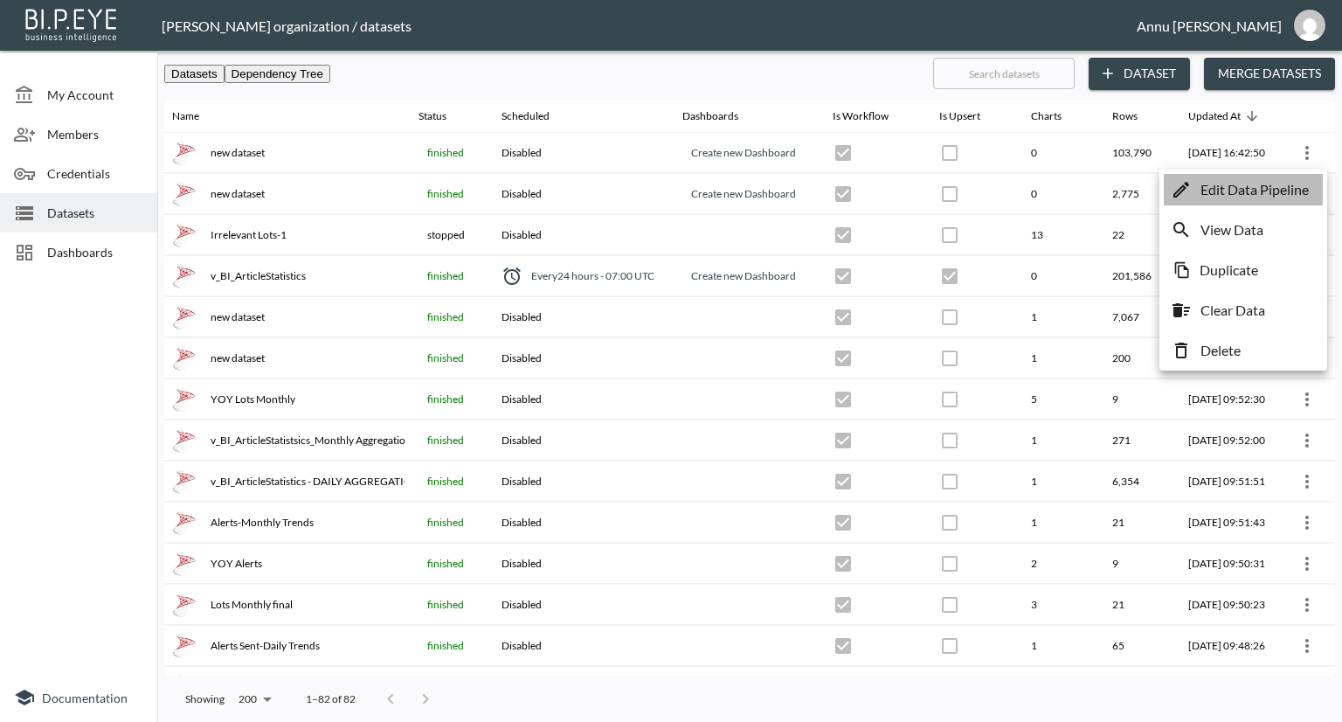
click at [1246, 193] on p "Edit Data Pipeline" at bounding box center [1255, 189] width 108 height 21
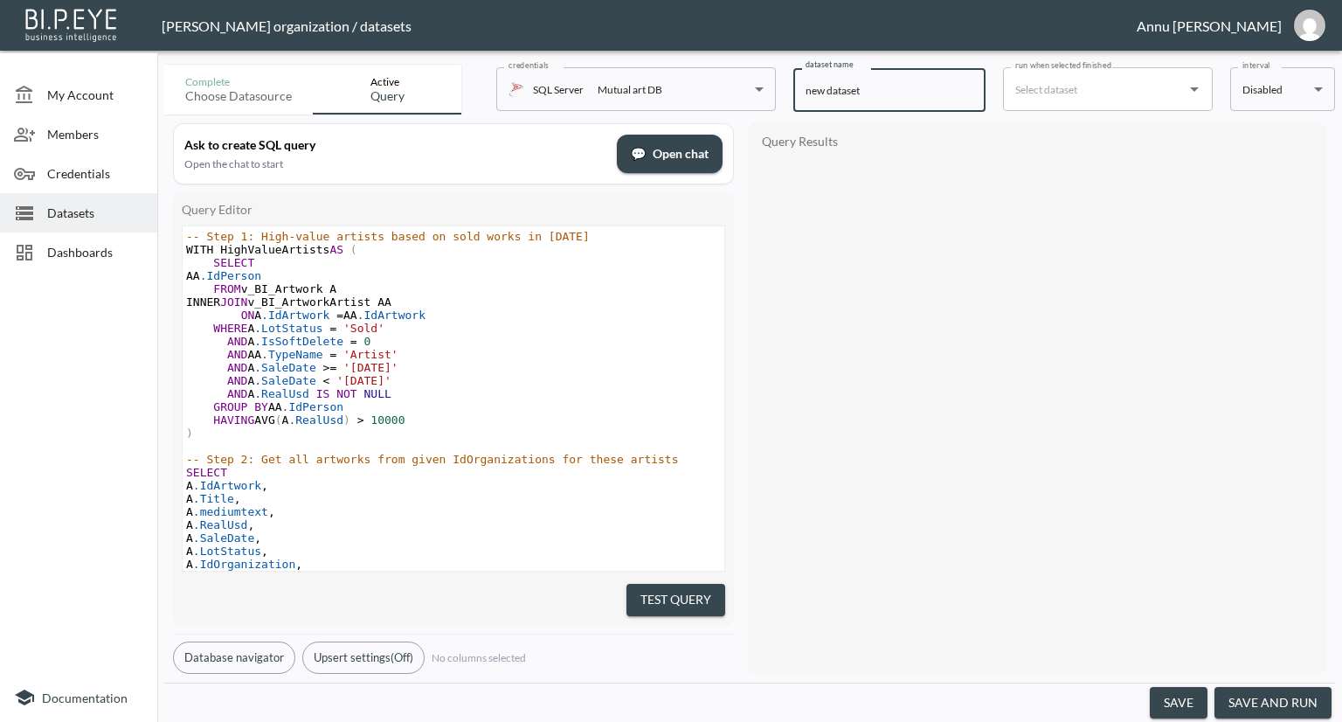
click at [905, 91] on input "new dataset" at bounding box center [889, 90] width 192 height 44
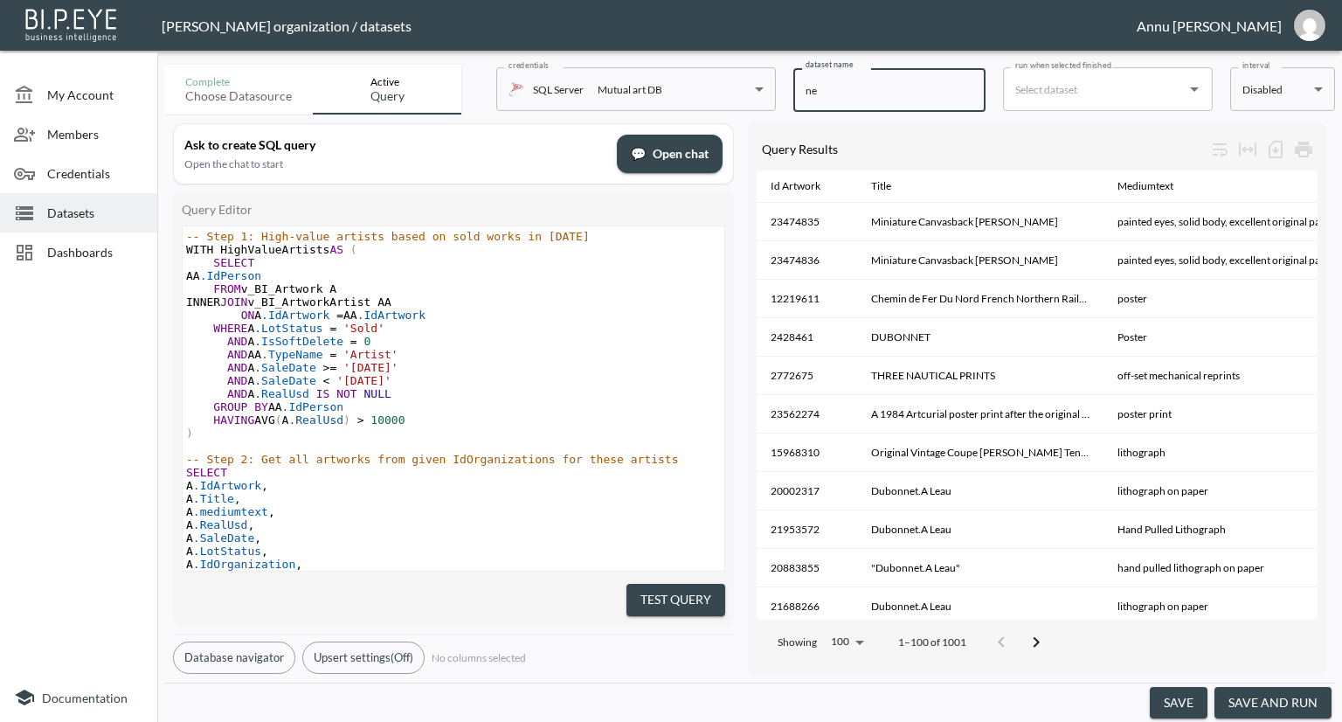
type input "n"
type input "I"
type input "Reproductions sanity Check-6"
click at [1185, 711] on button "save" at bounding box center [1179, 703] width 58 height 32
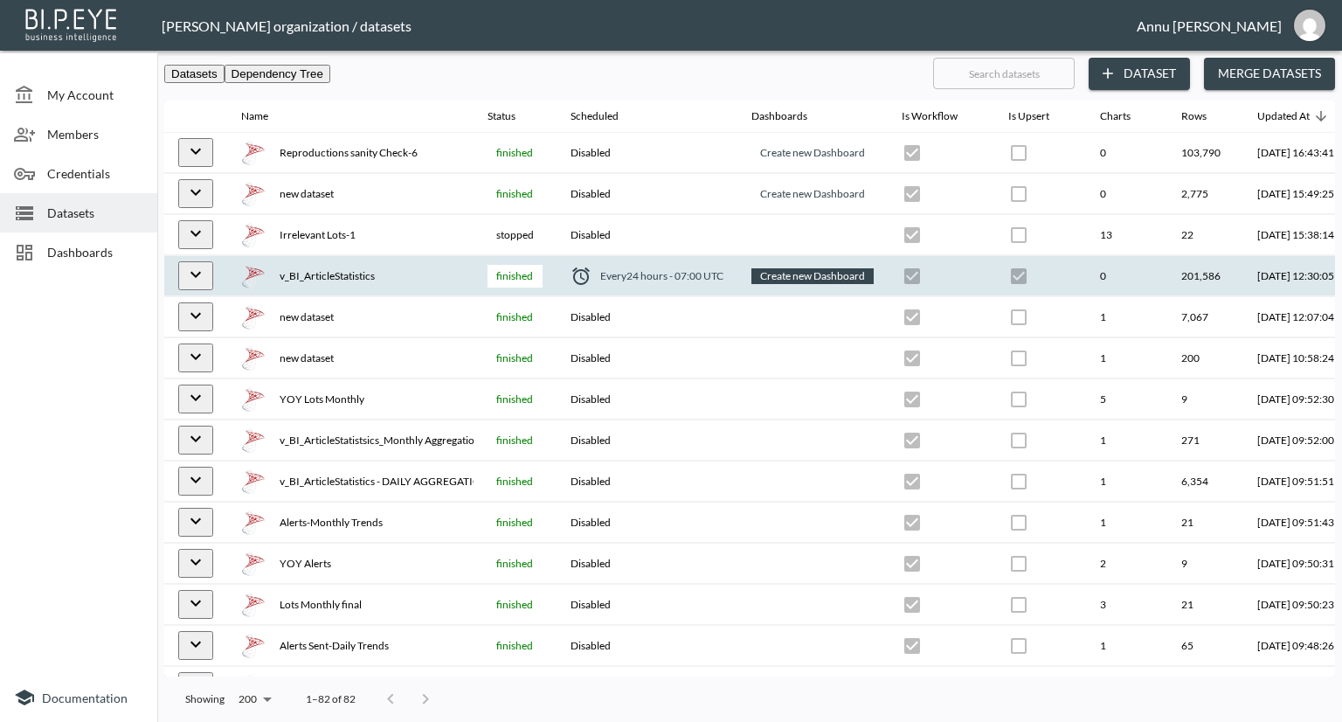
click at [807, 279] on link "Create new Dashboard" at bounding box center [813, 276] width 112 height 20
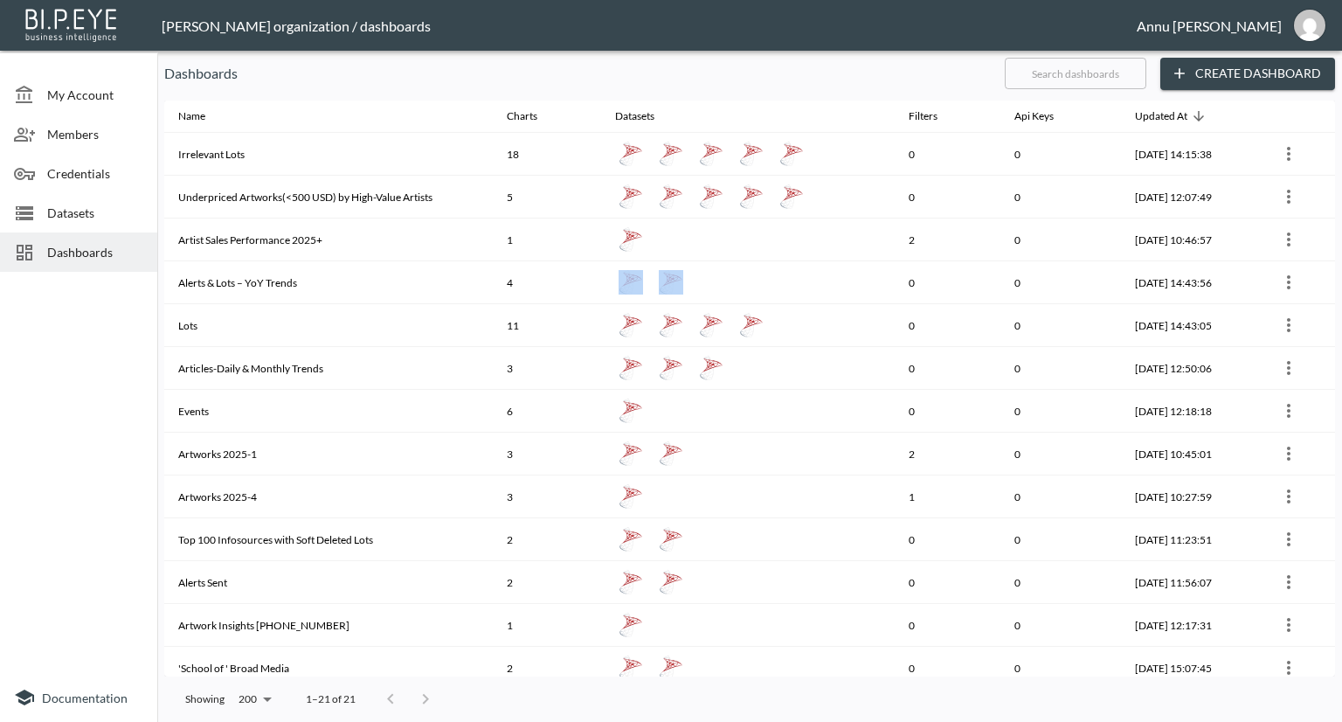
click at [807, 279] on div at bounding box center [748, 282] width 266 height 31
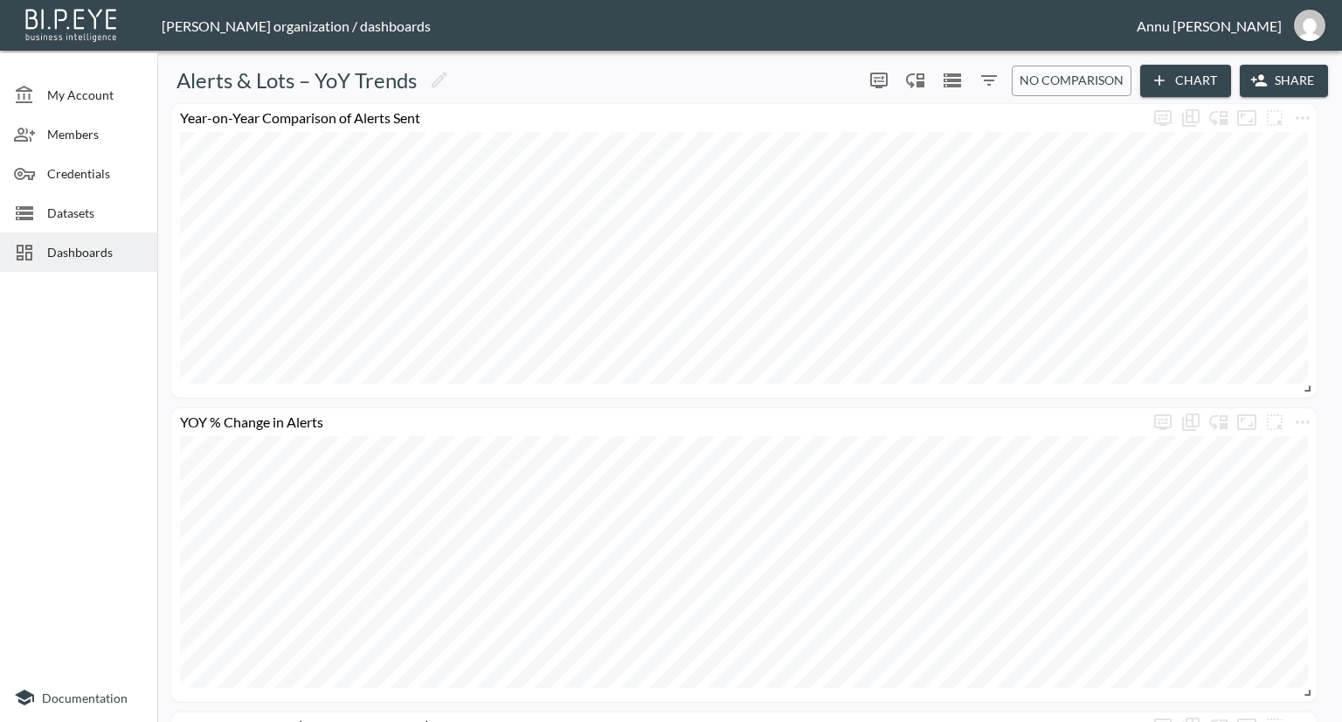
click at [77, 207] on span "Datasets" at bounding box center [95, 213] width 96 height 18
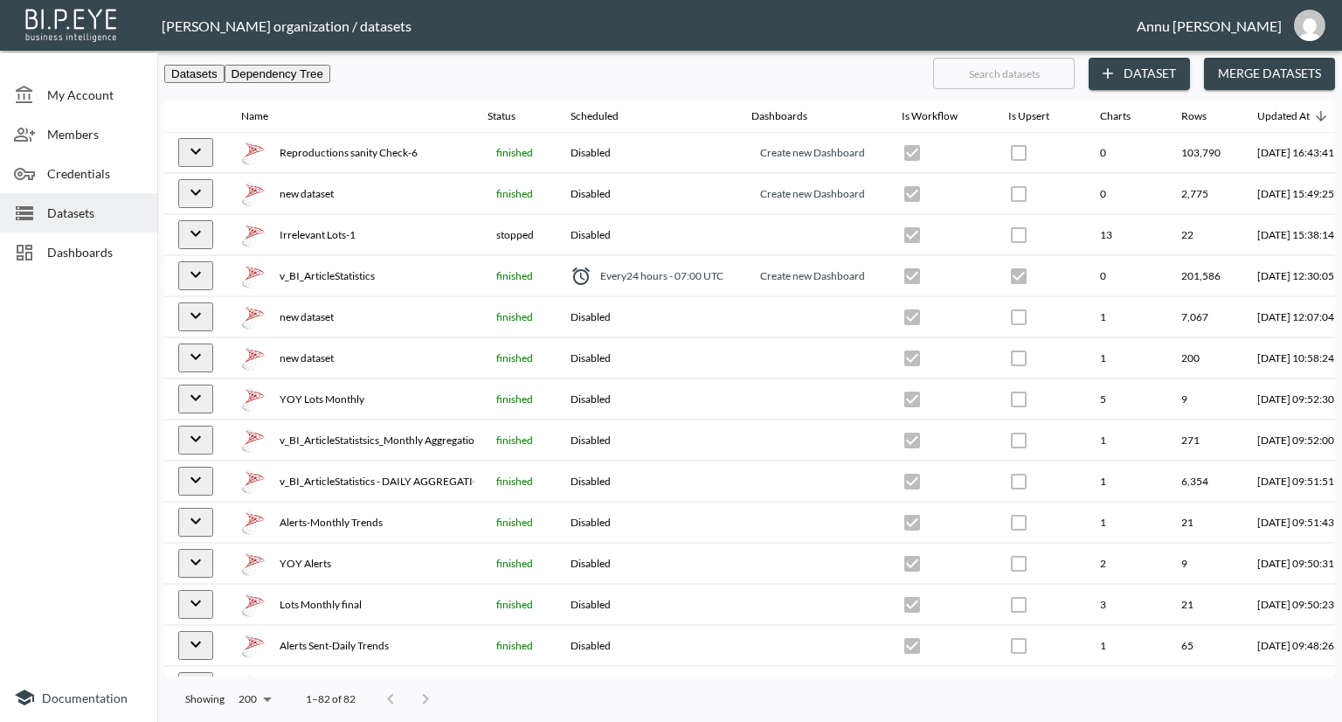
click at [80, 249] on span "Dashboards" at bounding box center [95, 252] width 96 height 18
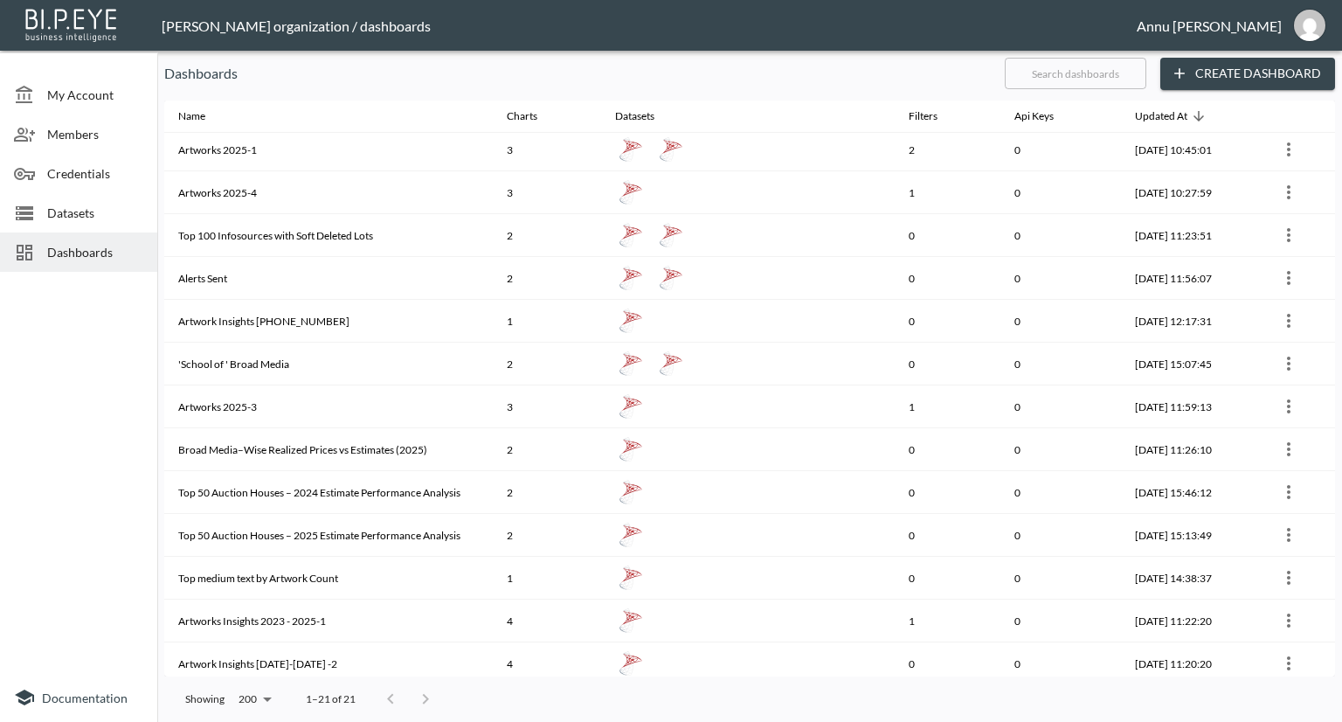
scroll to position [353, 0]
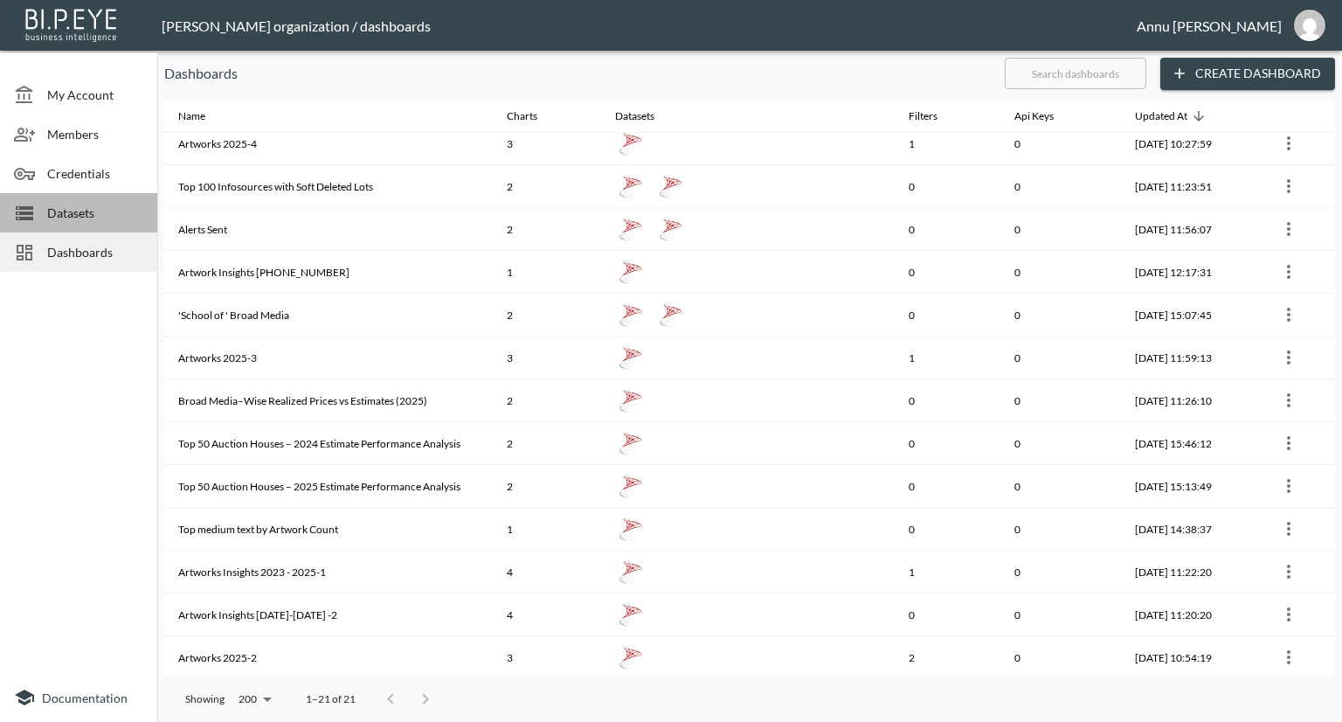
click at [69, 216] on span "Datasets" at bounding box center [95, 213] width 96 height 18
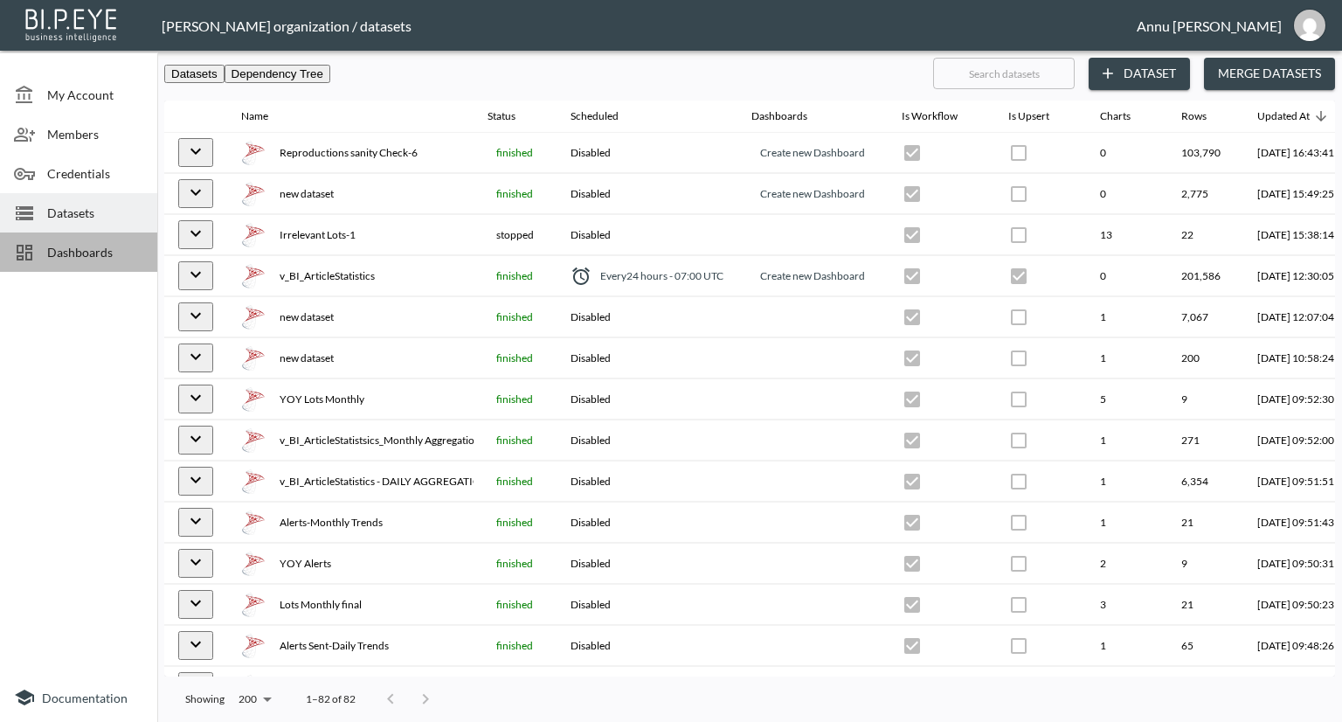
click at [108, 263] on div "Dashboards" at bounding box center [78, 251] width 157 height 39
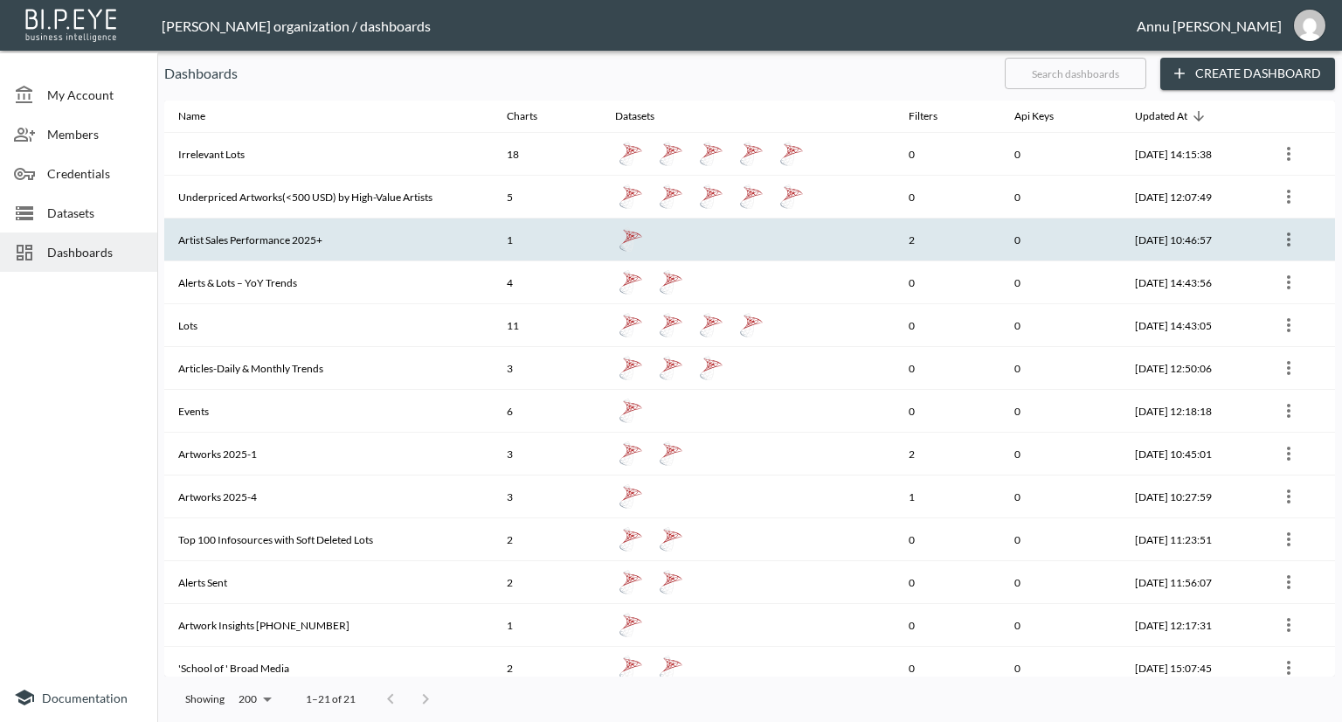
click at [229, 238] on th "Artist Sales Performance 2025+" at bounding box center [328, 239] width 329 height 43
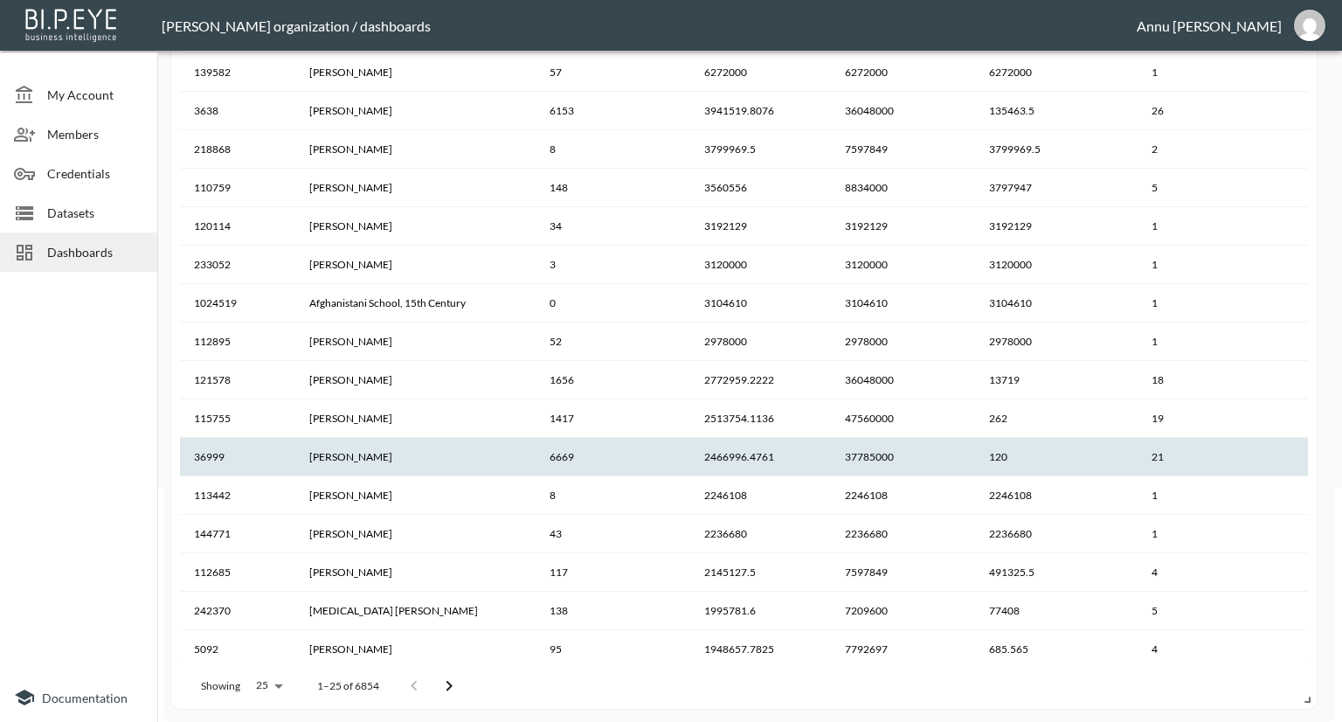
scroll to position [239, 0]
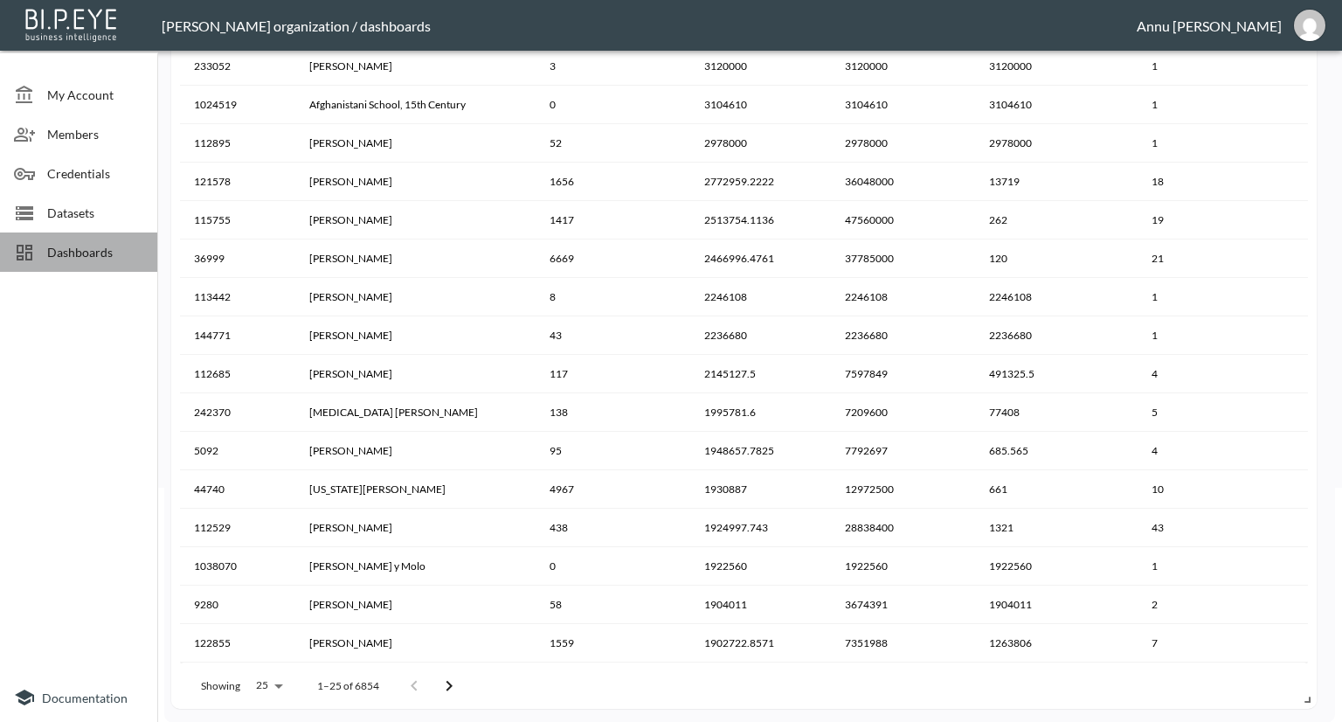
click at [71, 234] on div "Dashboards" at bounding box center [78, 251] width 157 height 39
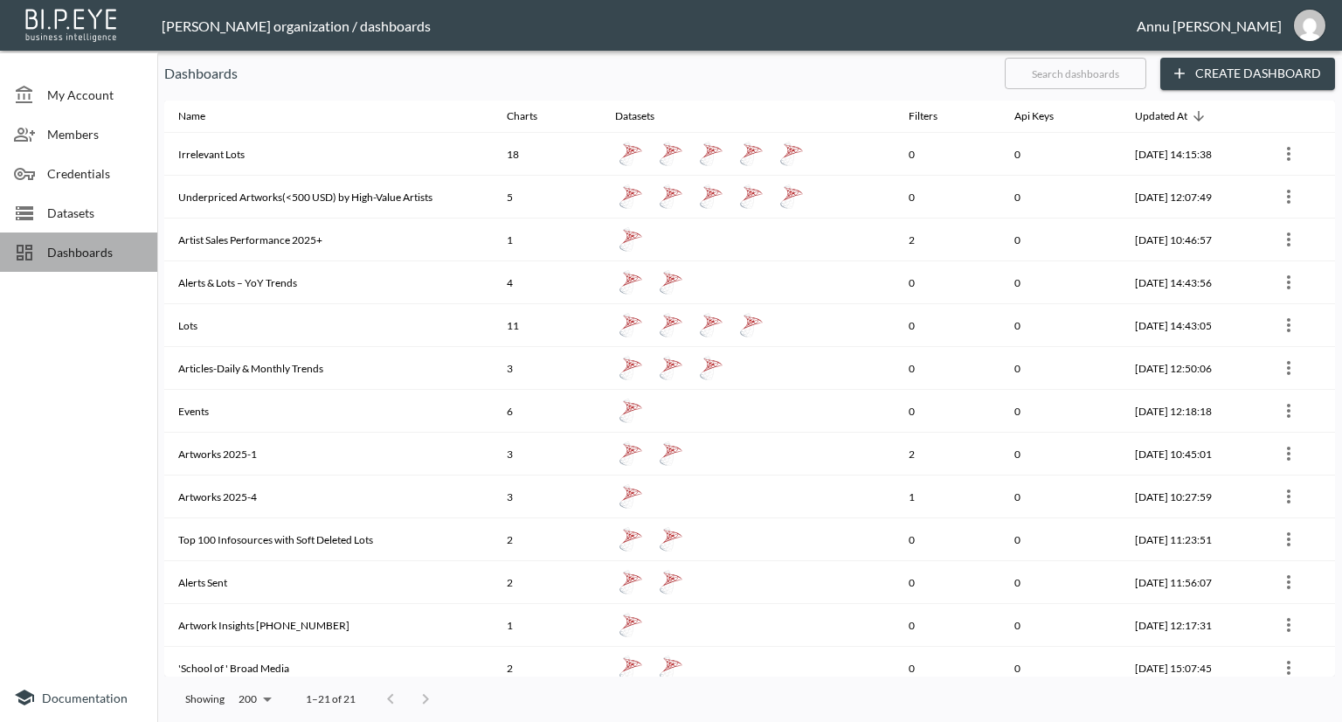
click at [71, 234] on div "Dashboards" at bounding box center [78, 251] width 157 height 39
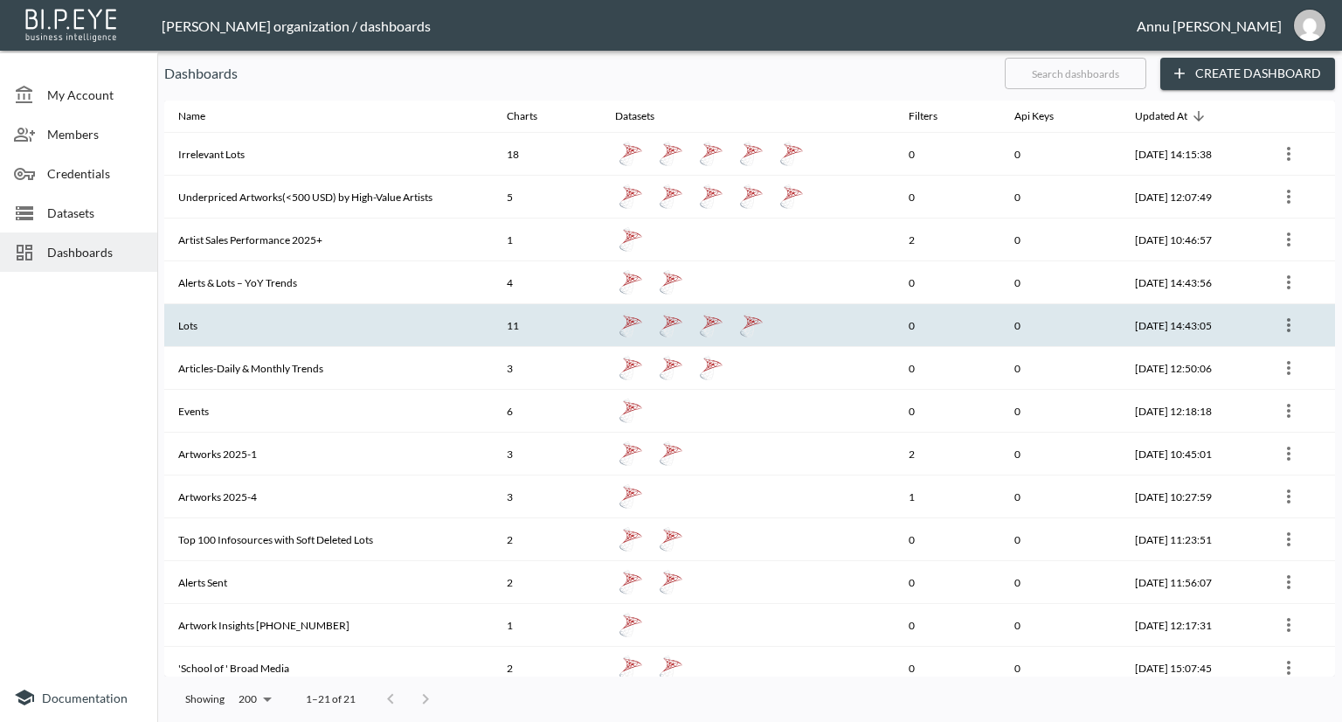
click at [199, 316] on th "Lots" at bounding box center [328, 325] width 329 height 43
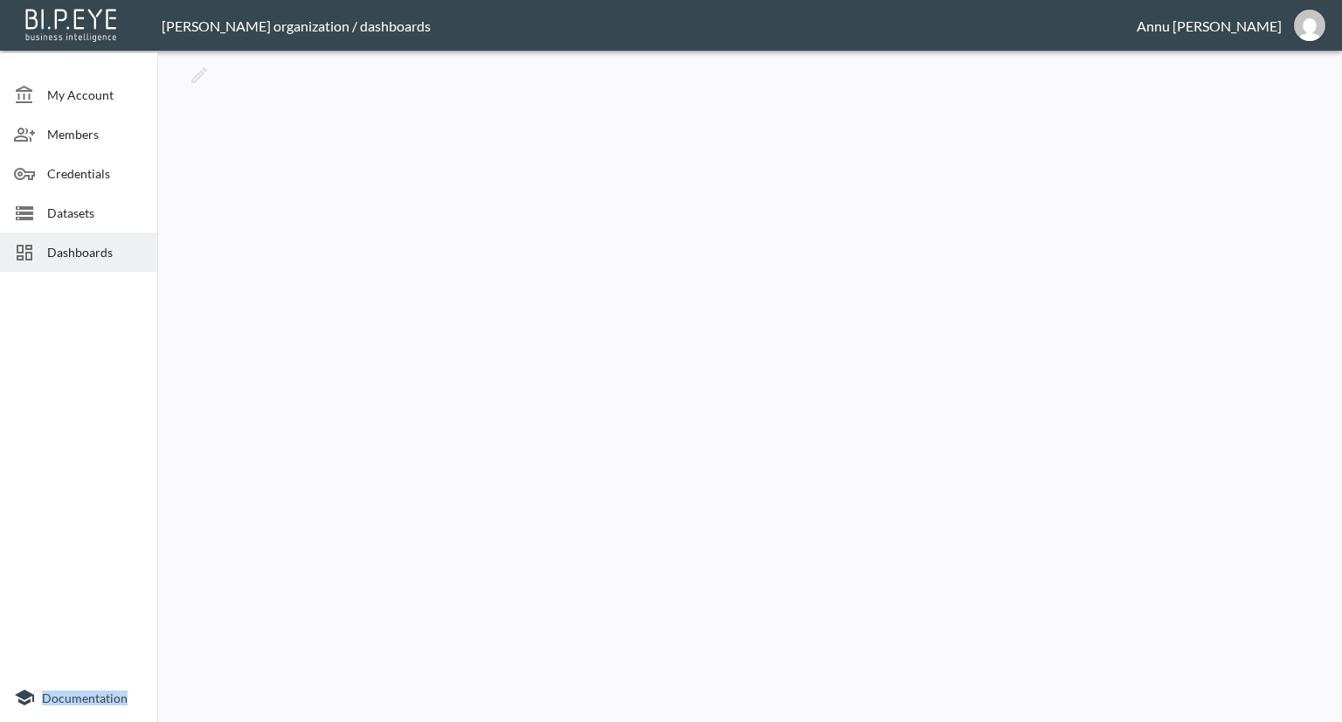
click at [199, 316] on div at bounding box center [749, 386] width 1171 height 657
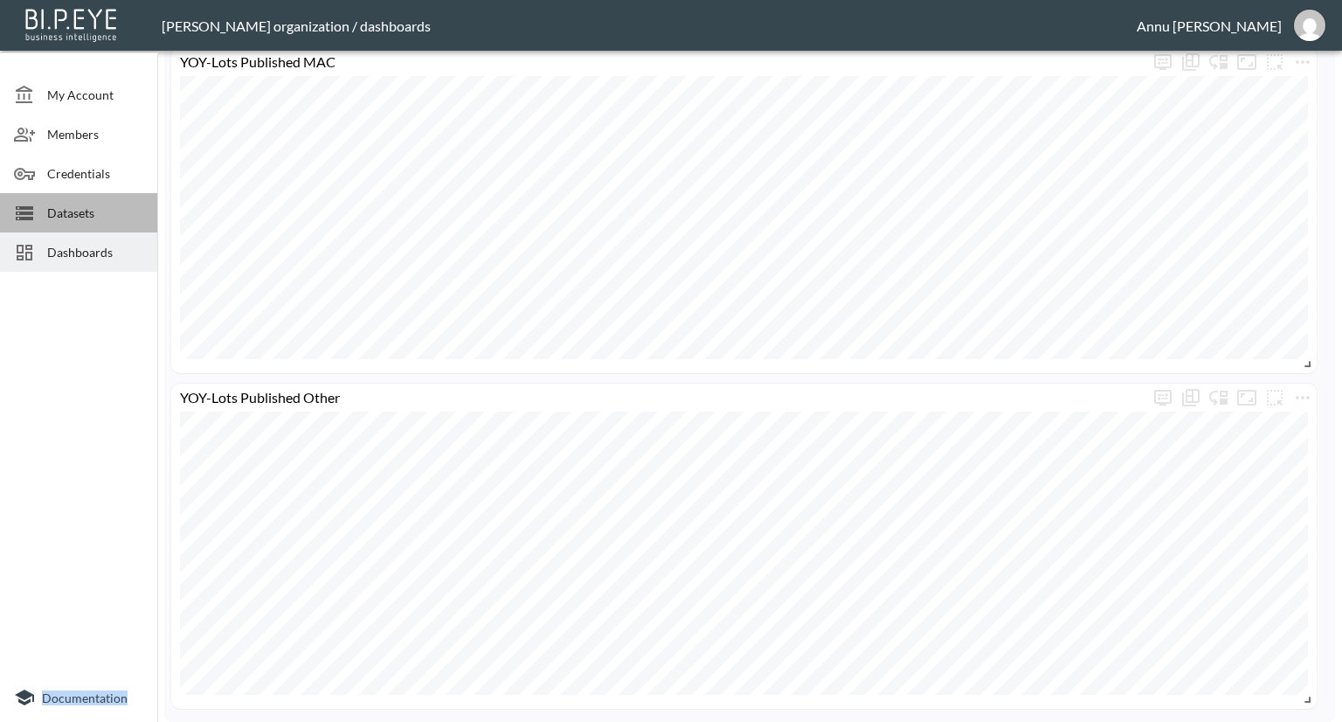
click at [77, 227] on div "Datasets" at bounding box center [78, 212] width 157 height 39
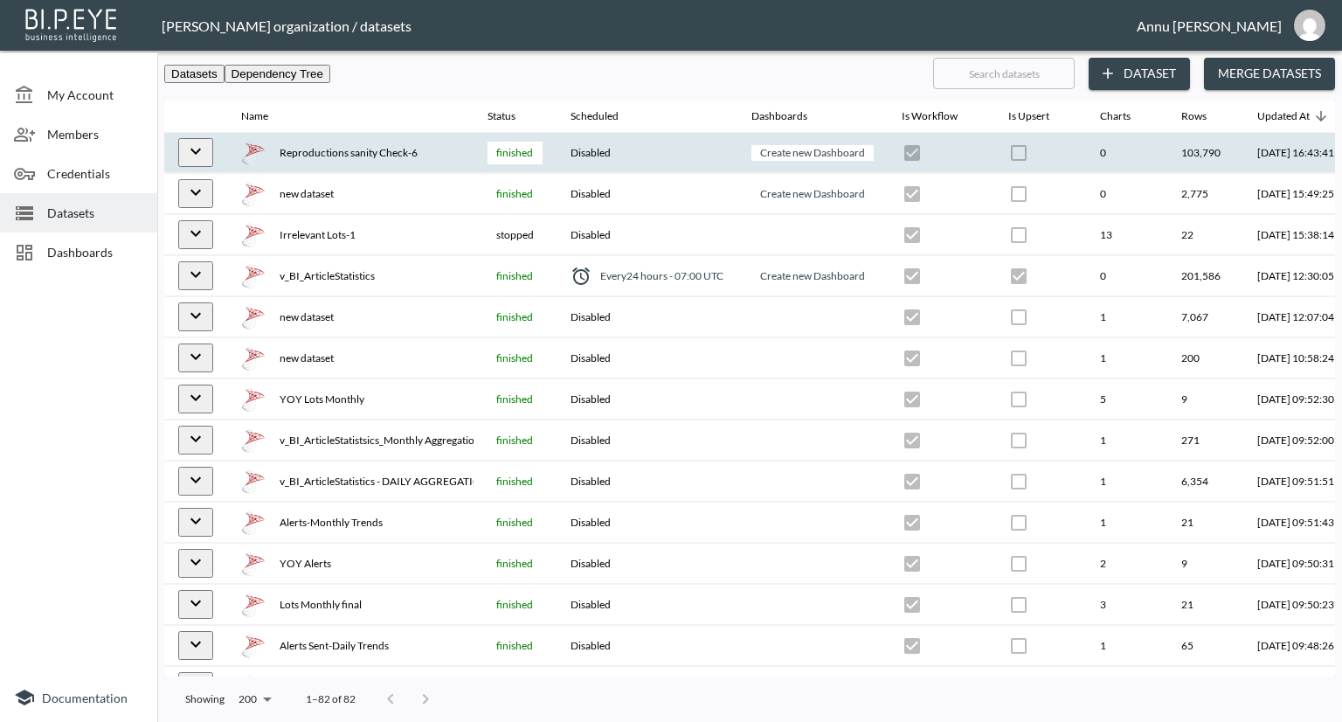
click at [189, 149] on icon "expand row" at bounding box center [195, 151] width 21 height 21
